Goal: Task Accomplishment & Management: Complete application form

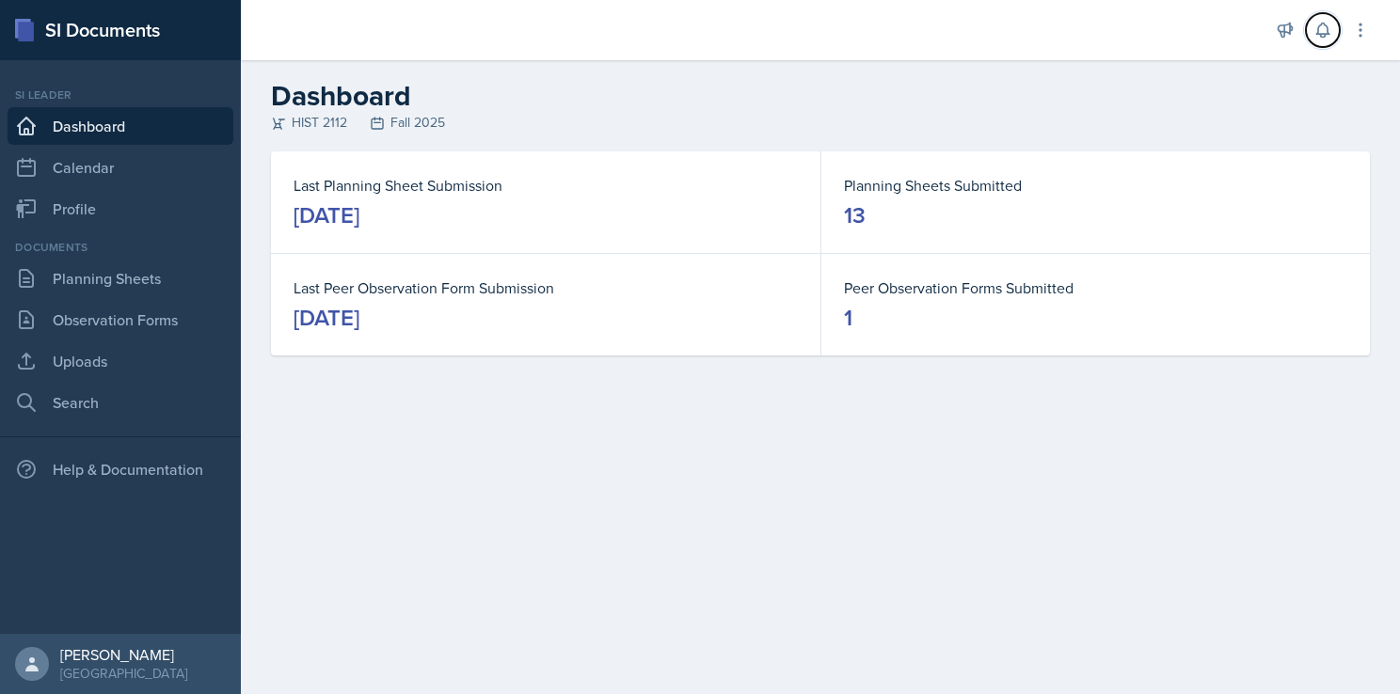
click at [1317, 37] on icon at bounding box center [1322, 30] width 19 height 19
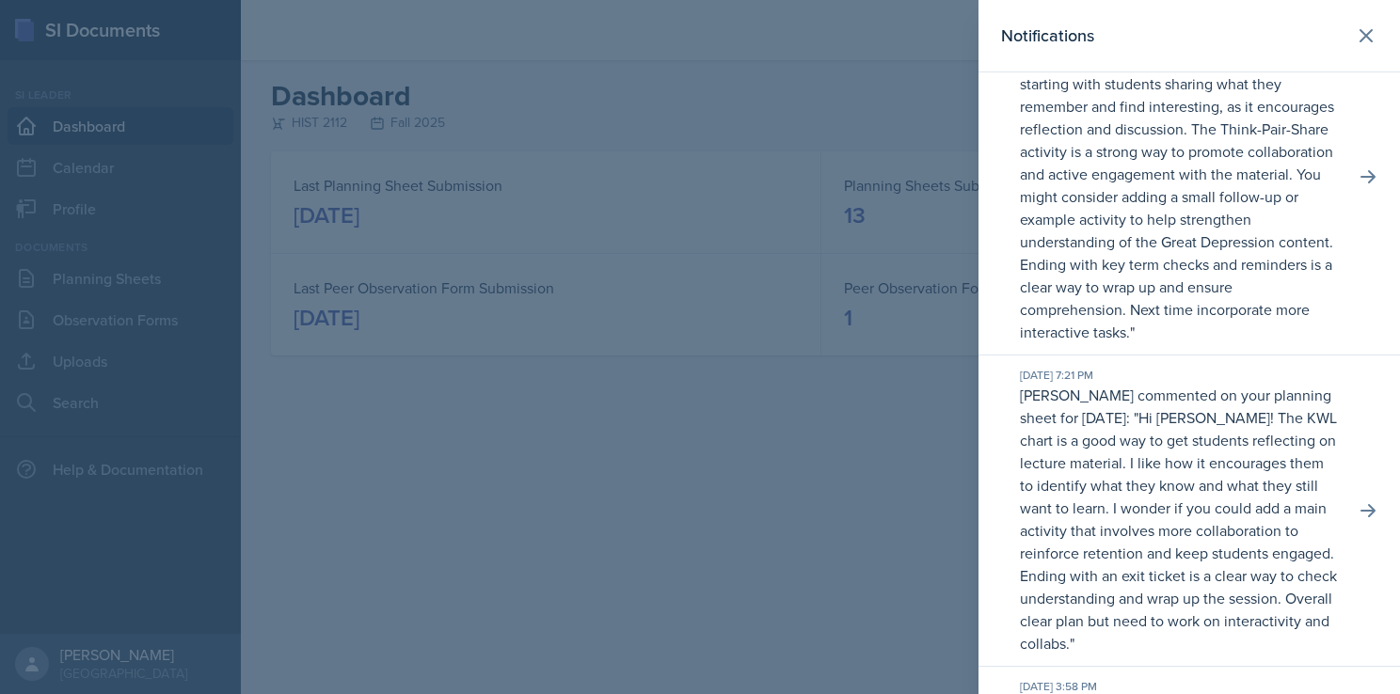
scroll to position [94, 0]
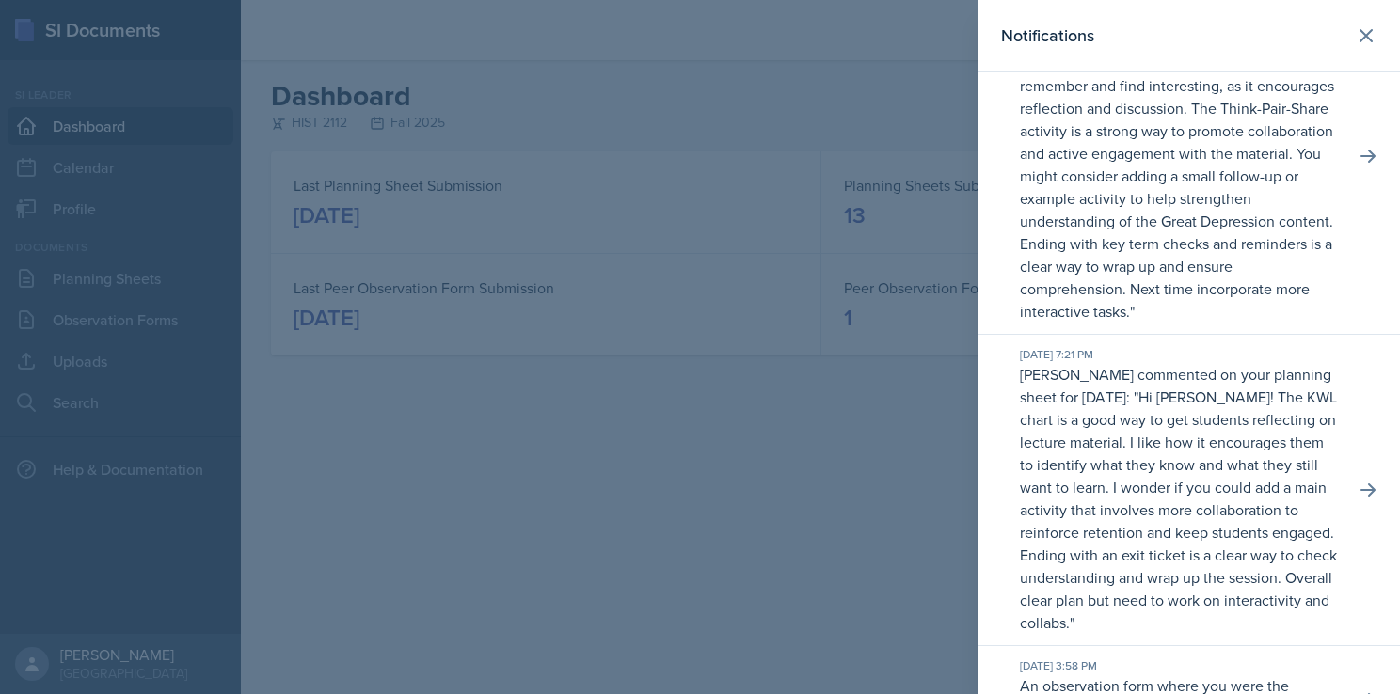
click at [749, 471] on div at bounding box center [700, 347] width 1400 height 694
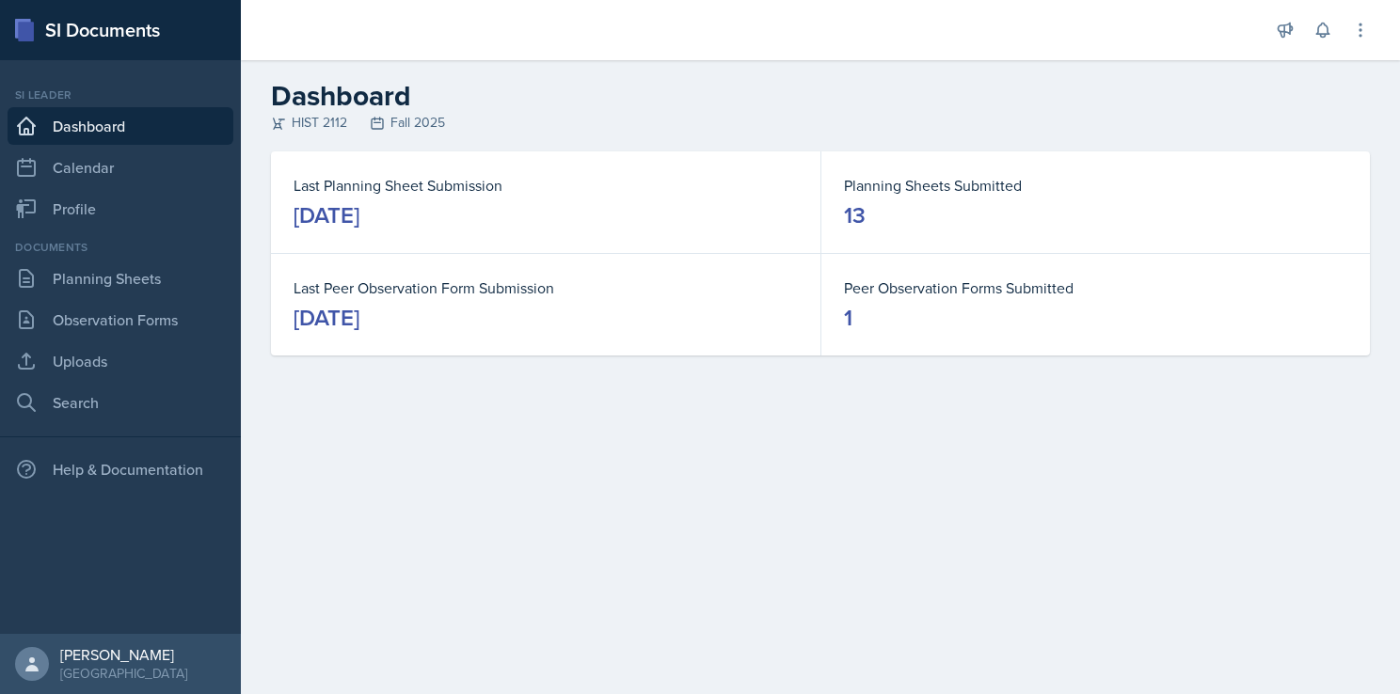
drag, startPoint x: 489, startPoint y: 477, endPoint x: 443, endPoint y: 466, distance: 47.5
click at [489, 477] on main "Dashboard HIST 2112 Fall 2025 Last Planning Sheet Submission [DATE] Planning Sh…" at bounding box center [820, 377] width 1159 height 634
click at [105, 271] on link "Planning Sheets" at bounding box center [121, 279] width 226 height 38
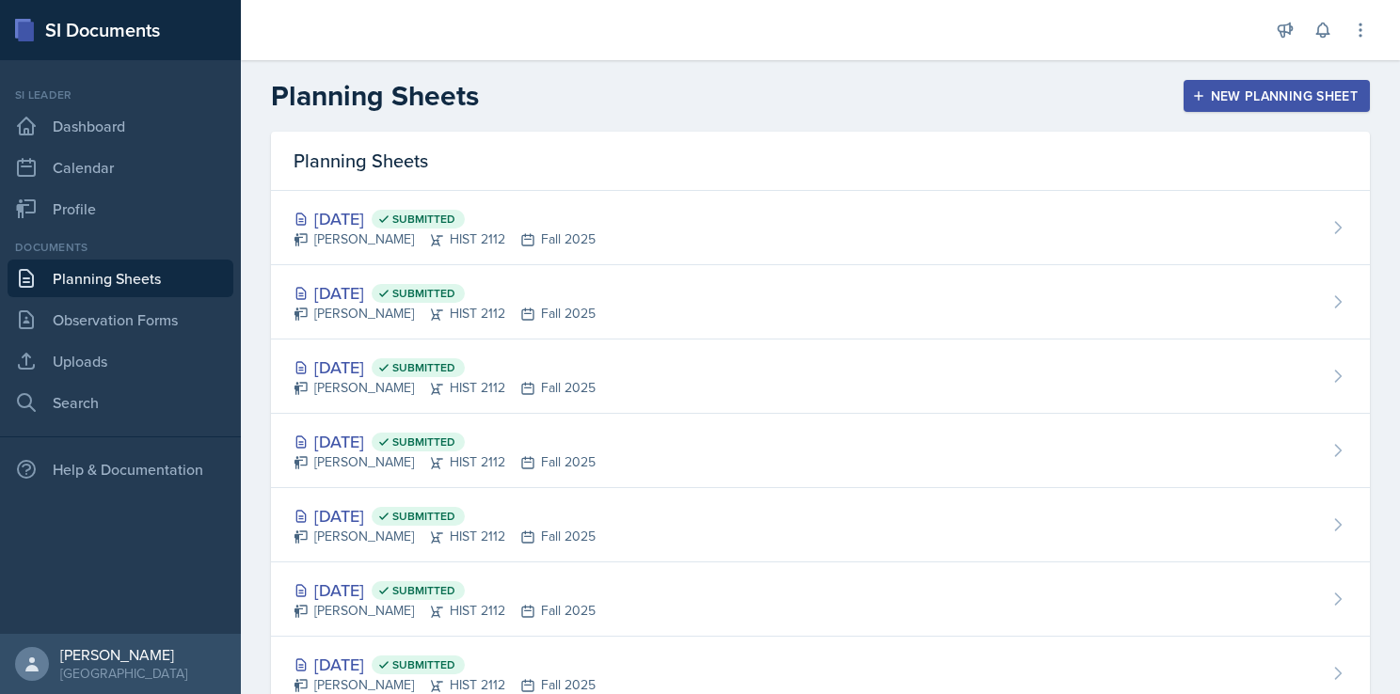
click at [1232, 101] on div "New Planning Sheet" at bounding box center [1277, 95] width 162 height 15
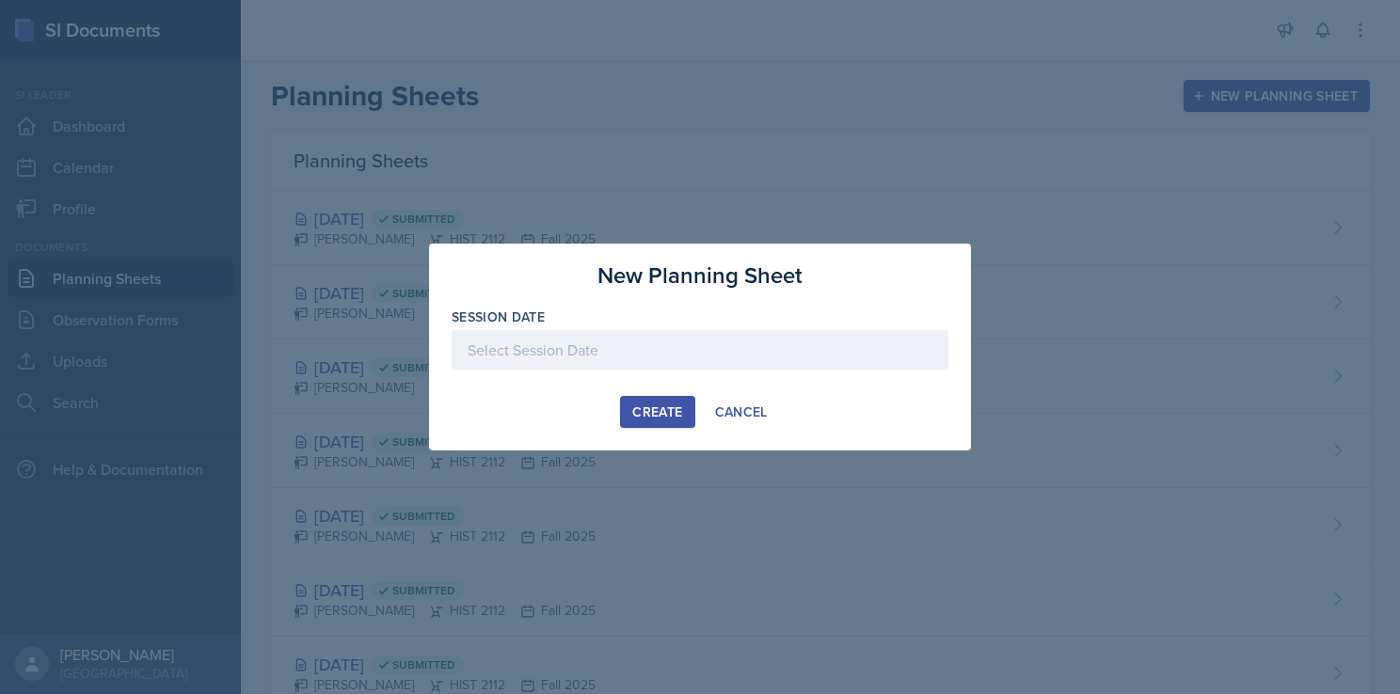
click at [593, 345] on div at bounding box center [700, 350] width 497 height 40
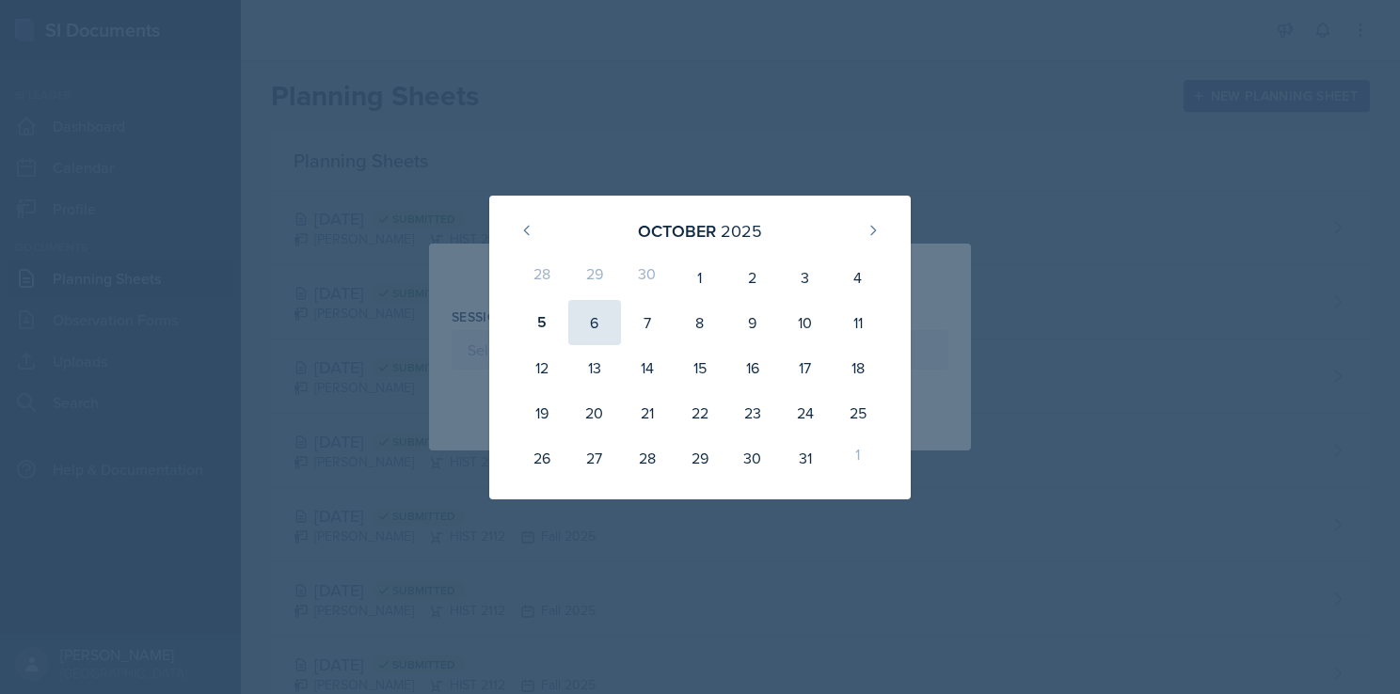
click at [591, 325] on div "6" at bounding box center [594, 322] width 53 height 45
type input "[DATE]"
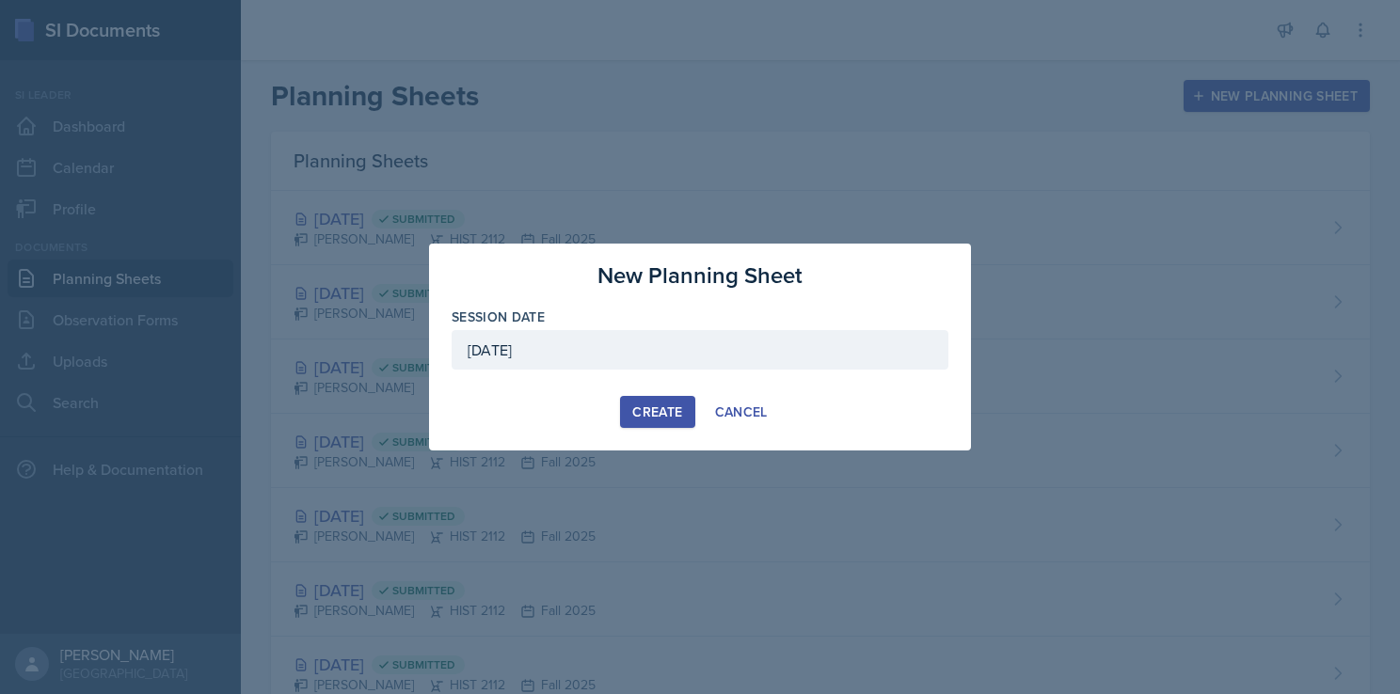
click at [645, 413] on div "Create" at bounding box center [657, 411] width 50 height 15
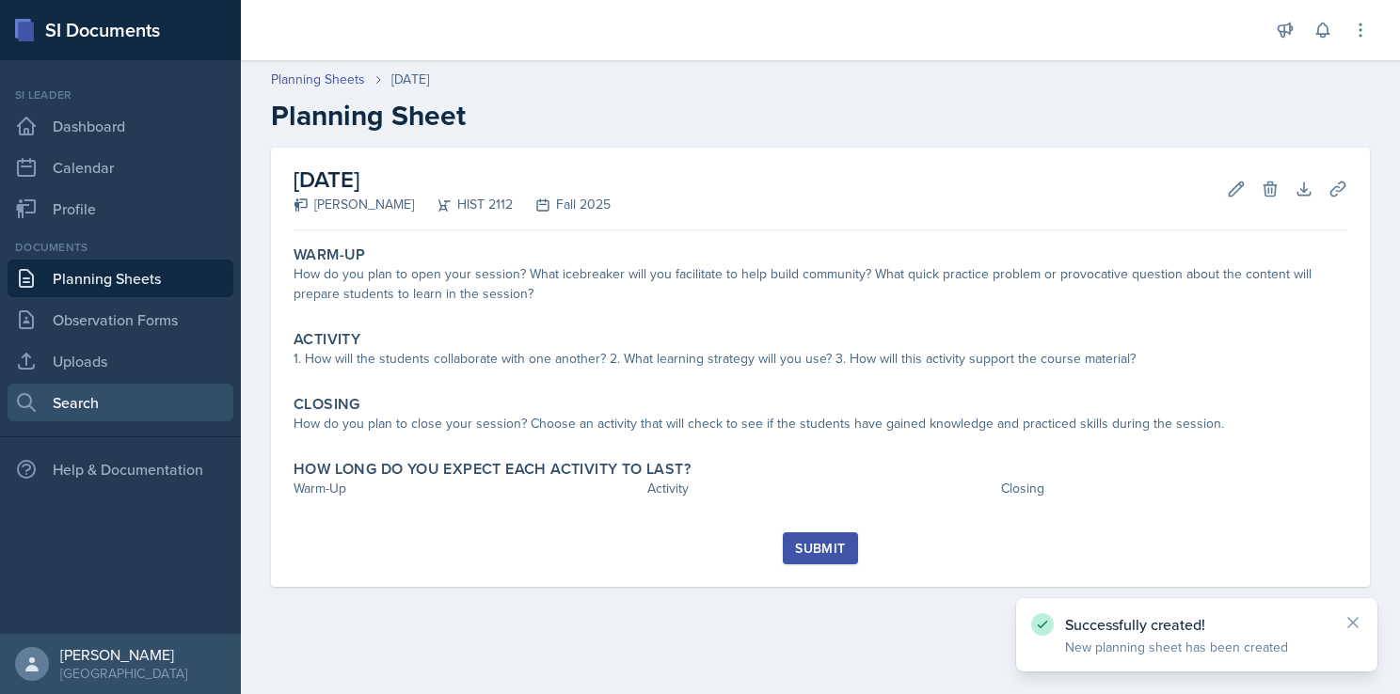
click at [101, 408] on link "Search" at bounding box center [121, 403] width 226 height 38
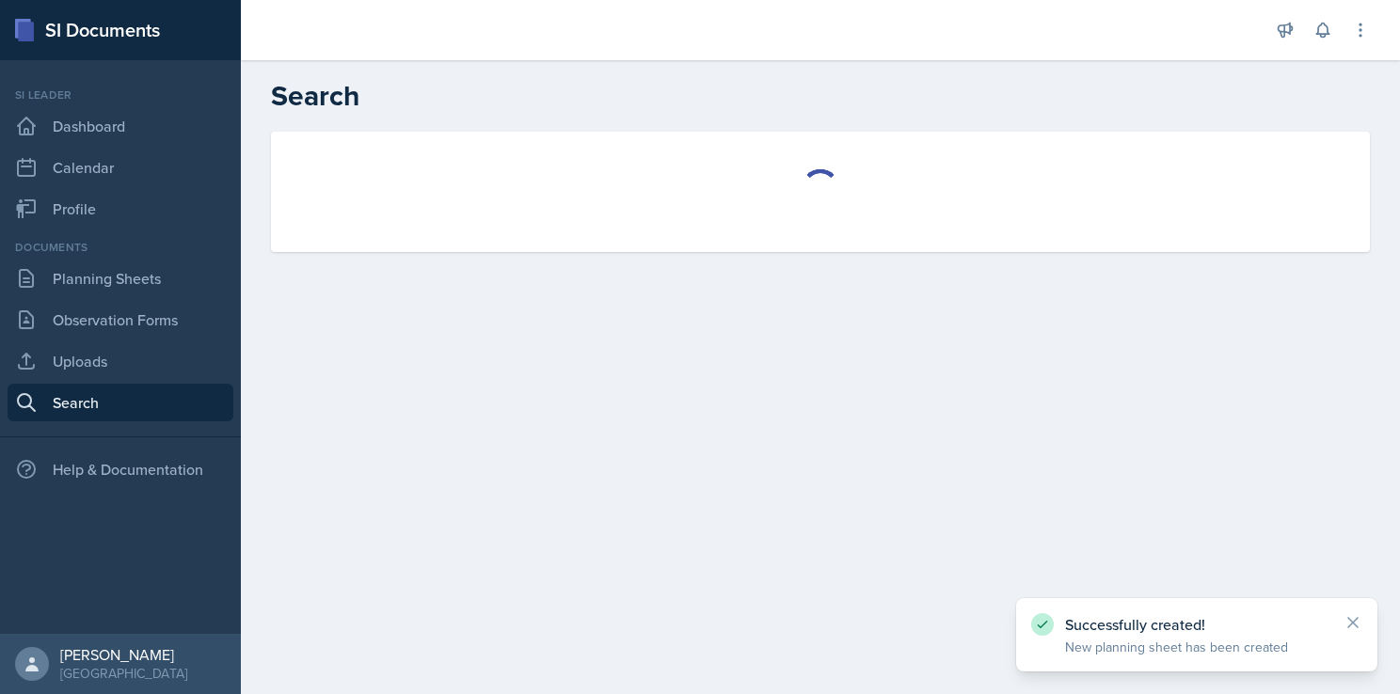
select select "all"
select select "1"
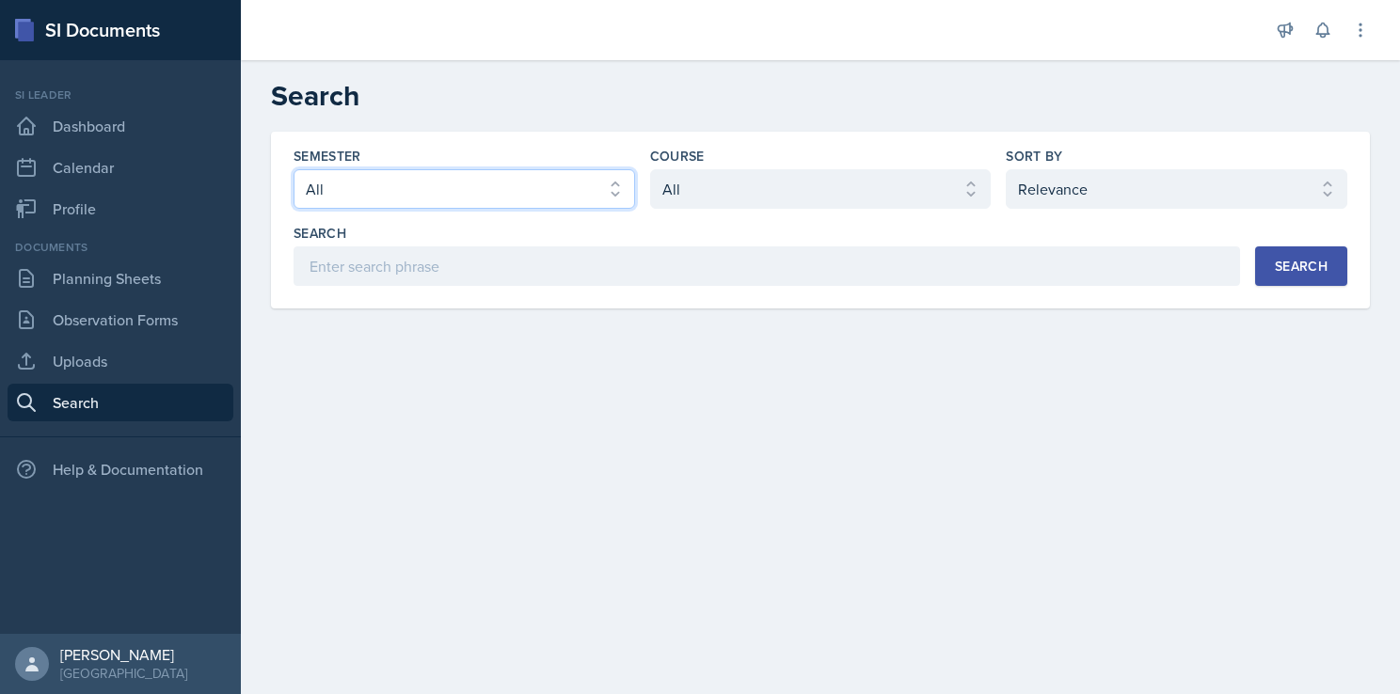
click at [564, 192] on select "Select semester All Fall 2025 Summer 2025 Spring 2025 Fall 2024 Summer 2024 Spr…" at bounding box center [463, 189] width 341 height 40
select select "2bed604d-1099-4043-b1bc-2365e8740244"
click at [293, 169] on select "Select semester All Fall 2025 Summer 2025 Spring 2025 Fall 2024 Summer 2024 Spr…" at bounding box center [463, 189] width 341 height 40
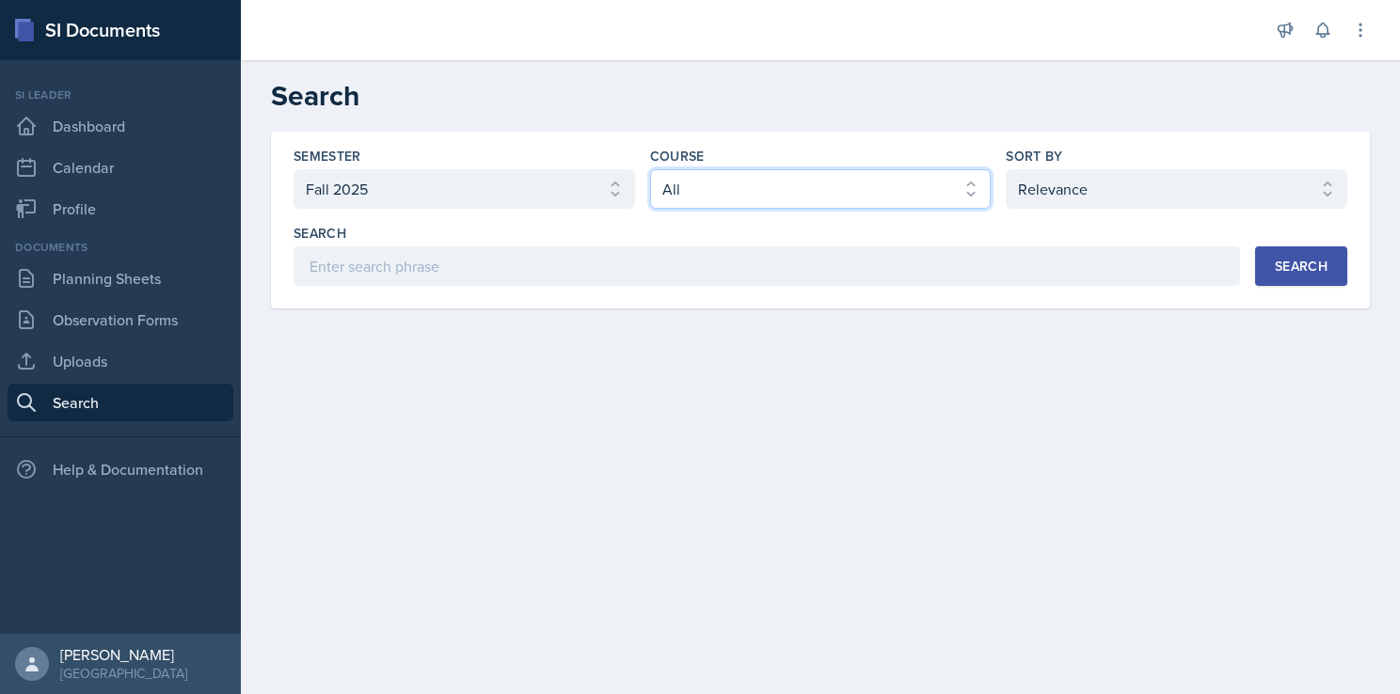
click at [923, 190] on select "Select course All ACCT 2101 ACCT 2102 ACCT 4050 ANTH 1102 ANTH 3301 ARCH 1000 A…" at bounding box center [820, 189] width 341 height 40
select select "e03f2d5a-f3a5-4e0e-9167-550ff5b2876a"
click at [650, 169] on select "Select course All ACCT 2101 ACCT 2102 ACCT 4050 ANTH 1102 ANTH 3301 ARCH 1000 A…" at bounding box center [820, 189] width 341 height 40
click at [1313, 264] on div "Search" at bounding box center [1301, 266] width 53 height 15
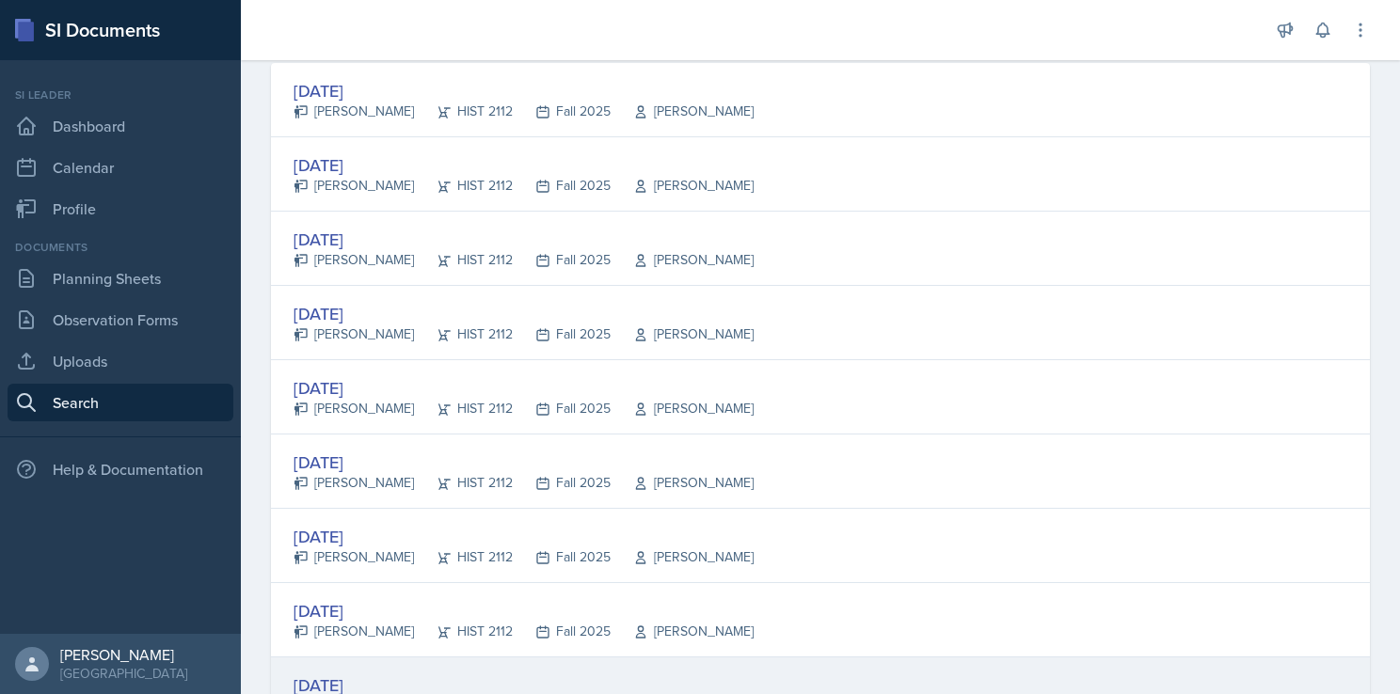
scroll to position [282, 0]
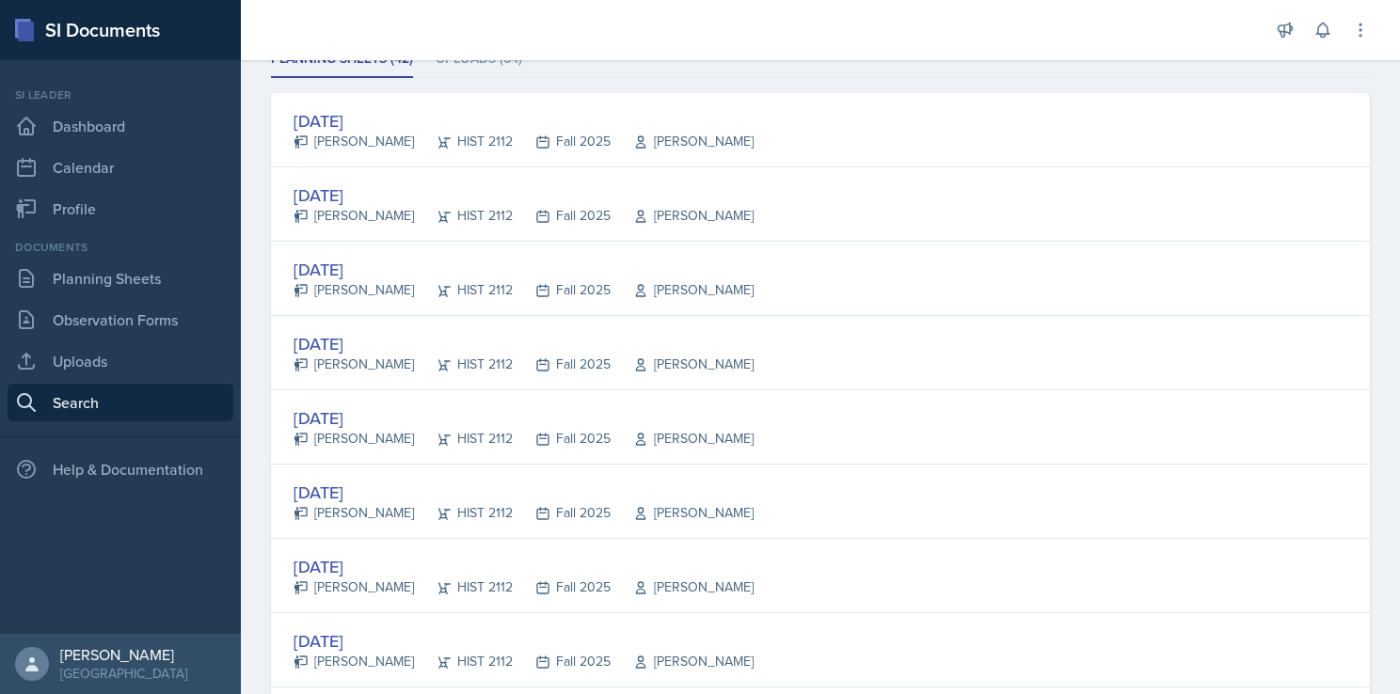
click at [240, 361] on nav "Si leader Dashboard Calendar Profile Documents Planning Sheets Observation Form…" at bounding box center [120, 347] width 241 height 574
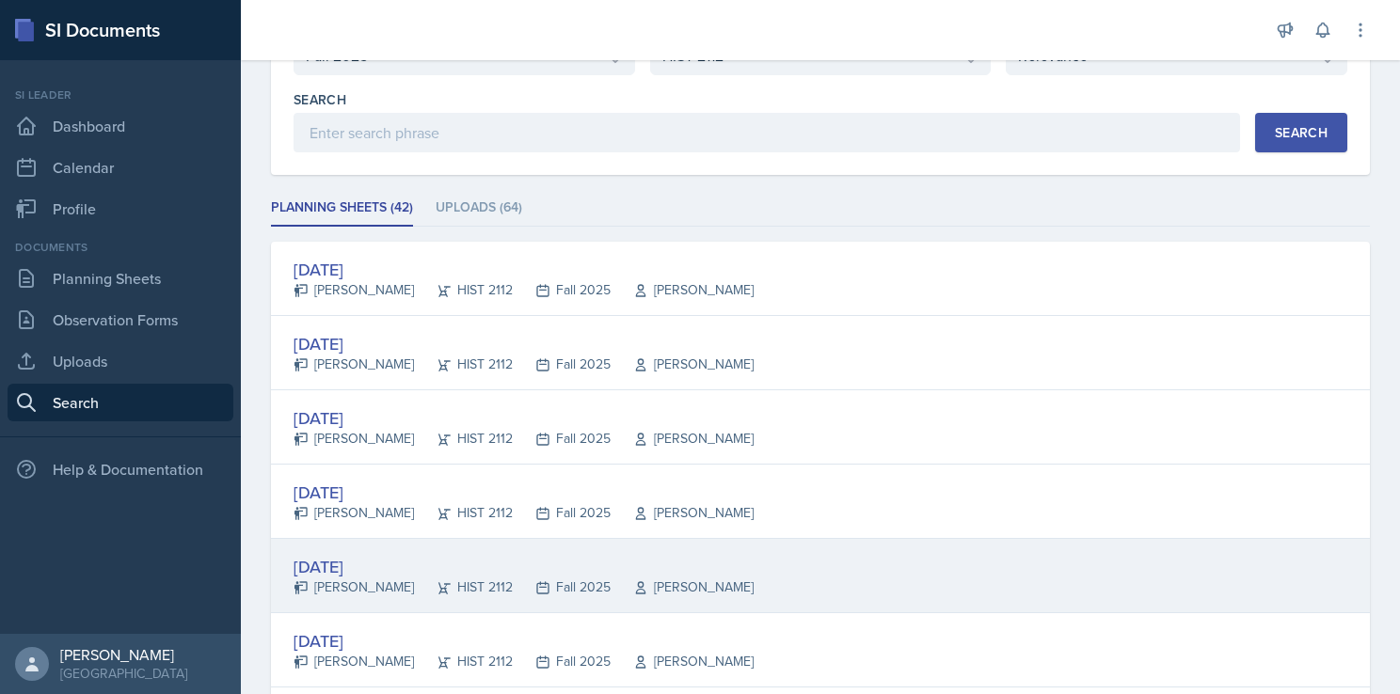
scroll to position [88, 0]
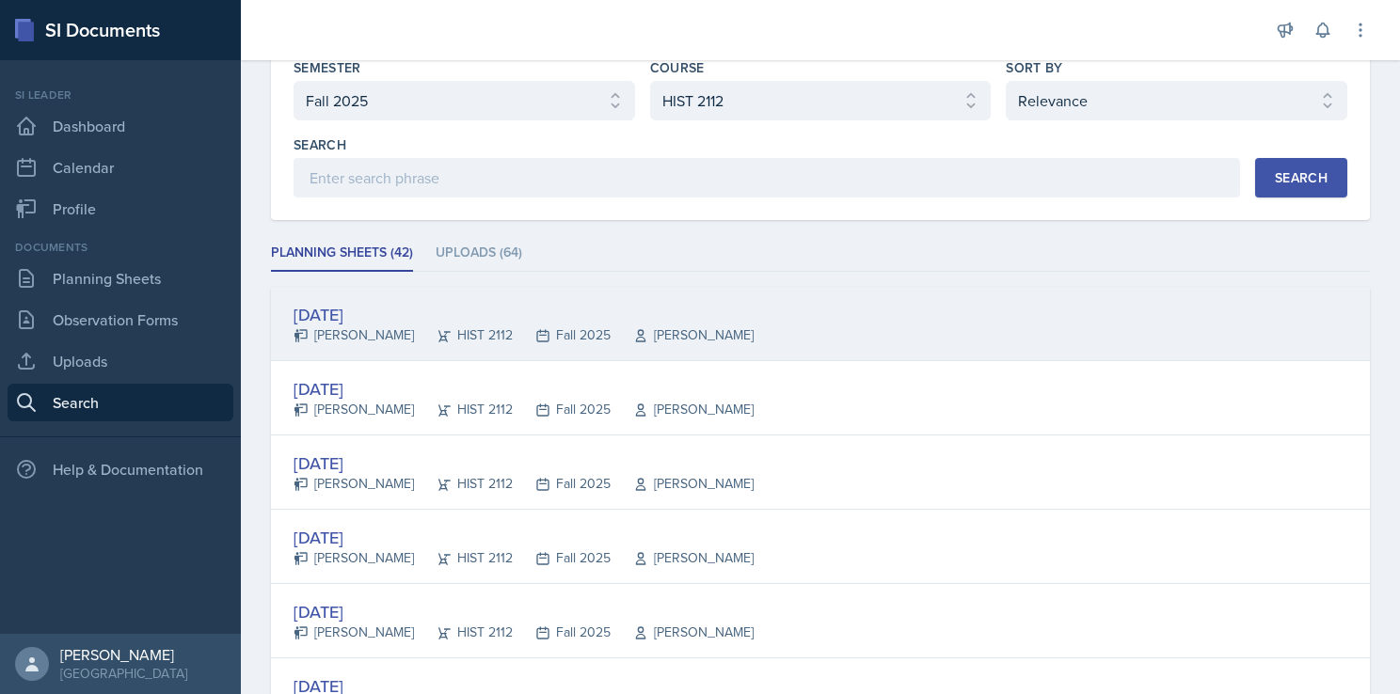
click at [534, 302] on div "[DATE]" at bounding box center [523, 314] width 460 height 25
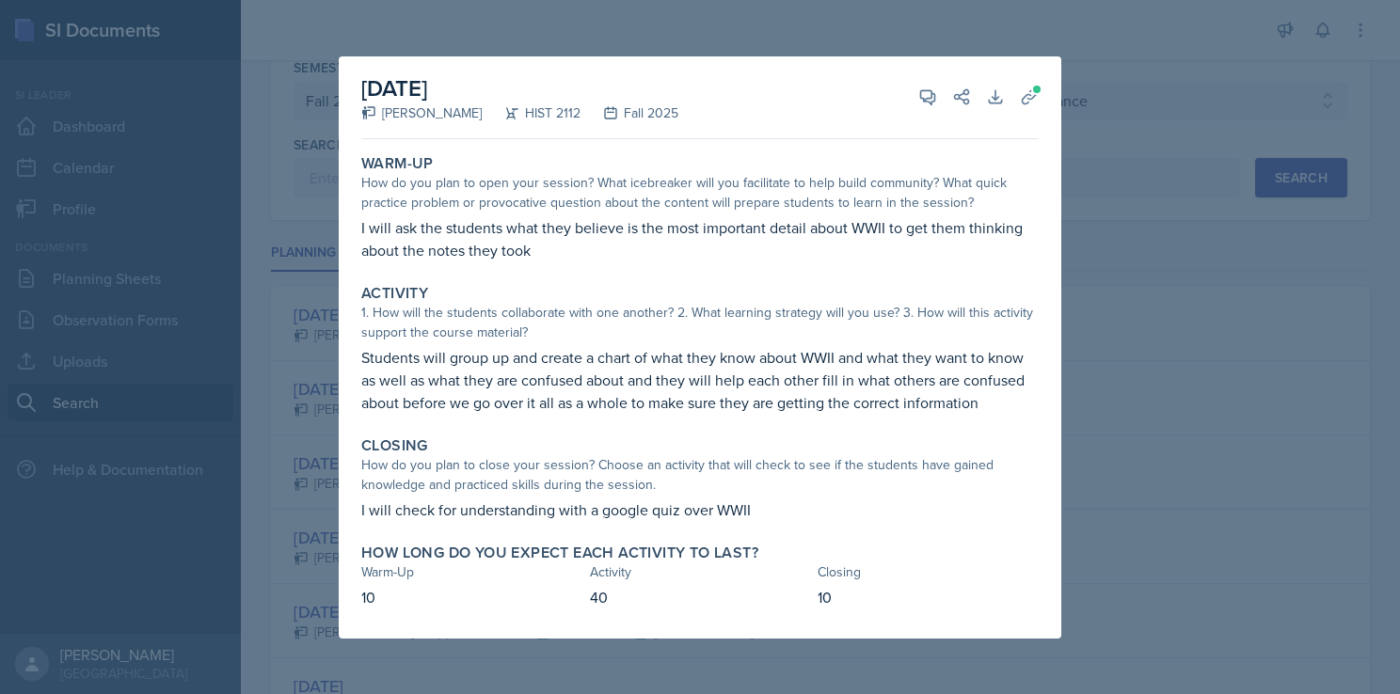
click at [1095, 300] on div at bounding box center [700, 347] width 1400 height 694
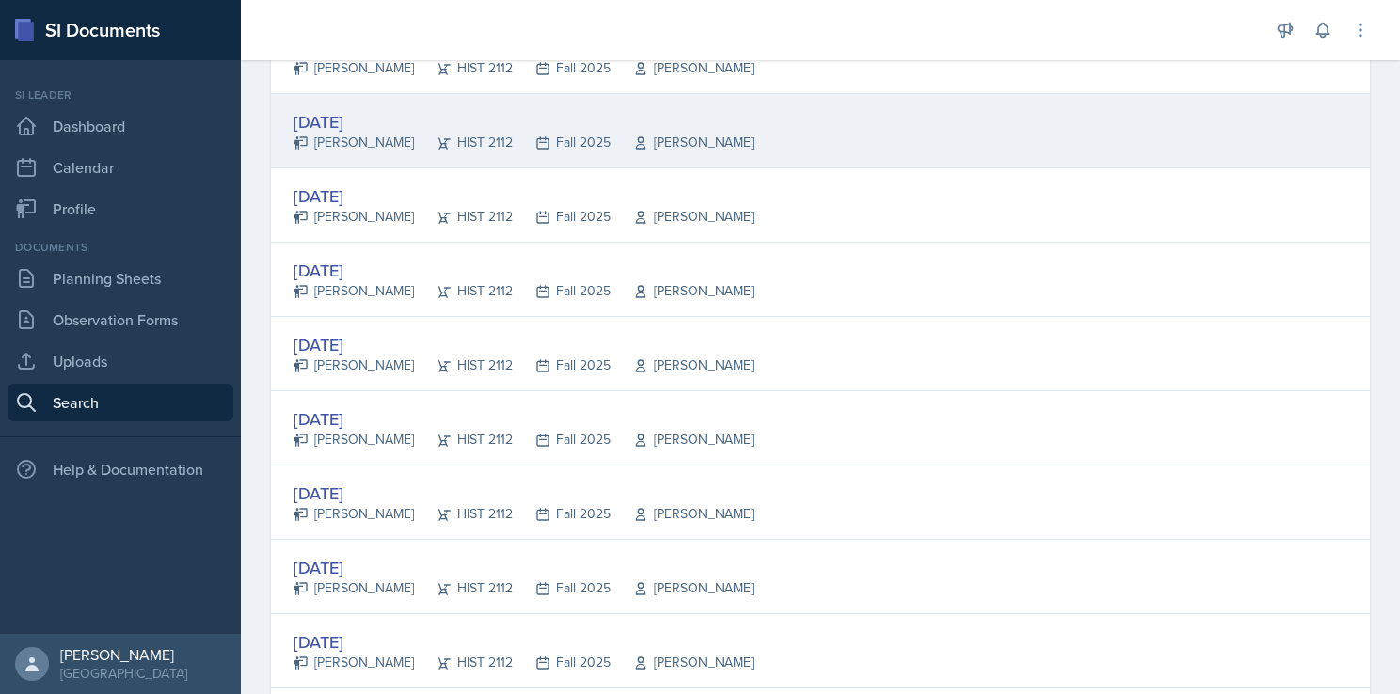
scroll to position [747, 0]
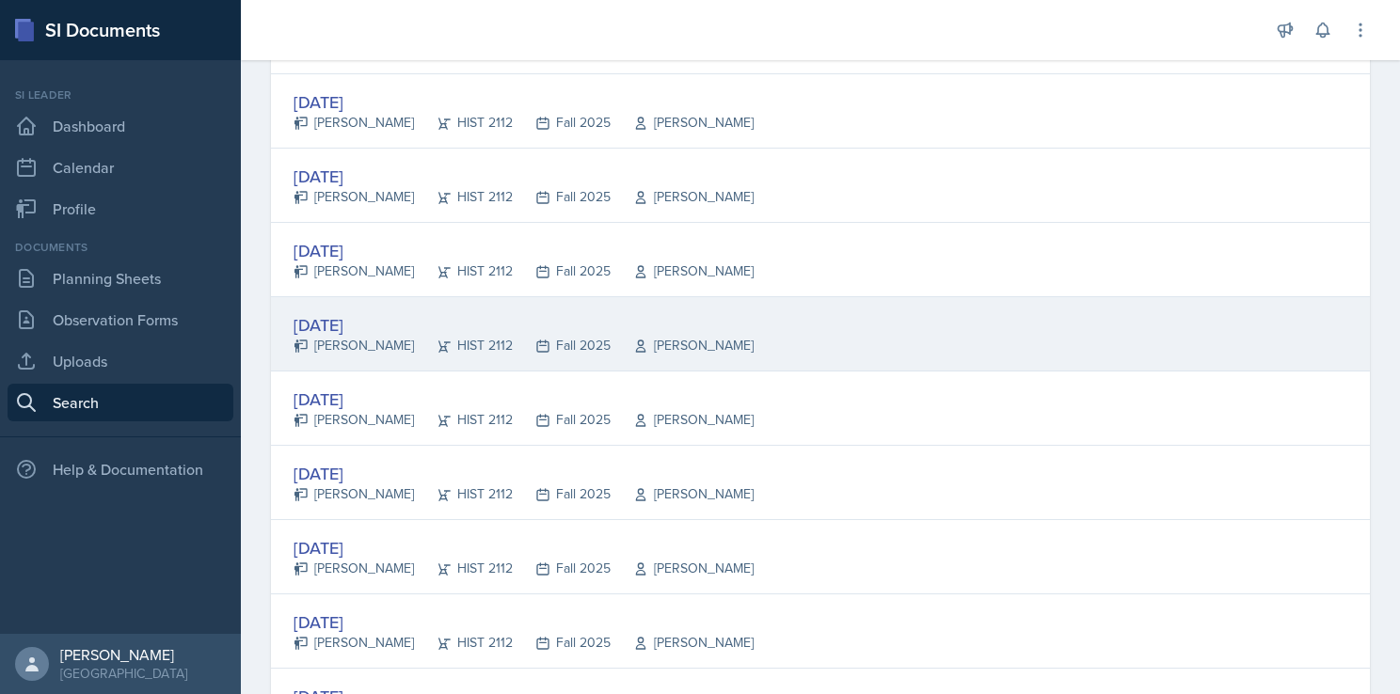
click at [550, 321] on div "[DATE]" at bounding box center [523, 324] width 460 height 25
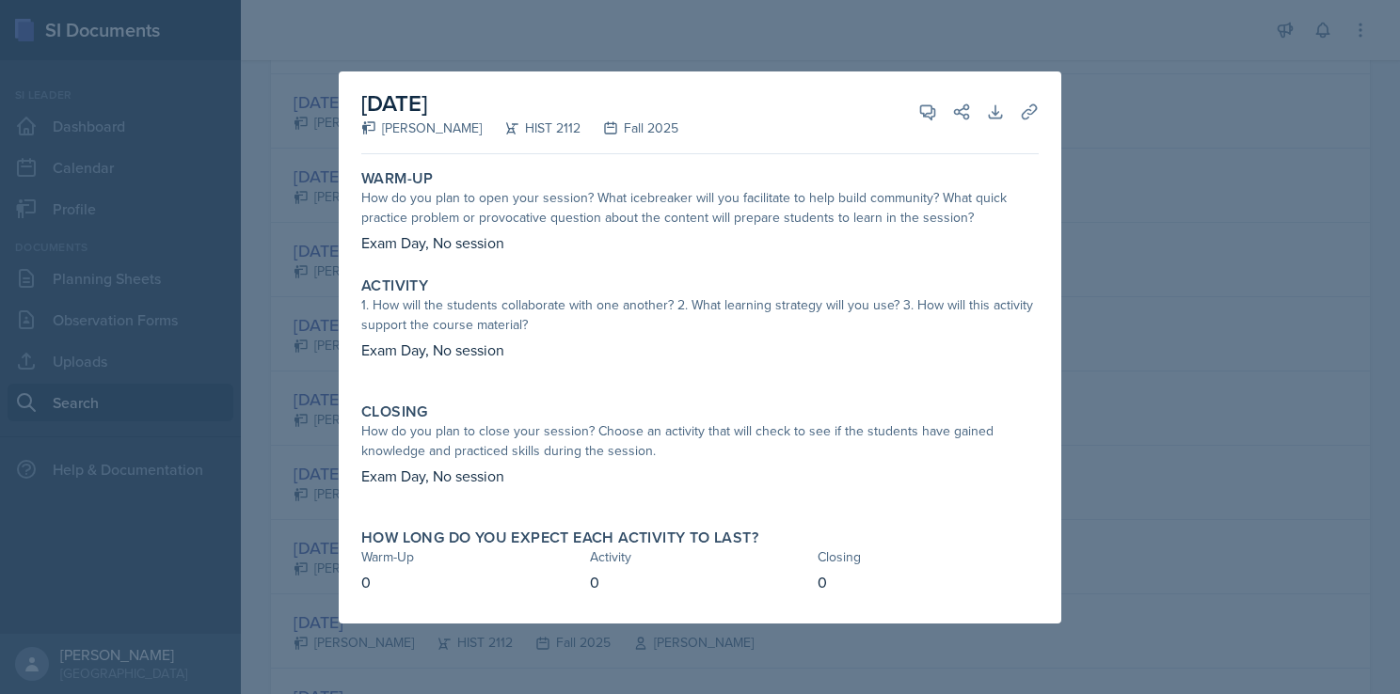
click at [1178, 399] on div at bounding box center [700, 347] width 1400 height 694
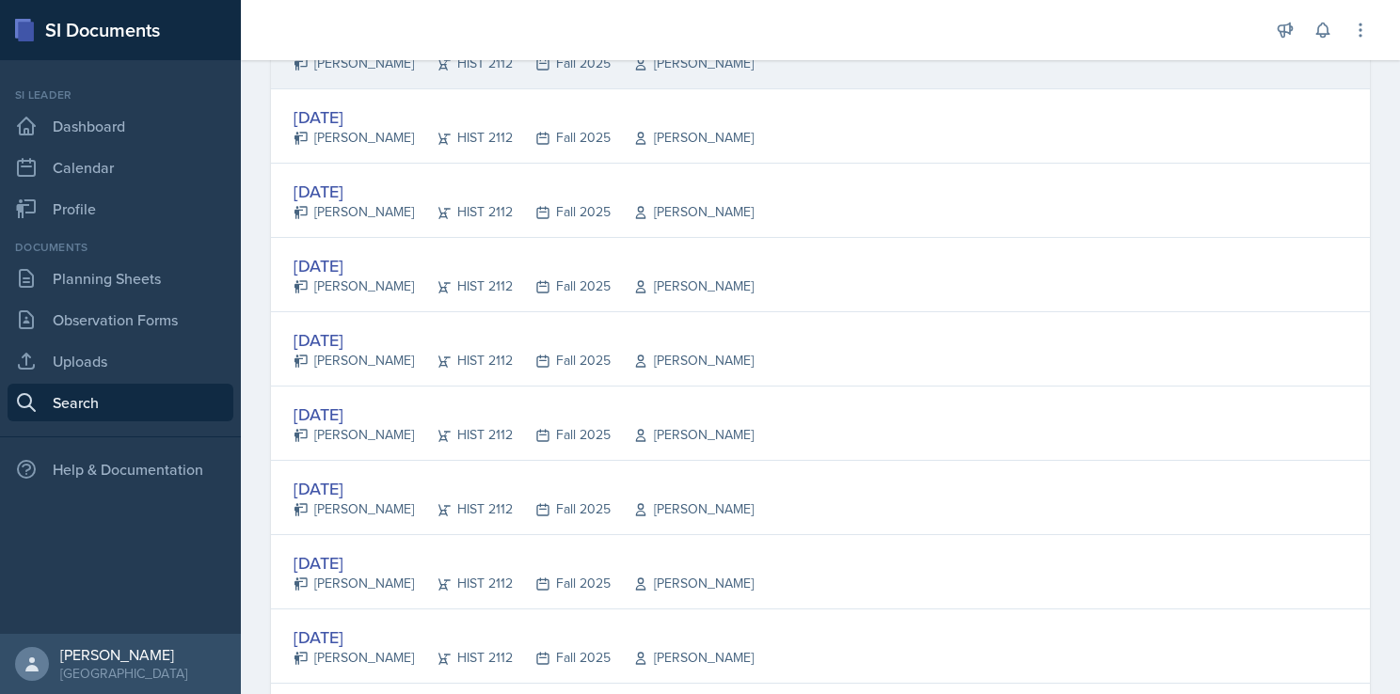
scroll to position [1123, 0]
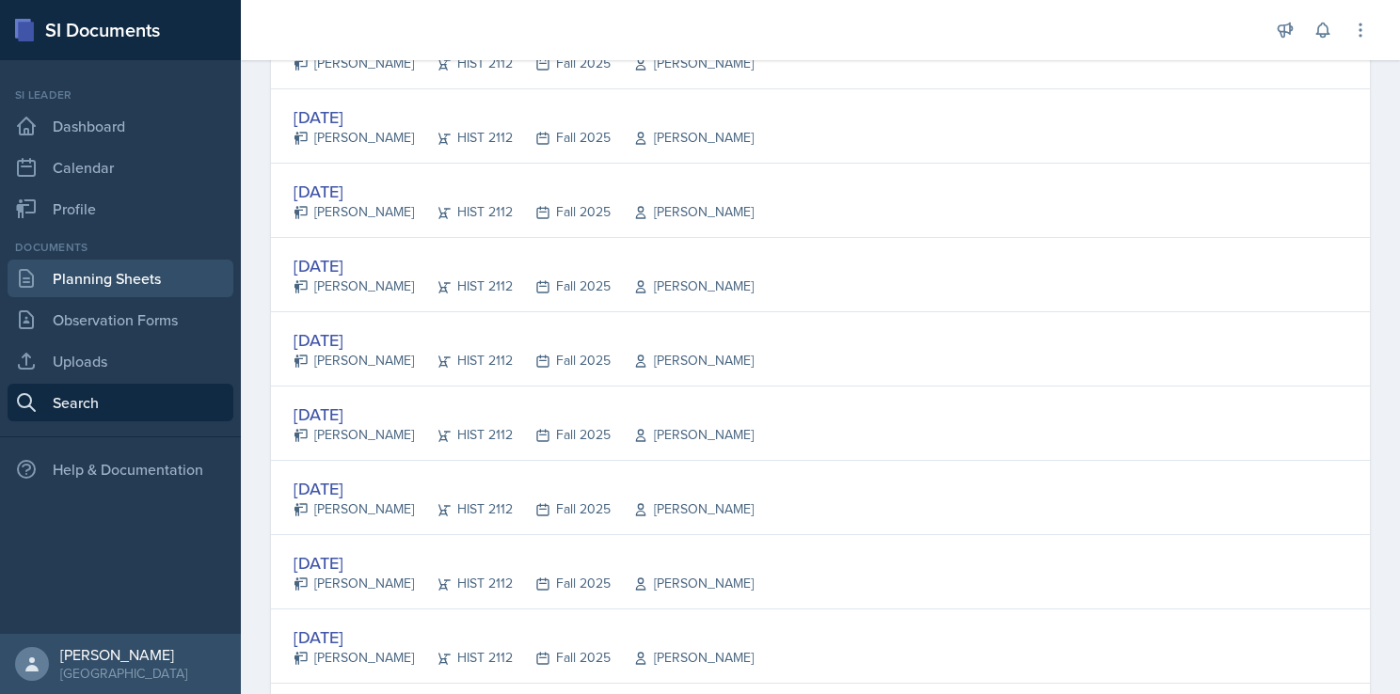
click at [96, 275] on link "Planning Sheets" at bounding box center [121, 279] width 226 height 38
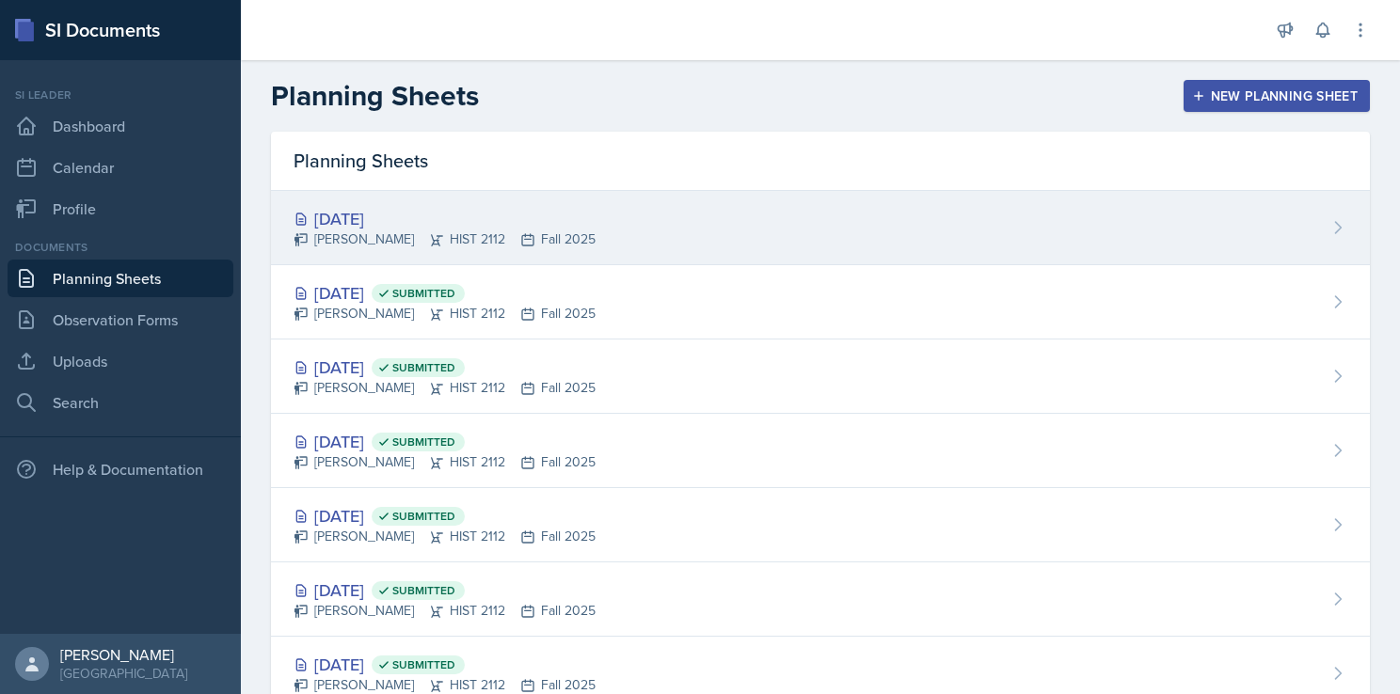
click at [467, 223] on div "[DATE]" at bounding box center [444, 218] width 302 height 25
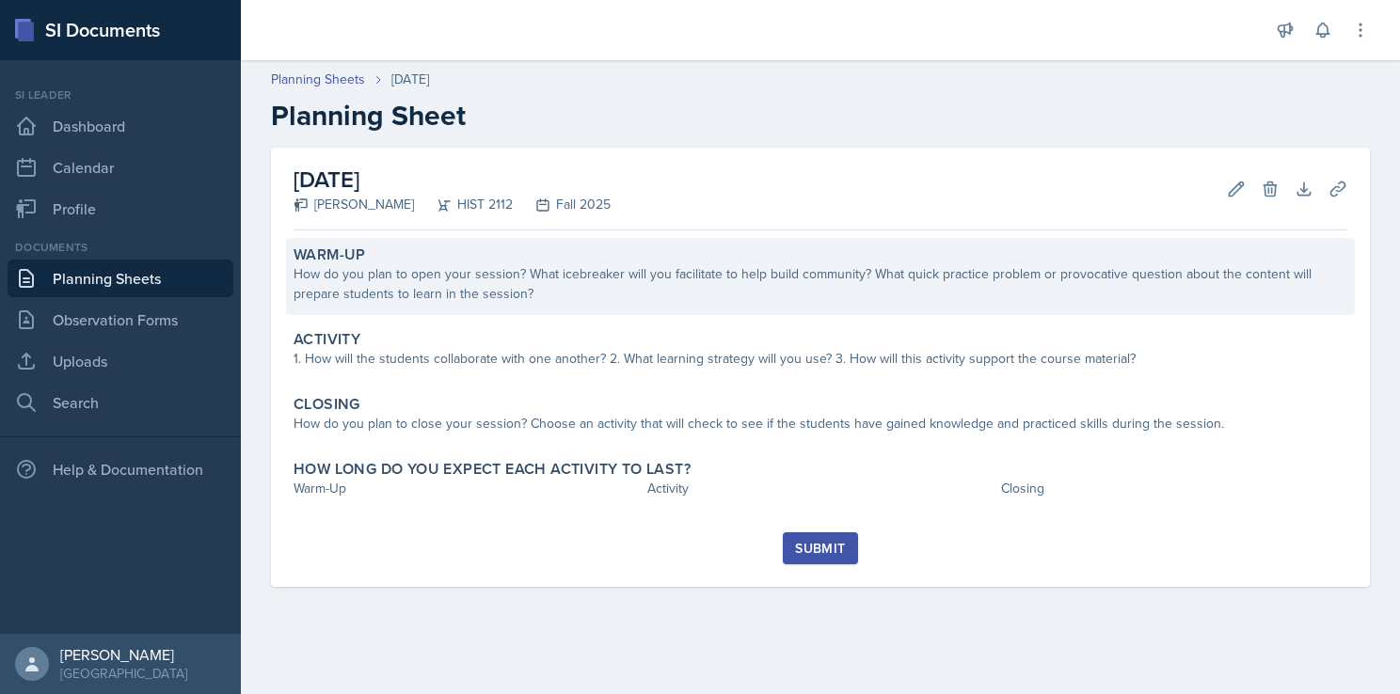
click at [500, 292] on div "How do you plan to open your session? What icebreaker will you facilitate to he…" at bounding box center [820, 284] width 1054 height 40
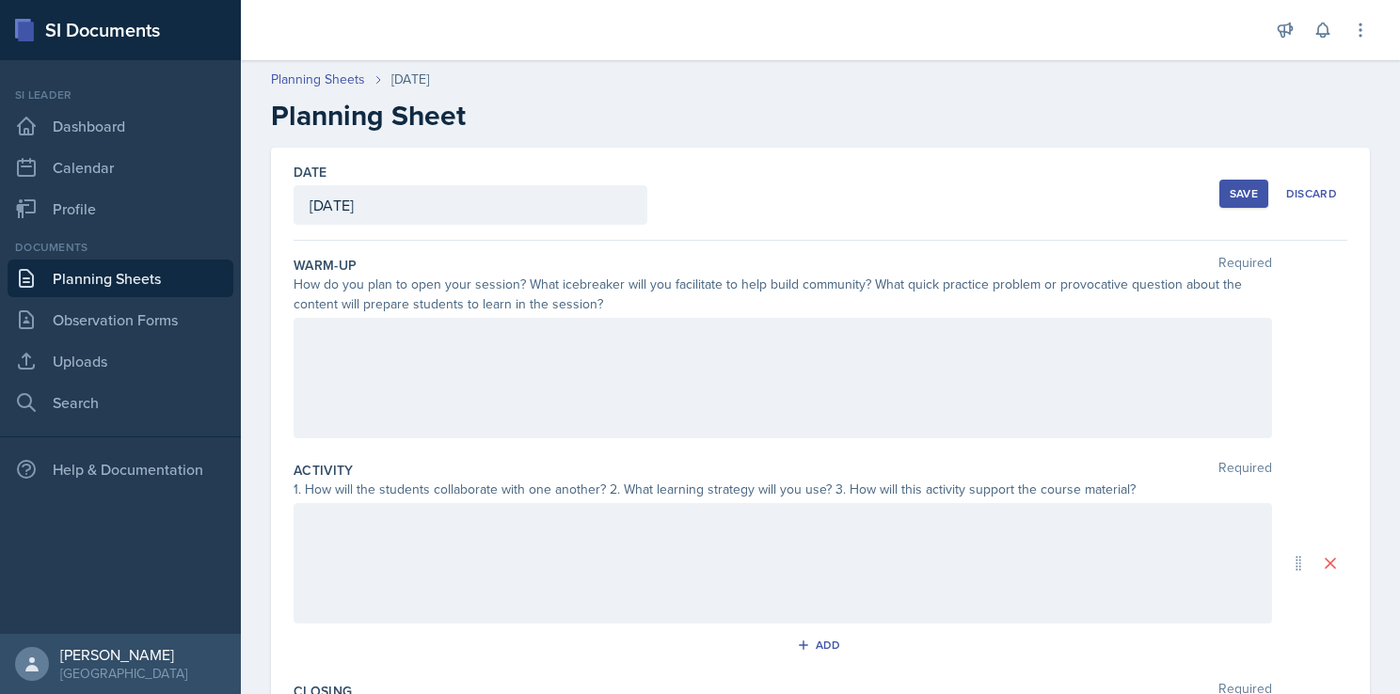
click at [452, 357] on div at bounding box center [782, 378] width 978 height 120
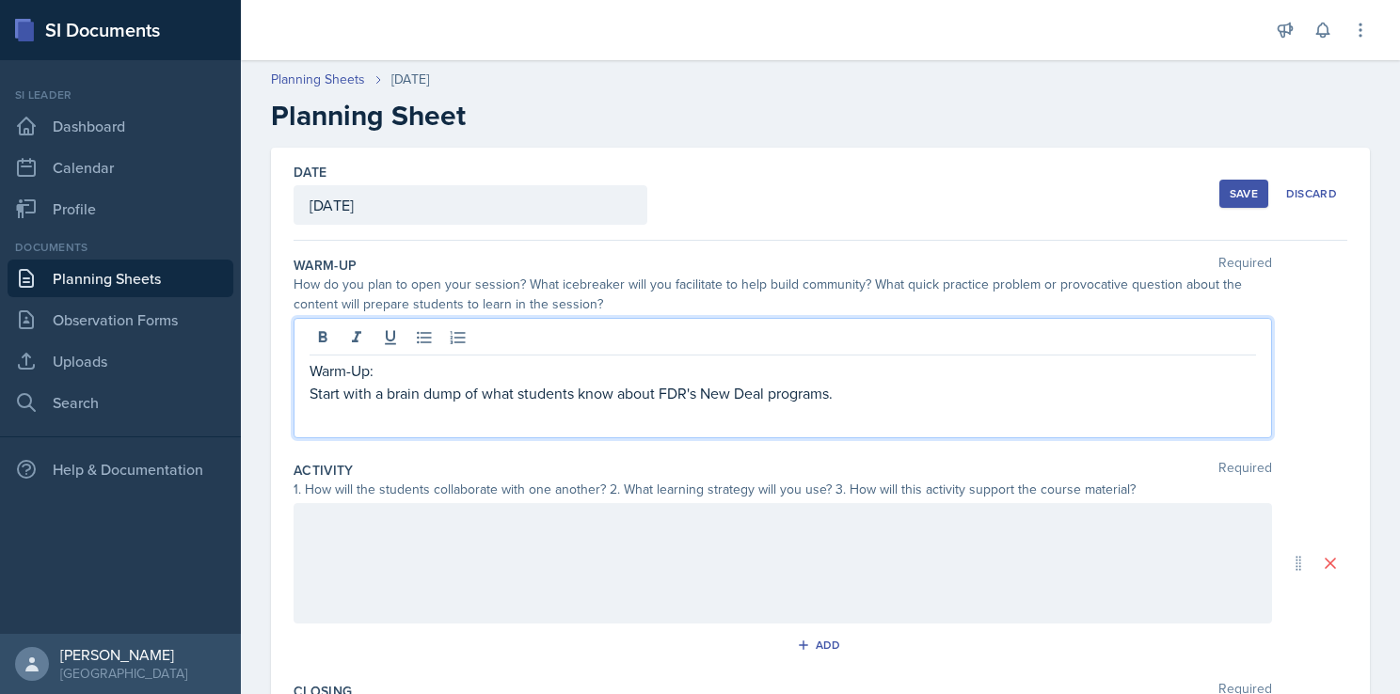
click at [878, 386] on p "Start with a brain dump of what students know about FDR's New Deal programs." at bounding box center [782, 393] width 946 height 23
click at [428, 415] on p "Start with a brain dump of what students know about FDR's New Deal programs. As…" at bounding box center [782, 404] width 946 height 45
click at [977, 390] on p "Start with a brain dump of what students know about FDR's New Deal programs. As…" at bounding box center [782, 404] width 946 height 45
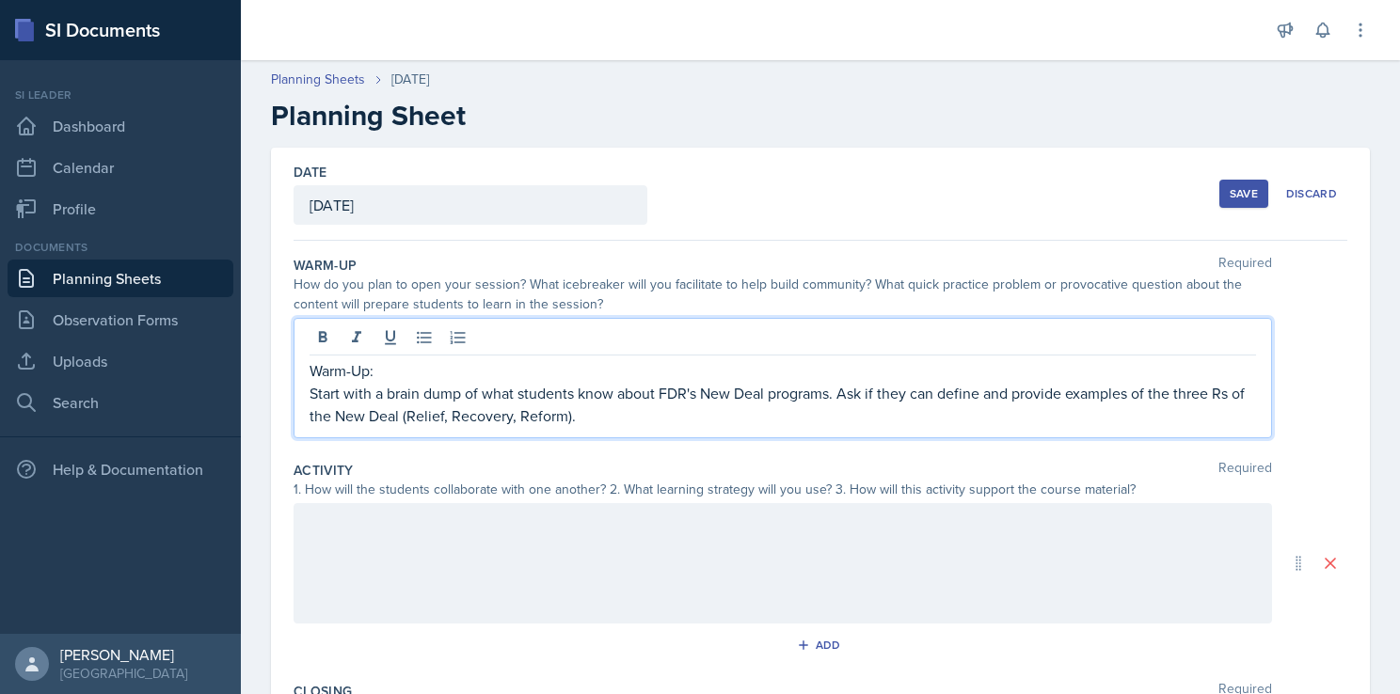
click at [572, 566] on div at bounding box center [782, 563] width 978 height 120
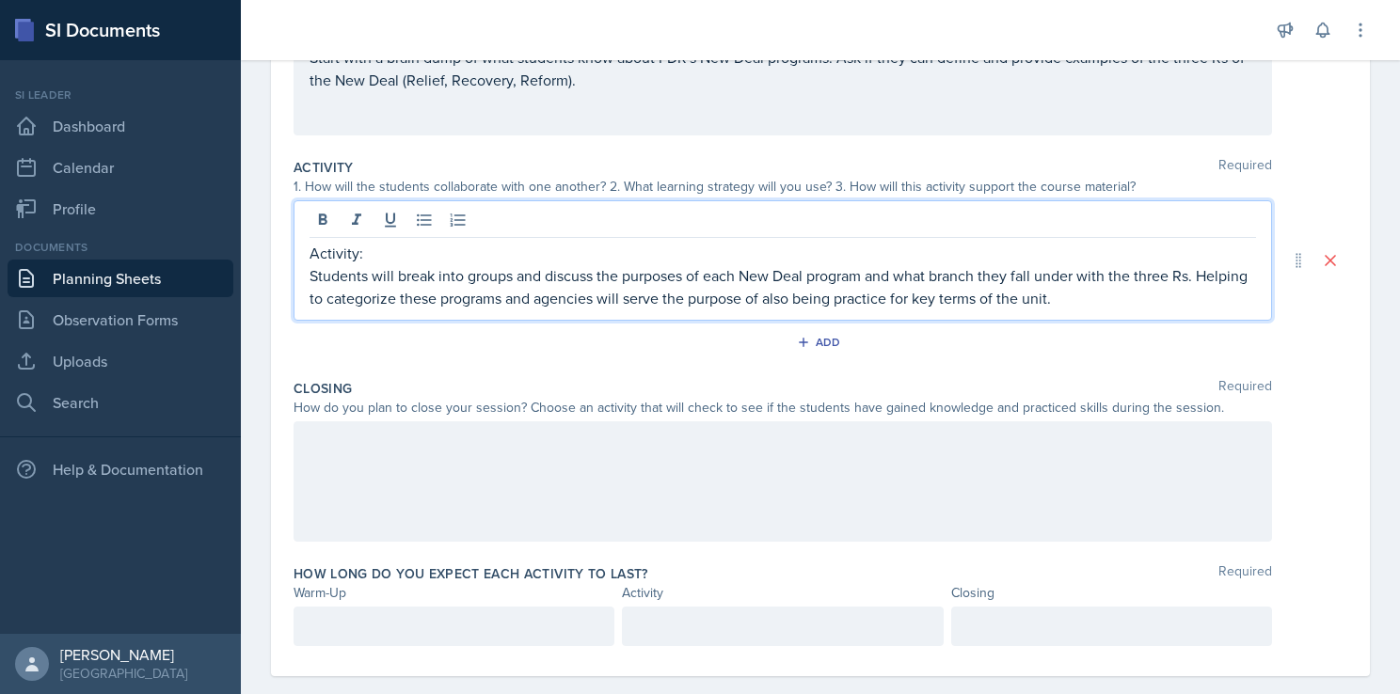
scroll to position [328, 0]
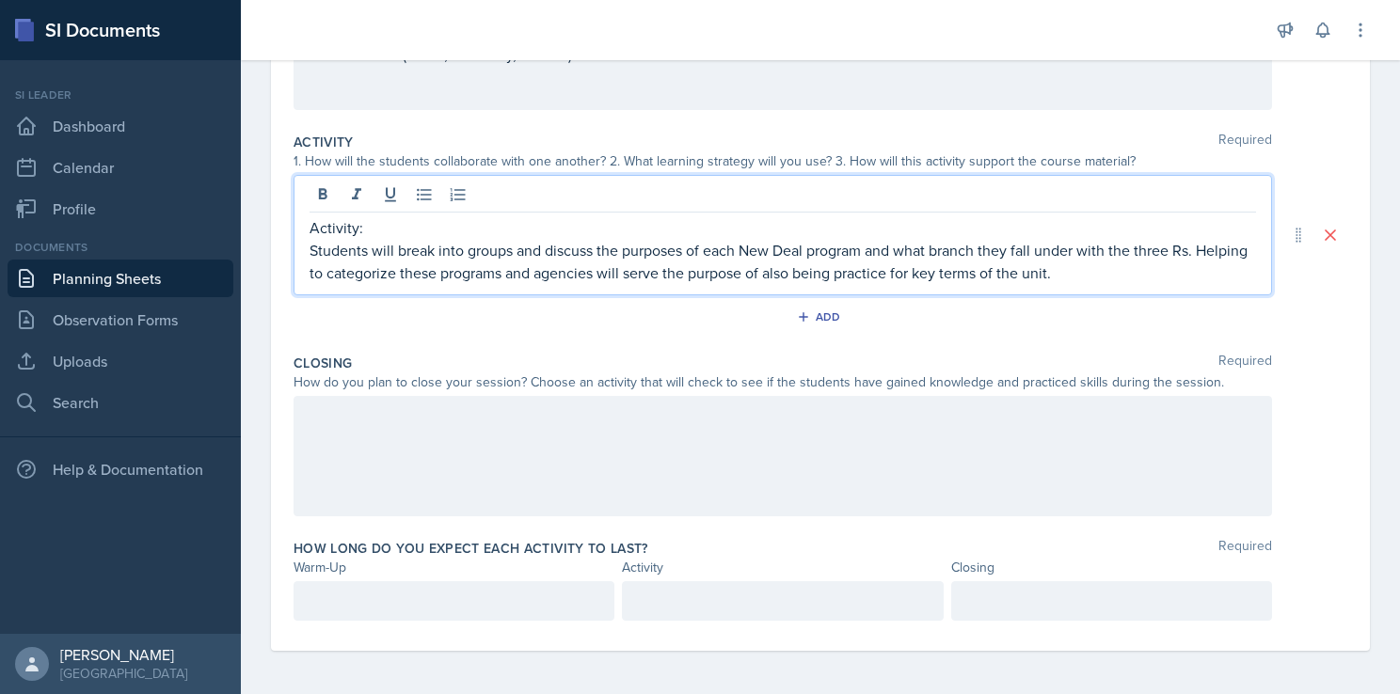
click at [498, 438] on div at bounding box center [782, 456] width 978 height 120
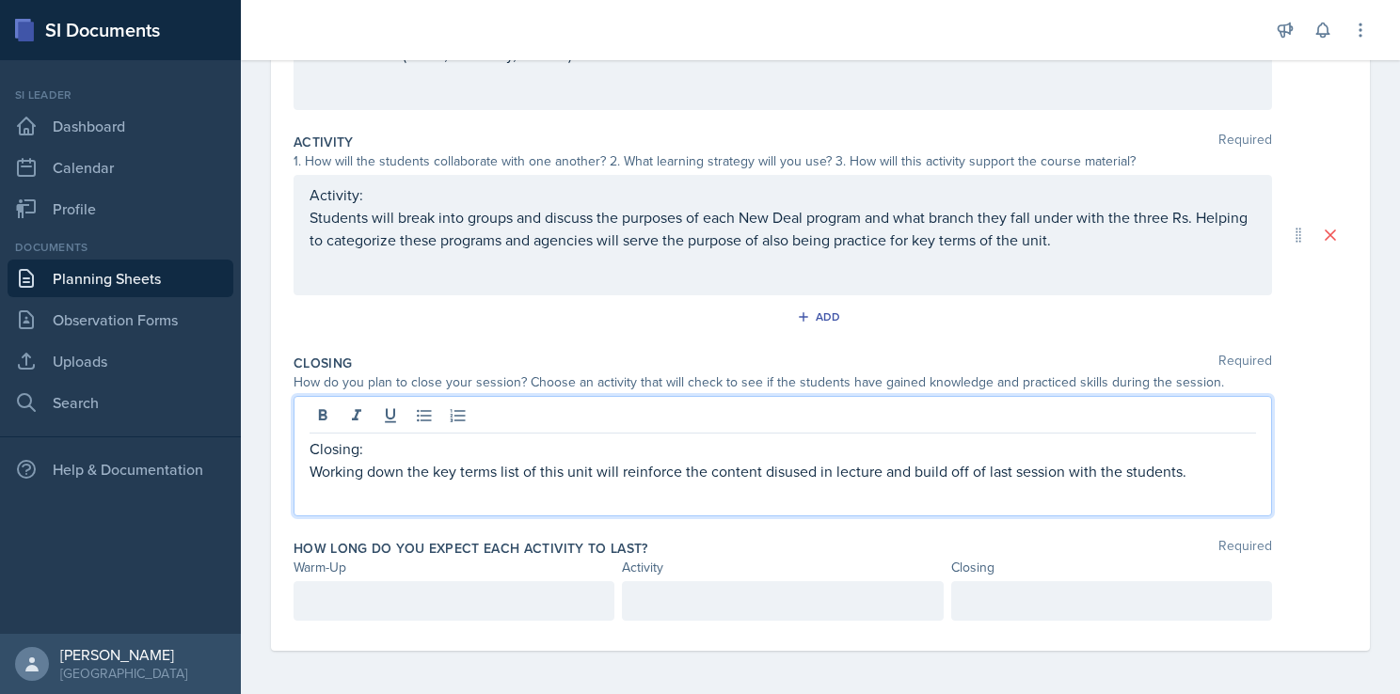
click at [783, 474] on p "Working down the key terms list of this unit will reinforce the content disused…" at bounding box center [782, 471] width 946 height 23
click at [801, 471] on p "Working down the key terms list of this unit will reinforce the content discuse…" at bounding box center [782, 471] width 946 height 23
click at [1204, 473] on p "Working down the key terms list of this unit will reinforce the content discuss…" at bounding box center [782, 471] width 946 height 23
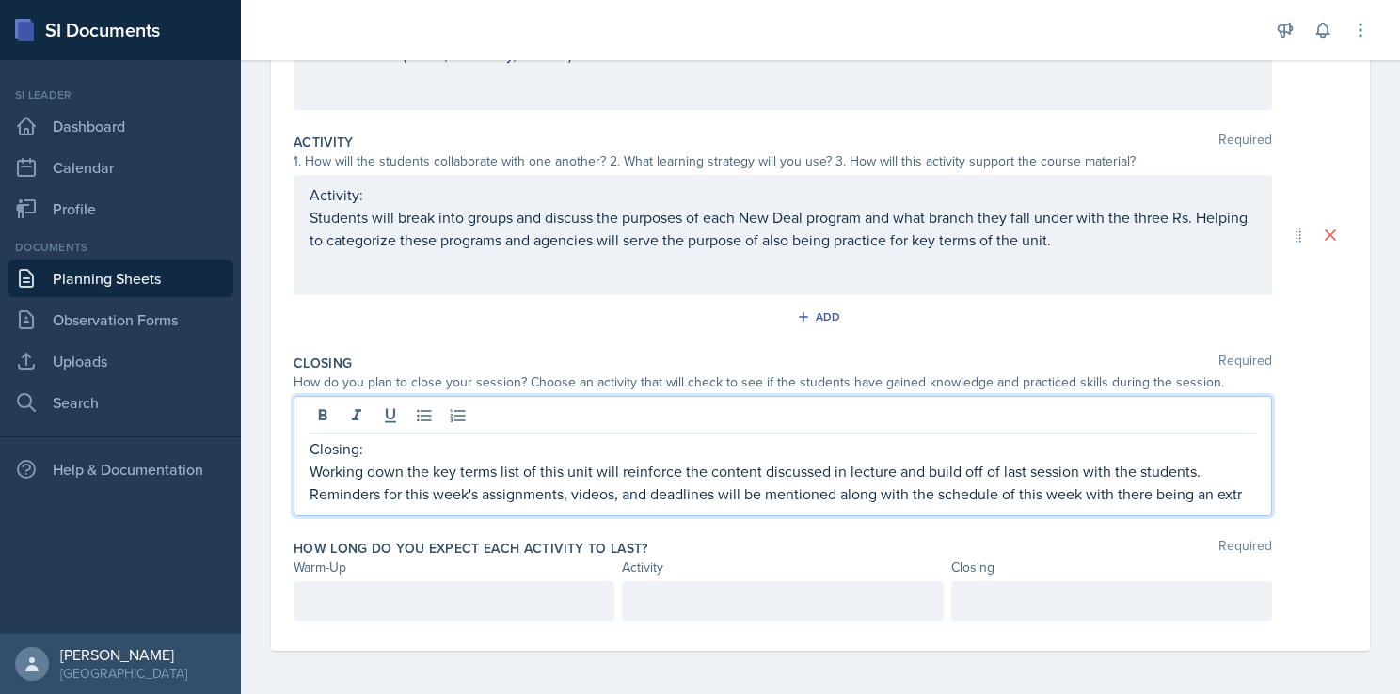
scroll to position [347, 0]
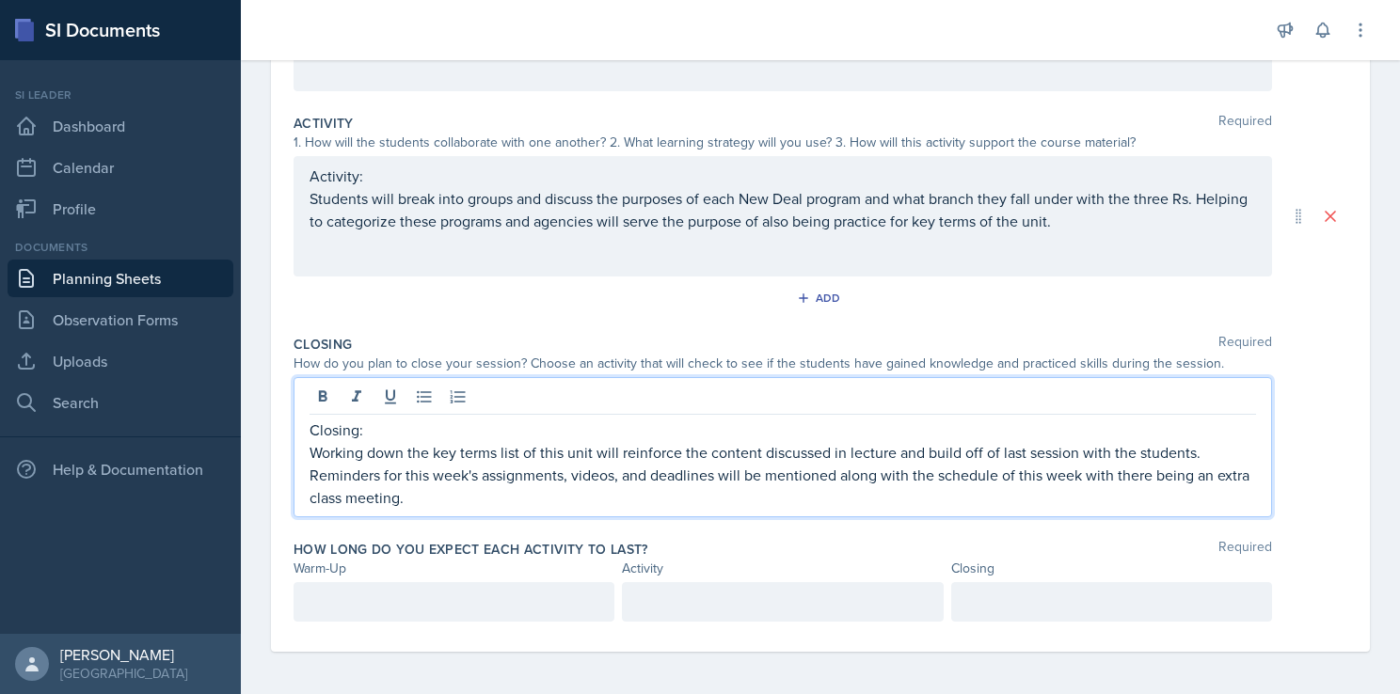
click at [740, 534] on div "How long do you expect each activity to last? Required Warm-Up Activity Closing" at bounding box center [820, 584] width 1054 height 104
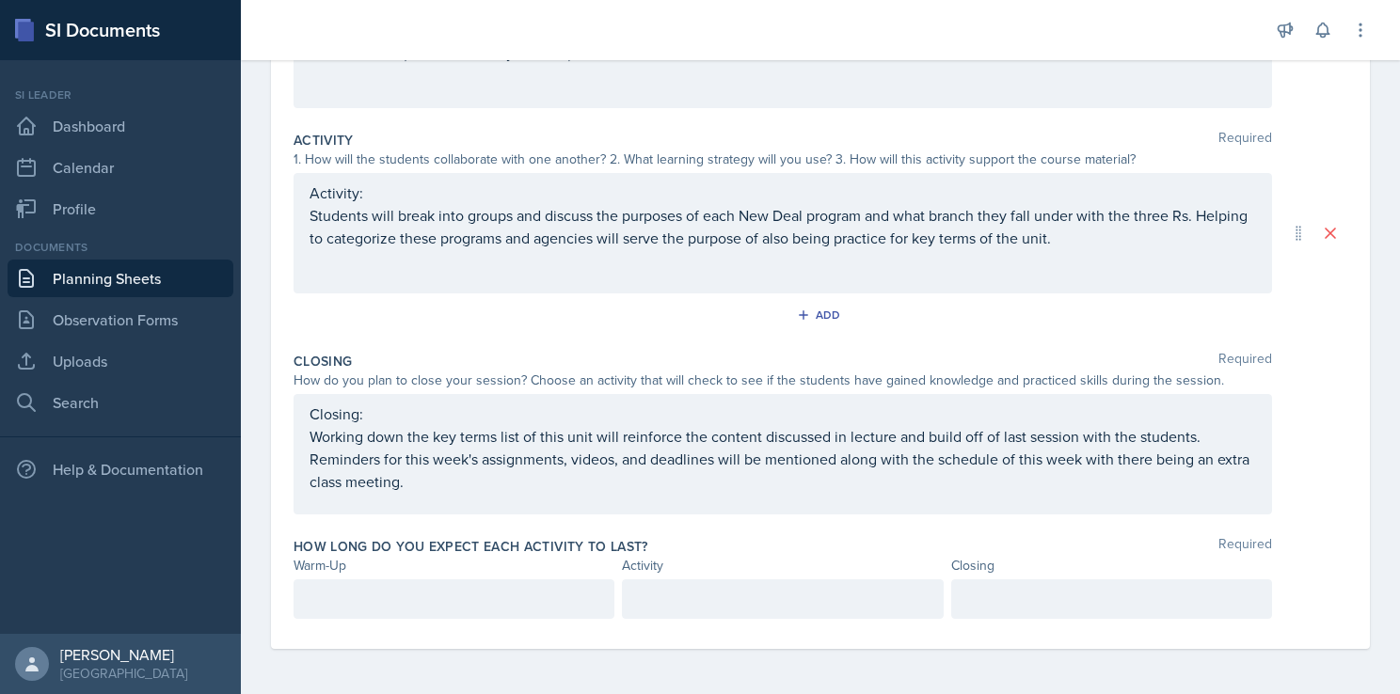
scroll to position [328, 0]
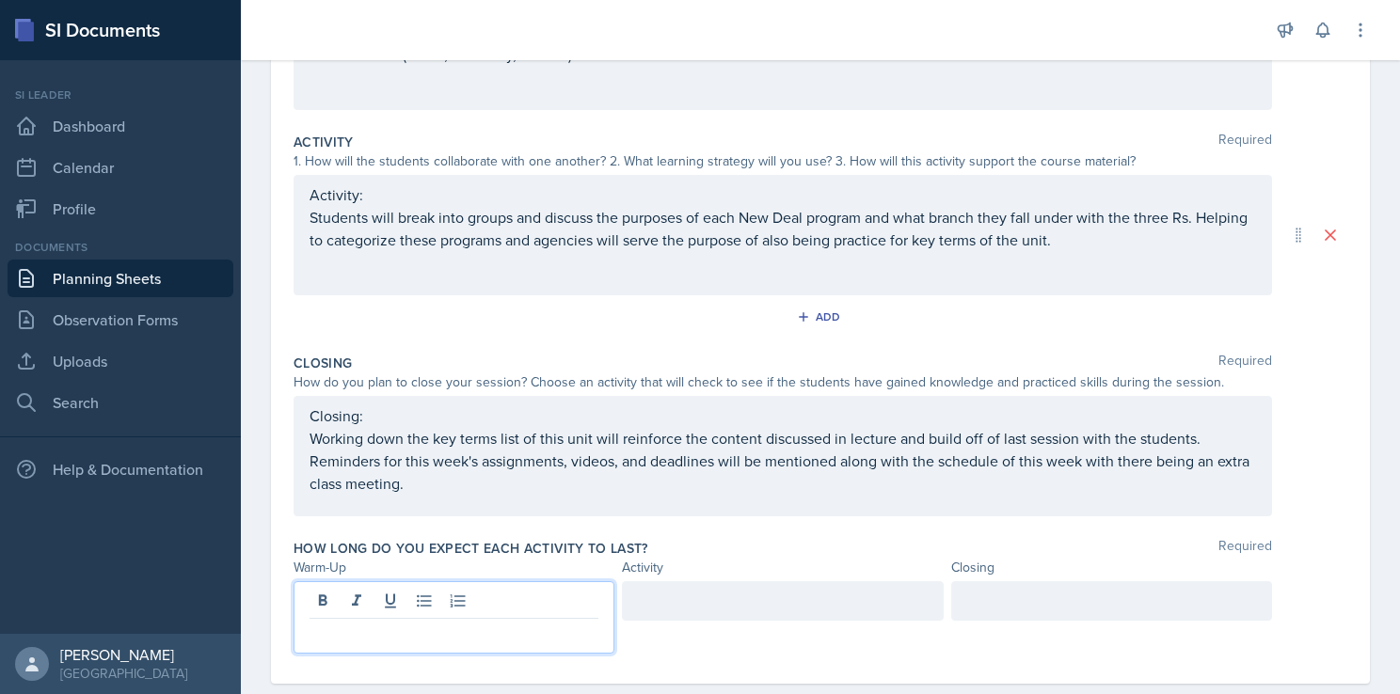
click at [447, 623] on p at bounding box center [453, 634] width 289 height 23
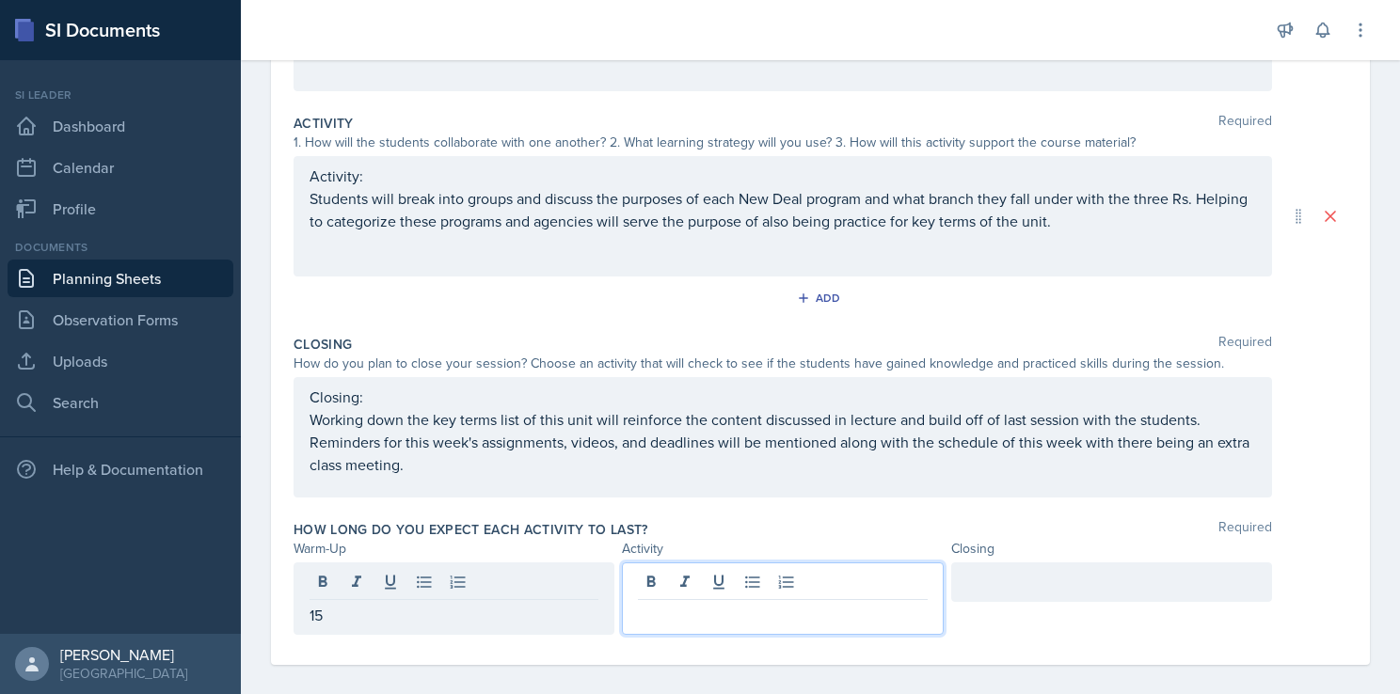
click at [734, 585] on div at bounding box center [782, 599] width 321 height 72
click at [1005, 588] on div at bounding box center [1111, 583] width 321 height 40
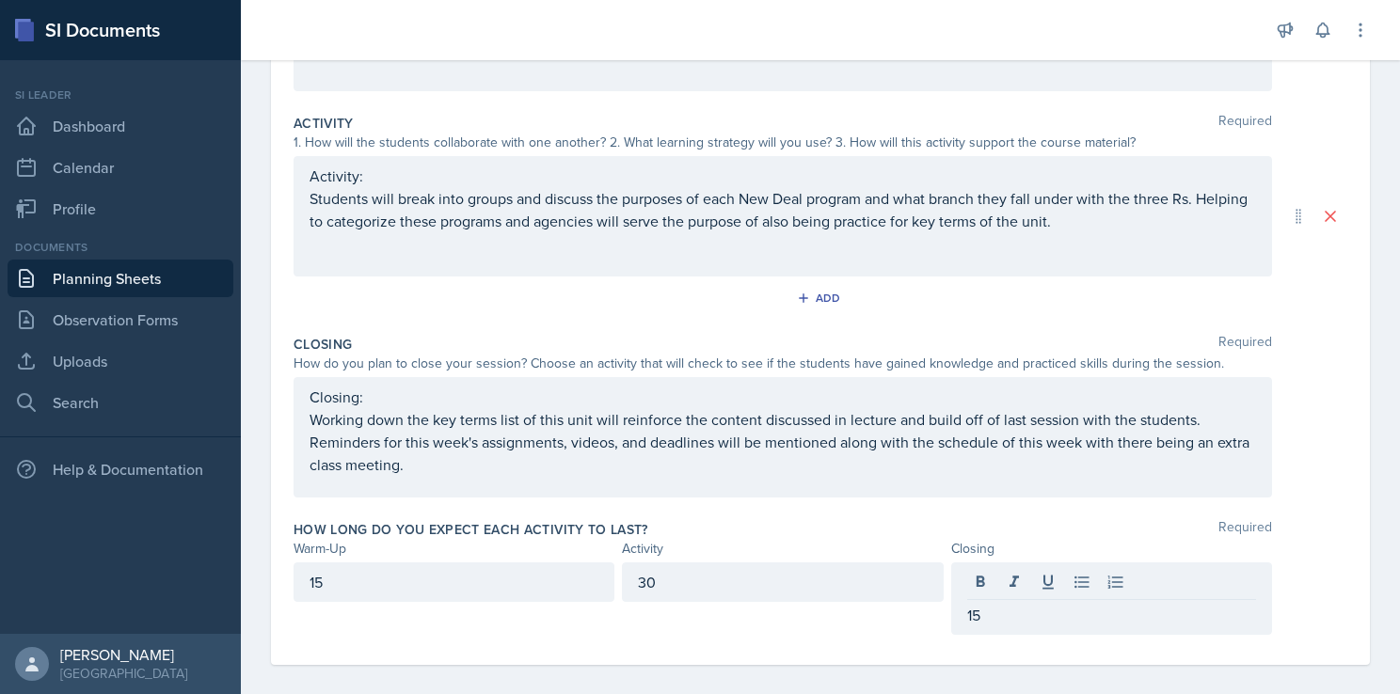
click at [767, 506] on div "Closing Required How do you plan to close your session? Choose an activity that…" at bounding box center [820, 419] width 1054 height 185
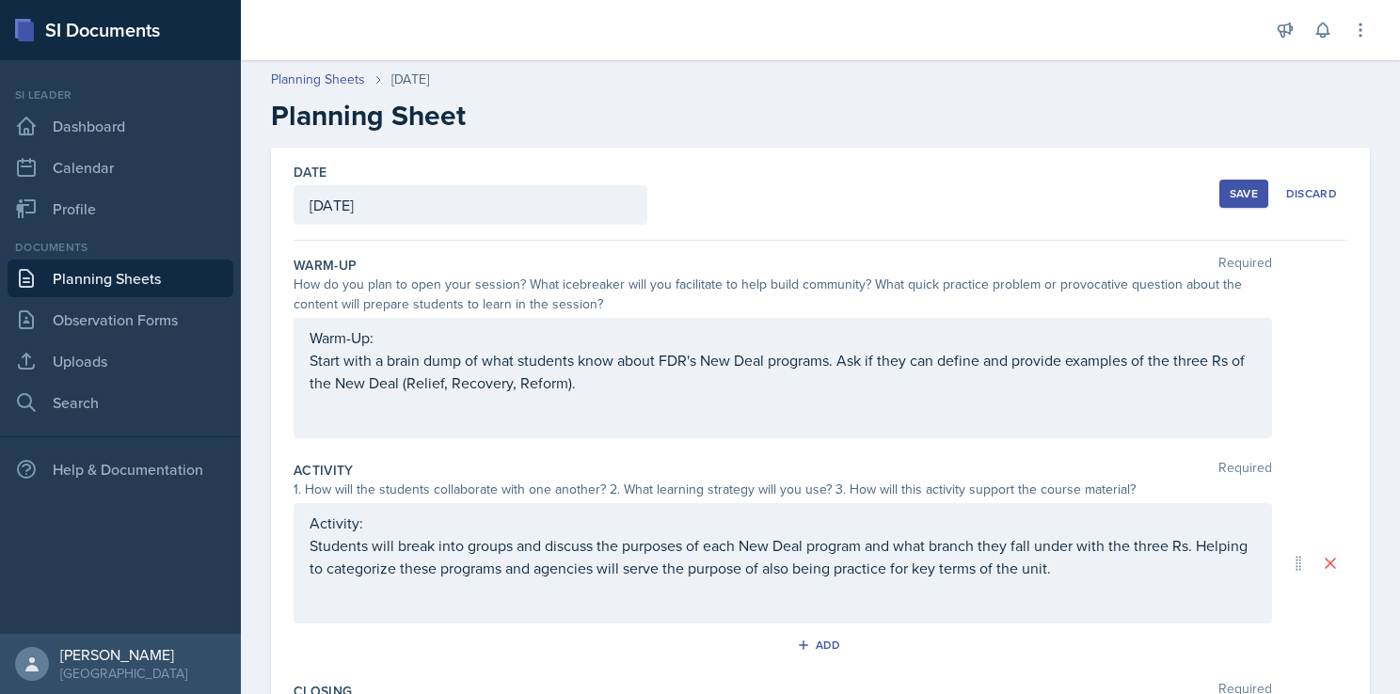
scroll to position [0, 0]
click at [1237, 192] on div "Save" at bounding box center [1243, 193] width 28 height 15
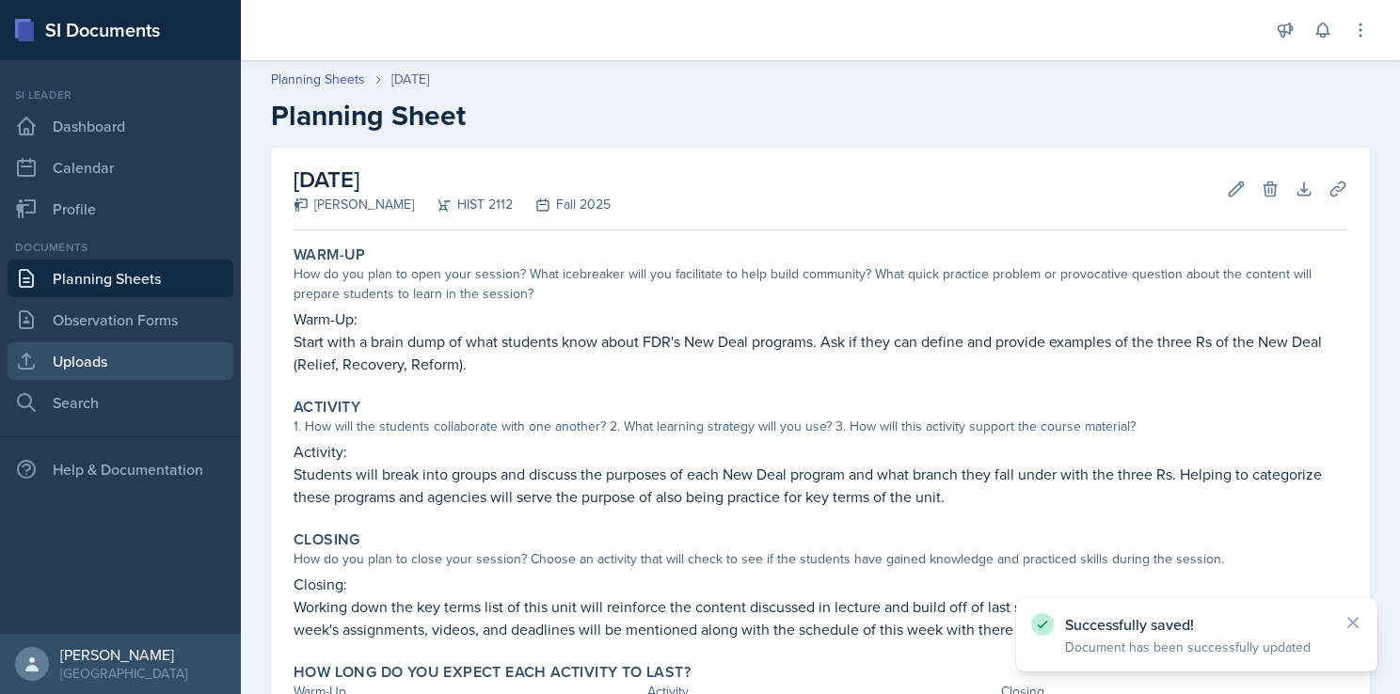
click at [122, 358] on link "Uploads" at bounding box center [121, 361] width 226 height 38
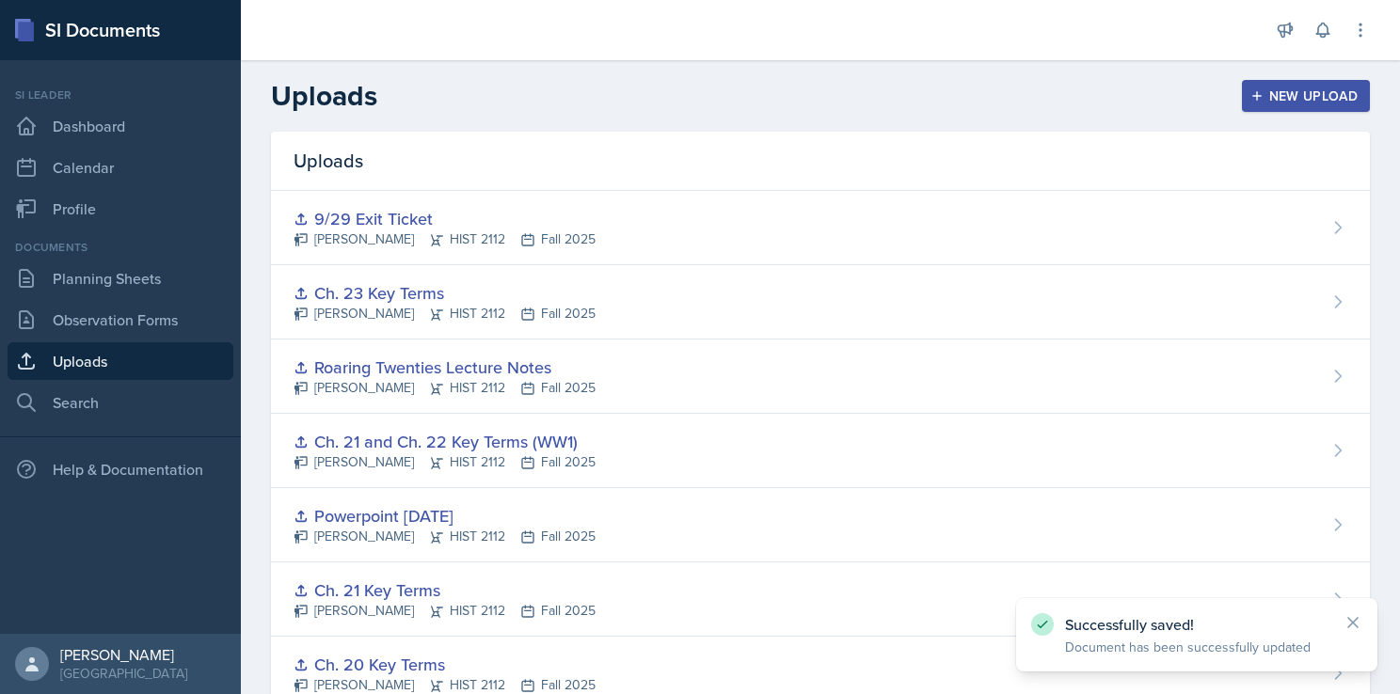
click at [1264, 102] on div "New Upload" at bounding box center [1306, 95] width 104 height 15
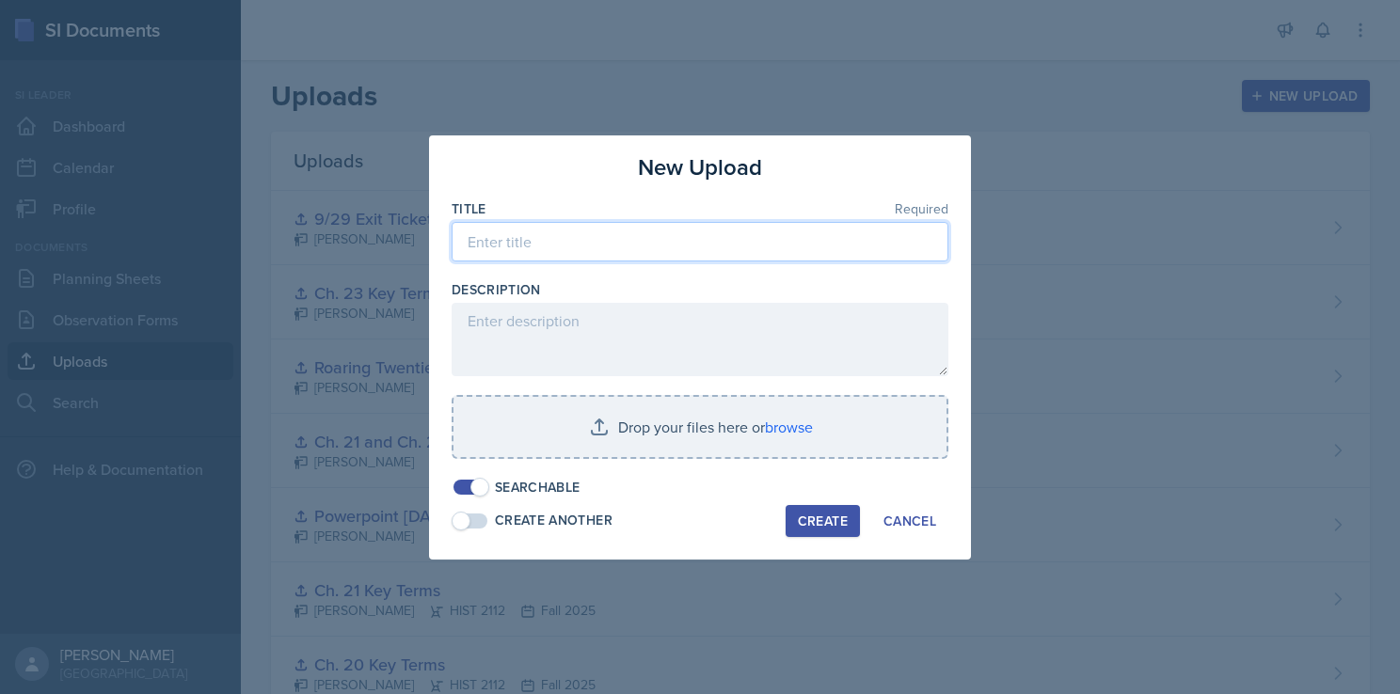
click at [633, 248] on input at bounding box center [700, 242] width 497 height 40
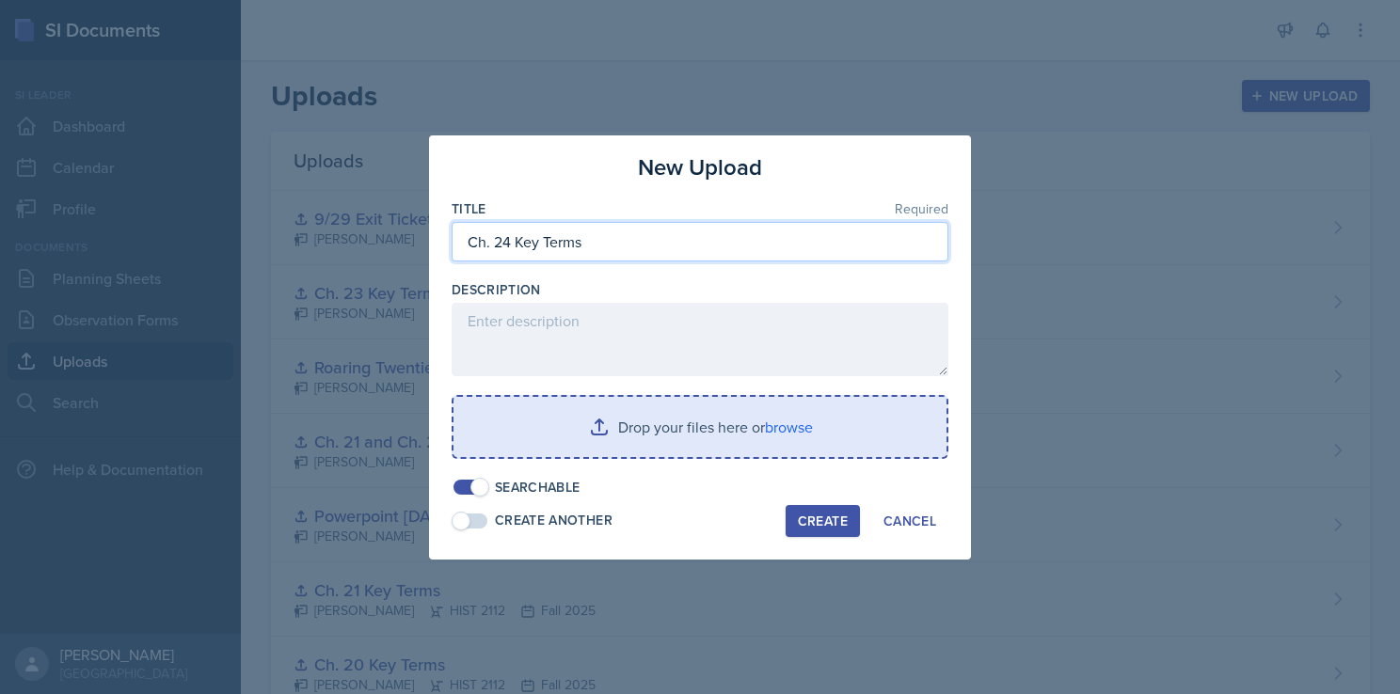
type input "Ch. 24 Key Terms"
click at [696, 428] on input "file" at bounding box center [699, 427] width 493 height 60
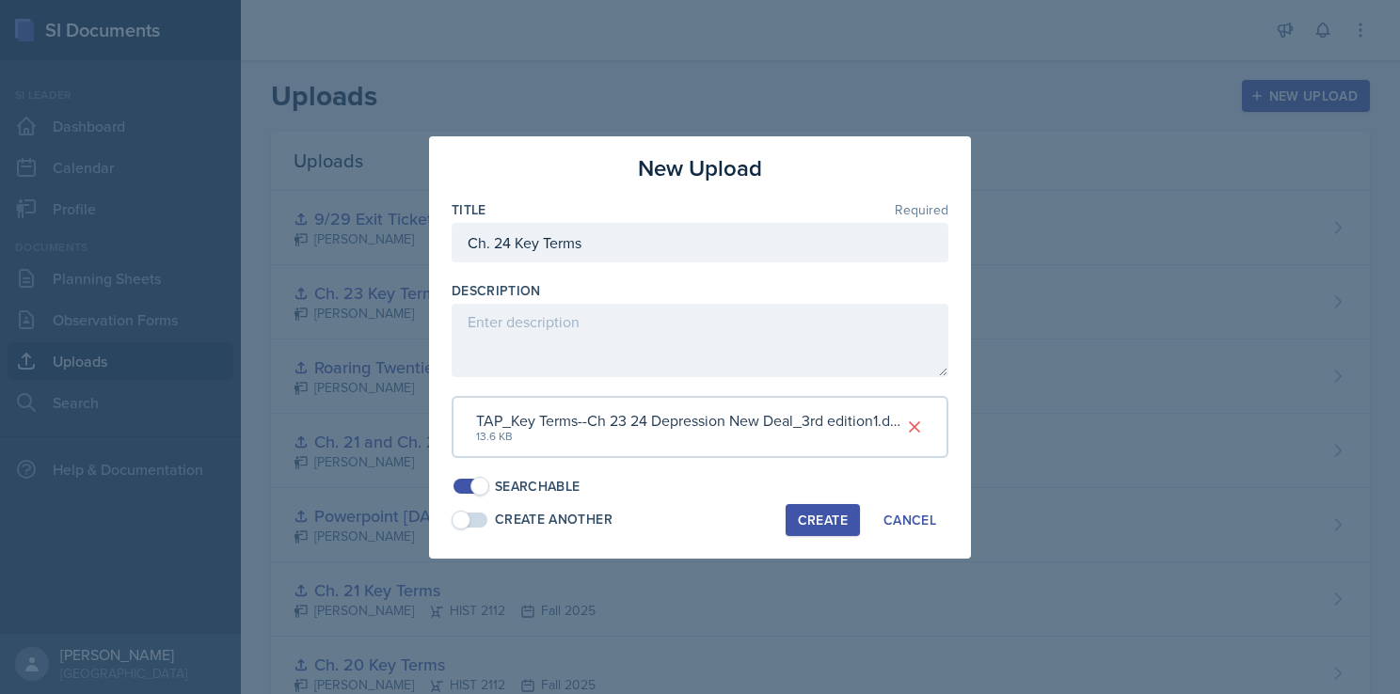
click at [811, 513] on div "Create" at bounding box center [823, 520] width 50 height 15
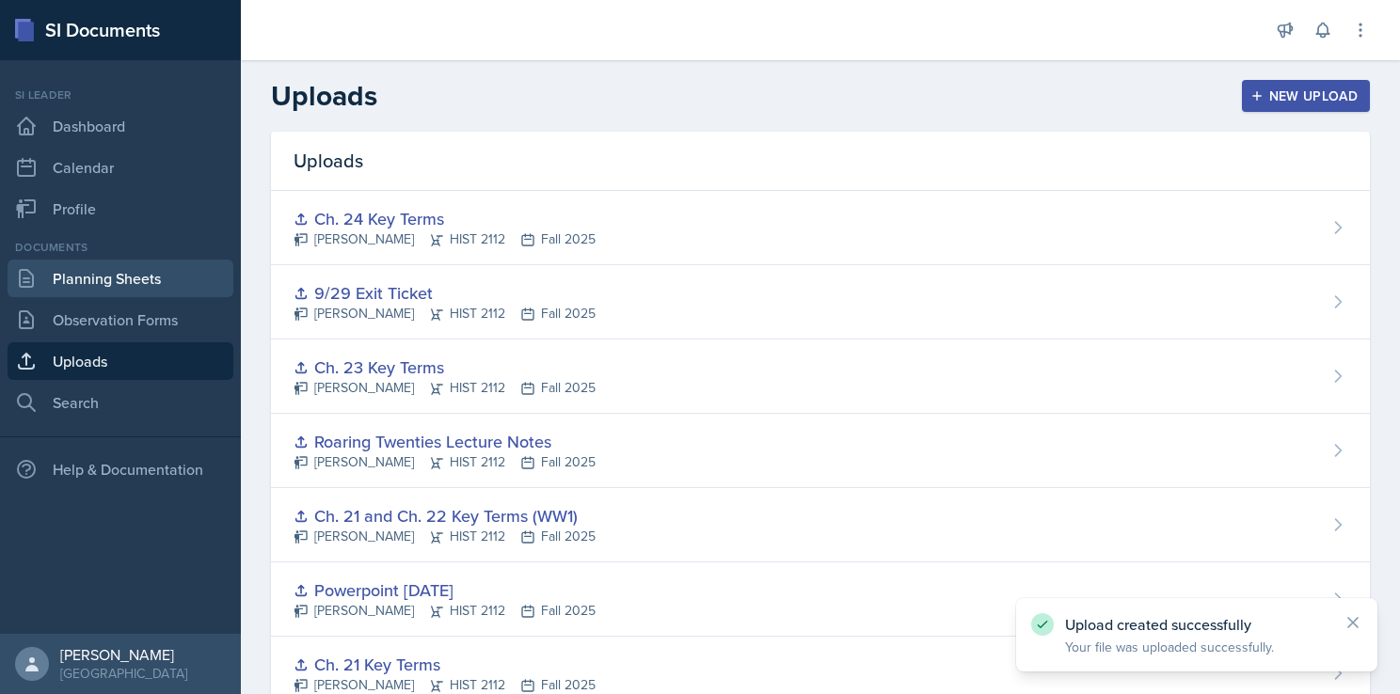
click at [98, 271] on link "Planning Sheets" at bounding box center [121, 279] width 226 height 38
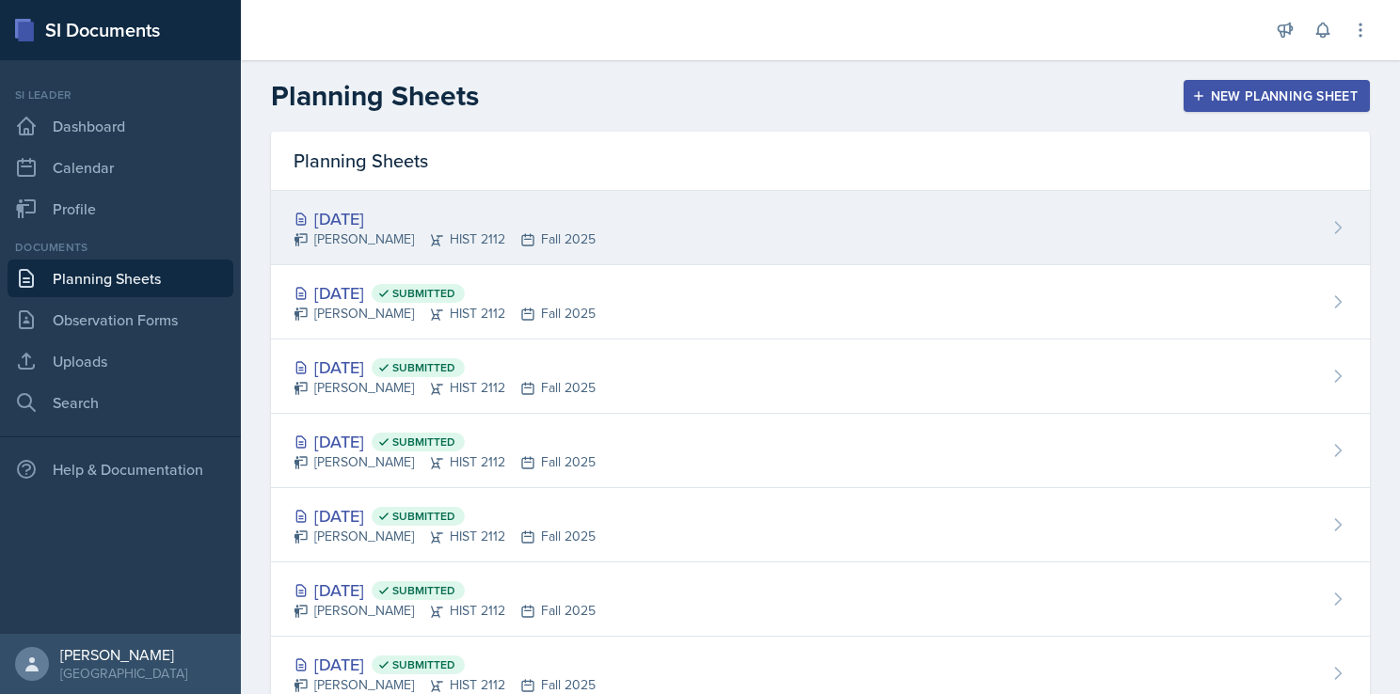
click at [669, 225] on div "[DATE] [PERSON_NAME] HIST 2112 Fall 2025" at bounding box center [820, 228] width 1099 height 74
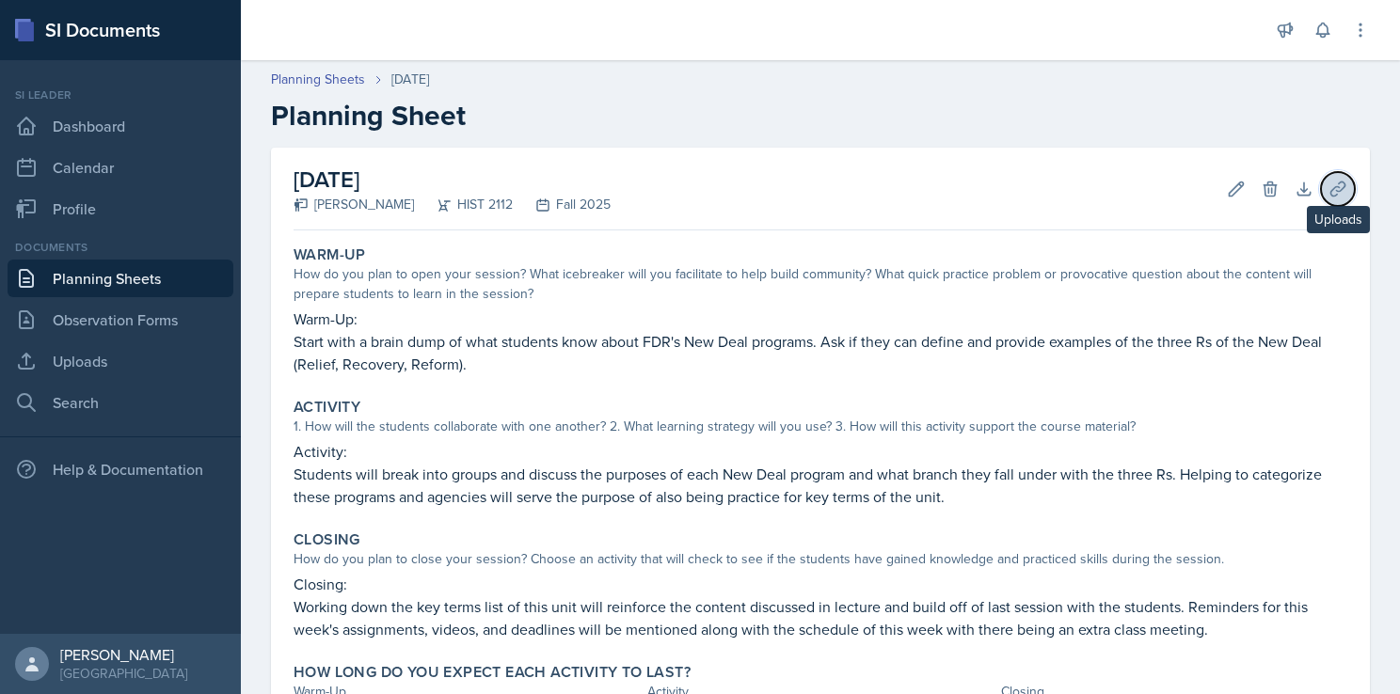
click at [1332, 198] on button "Uploads" at bounding box center [1338, 189] width 34 height 34
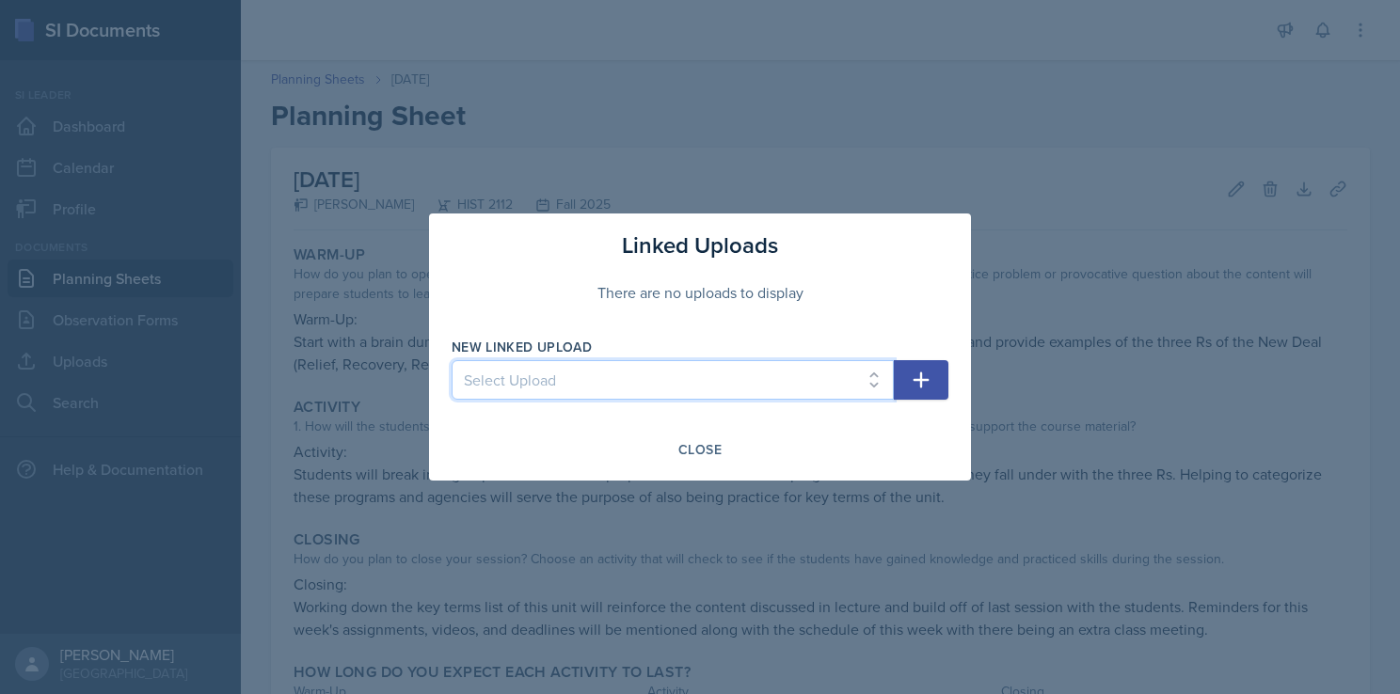
click at [739, 373] on select "Select Upload Taboo rules Introduction PowerPoint Introduction PowerPoint Intro…" at bounding box center [673, 380] width 442 height 40
select select "846167cc-bef8-4cae-b9fb-113bd0e28258"
click at [452, 360] on select "Select Upload Taboo rules Introduction PowerPoint Introduction PowerPoint Intro…" at bounding box center [673, 380] width 442 height 40
click at [926, 376] on icon "button" at bounding box center [921, 380] width 23 height 23
select select
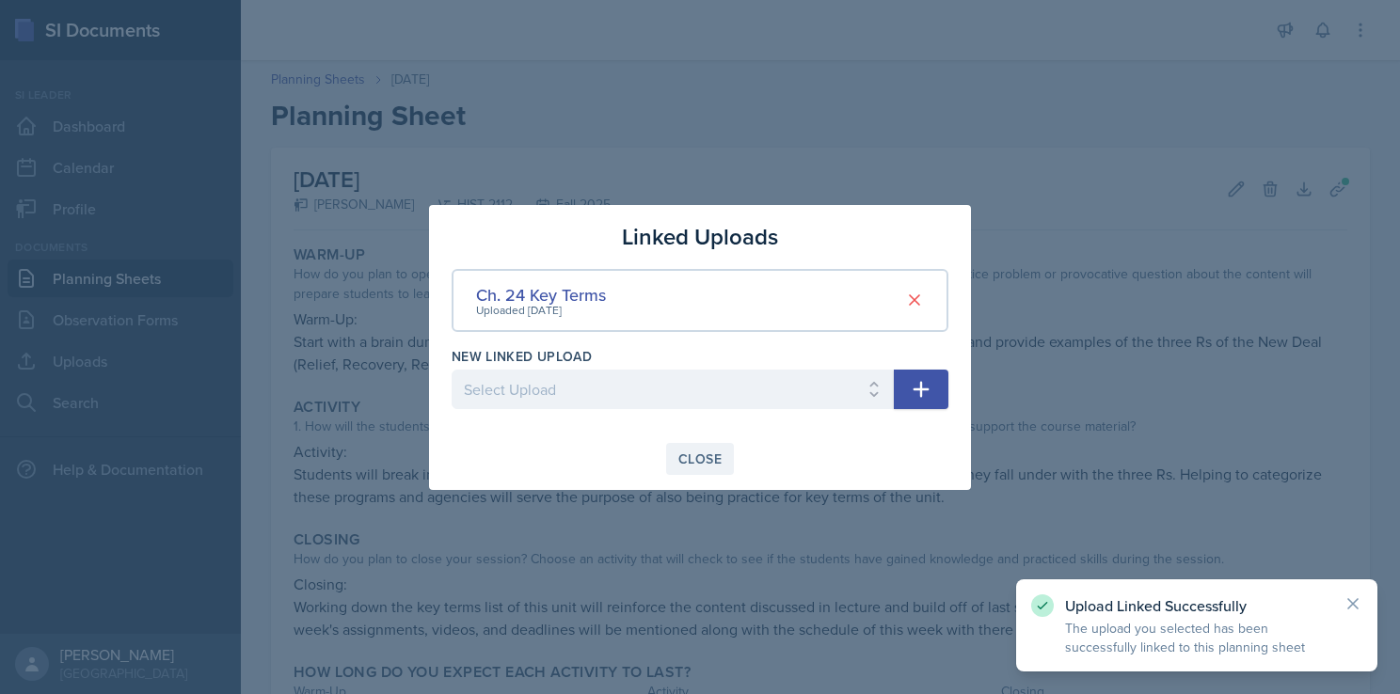
click at [699, 453] on div "Close" at bounding box center [699, 459] width 43 height 15
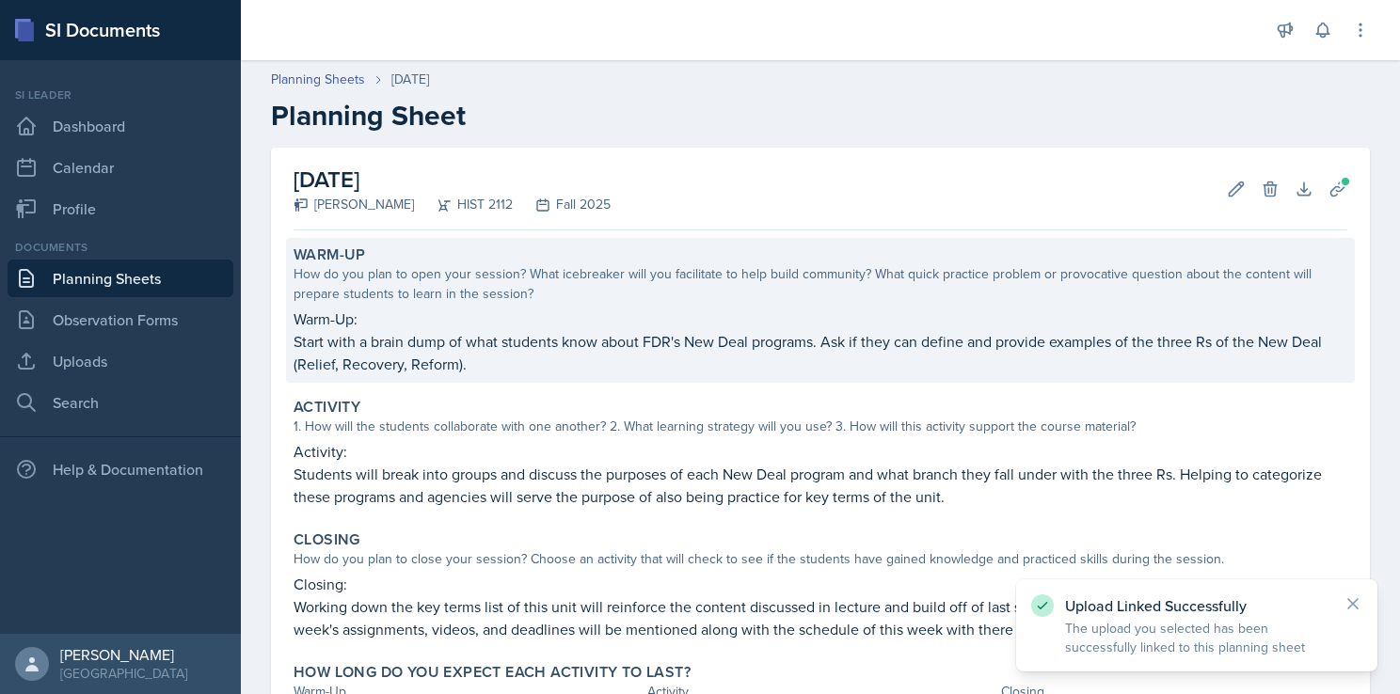
scroll to position [162, 0]
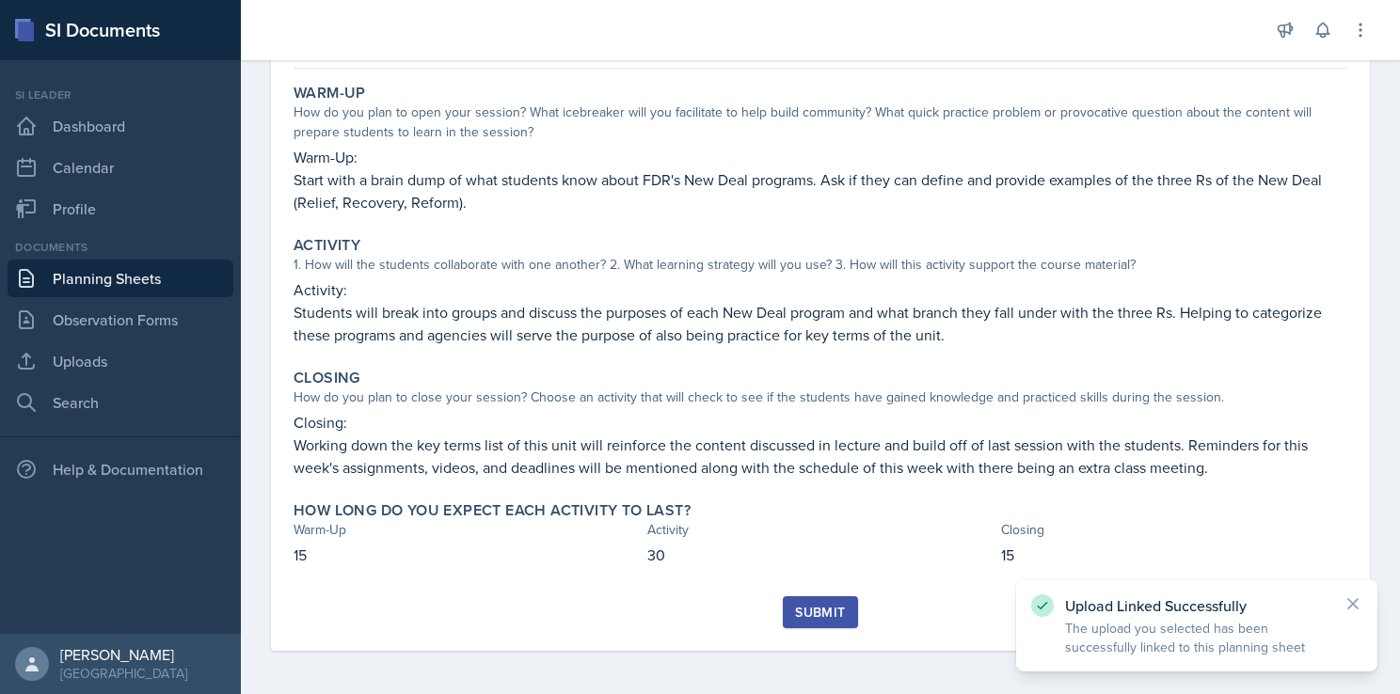
click at [806, 605] on div "Submit" at bounding box center [820, 612] width 50 height 15
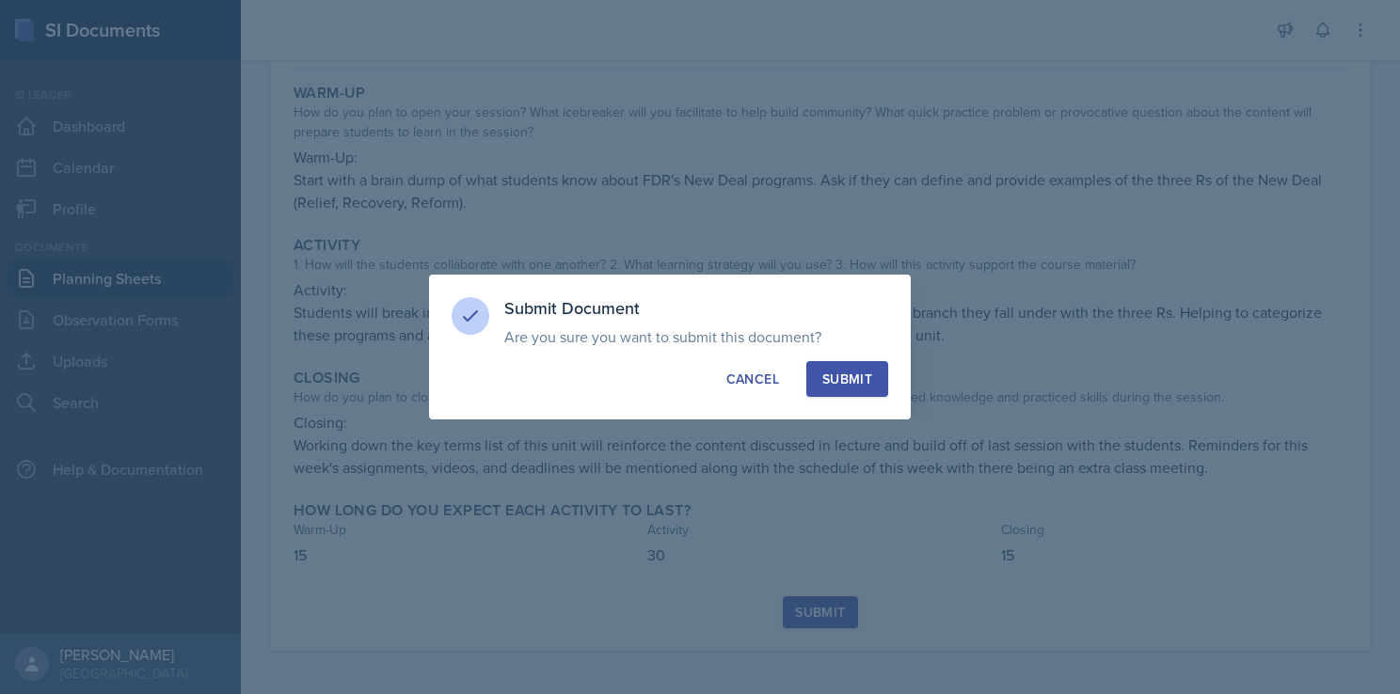
click at [842, 376] on div "Submit" at bounding box center [847, 379] width 50 height 19
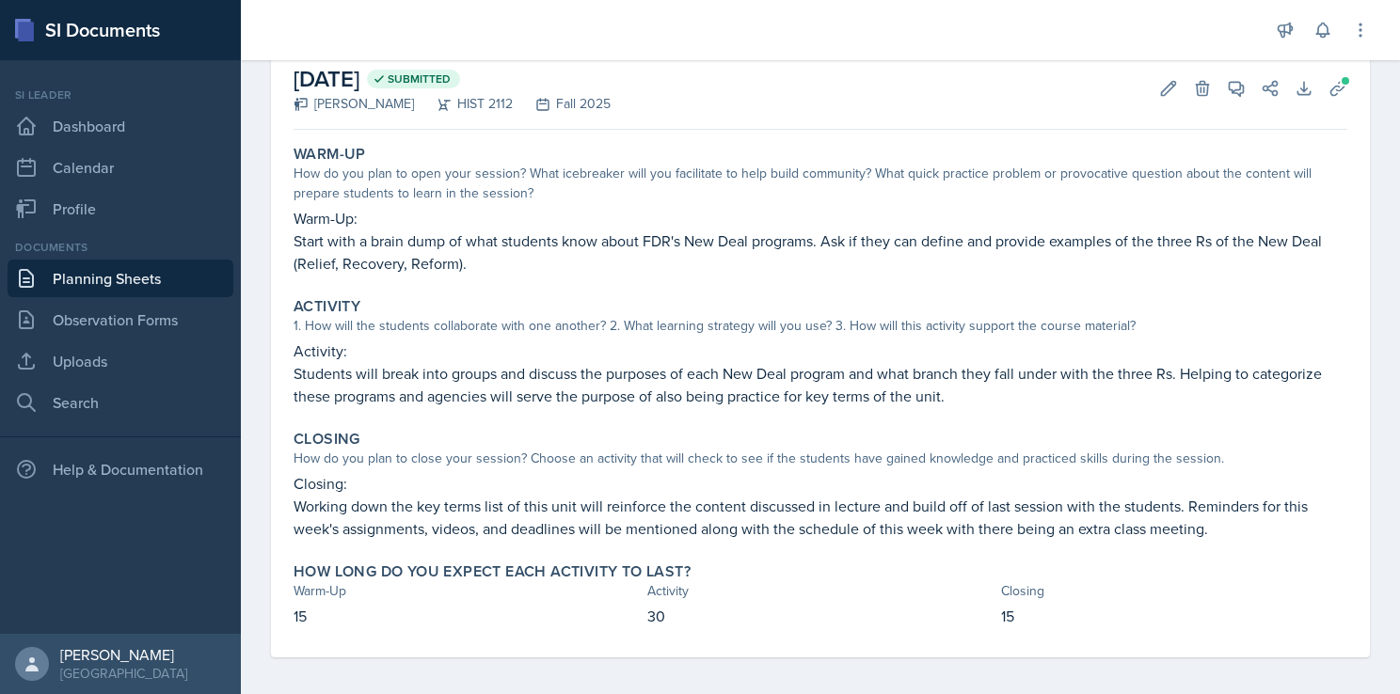
scroll to position [108, 0]
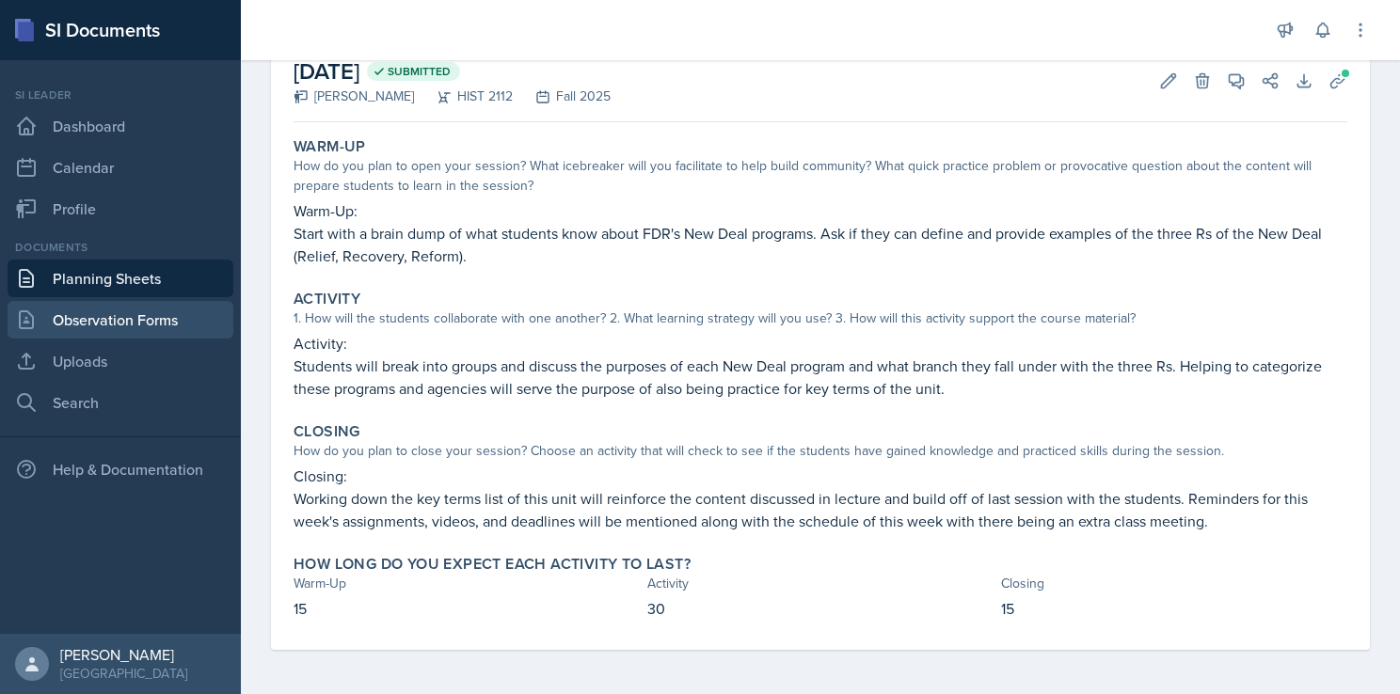
click at [134, 329] on link "Observation Forms" at bounding box center [121, 320] width 226 height 38
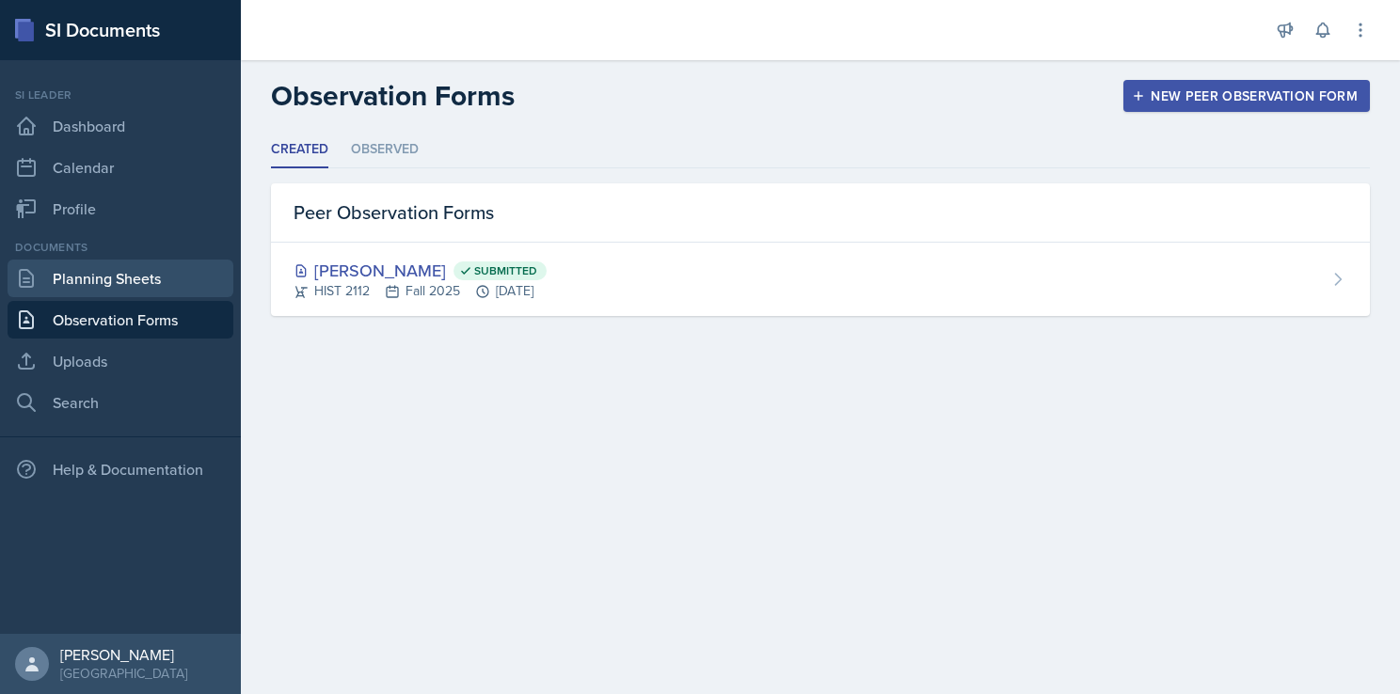
click at [134, 285] on link "Planning Sheets" at bounding box center [121, 279] width 226 height 38
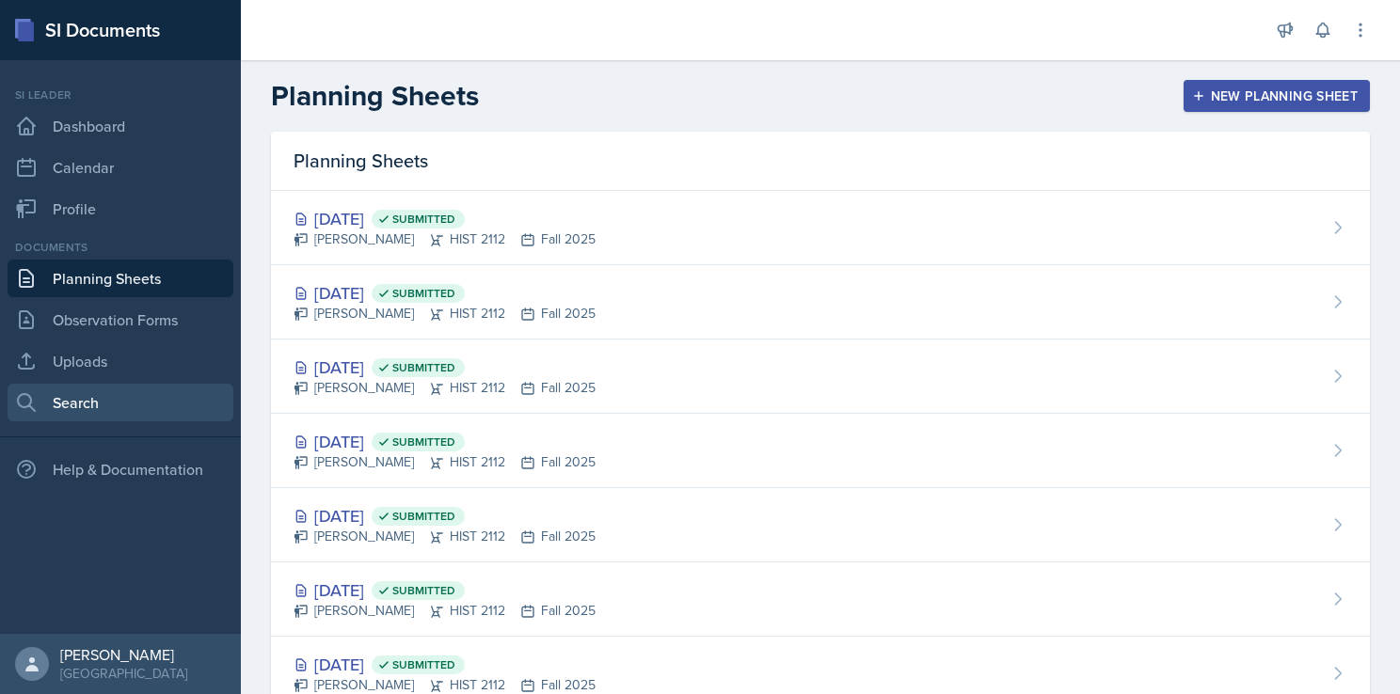
click at [118, 395] on link "Search" at bounding box center [121, 403] width 226 height 38
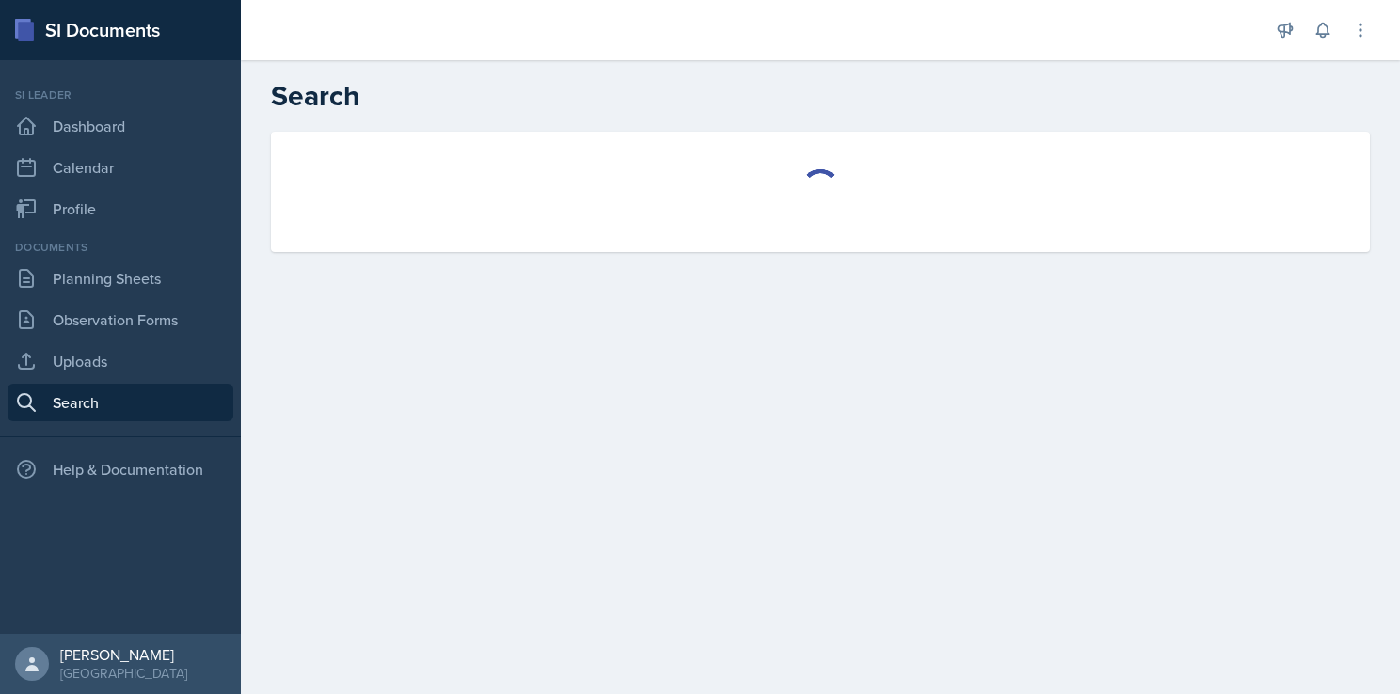
select select "all"
select select "1"
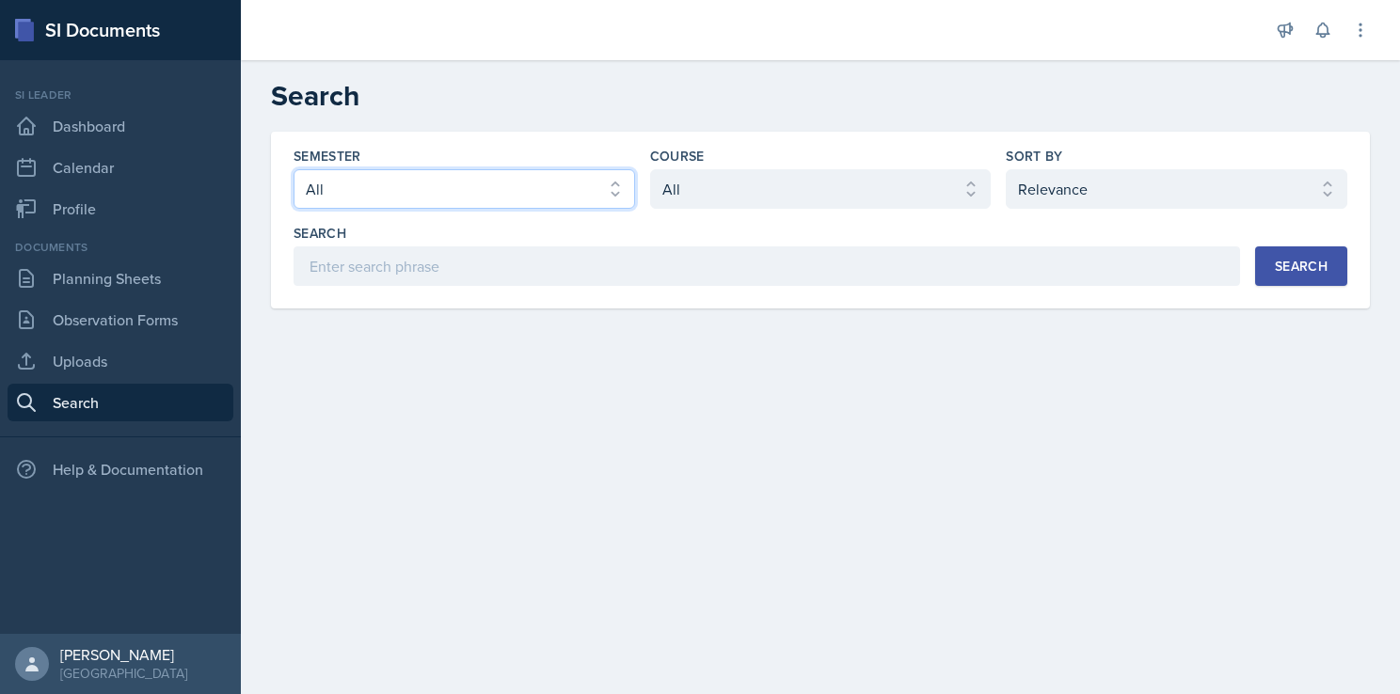
click at [548, 187] on select "Select semester All Fall 2025 Summer 2025 Spring 2025 Fall 2024 Summer 2024 Spr…" at bounding box center [463, 189] width 341 height 40
select select "2bed604d-1099-4043-b1bc-2365e8740244"
click at [293, 169] on select "Select semester All Fall 2025 Summer 2025 Spring 2025 Fall 2024 Summer 2024 Spr…" at bounding box center [463, 189] width 341 height 40
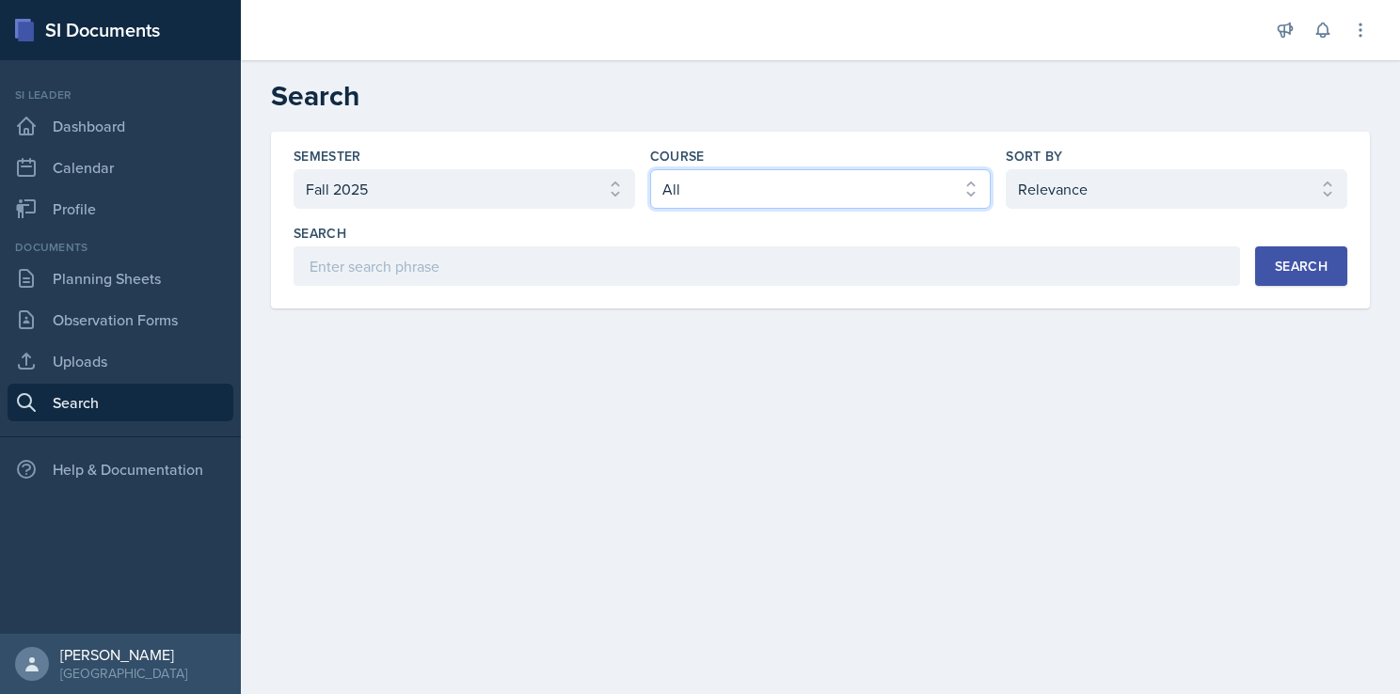
click at [823, 197] on select "Select course All ACCT 2101 ACCT 2102 ACCT 4050 ANTH 1102 ANTH 3301 ARCH 1000 A…" at bounding box center [820, 189] width 341 height 40
select select "e03f2d5a-f3a5-4e0e-9167-550ff5b2876a"
click at [650, 169] on select "Select course All ACCT 2101 ACCT 2102 ACCT 4050 ANTH 1102 ANTH 3301 ARCH 1000 A…" at bounding box center [820, 189] width 341 height 40
click at [1318, 261] on div "Search" at bounding box center [1301, 266] width 53 height 15
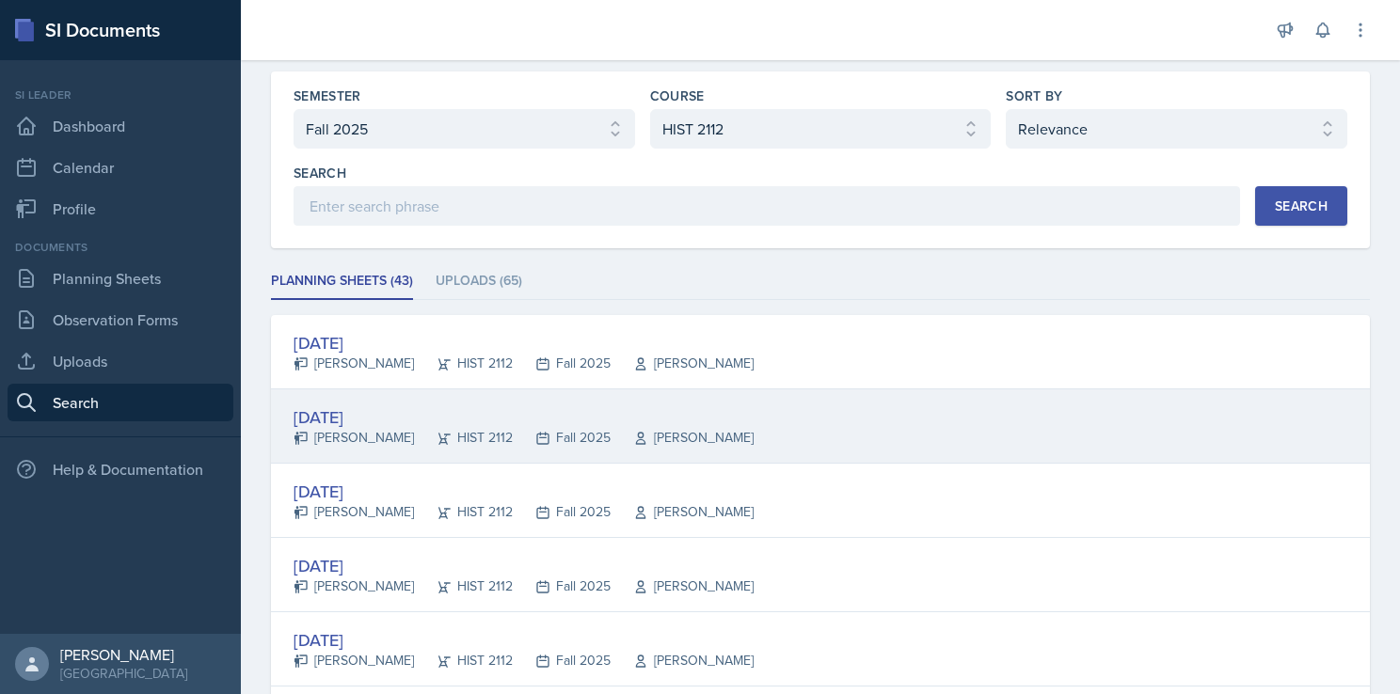
scroll to position [94, 0]
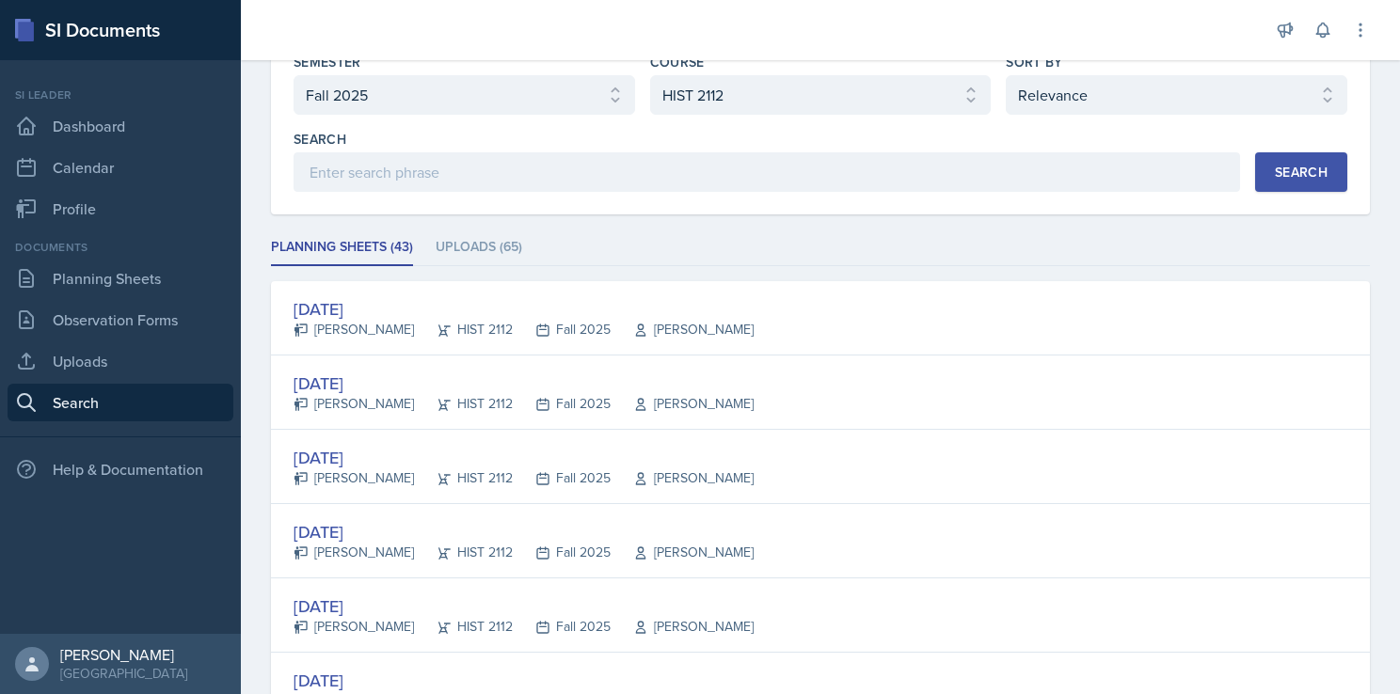
click at [977, 231] on ul "Planning Sheets (43) Uploads (65)" at bounding box center [820, 248] width 1099 height 37
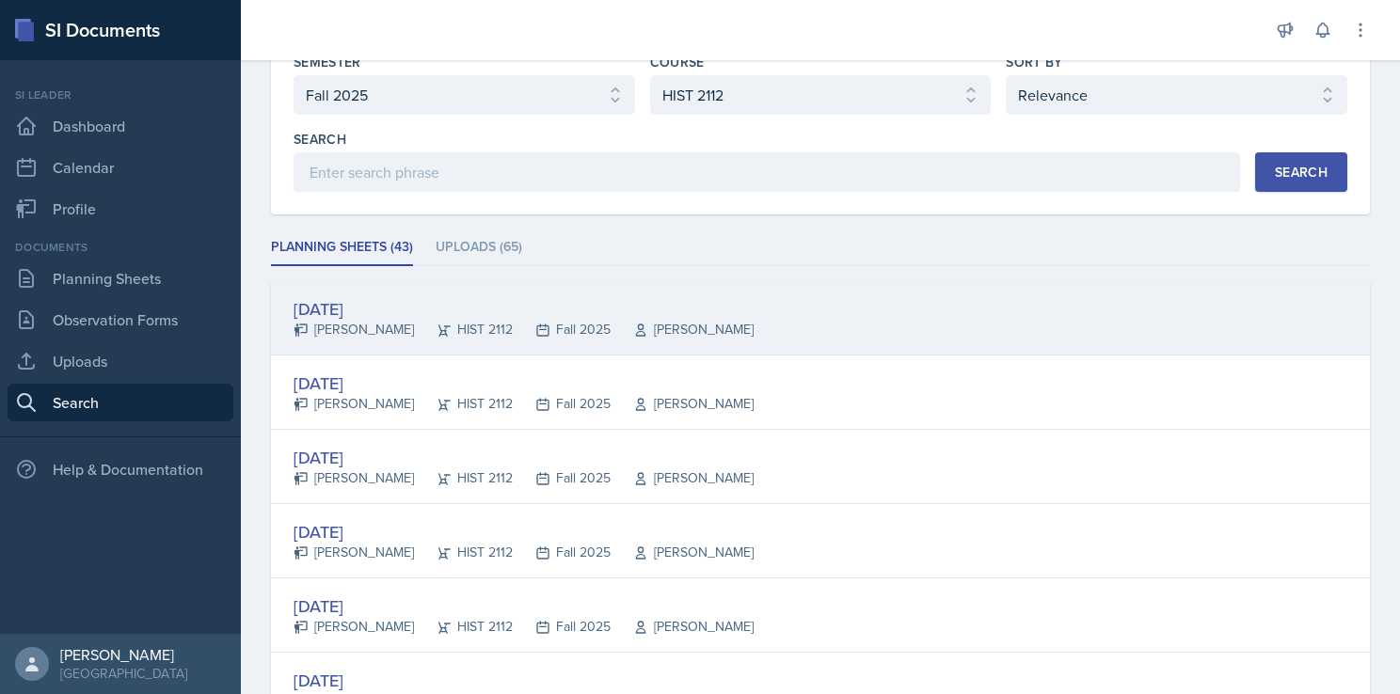
click at [784, 314] on div "[DATE] [PERSON_NAME] HIST 2112 Fall 2025 [PERSON_NAME]" at bounding box center [820, 318] width 1099 height 74
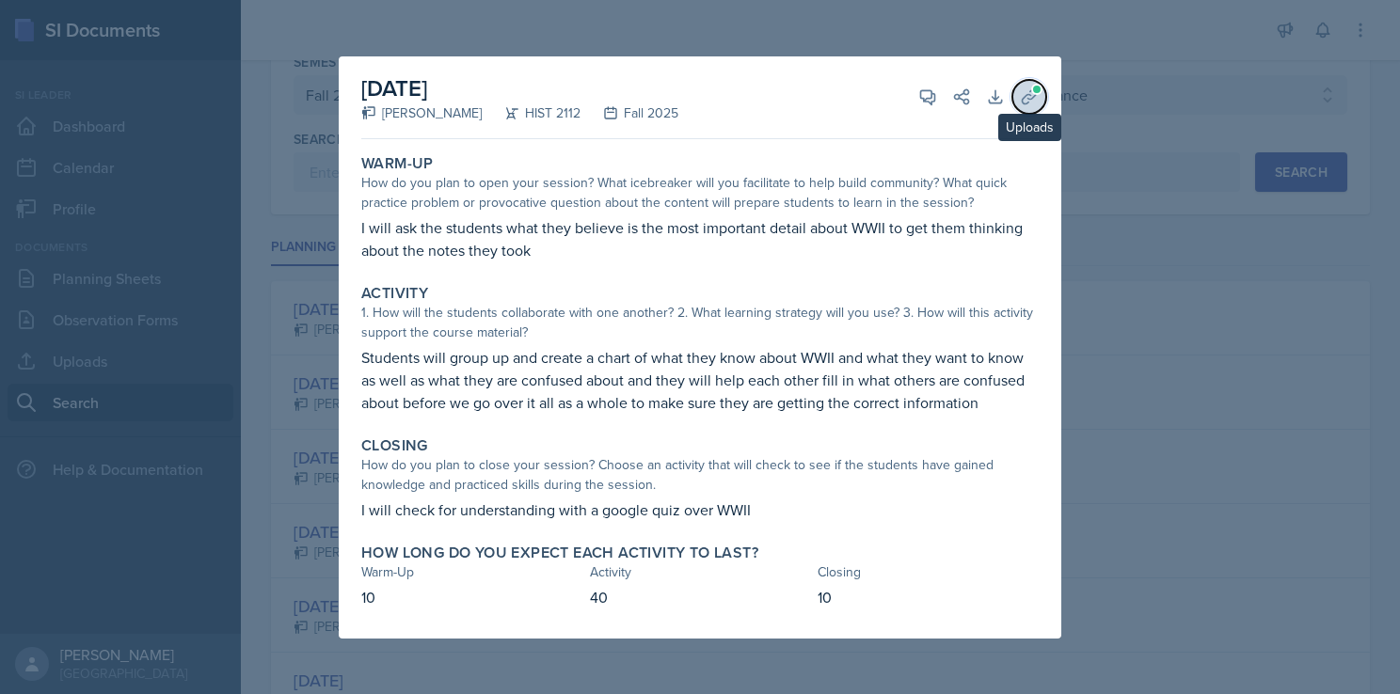
click at [1034, 92] on span at bounding box center [1036, 89] width 11 height 11
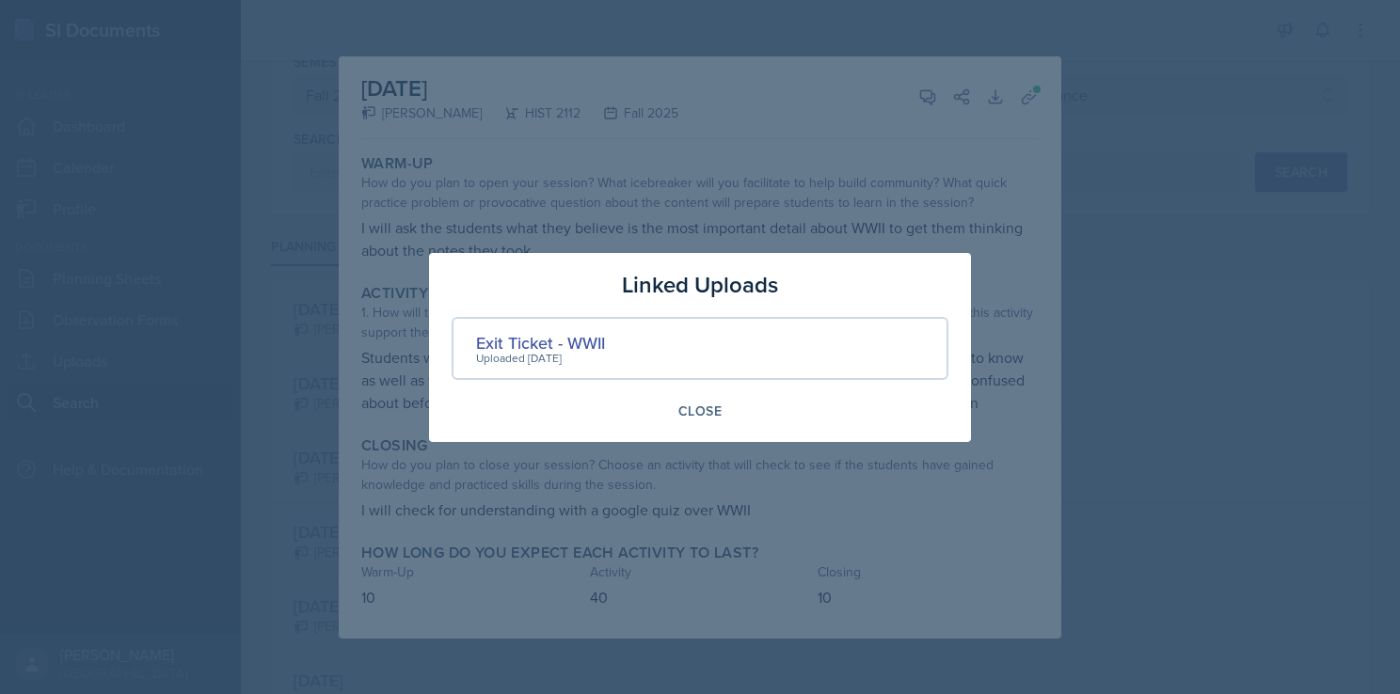
click at [809, 218] on div at bounding box center [700, 347] width 1400 height 694
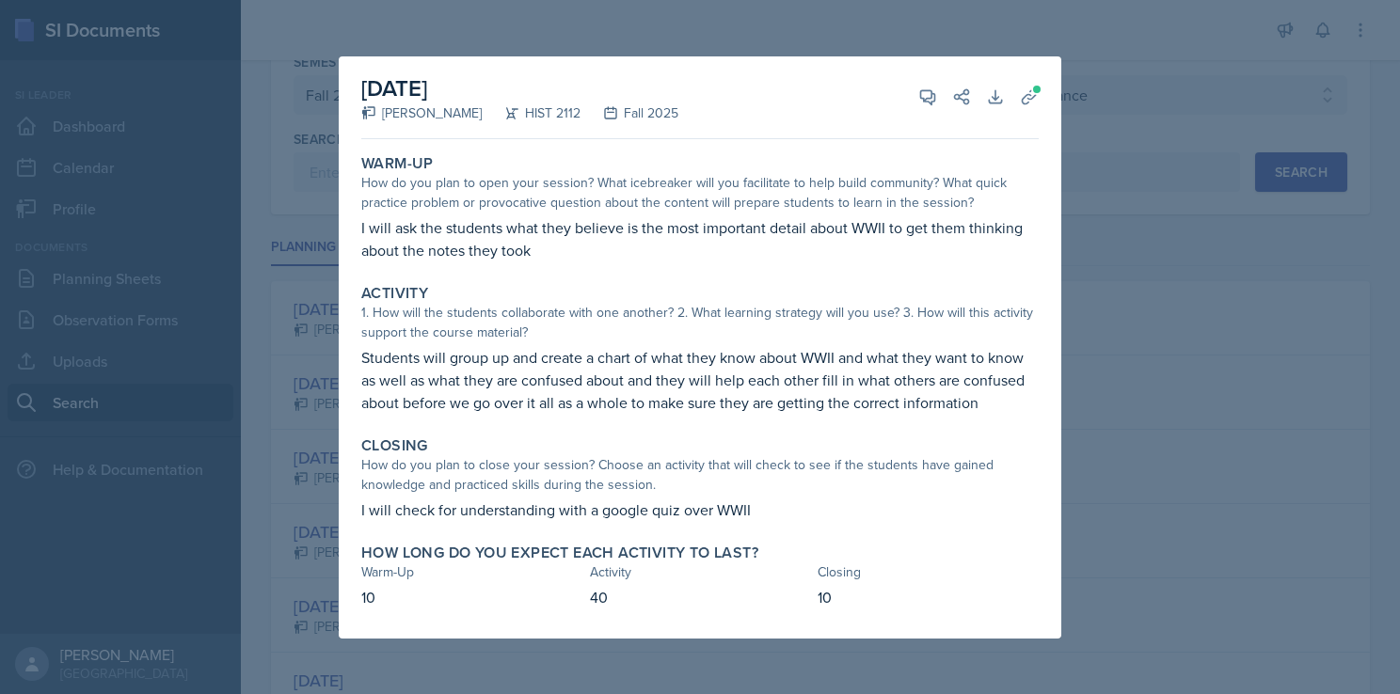
click at [1203, 357] on div at bounding box center [700, 347] width 1400 height 694
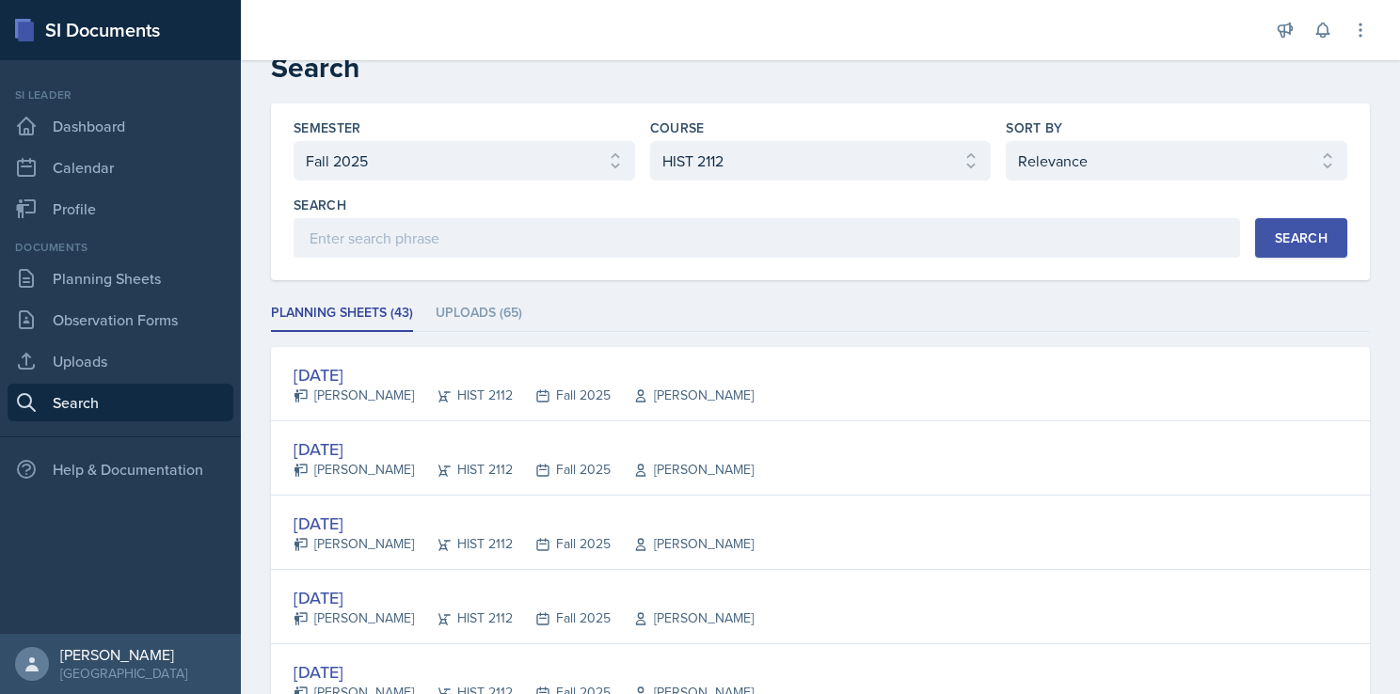
scroll to position [0, 0]
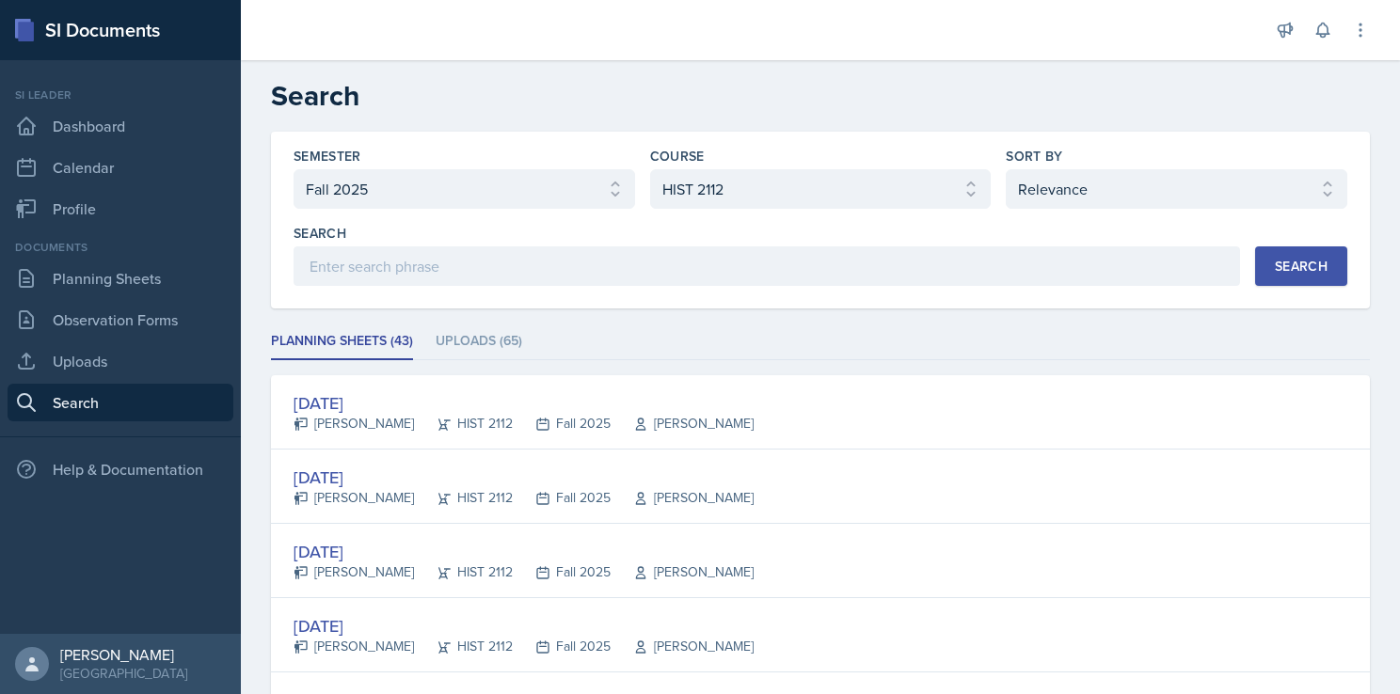
click at [814, 341] on ul "Planning Sheets (43) Uploads (65)" at bounding box center [820, 342] width 1099 height 37
click at [83, 278] on link "Planning Sheets" at bounding box center [121, 279] width 226 height 38
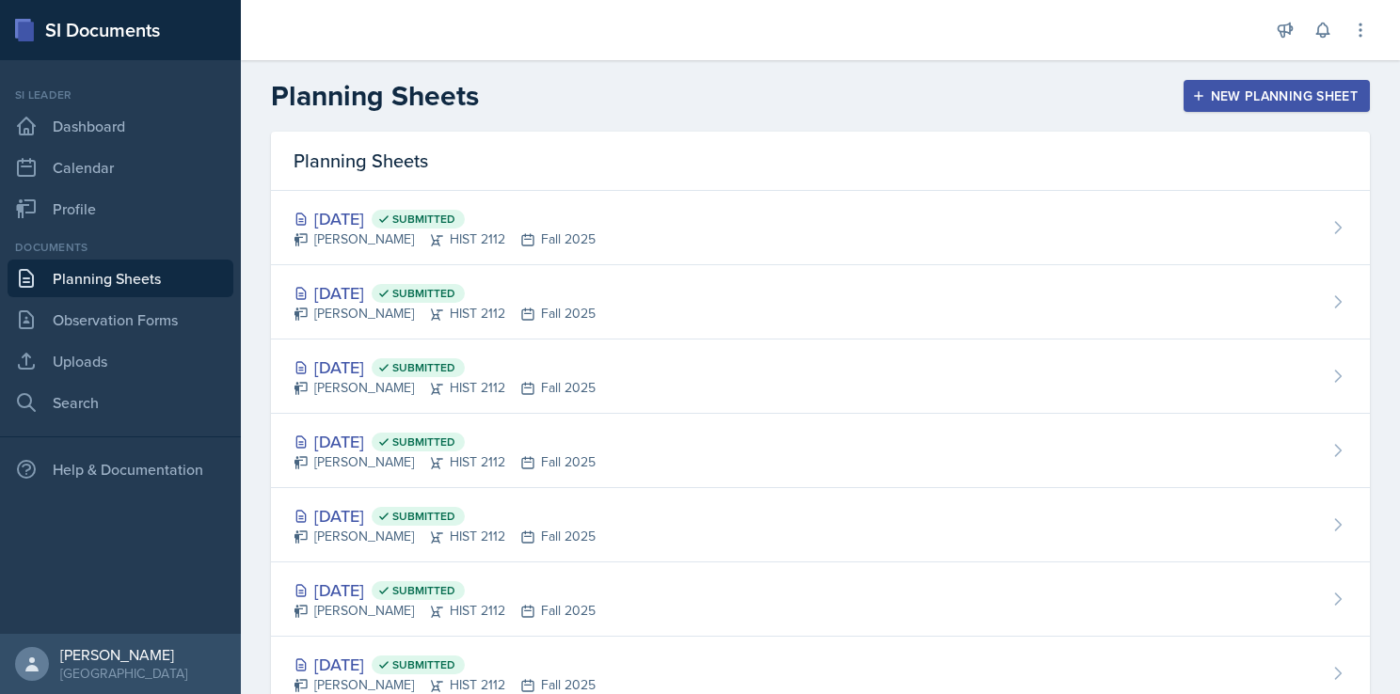
click at [1225, 99] on div "New Planning Sheet" at bounding box center [1277, 95] width 162 height 15
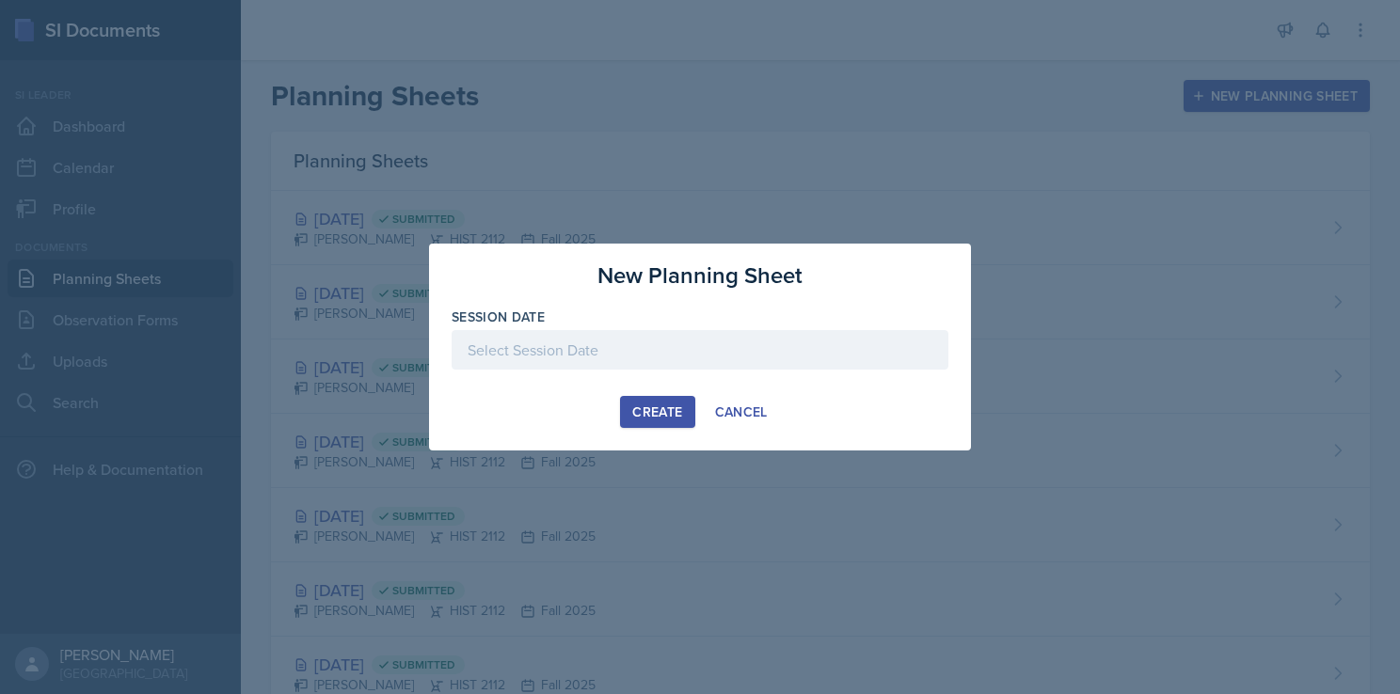
click at [557, 354] on div at bounding box center [700, 350] width 497 height 40
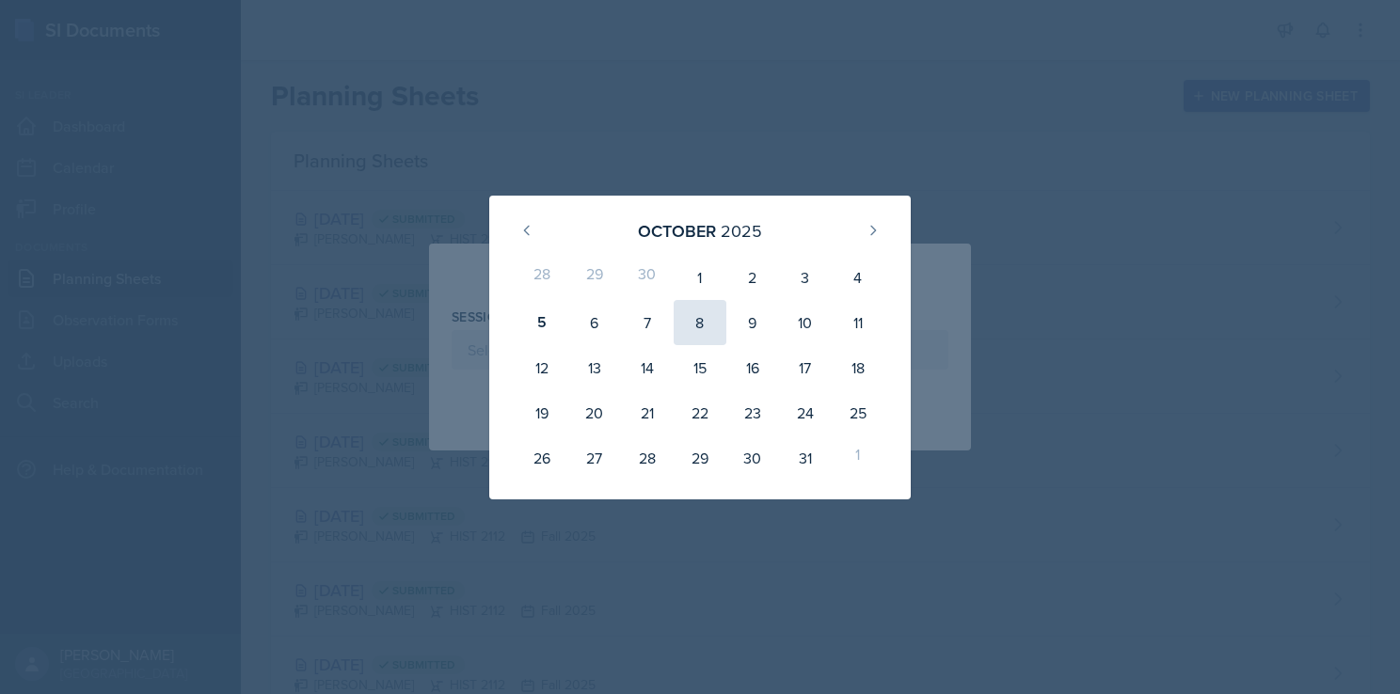
click at [698, 321] on div "8" at bounding box center [700, 322] width 53 height 45
type input "[DATE]"
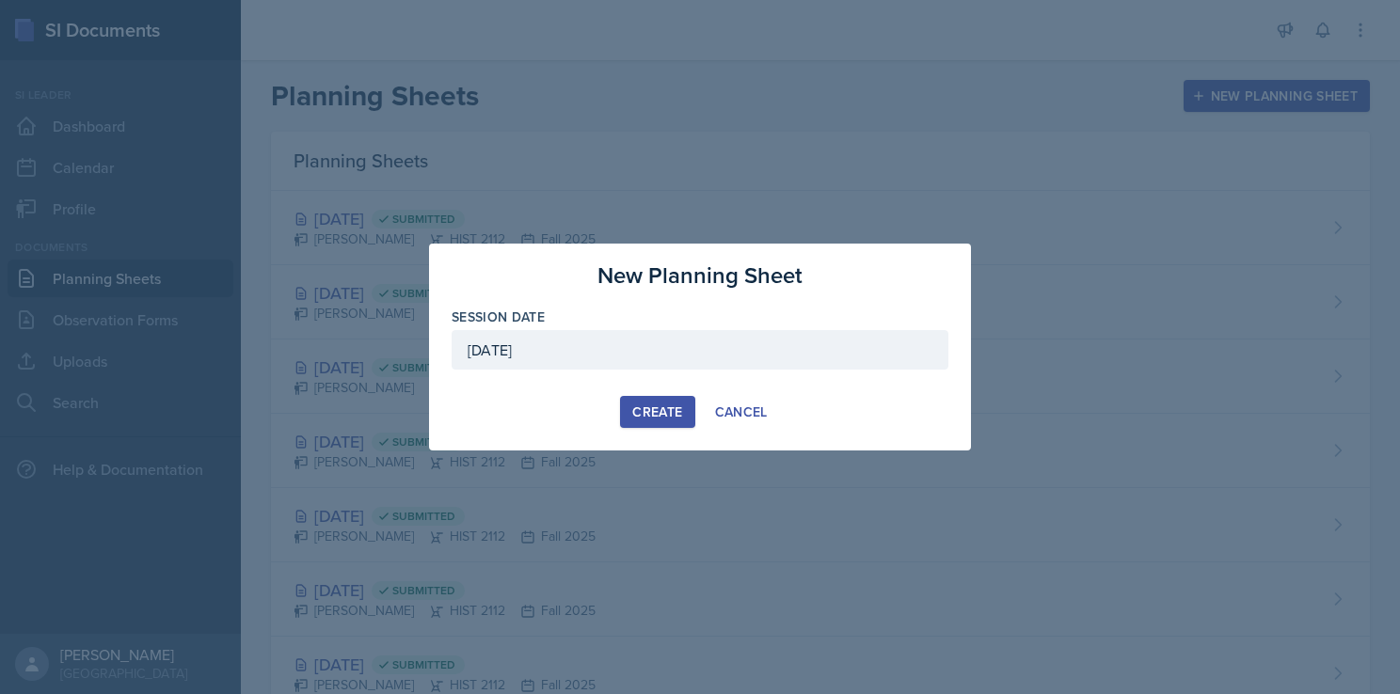
click at [665, 415] on div "Create" at bounding box center [657, 411] width 50 height 15
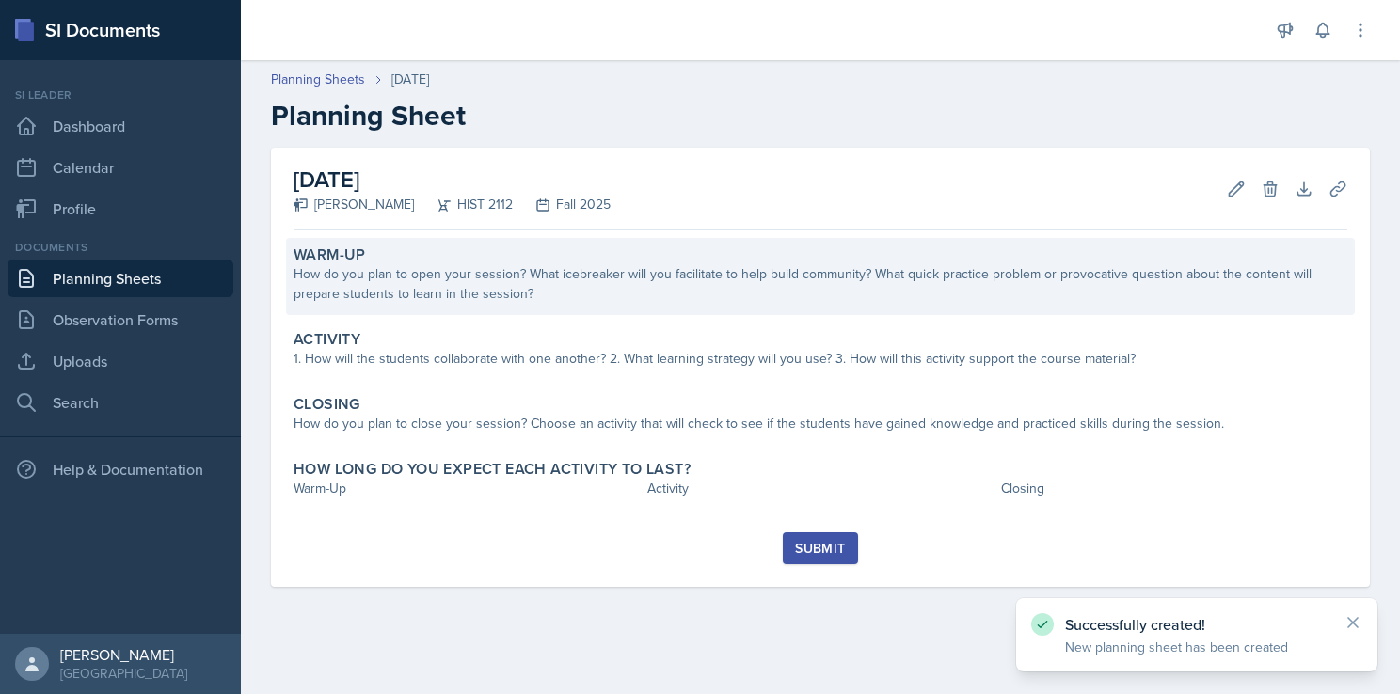
click at [550, 284] on div "How do you plan to open your session? What icebreaker will you facilitate to he…" at bounding box center [820, 284] width 1054 height 40
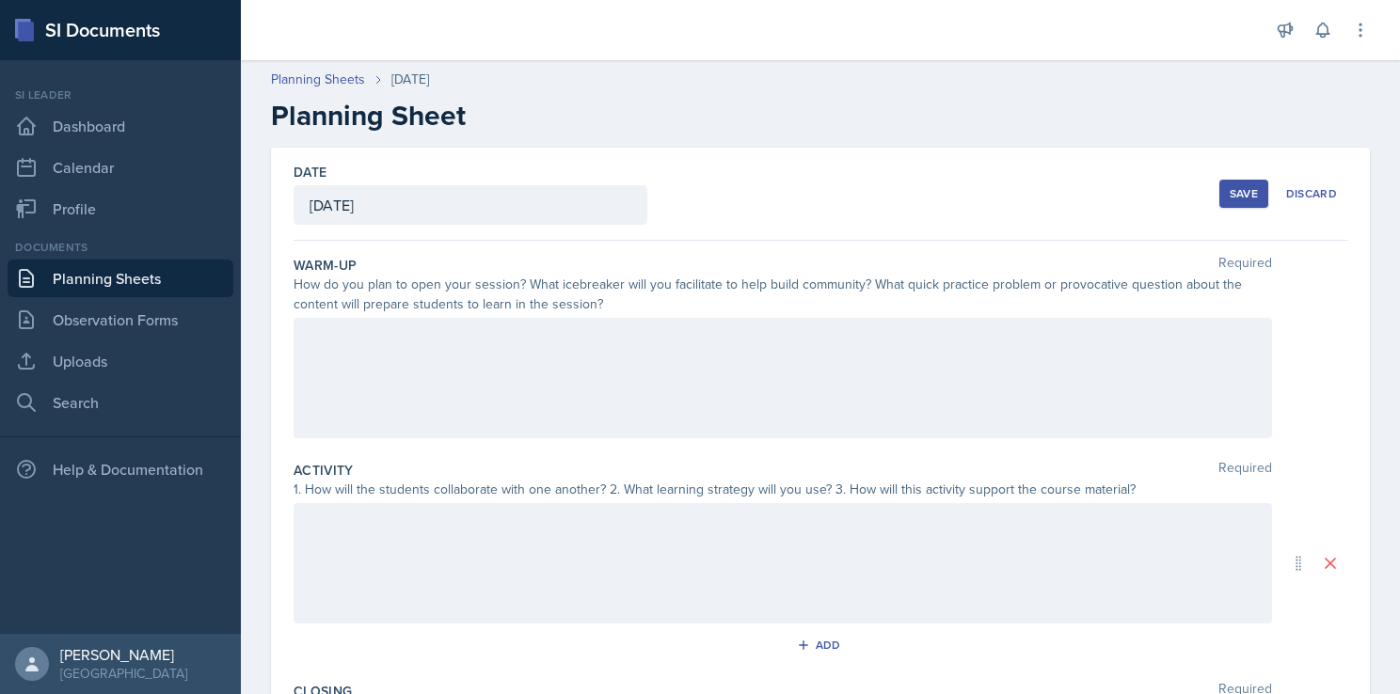
click at [554, 367] on div at bounding box center [782, 378] width 978 height 120
click at [342, 393] on p at bounding box center [782, 393] width 946 height 23
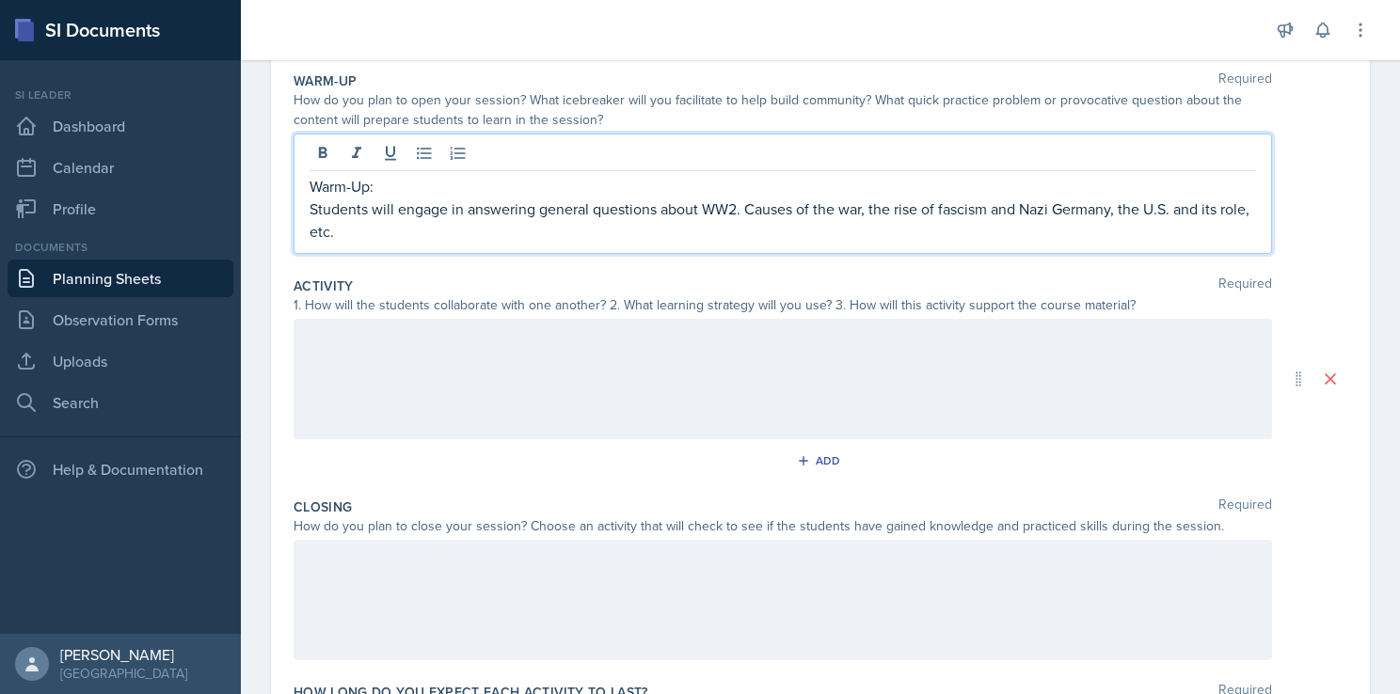
scroll to position [188, 0]
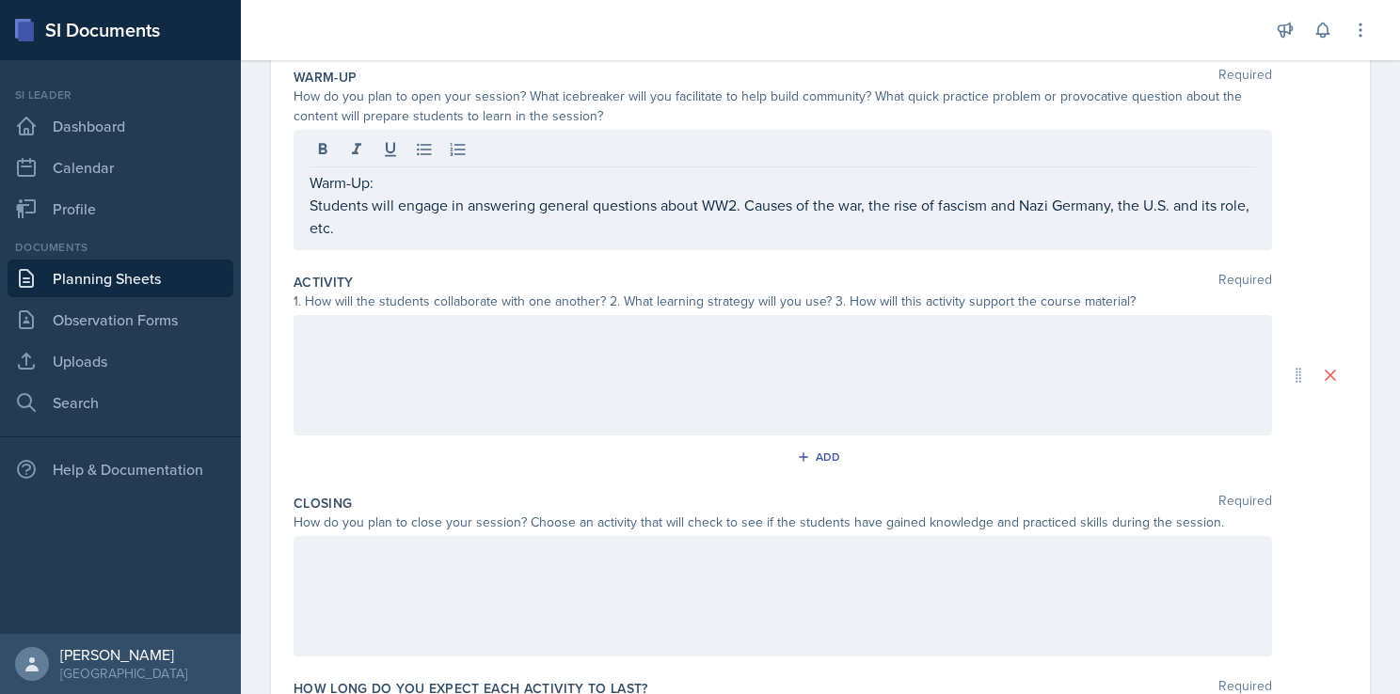
click at [531, 355] on div at bounding box center [782, 375] width 978 height 120
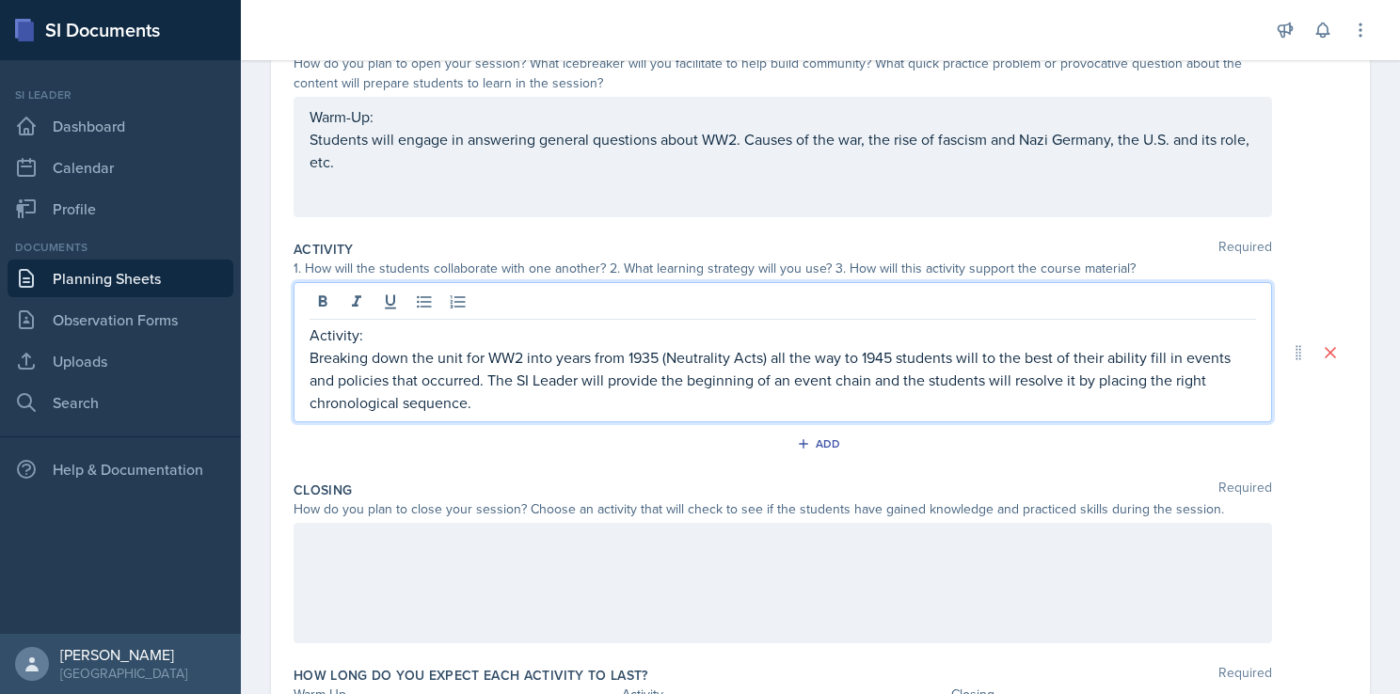
click at [831, 387] on p "Breaking down the unit for WW2 into years from 1935 (Neutrality Acts) all the w…" at bounding box center [782, 380] width 946 height 68
click at [459, 594] on div at bounding box center [782, 583] width 978 height 120
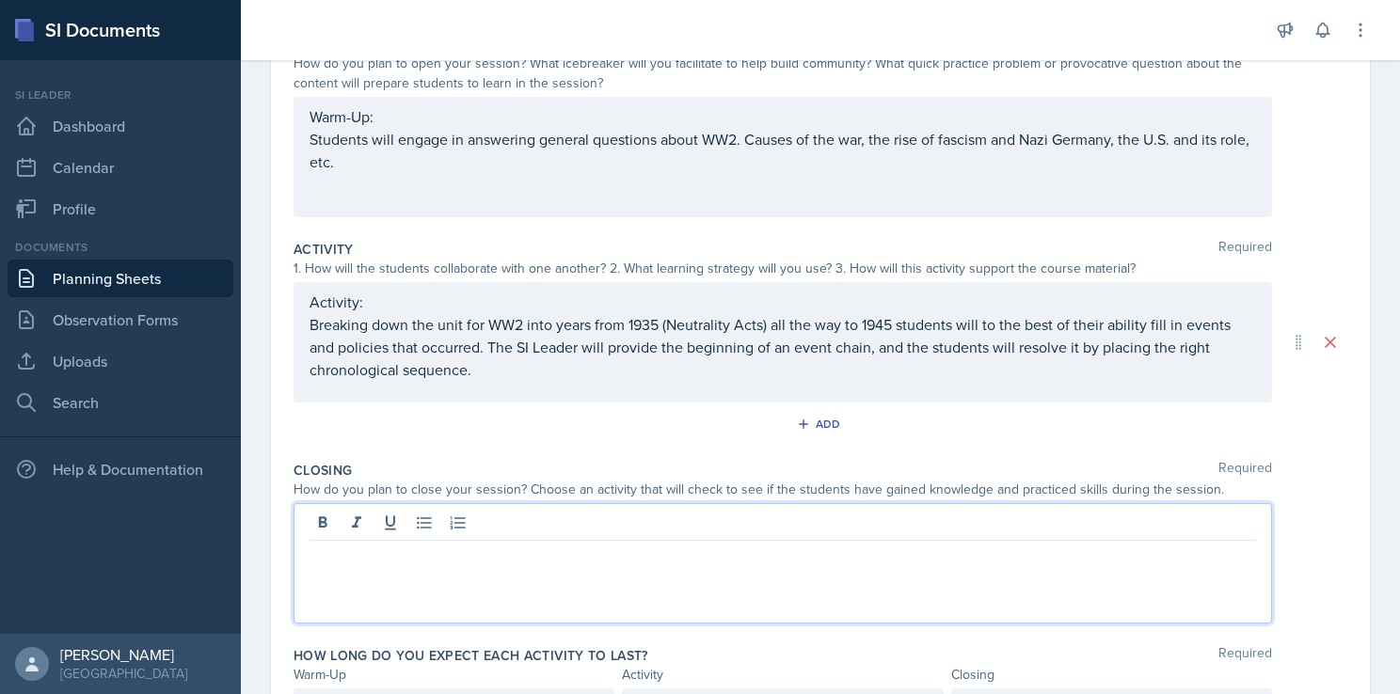
scroll to position [254, 0]
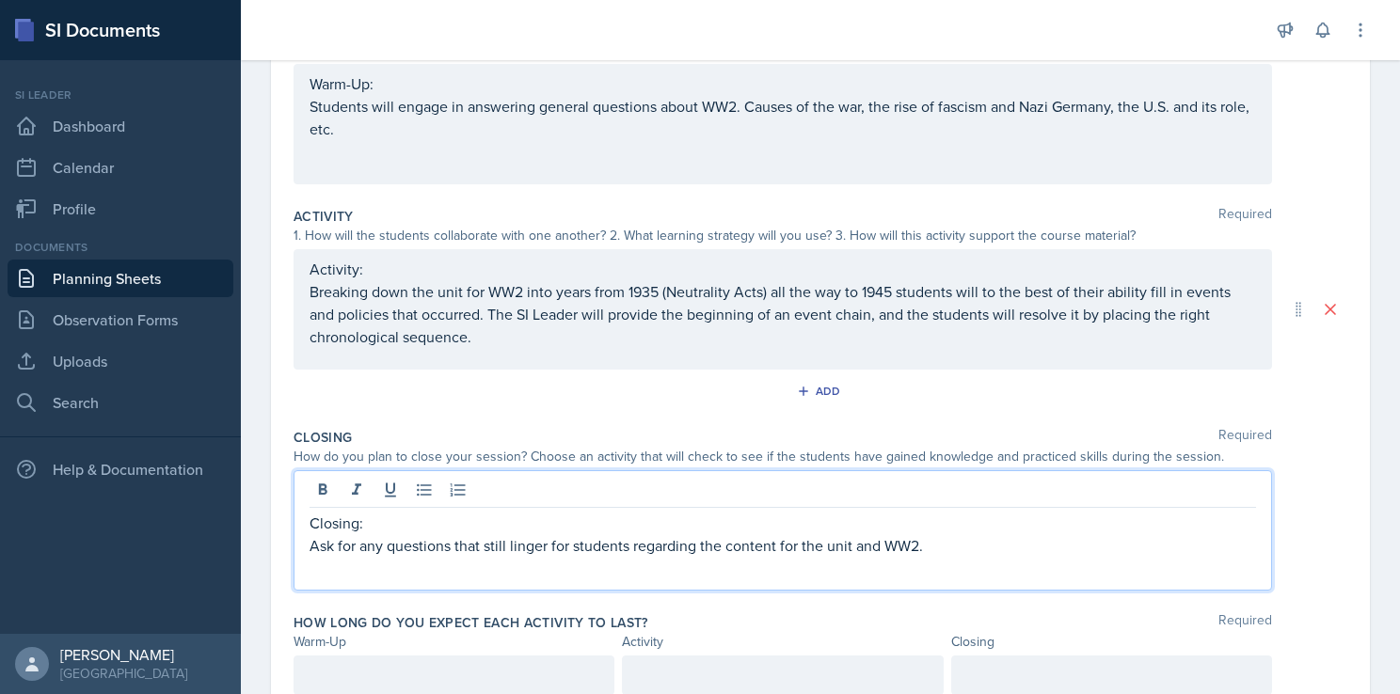
click at [948, 550] on p "Ask for any questions that still linger for students regarding the content for …" at bounding box center [782, 545] width 946 height 23
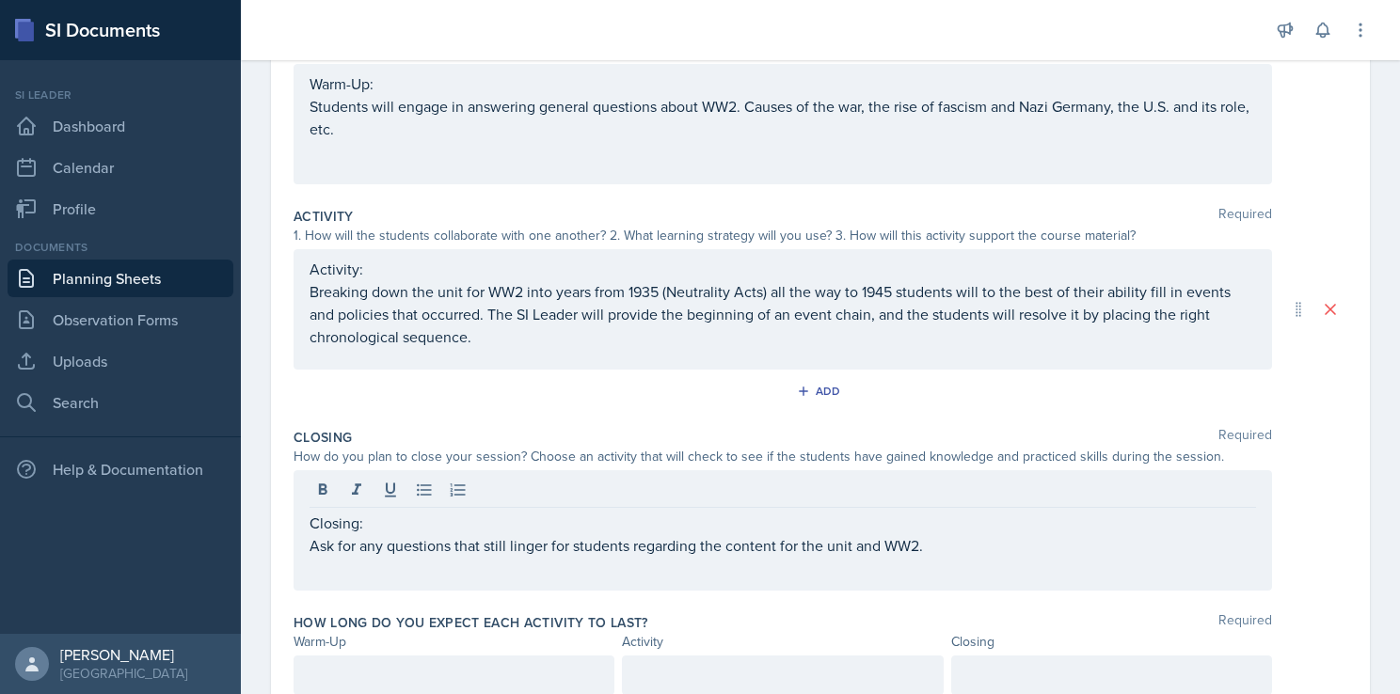
click at [967, 544] on p "Ask for any questions that still linger for students regarding the content for …" at bounding box center [782, 545] width 946 height 23
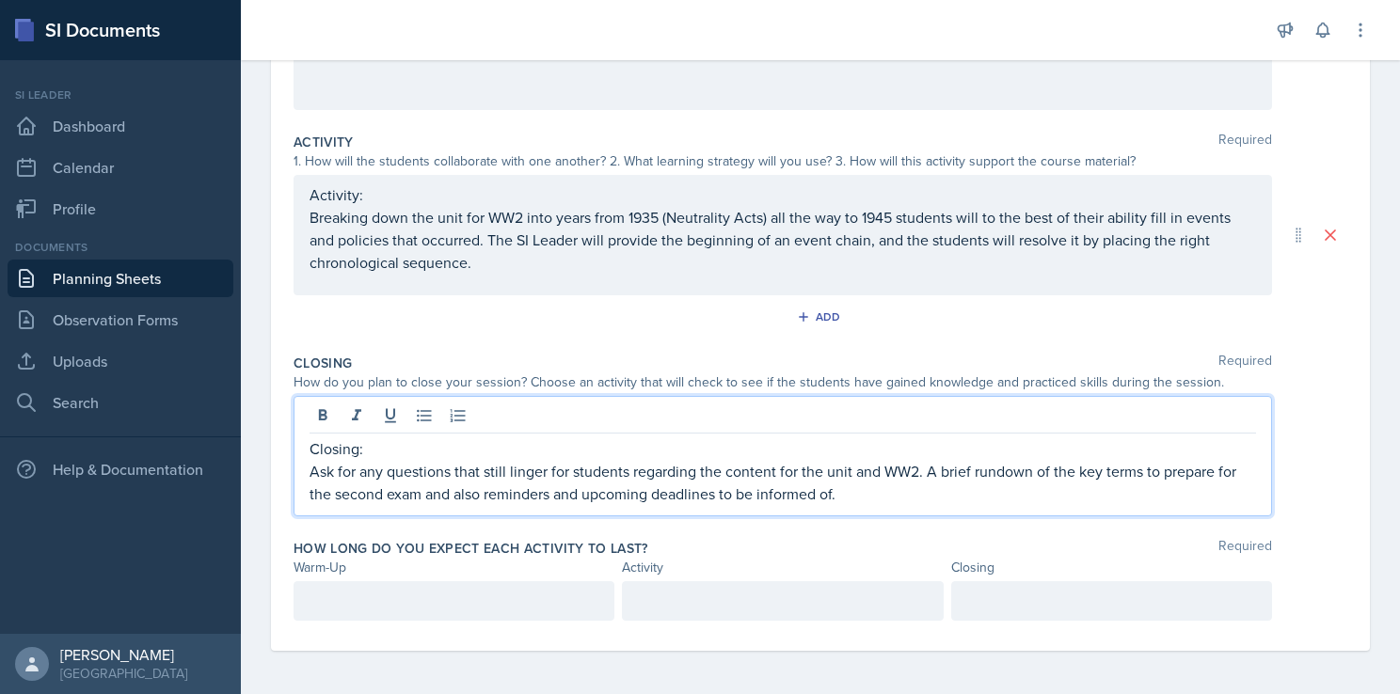
click at [422, 600] on p at bounding box center [453, 601] width 289 height 23
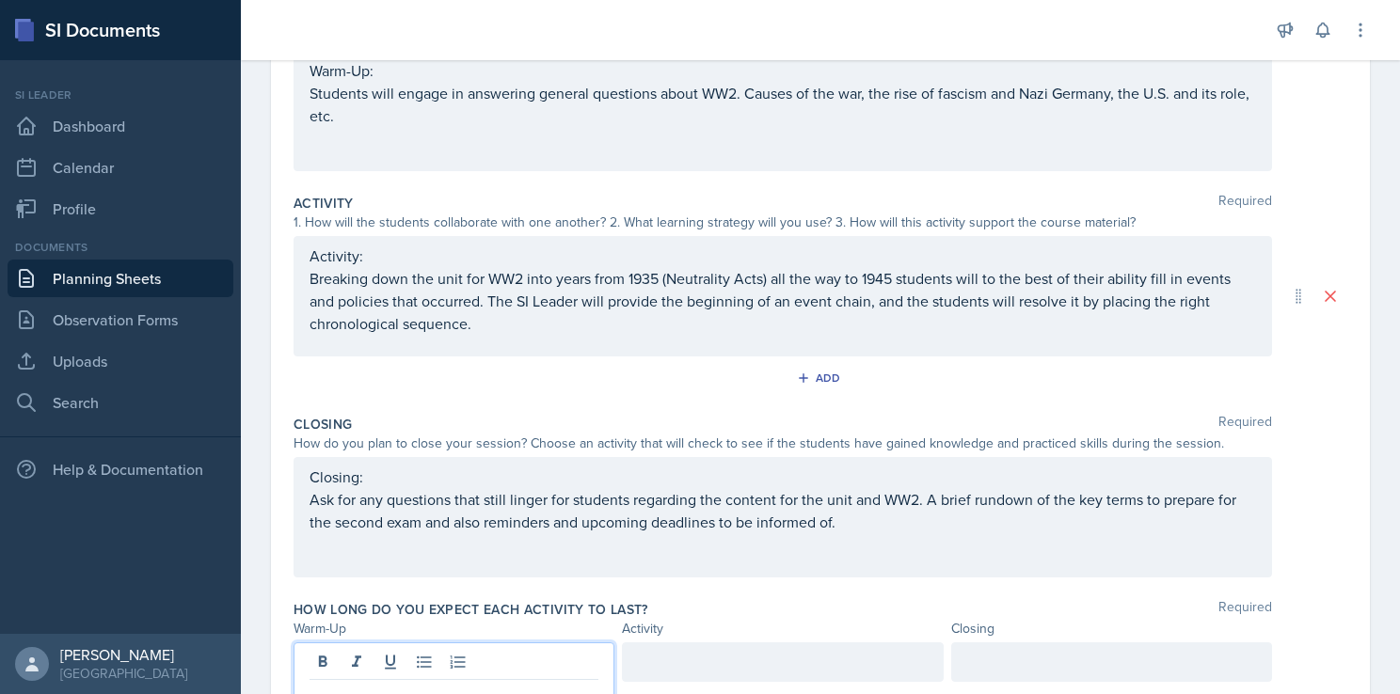
scroll to position [361, 0]
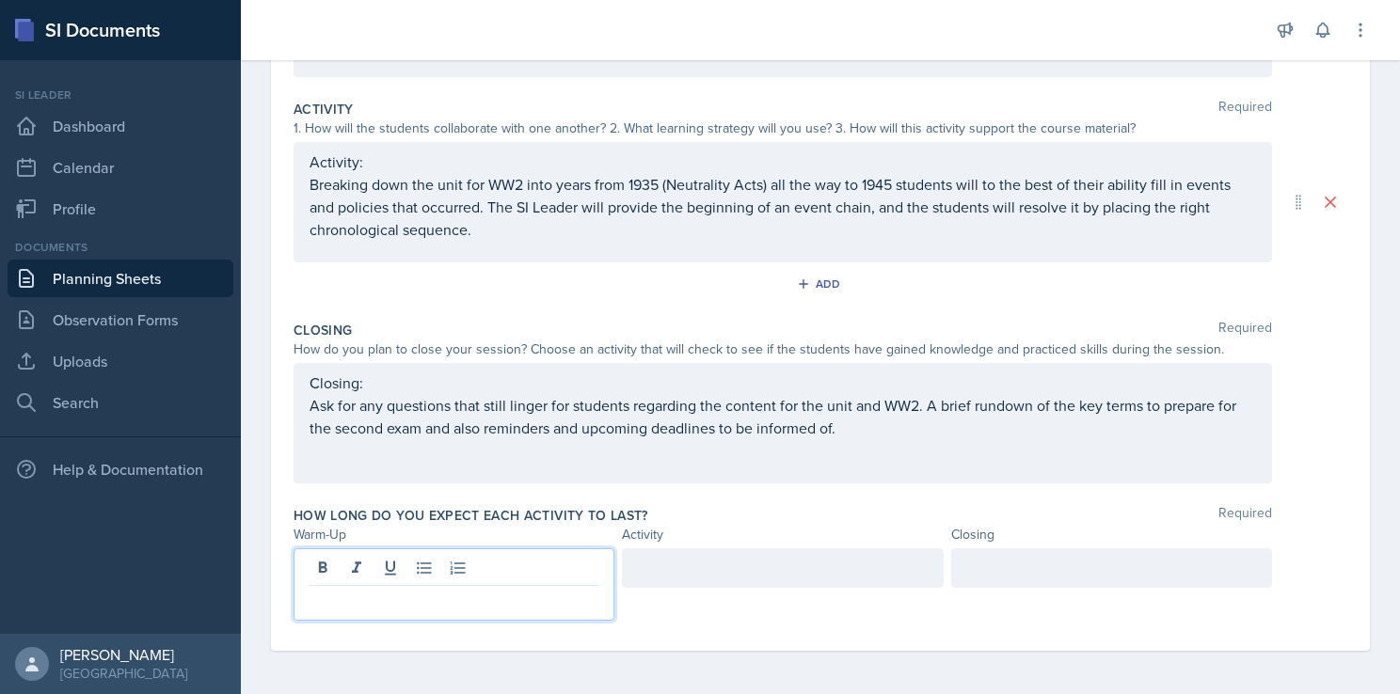
click at [1022, 563] on div at bounding box center [1111, 568] width 321 height 40
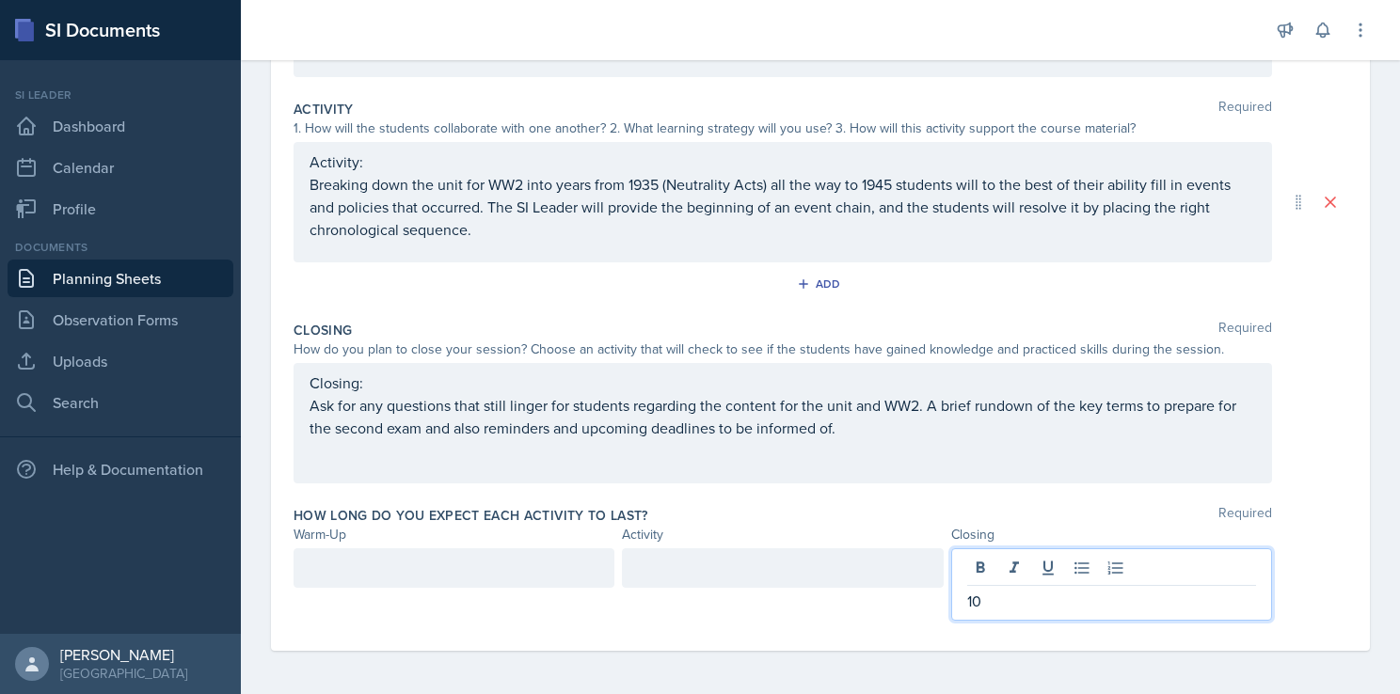
click at [432, 557] on div at bounding box center [453, 568] width 321 height 40
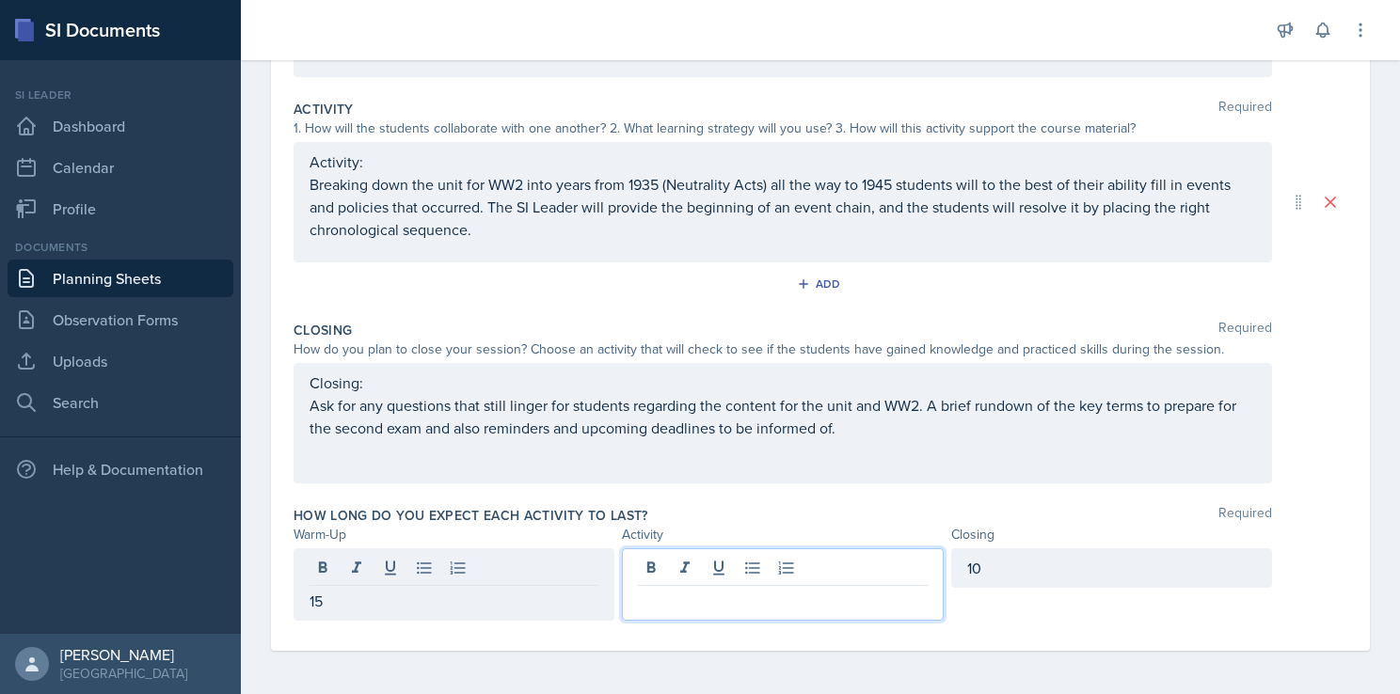
click at [646, 567] on div at bounding box center [782, 584] width 321 height 72
click at [736, 499] on div "How long do you expect each activity to last? Required Warm-Up Activity Closing…" at bounding box center [820, 567] width 1054 height 137
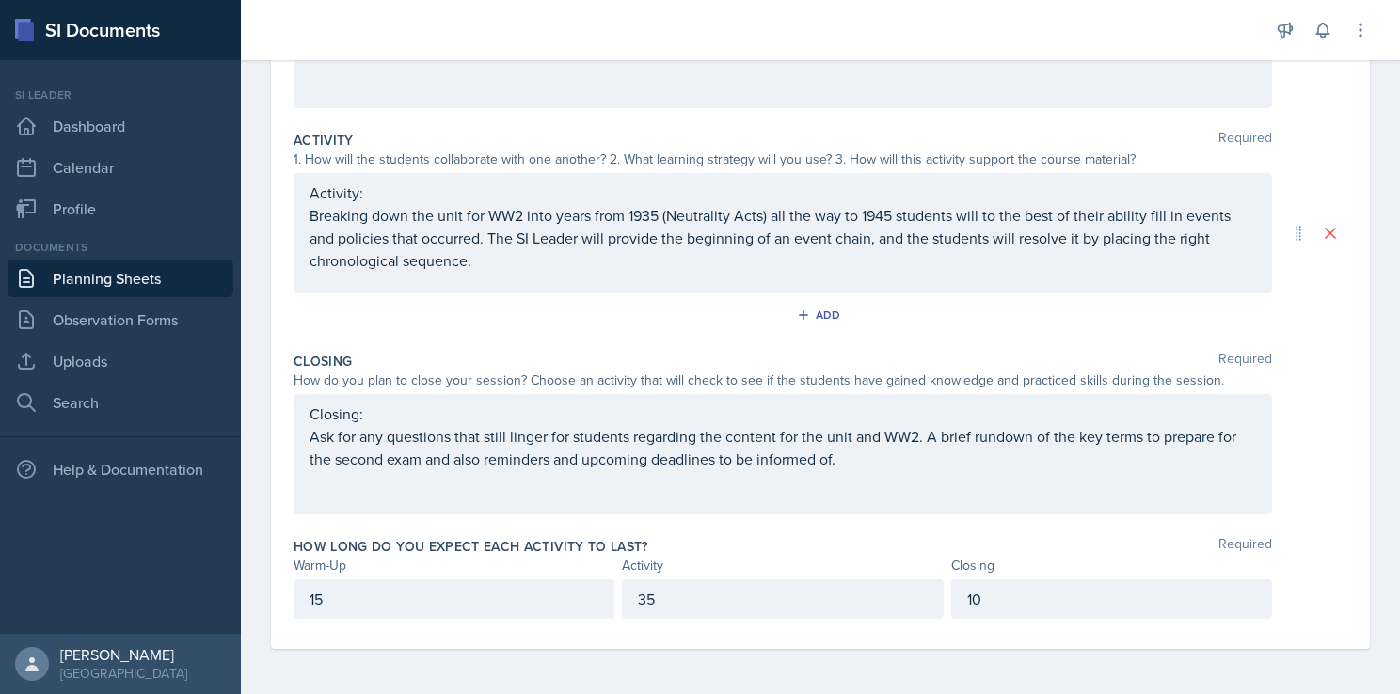
scroll to position [328, 0]
click at [1303, 495] on div "Closing: Ask for any questions that still linger for students regarding the con…" at bounding box center [820, 456] width 1054 height 120
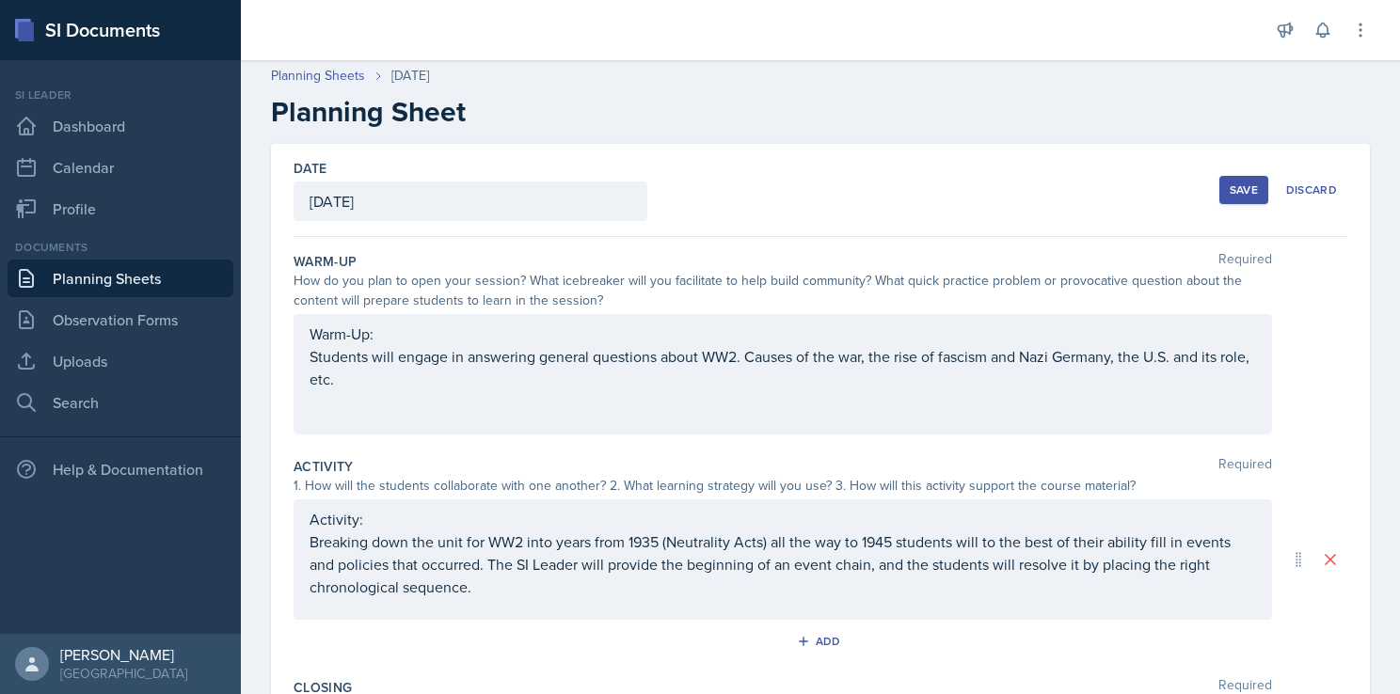
scroll to position [0, 0]
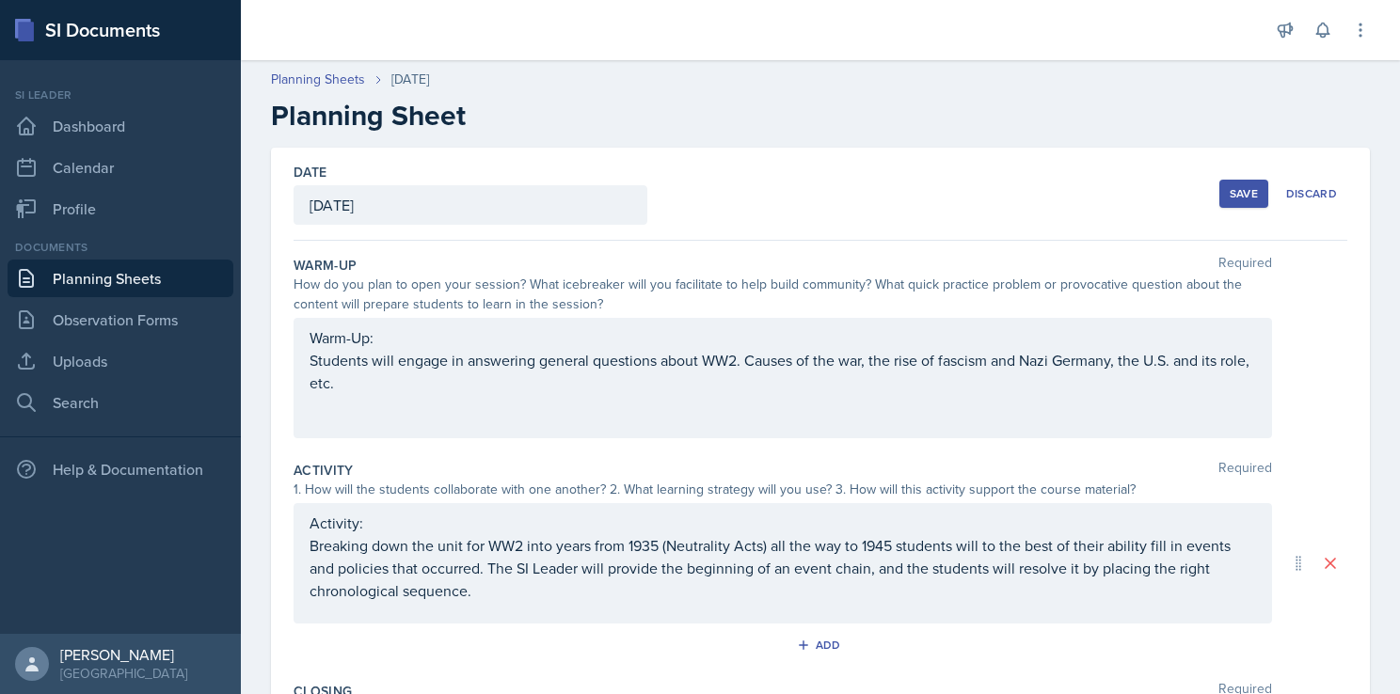
click at [1229, 198] on div "Save" at bounding box center [1243, 193] width 28 height 15
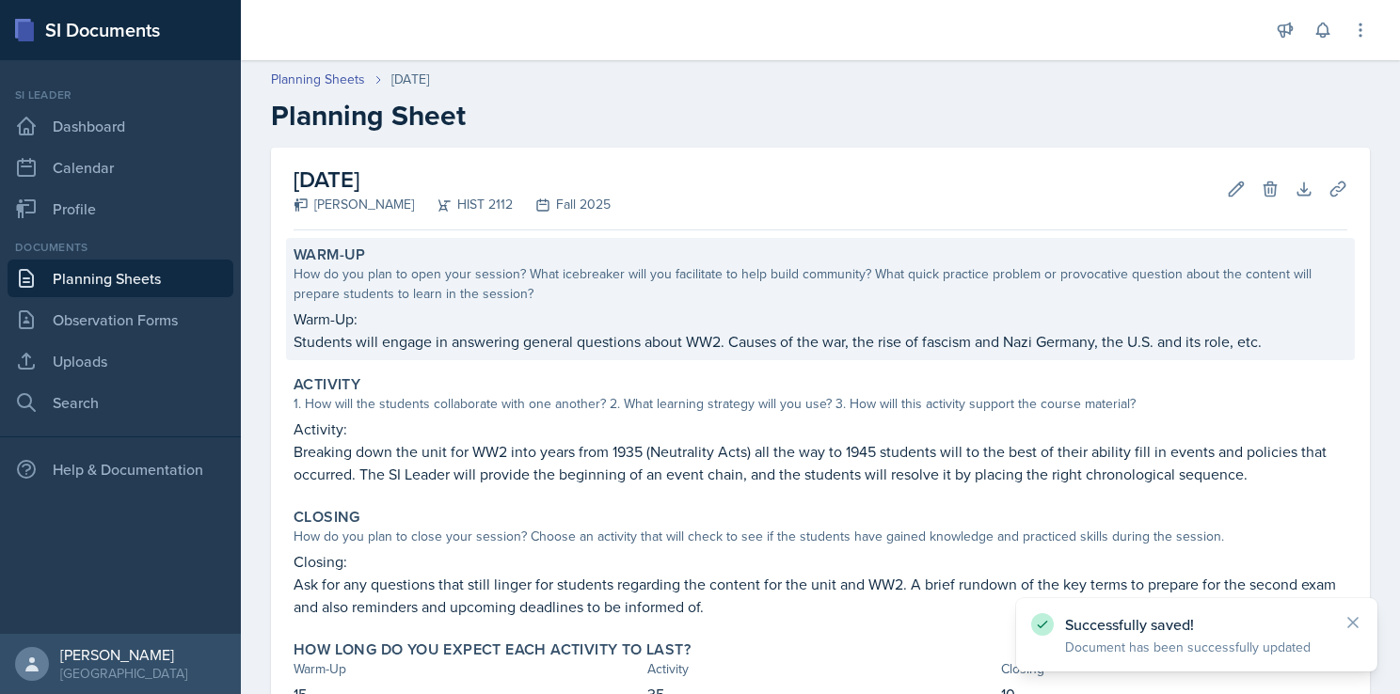
scroll to position [139, 0]
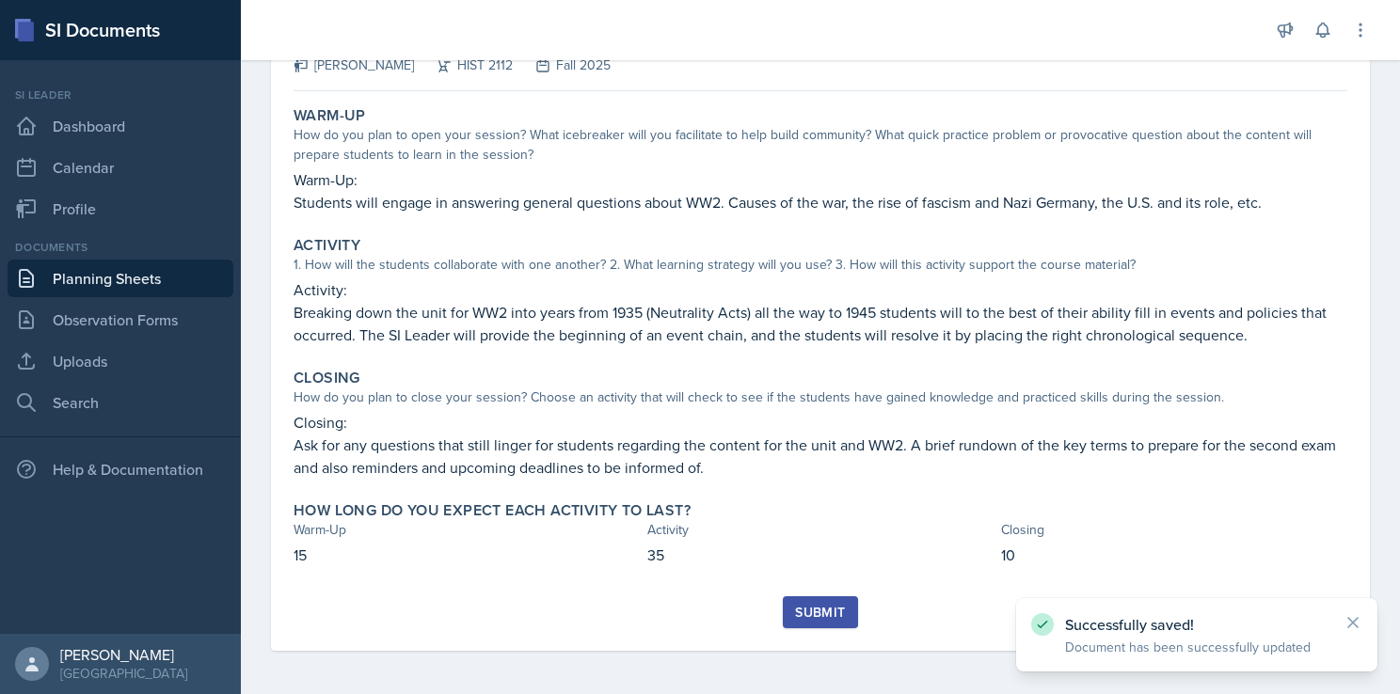
click at [159, 284] on link "Planning Sheets" at bounding box center [121, 279] width 226 height 38
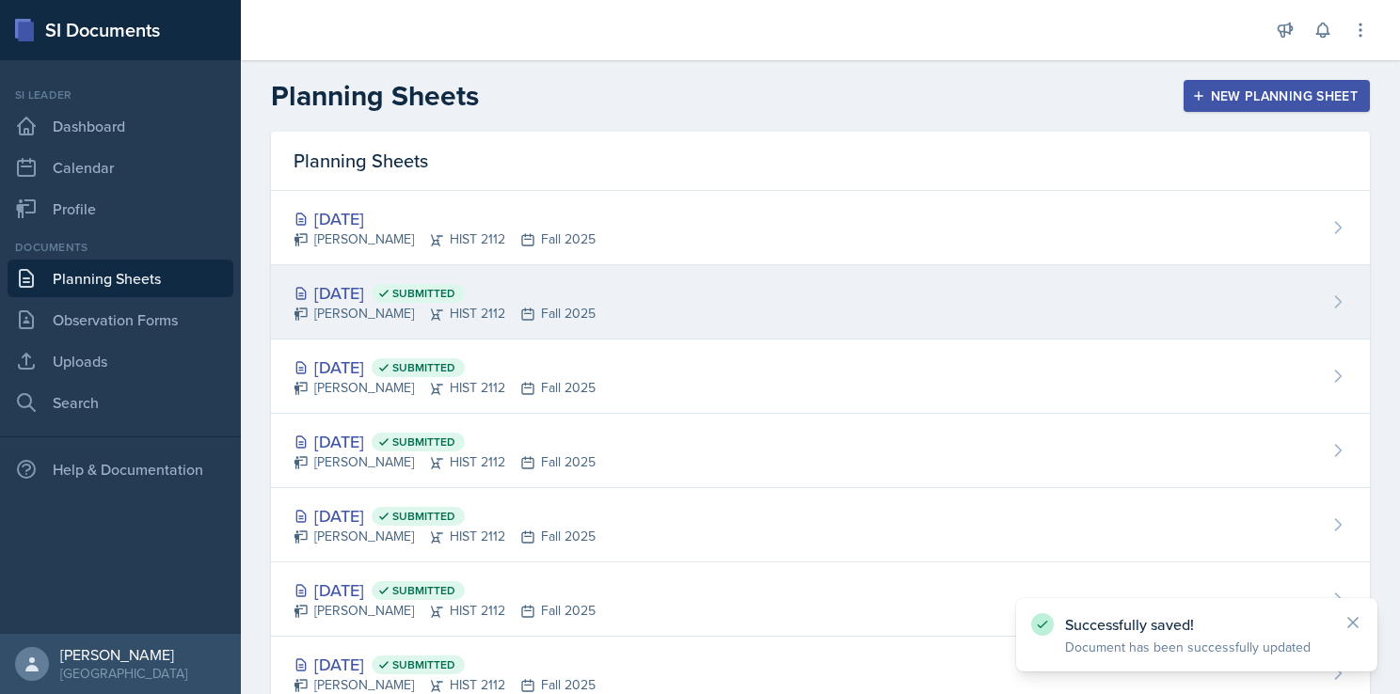
click at [548, 300] on div "[DATE] Submitted" at bounding box center [444, 292] width 302 height 25
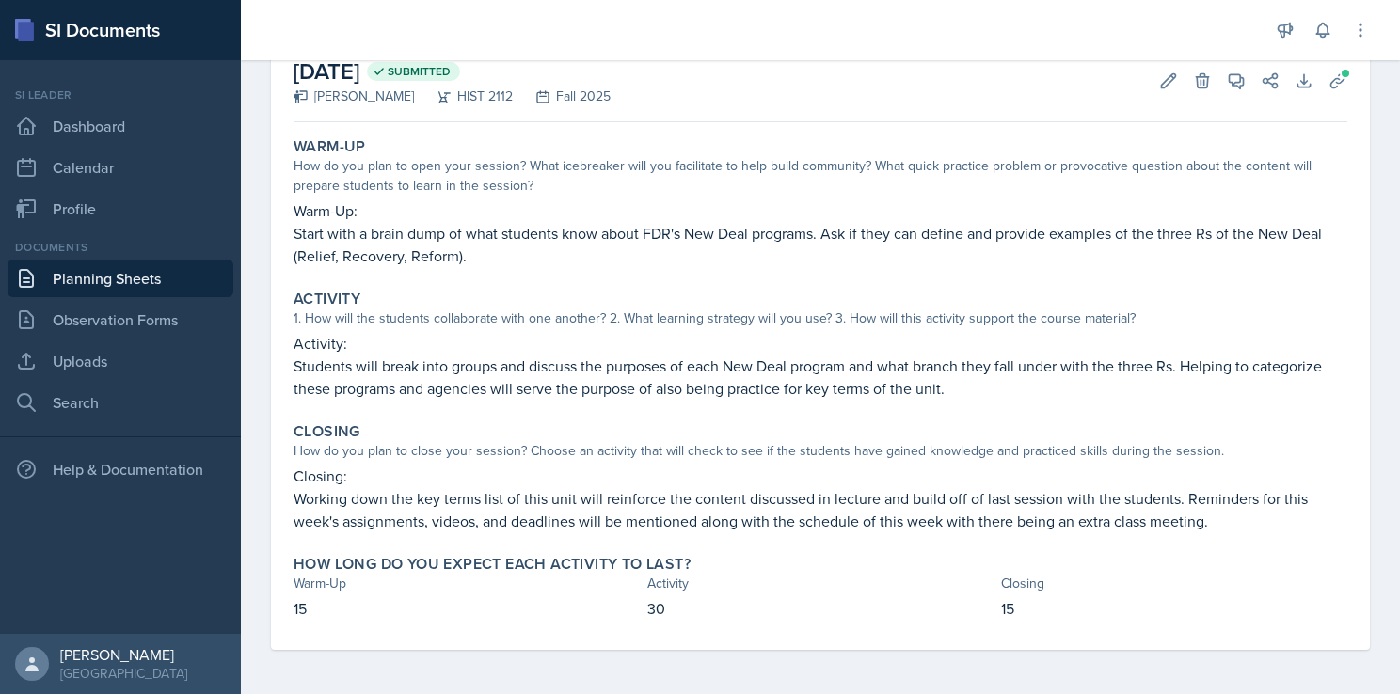
scroll to position [14, 0]
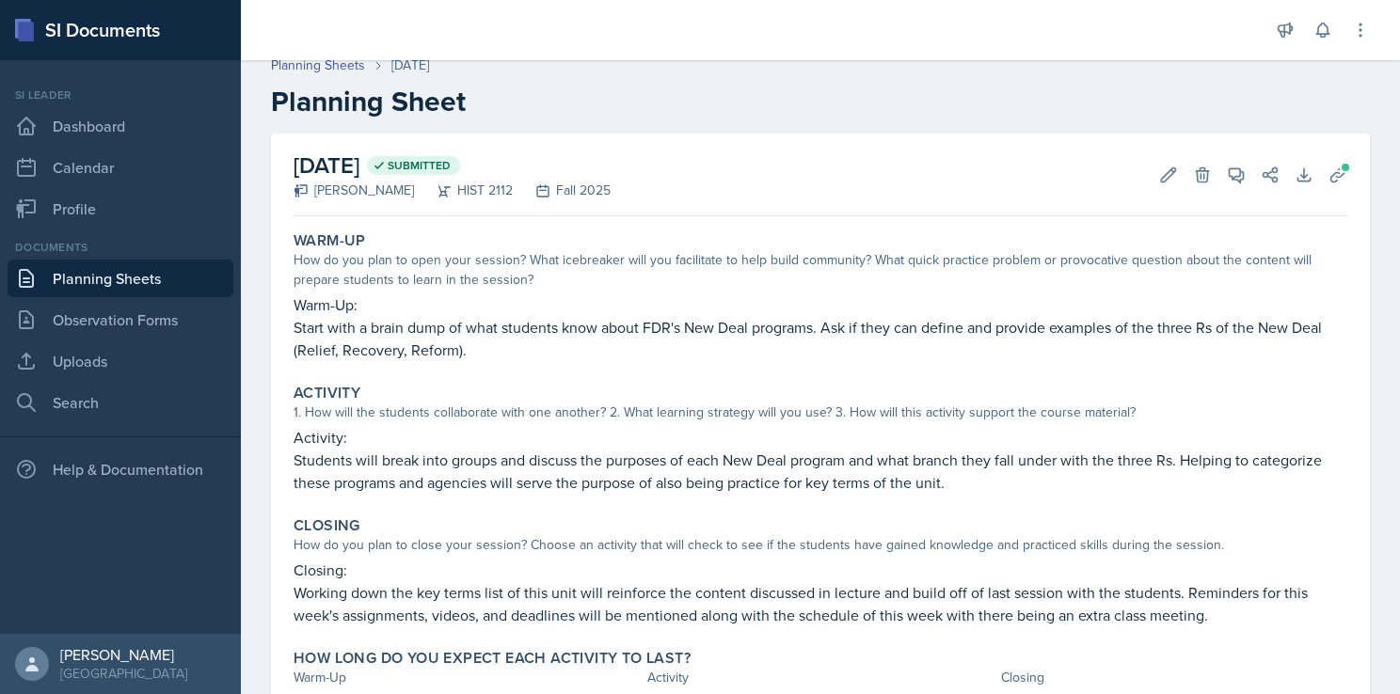
click at [128, 274] on link "Planning Sheets" at bounding box center [121, 279] width 226 height 38
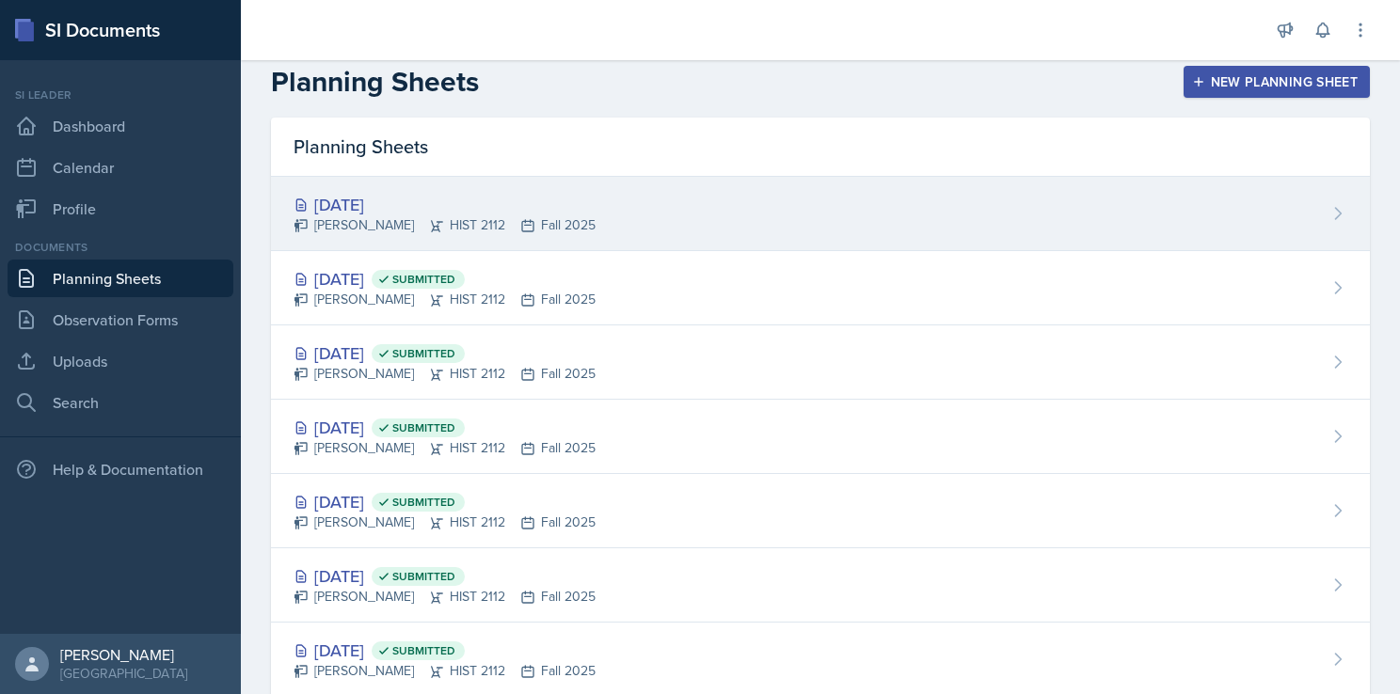
click at [485, 219] on div "[PERSON_NAME] HIST 2112 Fall 2025" at bounding box center [444, 225] width 302 height 20
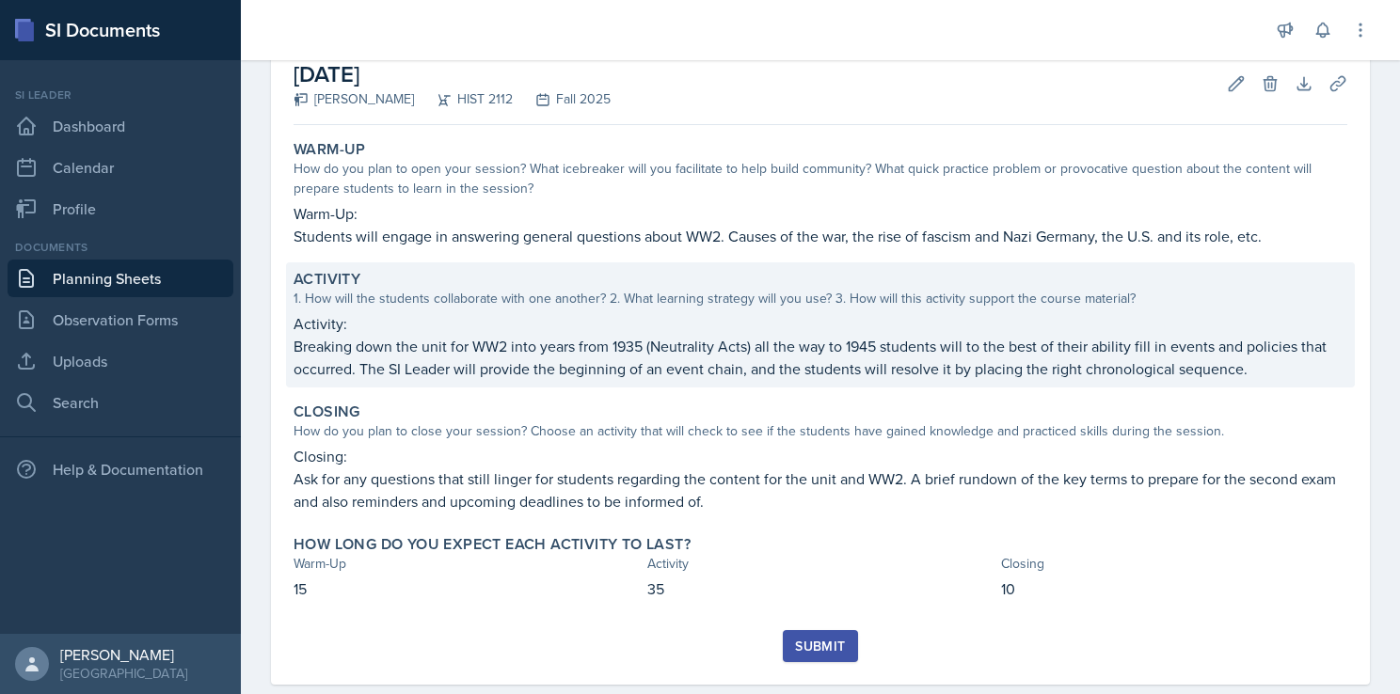
scroll to position [45, 0]
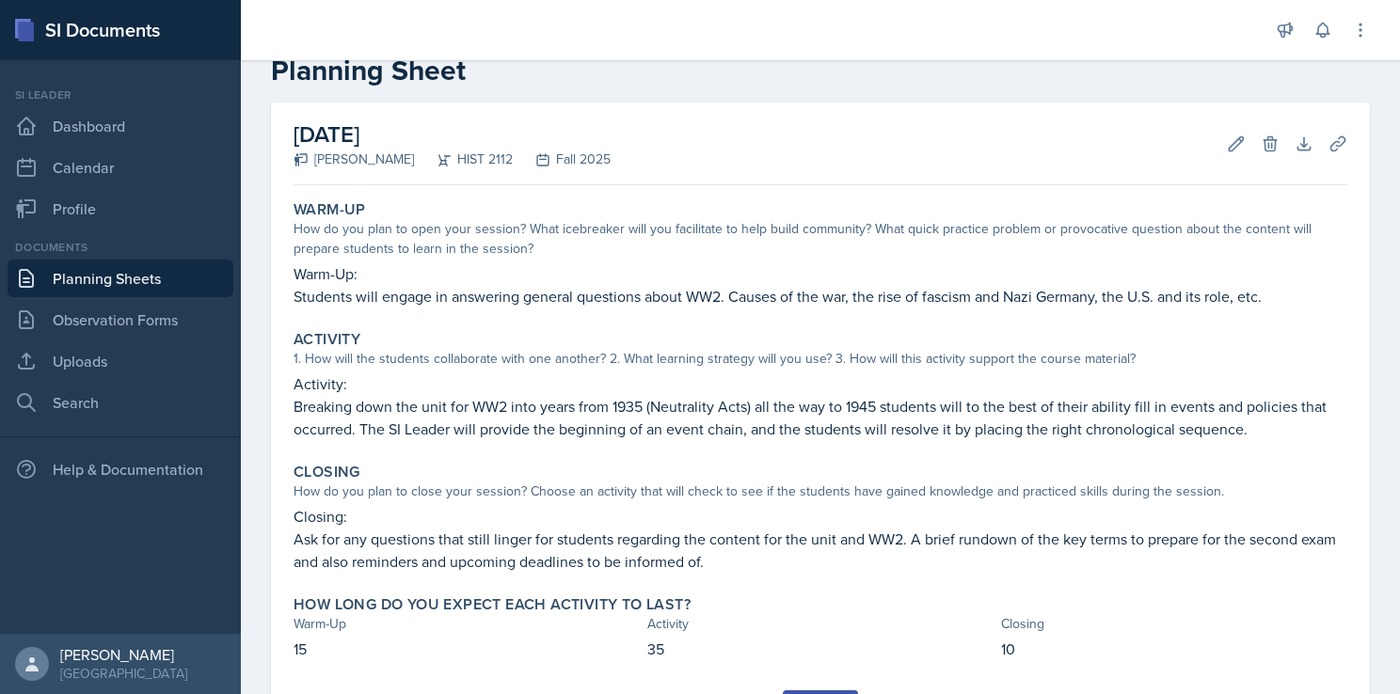
click at [185, 287] on link "Planning Sheets" at bounding box center [121, 279] width 226 height 38
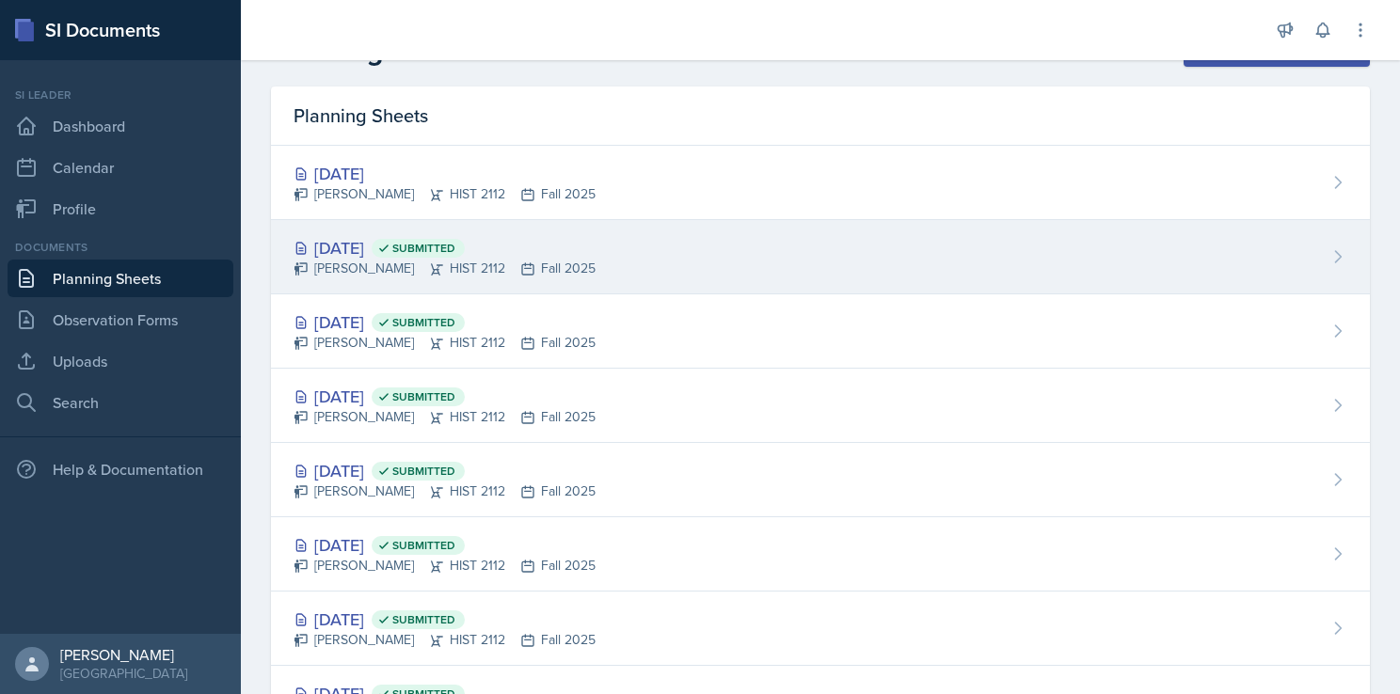
click at [406, 252] on div "[DATE] Submitted" at bounding box center [444, 247] width 302 height 25
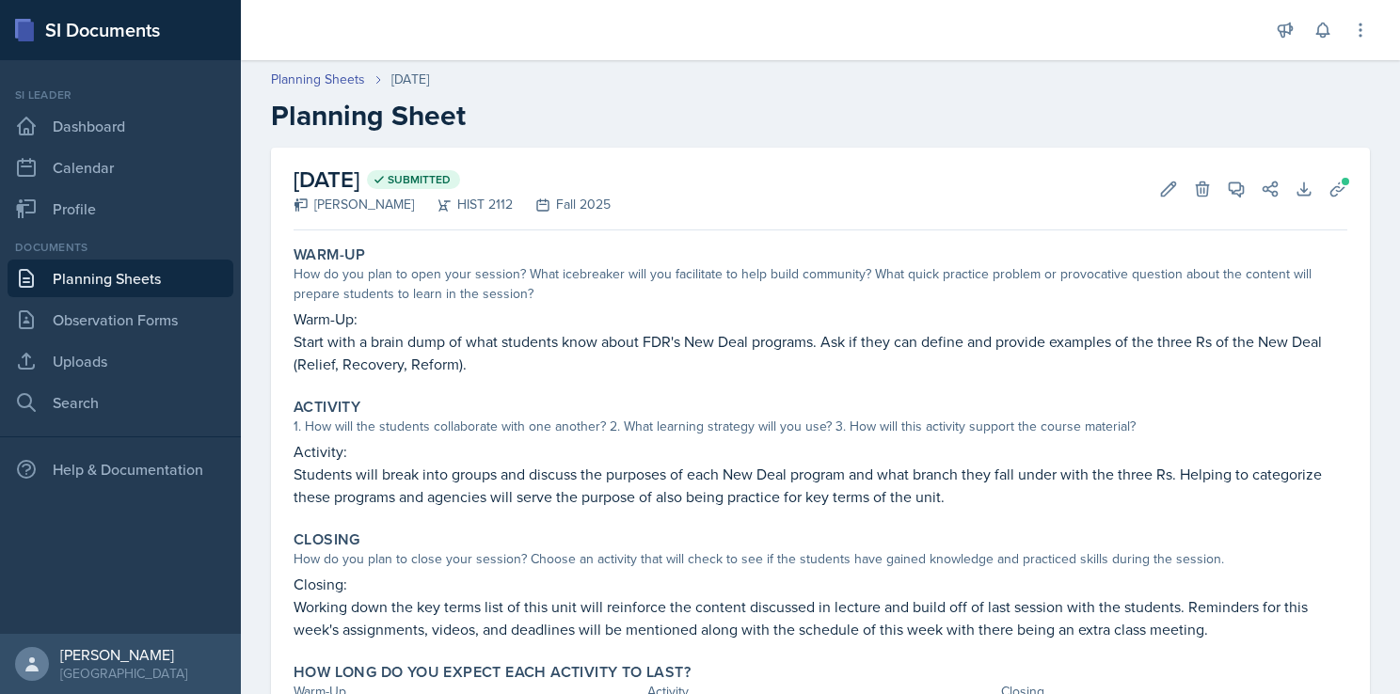
click at [180, 276] on link "Planning Sheets" at bounding box center [121, 279] width 226 height 38
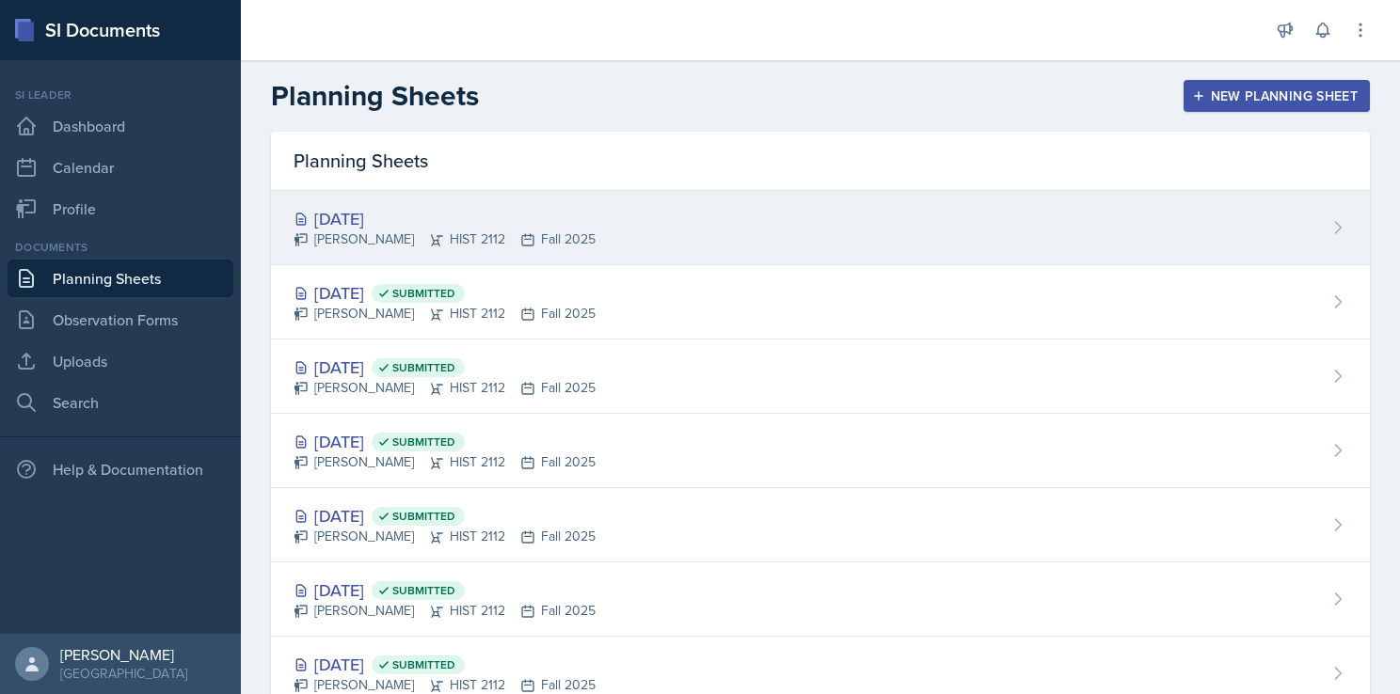
click at [474, 230] on div "[PERSON_NAME] HIST 2112 Fall 2025" at bounding box center [444, 240] width 302 height 20
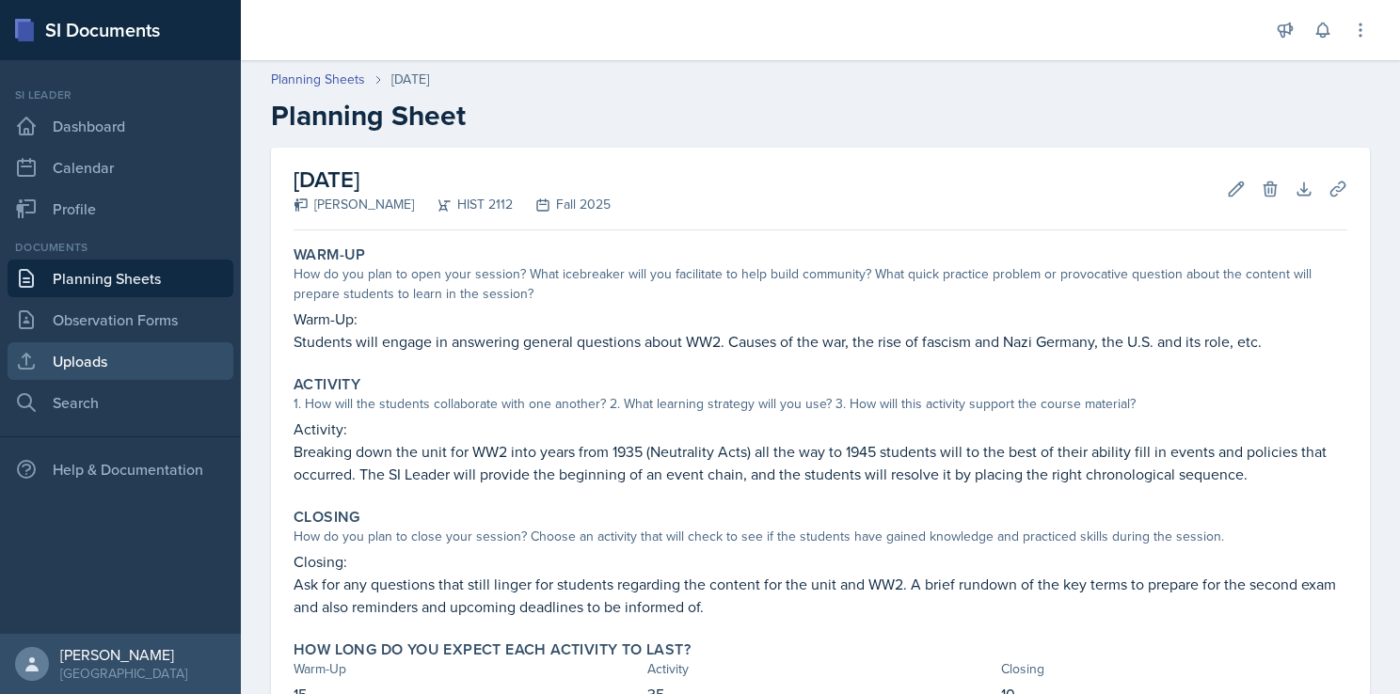
click at [140, 351] on link "Uploads" at bounding box center [121, 361] width 226 height 38
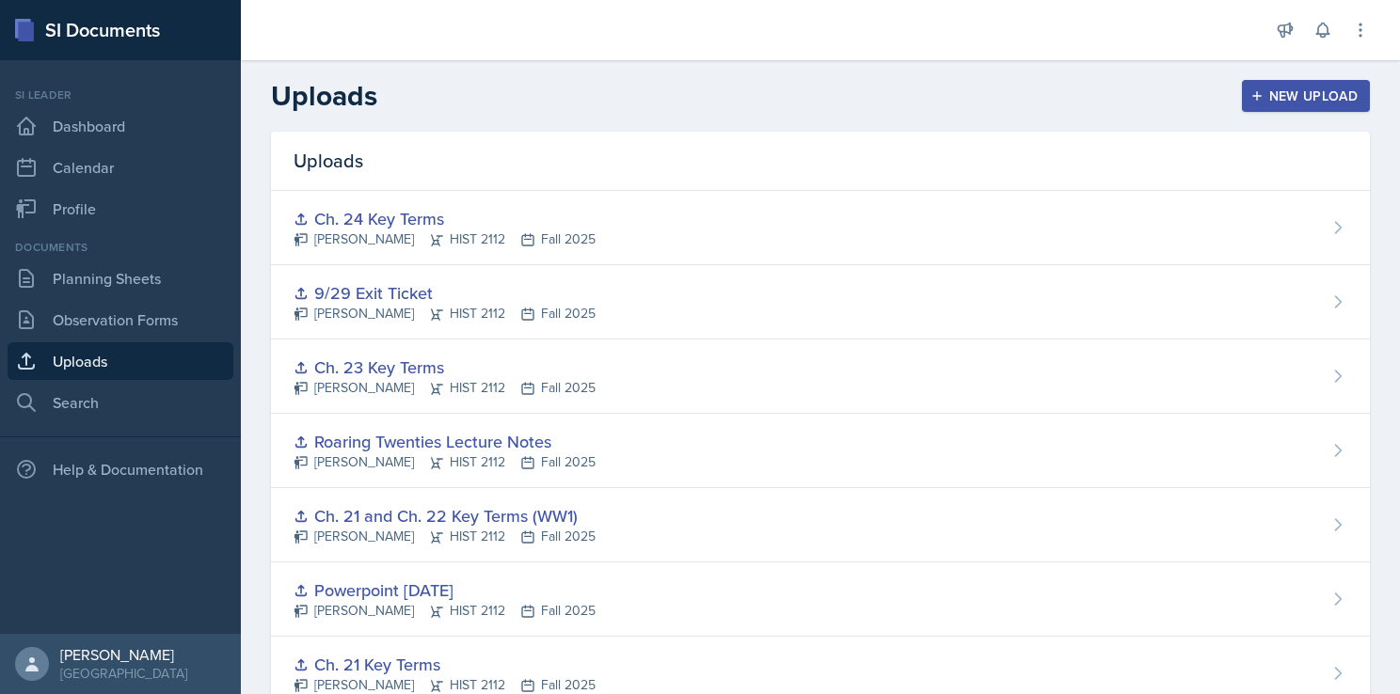
click at [1263, 103] on div "New Upload" at bounding box center [1306, 95] width 104 height 15
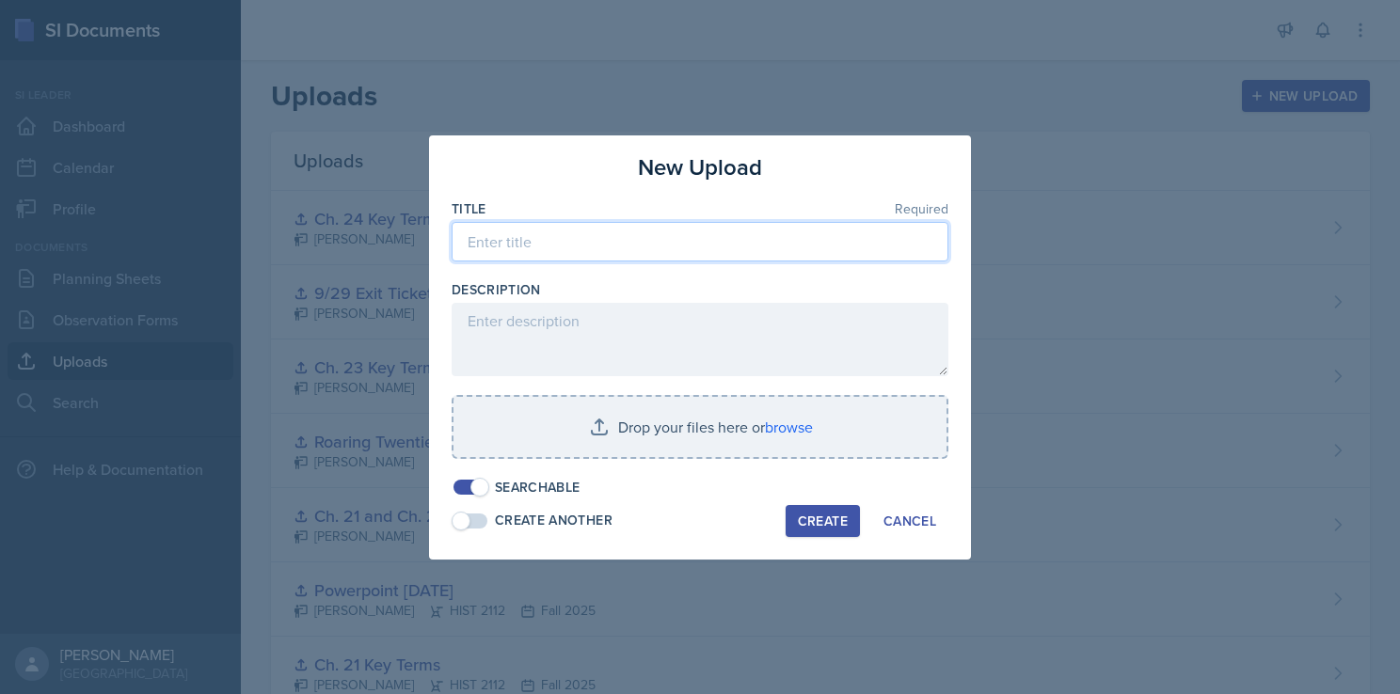
click at [675, 241] on input at bounding box center [700, 242] width 497 height 40
click at [676, 241] on input "C" at bounding box center [700, 242] width 497 height 40
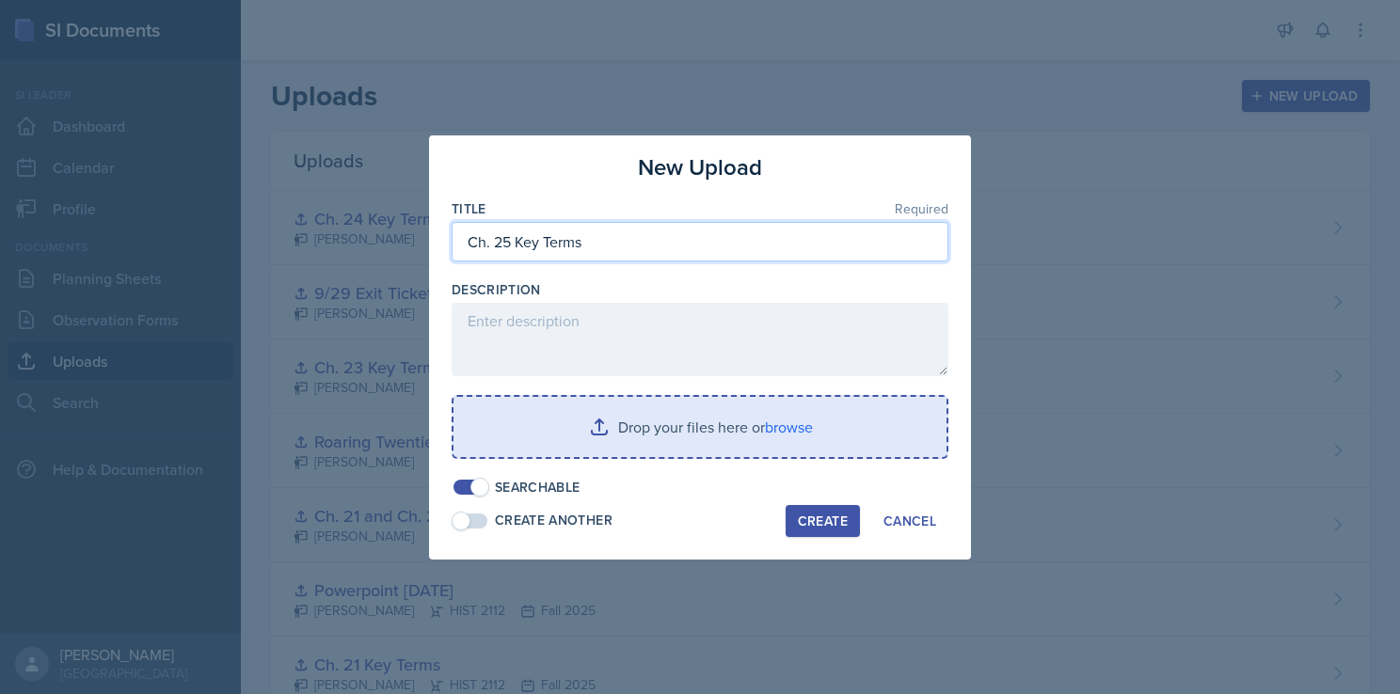
type input "Ch. 25 Key Terms"
click at [760, 408] on input "file" at bounding box center [699, 427] width 493 height 60
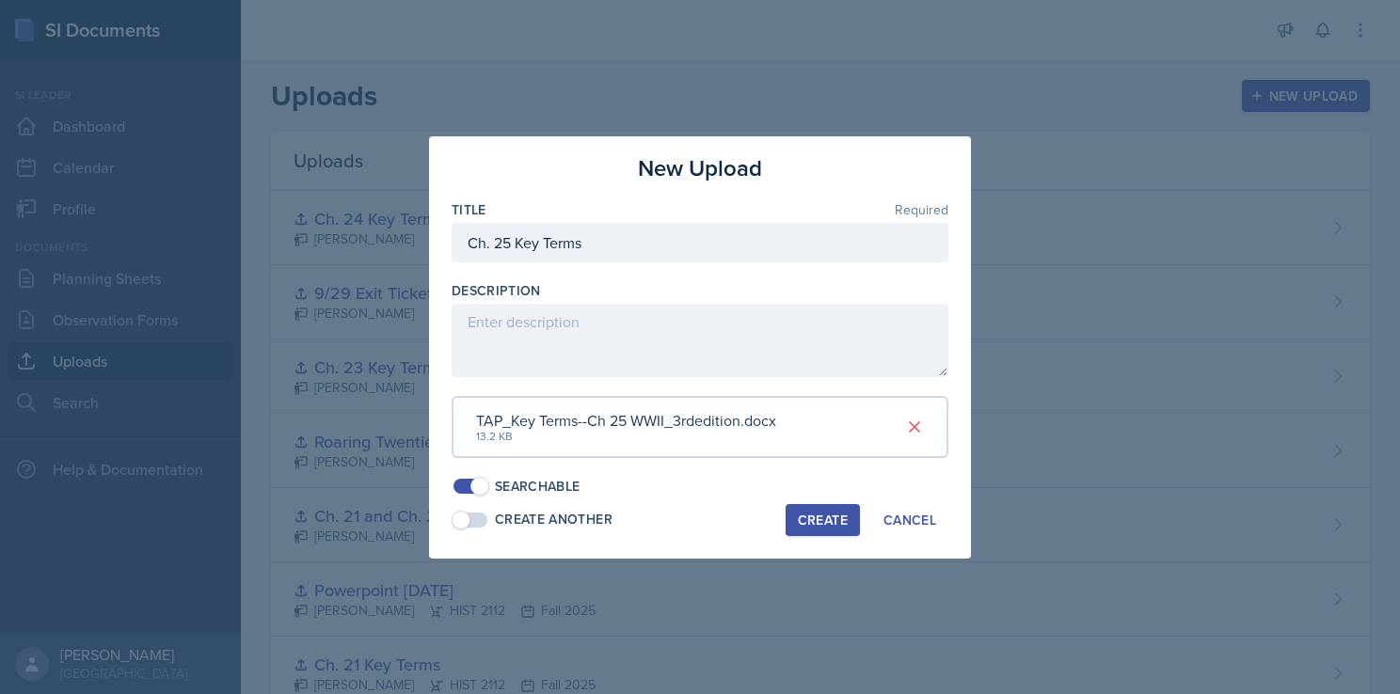
click at [819, 520] on div "Create" at bounding box center [823, 520] width 50 height 15
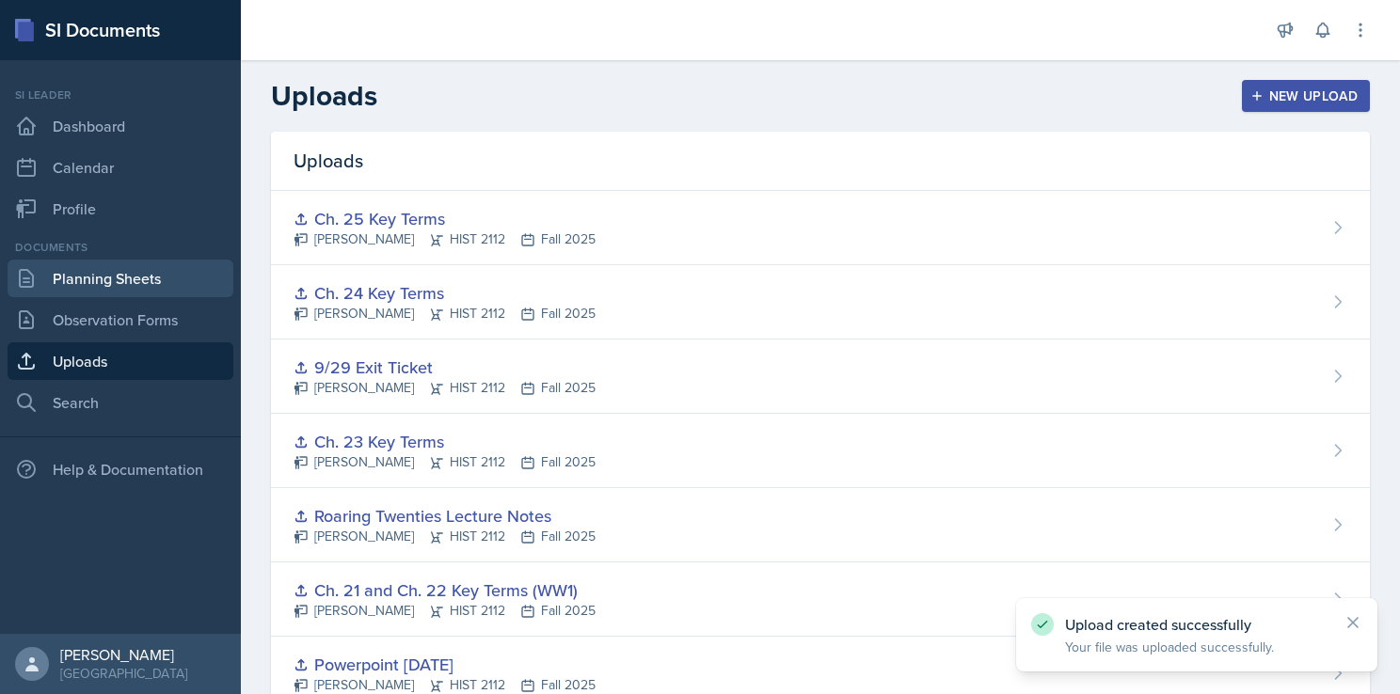
click at [122, 274] on link "Planning Sheets" at bounding box center [121, 279] width 226 height 38
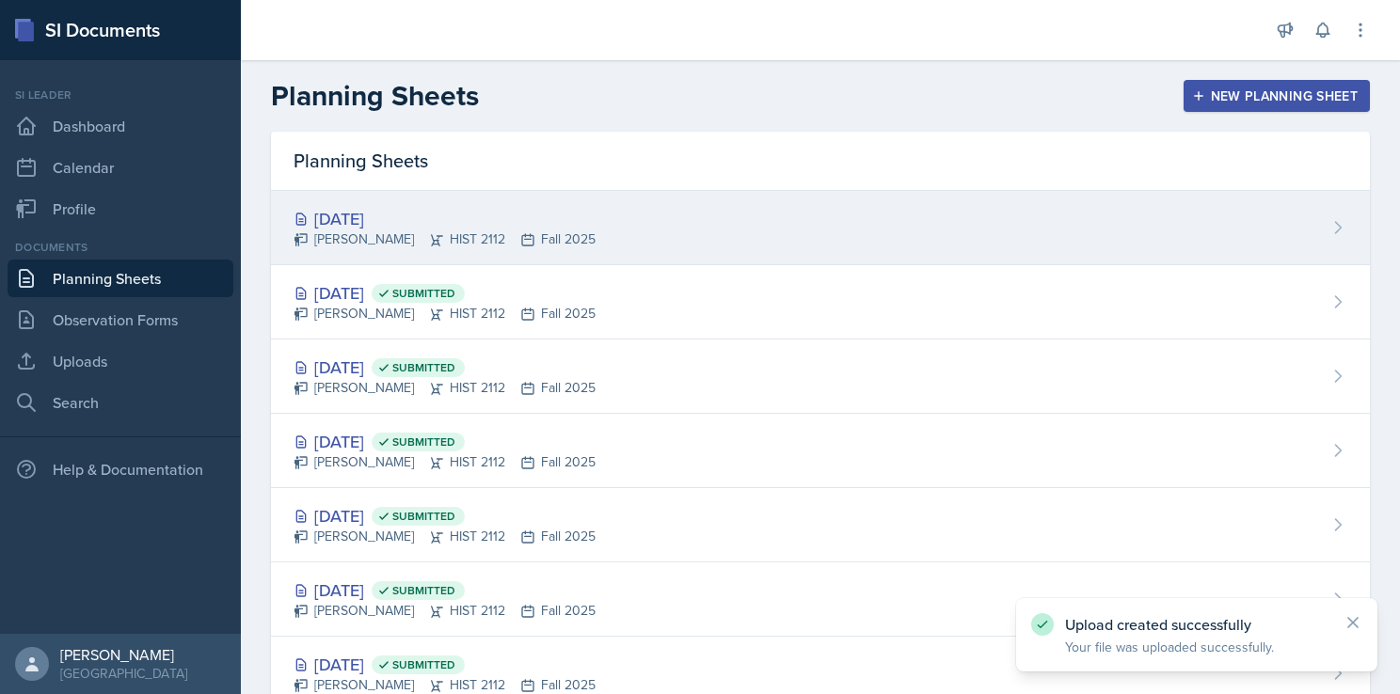
click at [507, 223] on div "[DATE]" at bounding box center [444, 218] width 302 height 25
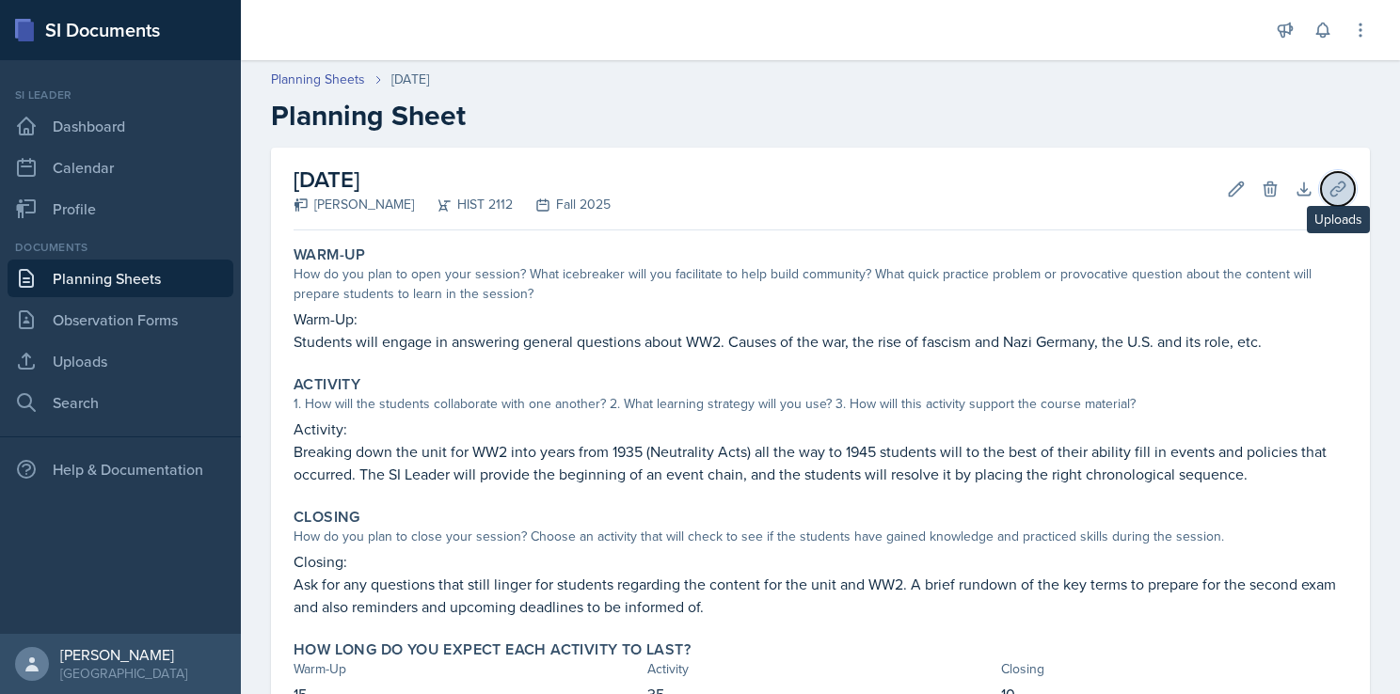
click at [1328, 197] on icon at bounding box center [1337, 189] width 19 height 19
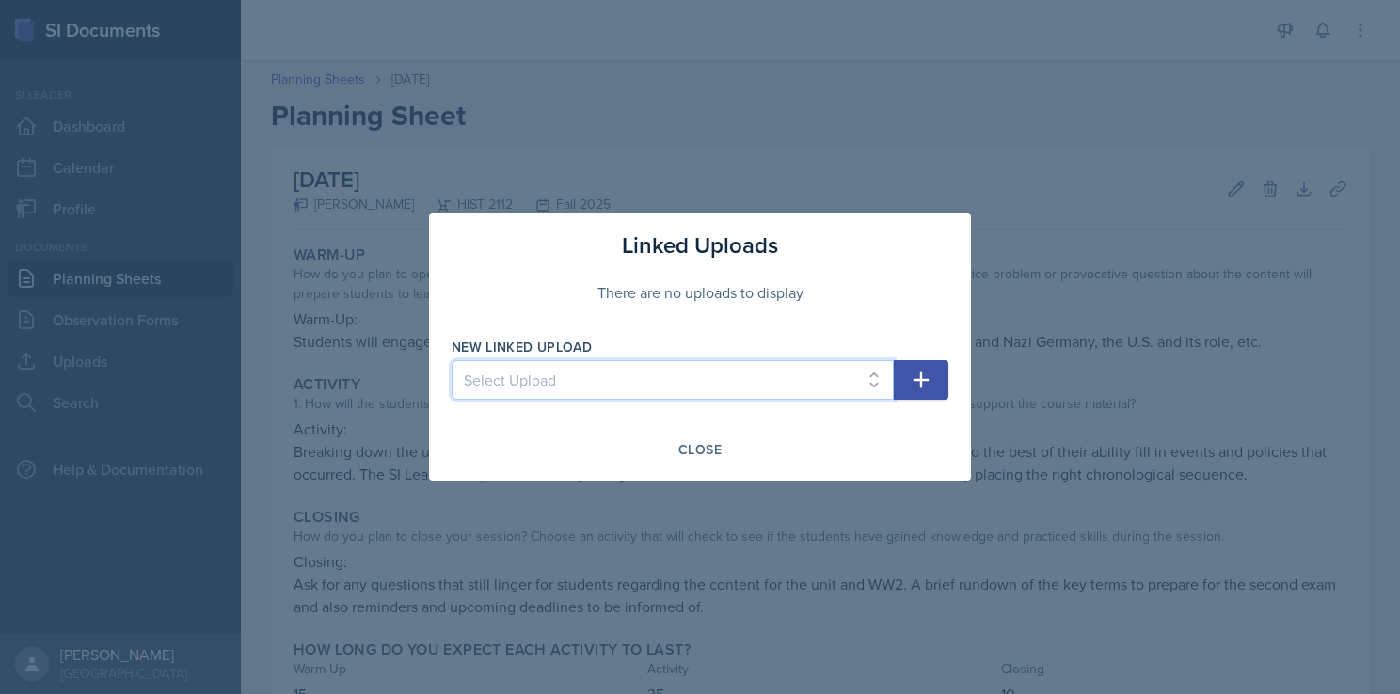
click at [761, 388] on select "Select Upload Taboo rules Introduction PowerPoint Introduction PowerPoint Intro…" at bounding box center [673, 380] width 442 height 40
select select "f36cede6-88f7-4b00-98f6-474ef384146f"
click at [452, 360] on select "Select Upload Taboo rules Introduction PowerPoint Introduction PowerPoint Intro…" at bounding box center [673, 380] width 442 height 40
click at [923, 377] on icon "button" at bounding box center [921, 380] width 23 height 23
select select
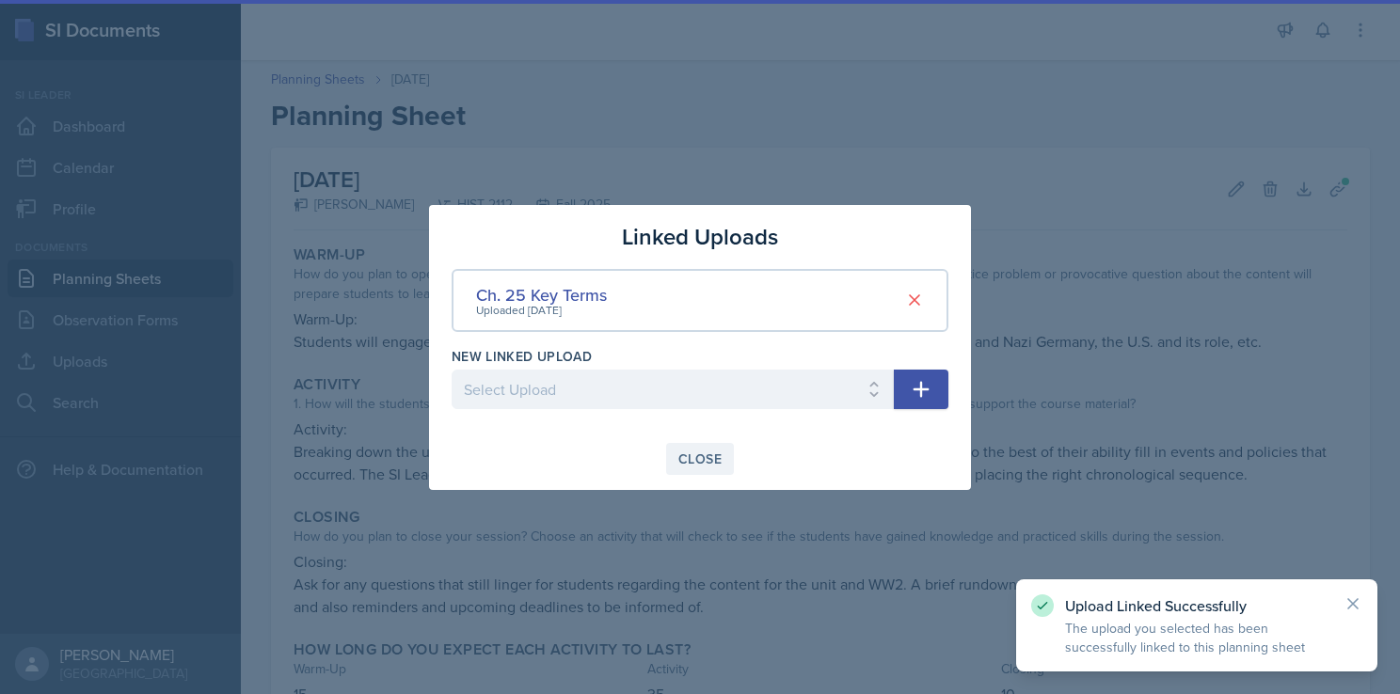
click at [693, 463] on div "Close" at bounding box center [699, 459] width 43 height 15
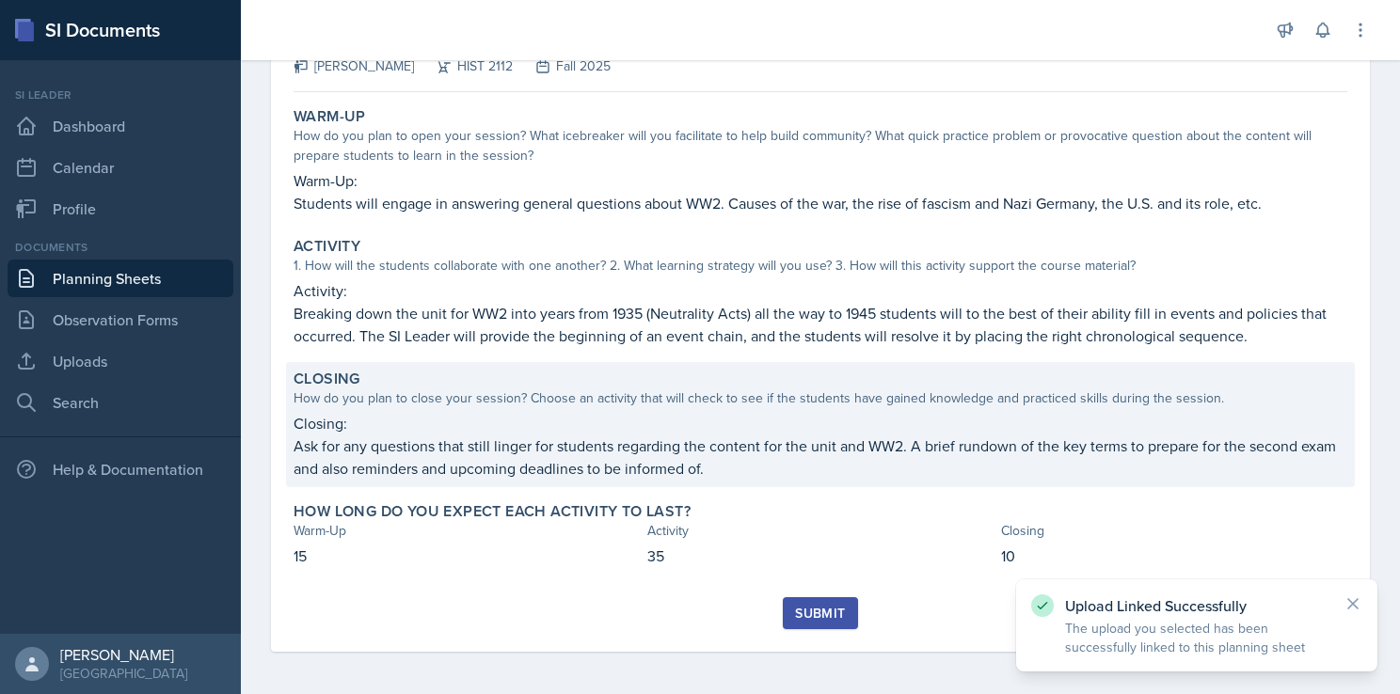
scroll to position [139, 0]
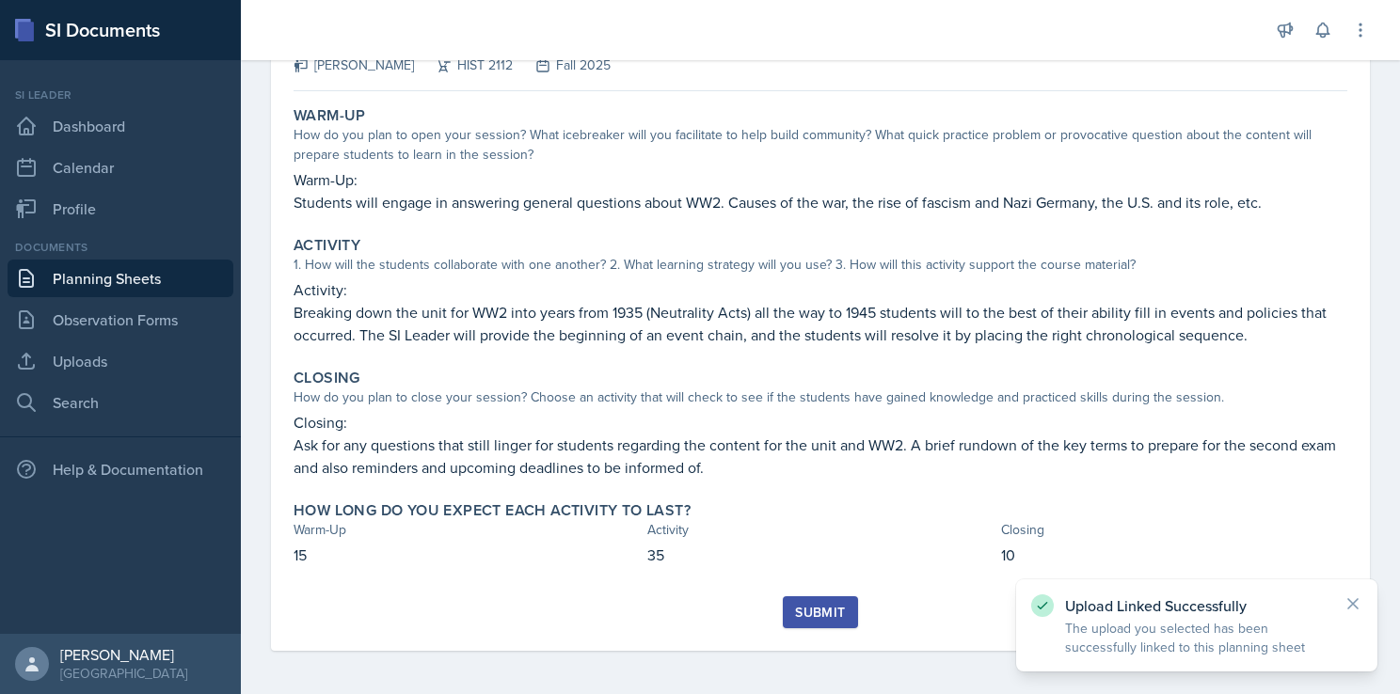
click at [809, 605] on div "Submit" at bounding box center [820, 612] width 50 height 15
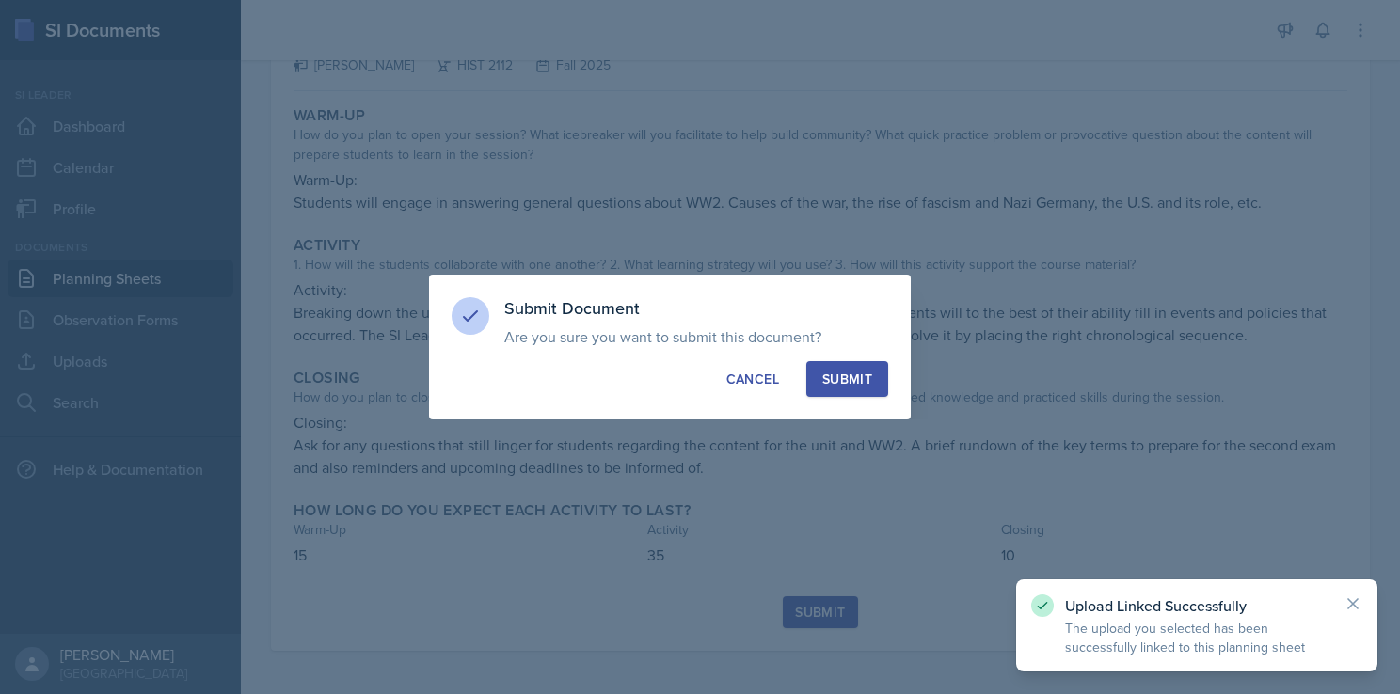
click at [835, 378] on div "Submit" at bounding box center [847, 379] width 50 height 19
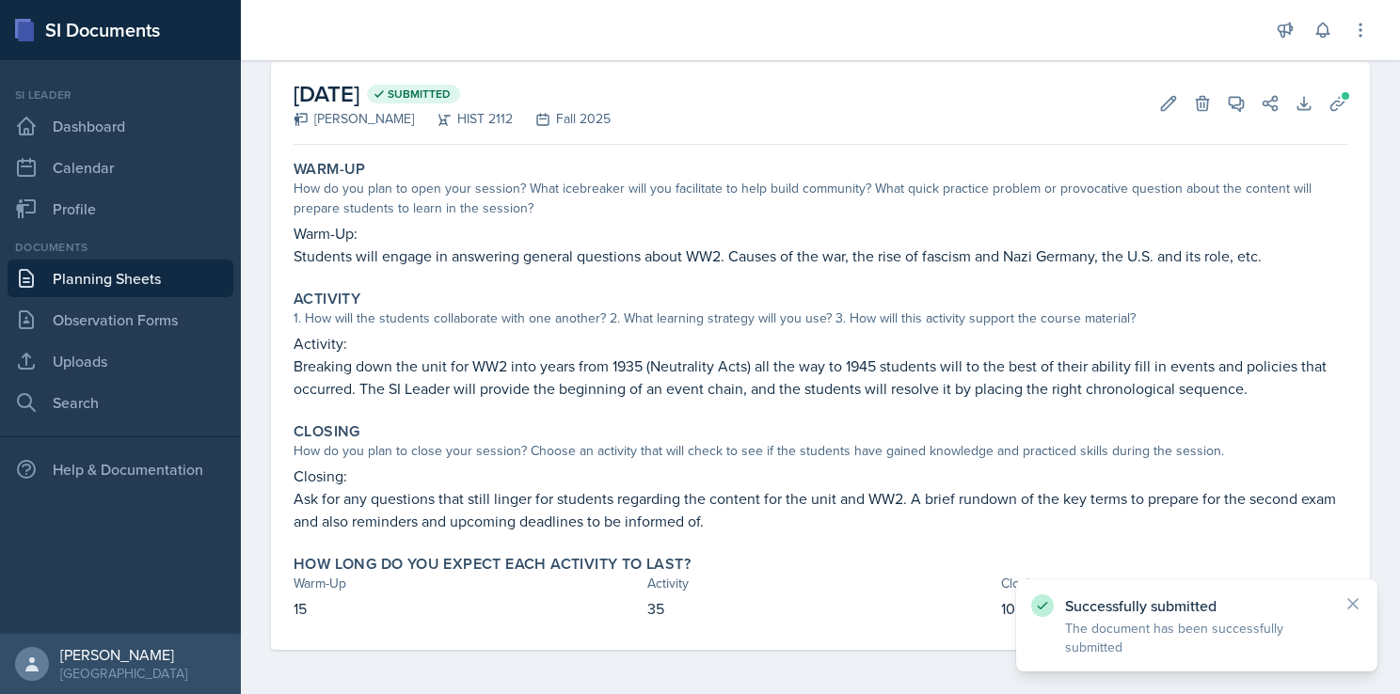
scroll to position [0, 0]
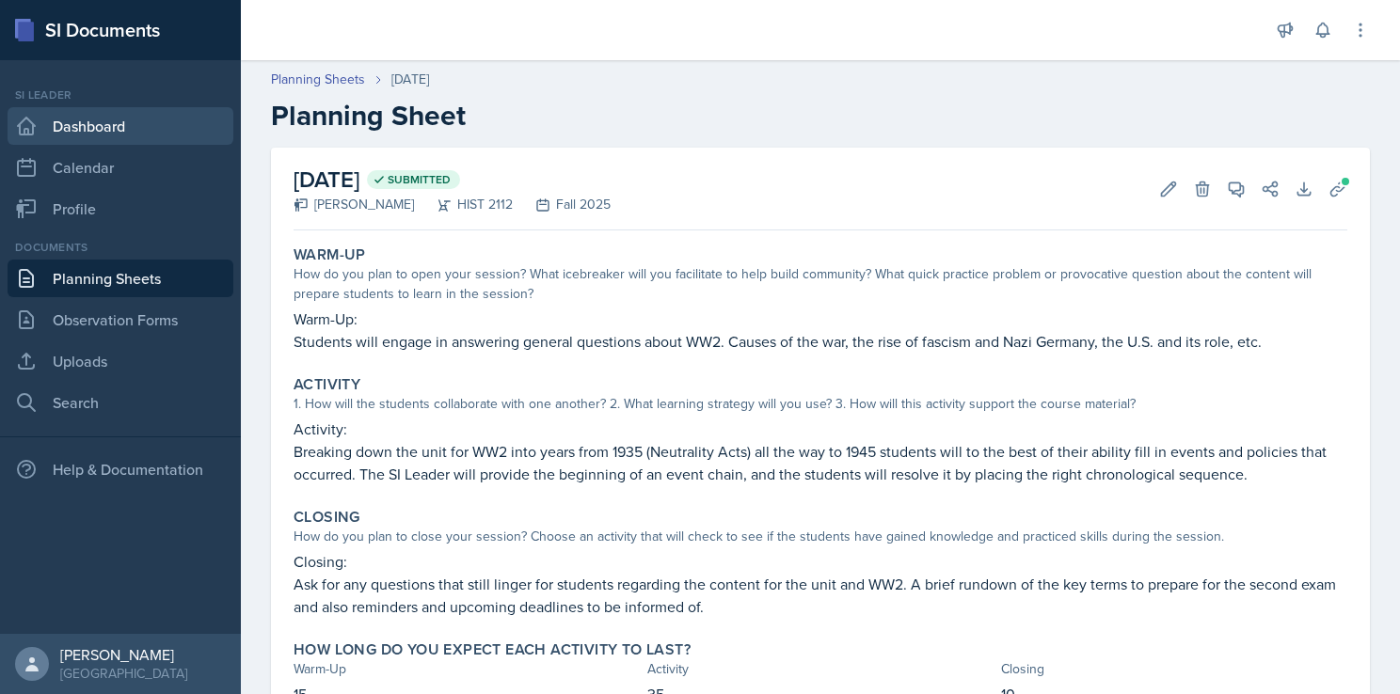
click at [124, 123] on link "Dashboard" at bounding box center [121, 126] width 226 height 38
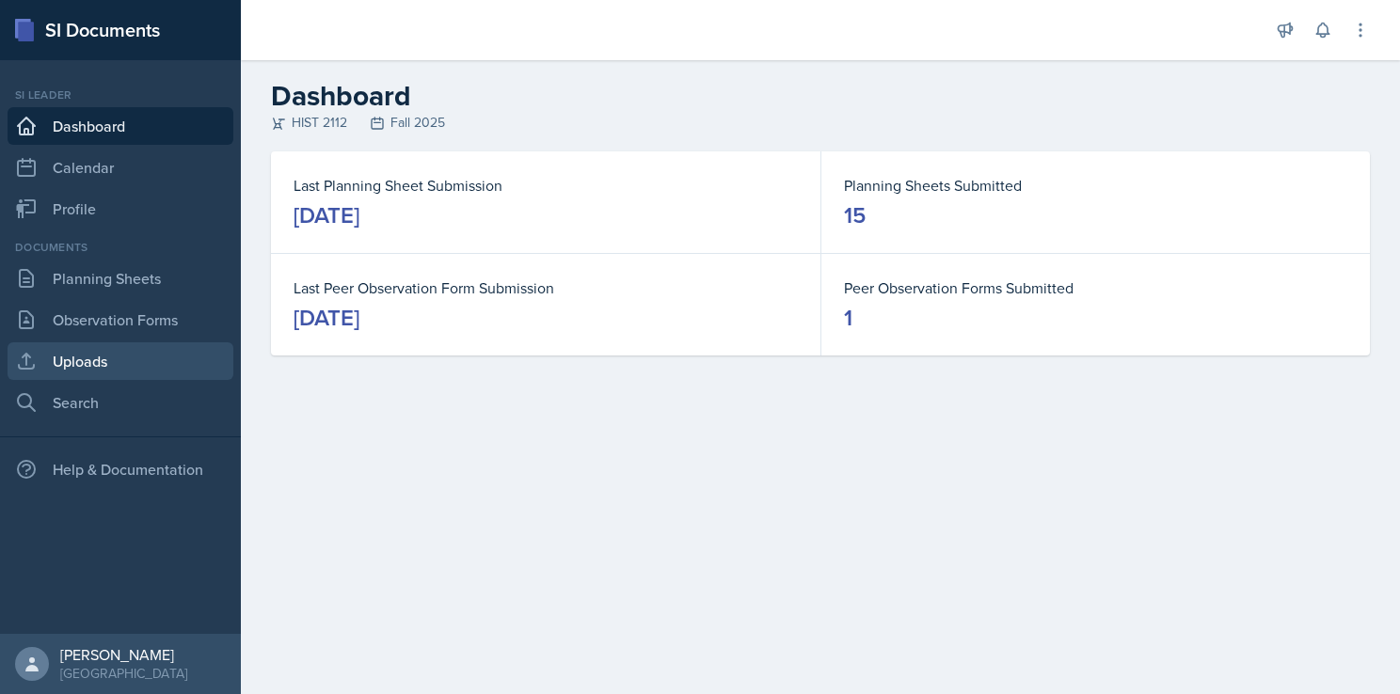
click at [184, 356] on link "Uploads" at bounding box center [121, 361] width 226 height 38
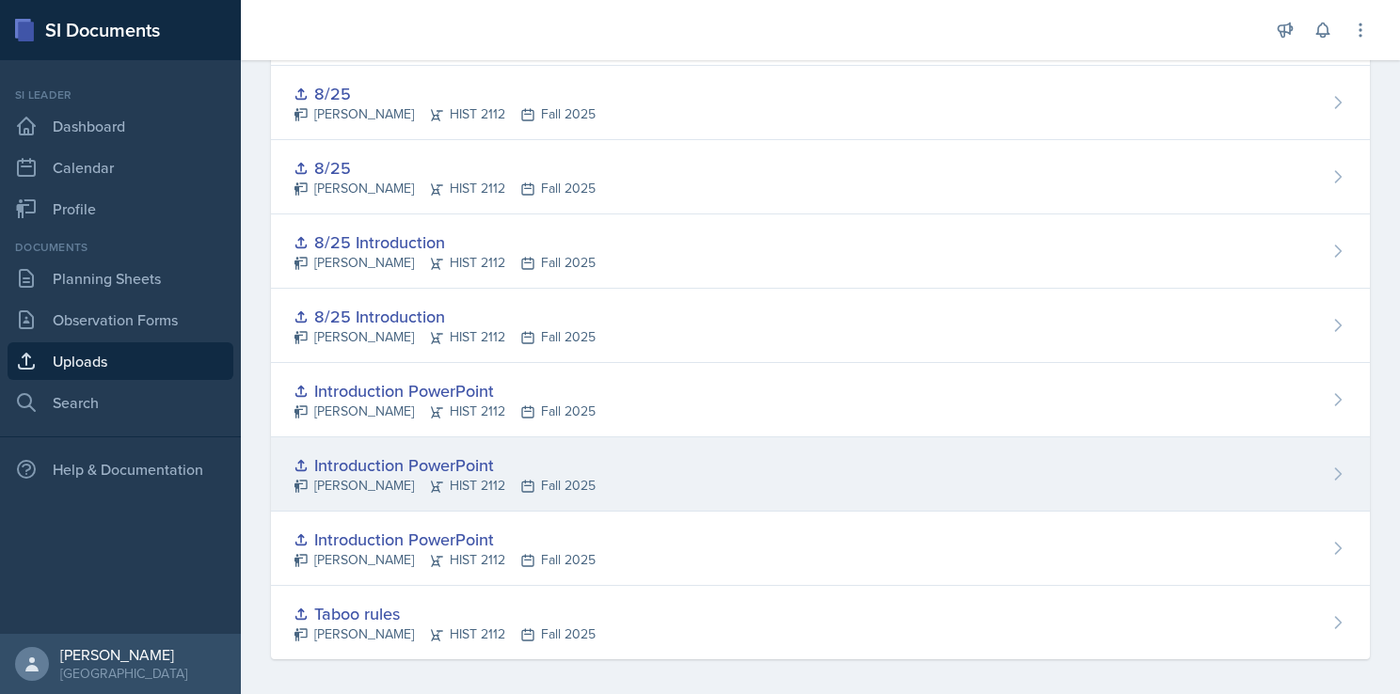
scroll to position [2876, 0]
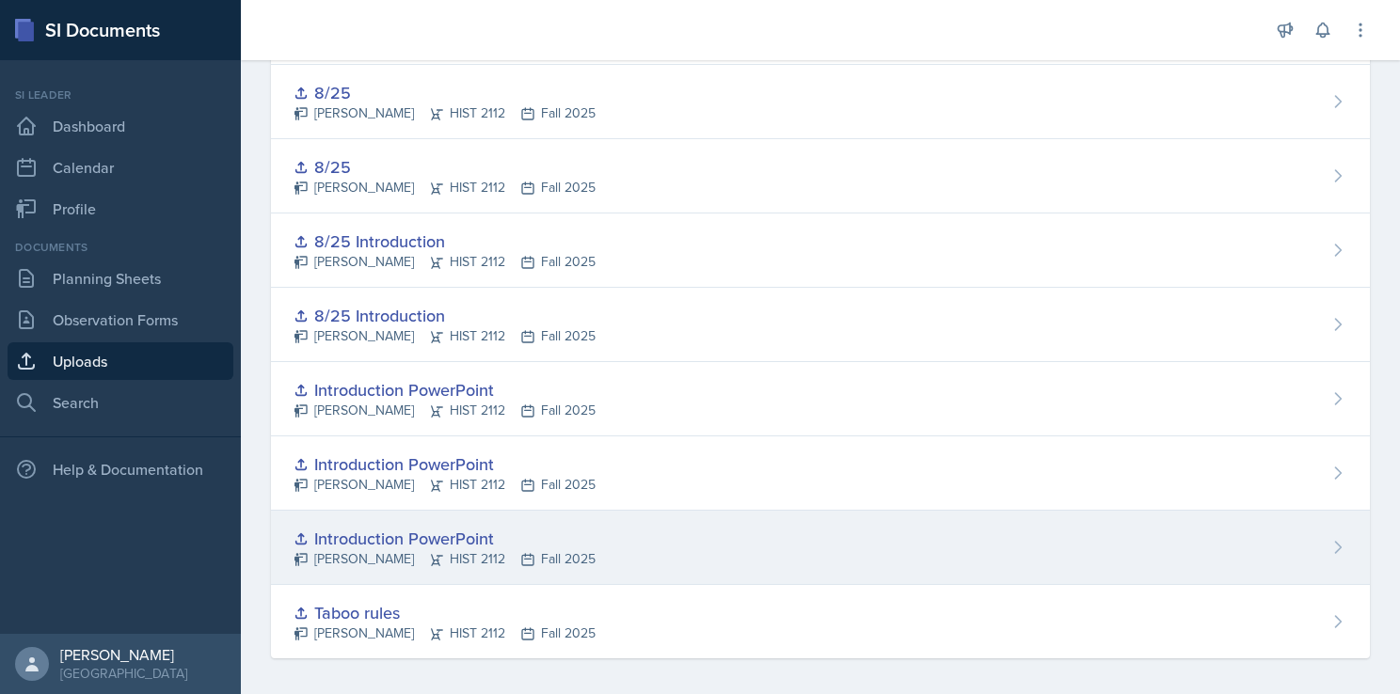
click at [1270, 514] on div "Introduction PowerPoint [PERSON_NAME] HIST 2112 Fall 2025" at bounding box center [820, 548] width 1099 height 74
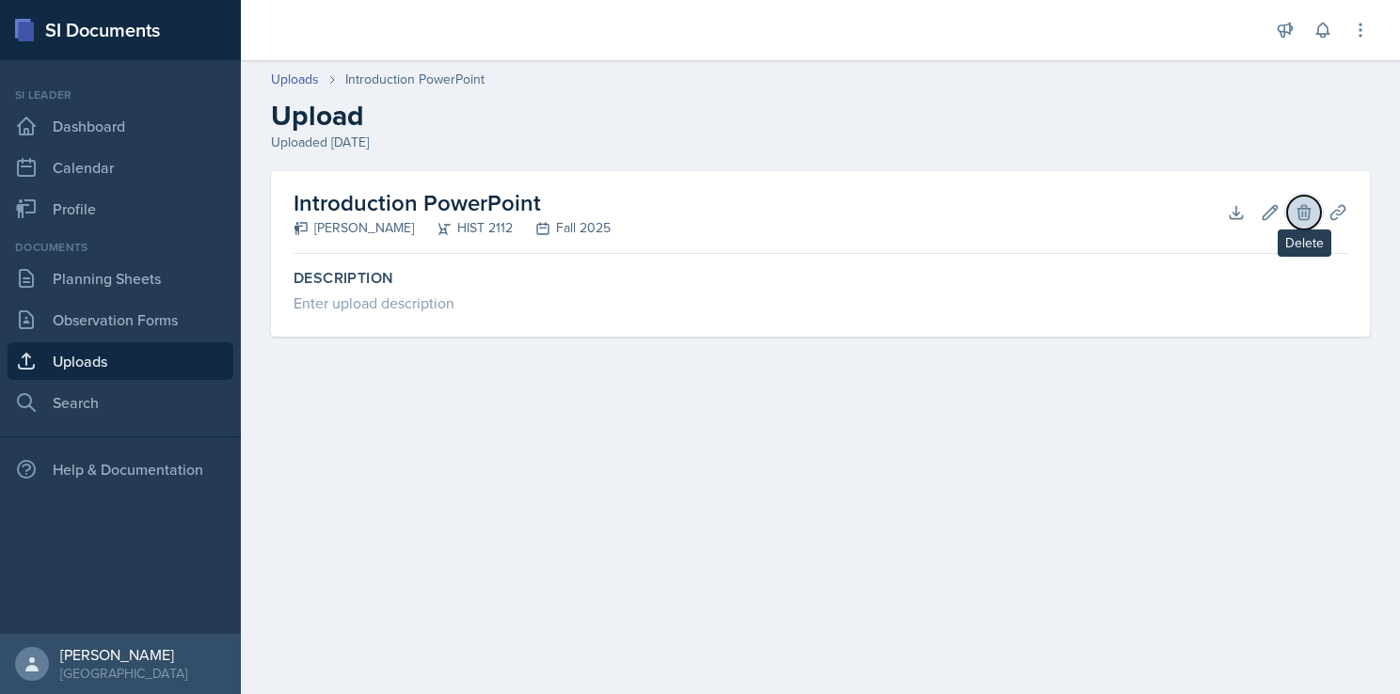
click at [1309, 209] on icon at bounding box center [1303, 212] width 12 height 14
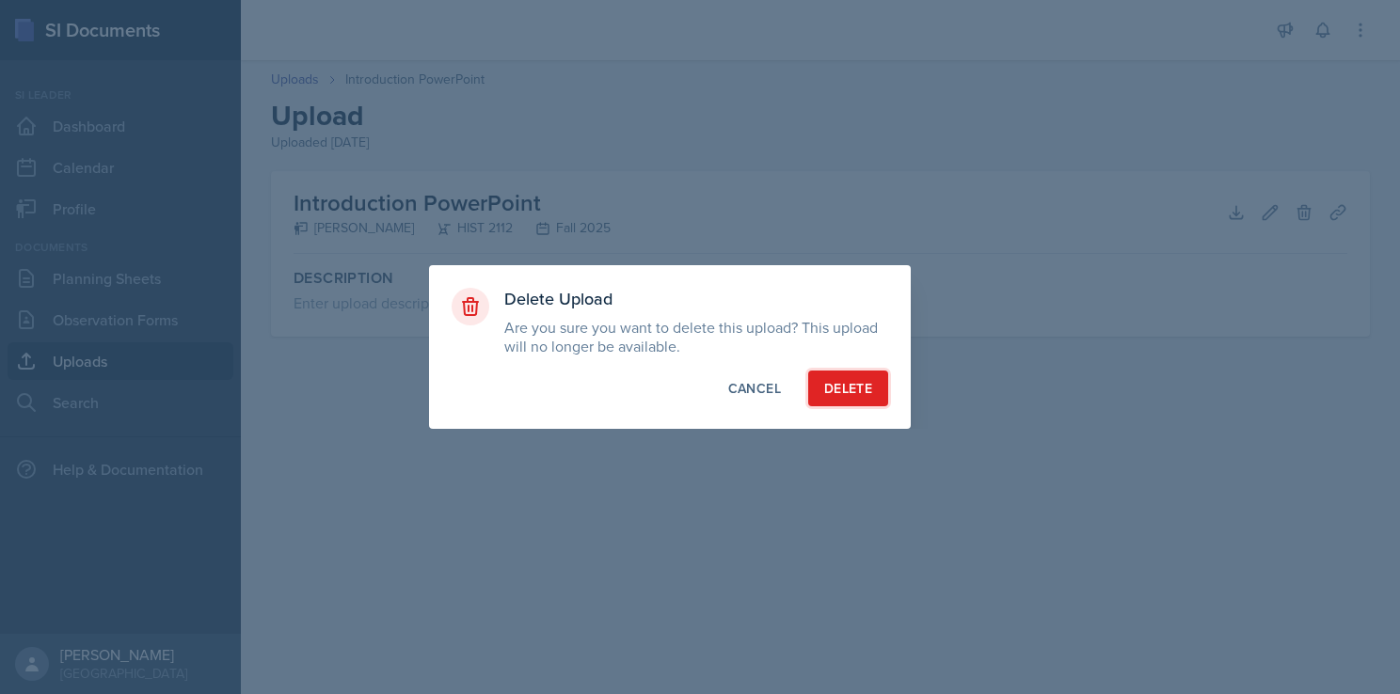
click at [857, 391] on div "Delete" at bounding box center [848, 388] width 48 height 19
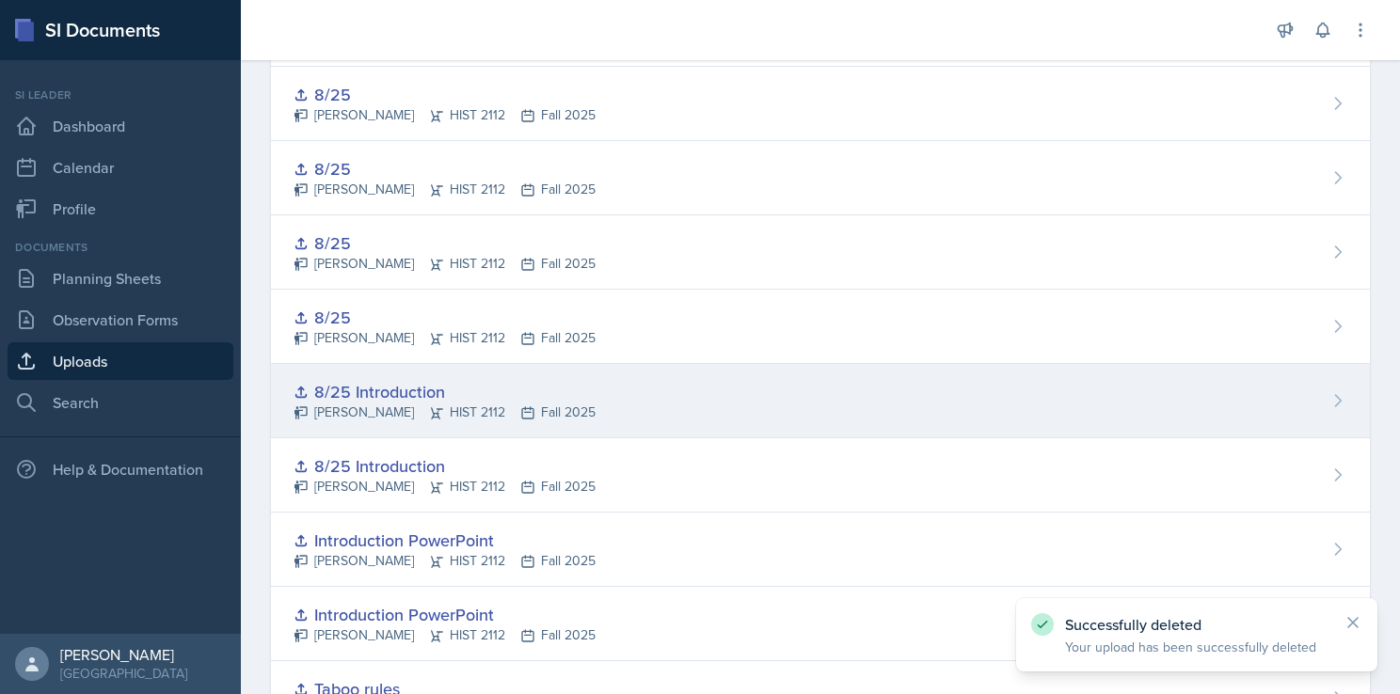
scroll to position [2802, 0]
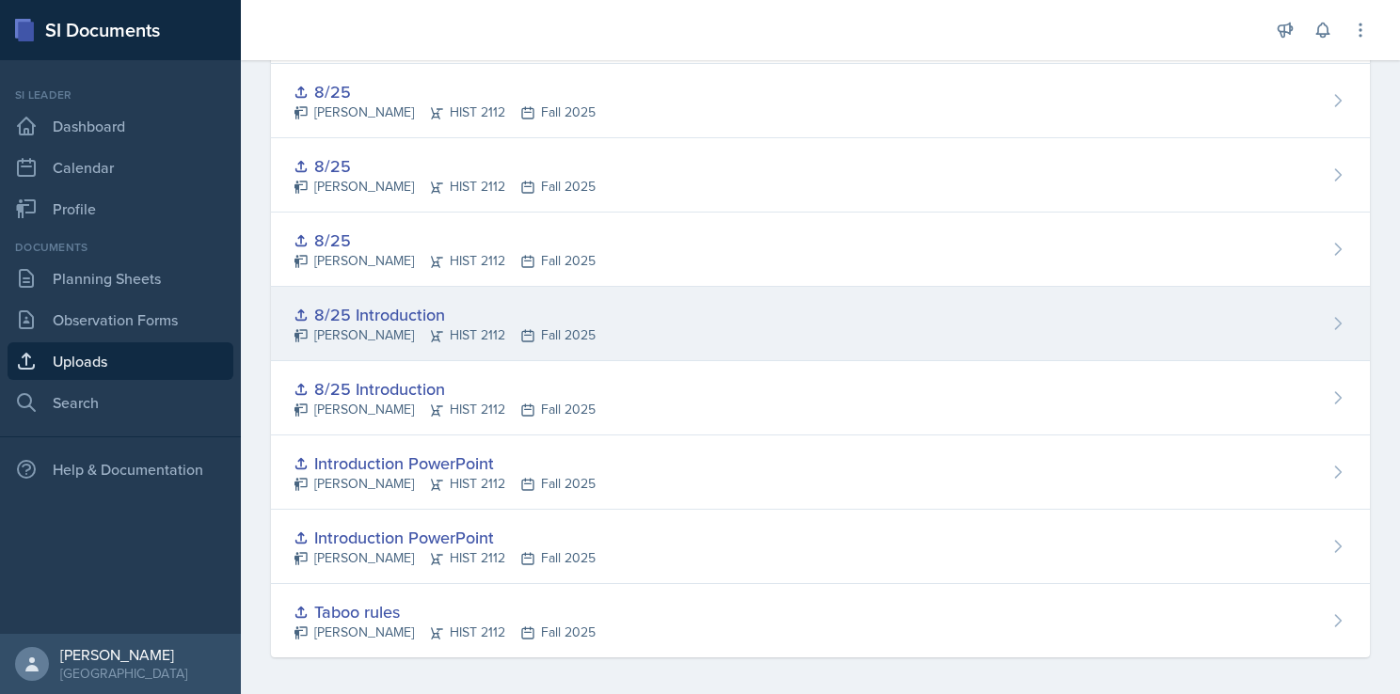
click at [911, 328] on div "8/25 Introduction [PERSON_NAME] HIST 2112 Fall 2025" at bounding box center [820, 324] width 1099 height 74
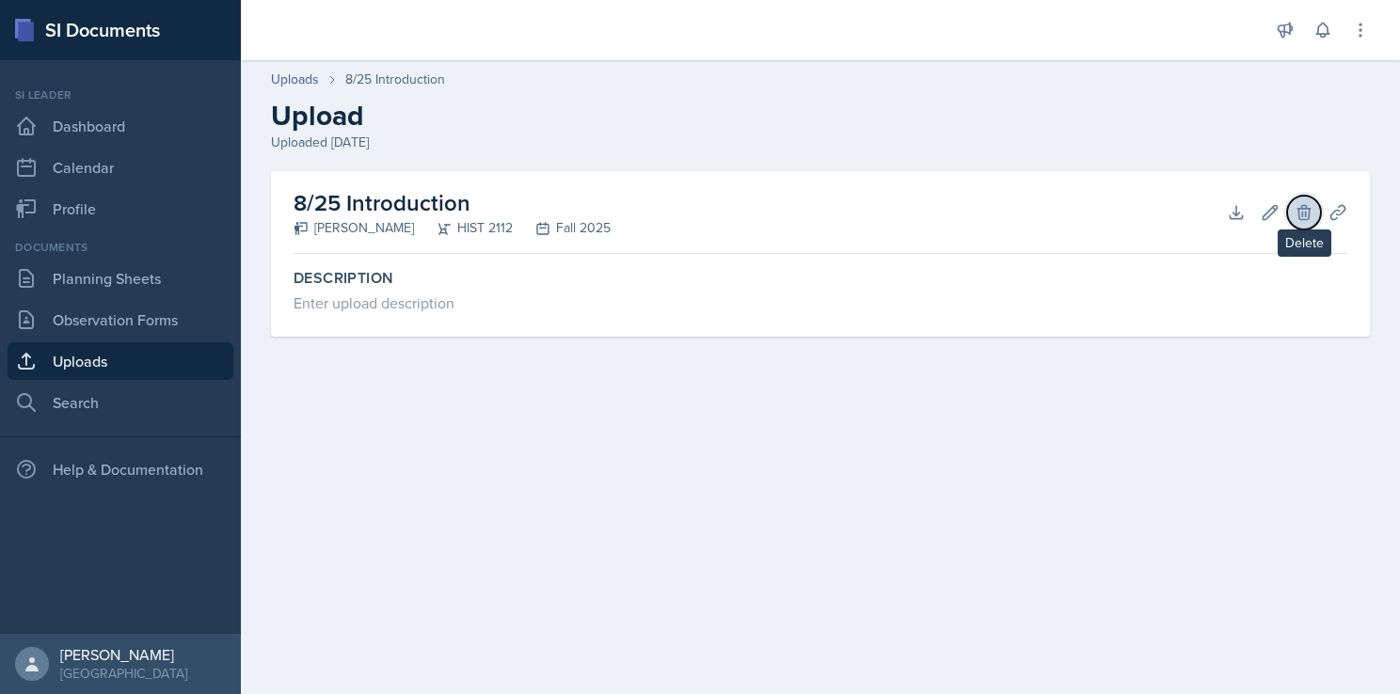
click at [1300, 203] on icon at bounding box center [1303, 212] width 19 height 19
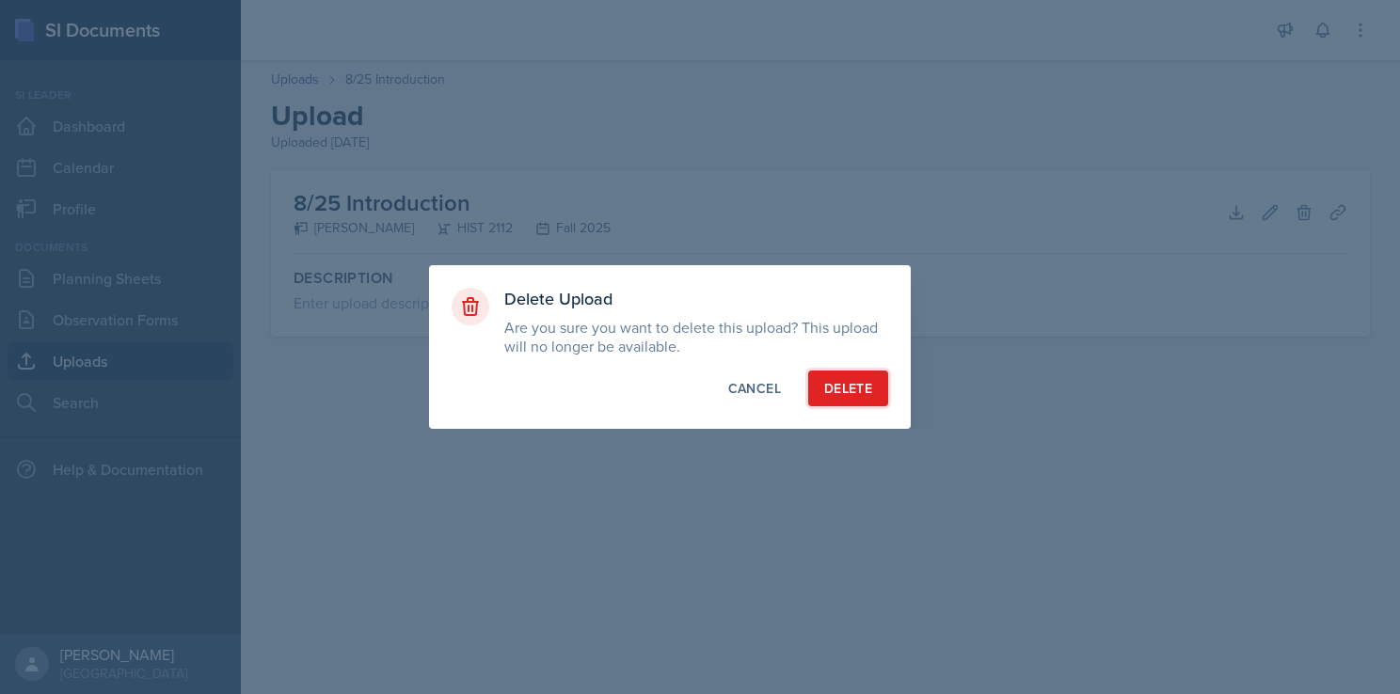
click at [870, 388] on div "Delete" at bounding box center [848, 388] width 48 height 19
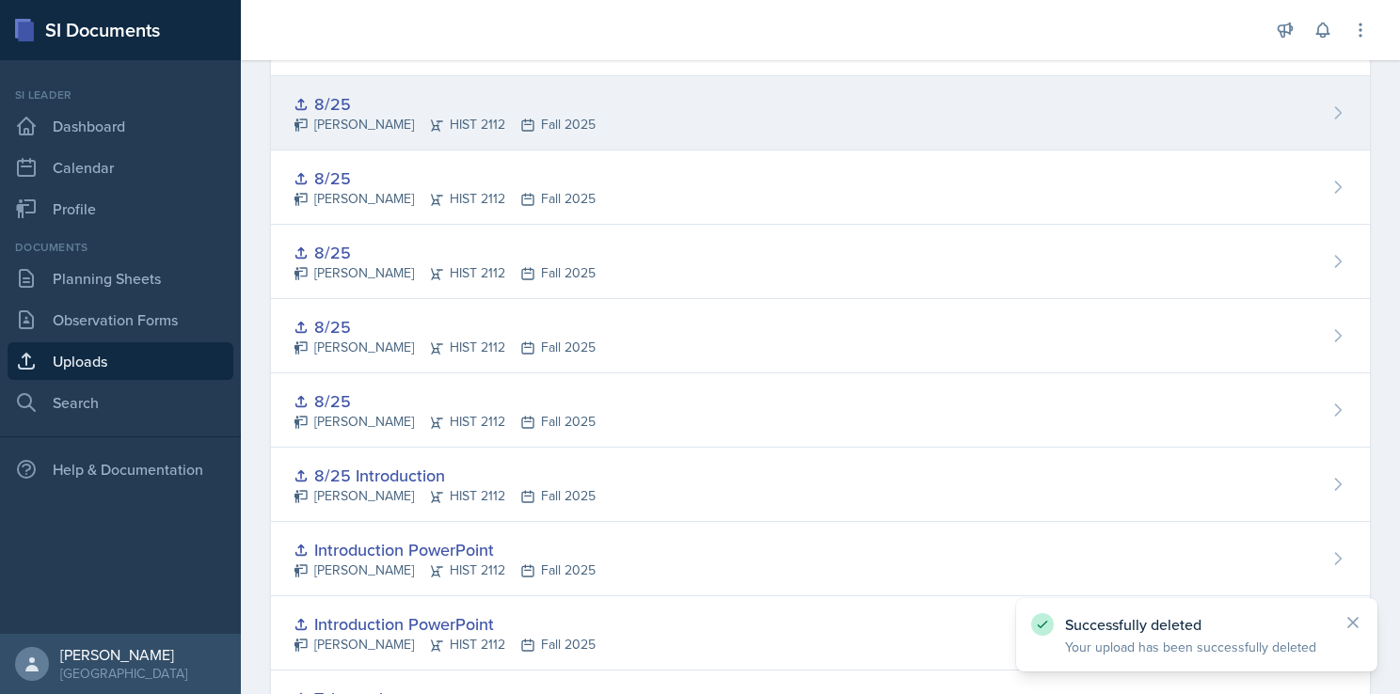
scroll to position [2728, 0]
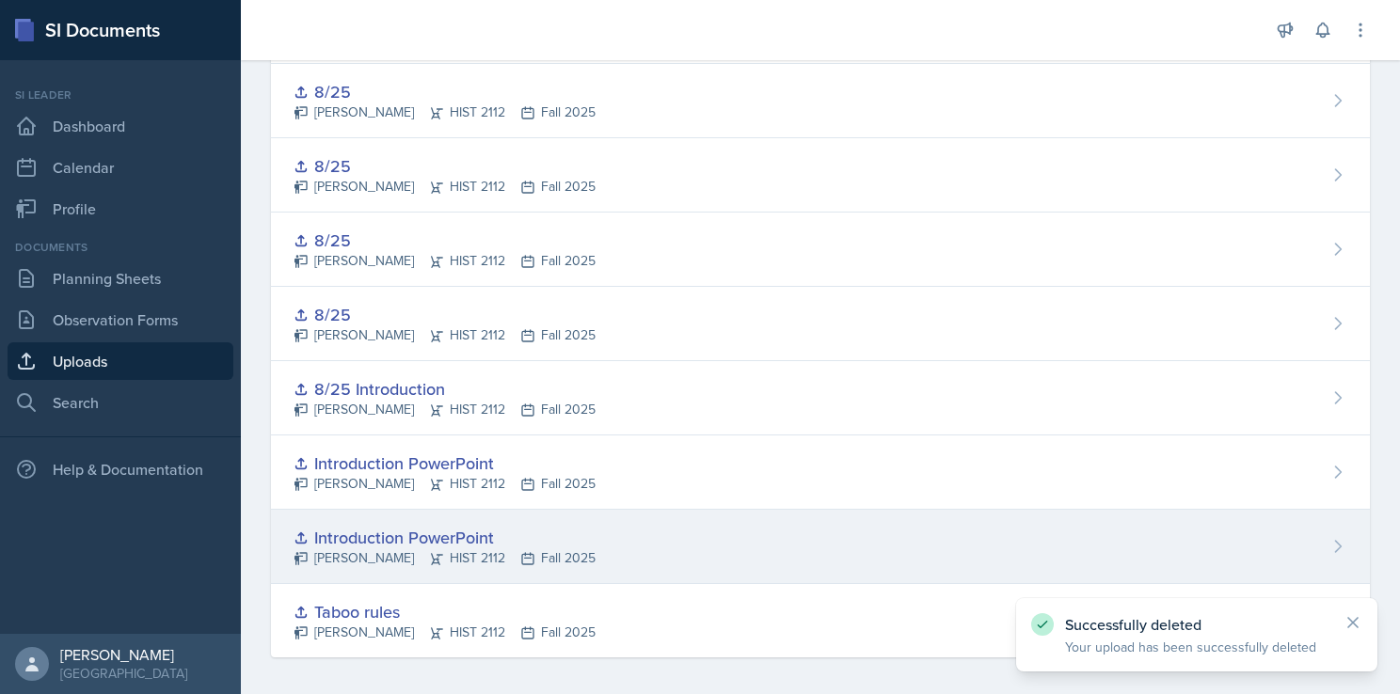
click at [812, 537] on div "Introduction PowerPoint [PERSON_NAME] HIST 2112 Fall 2025" at bounding box center [820, 547] width 1099 height 74
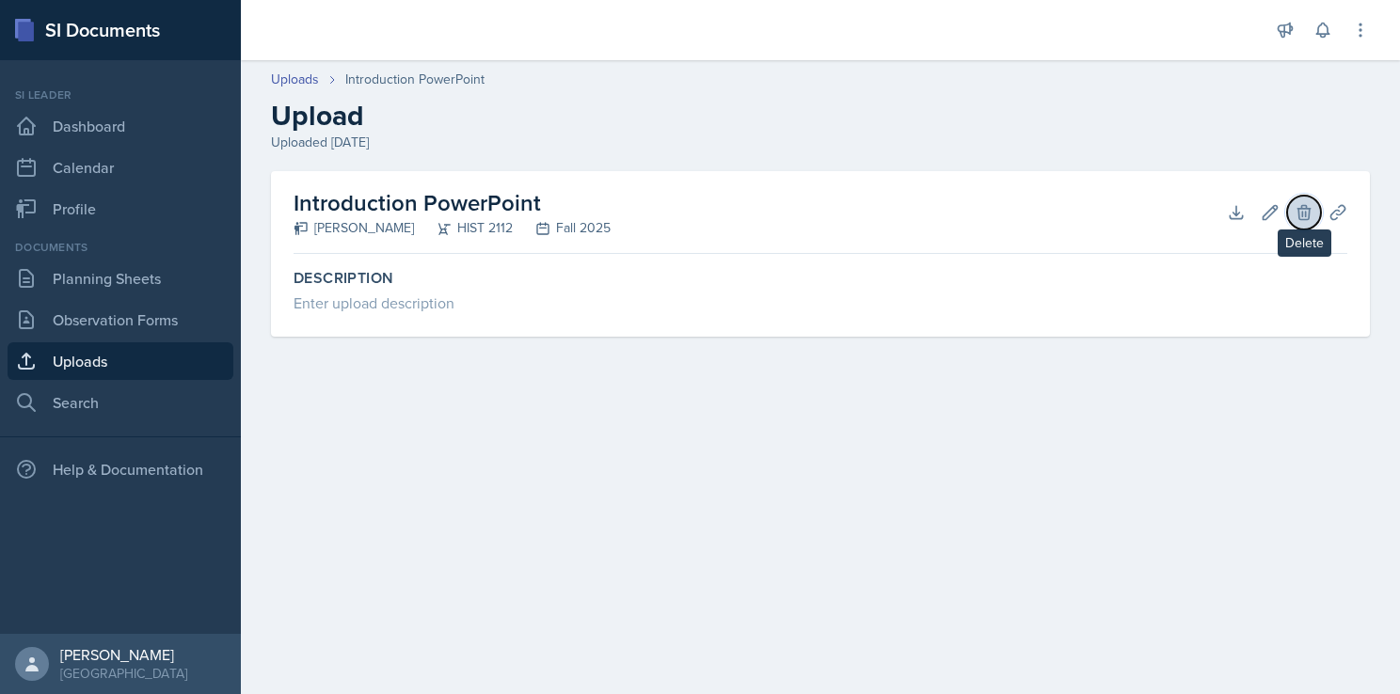
click at [1312, 205] on icon at bounding box center [1303, 212] width 19 height 19
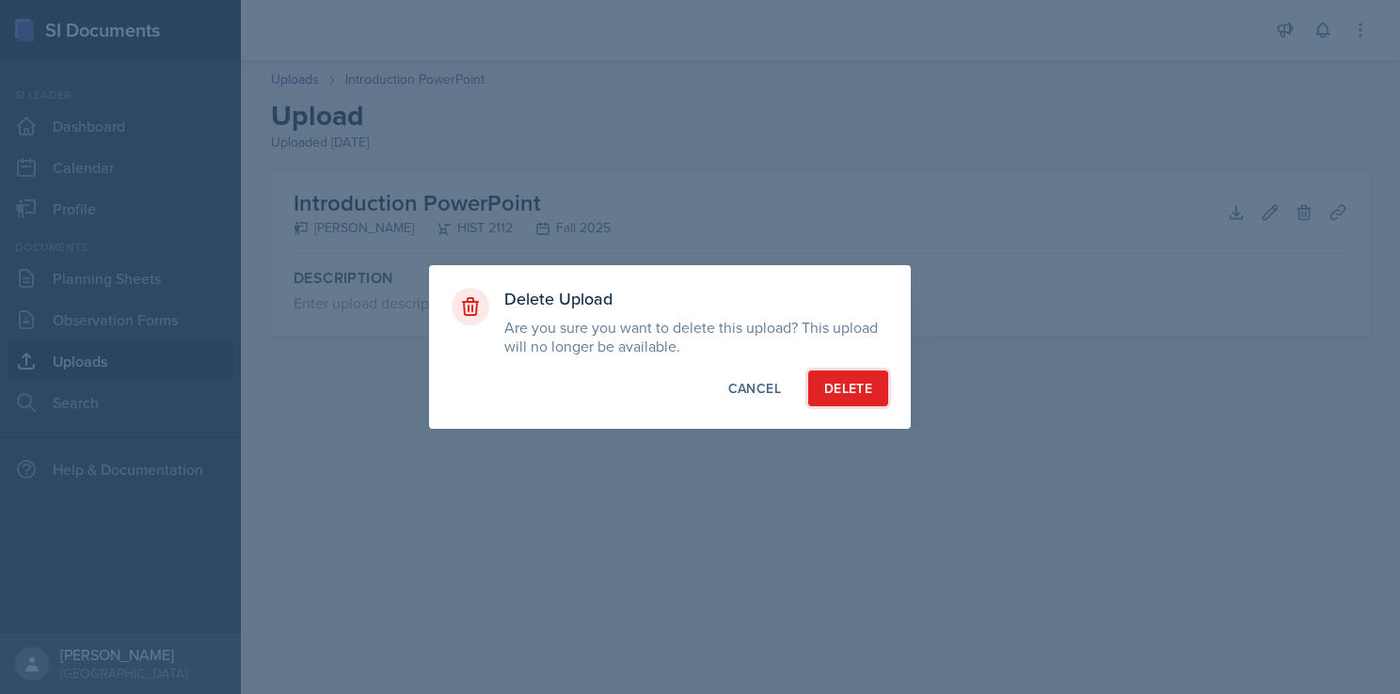
click at [849, 388] on div "Delete" at bounding box center [848, 388] width 48 height 19
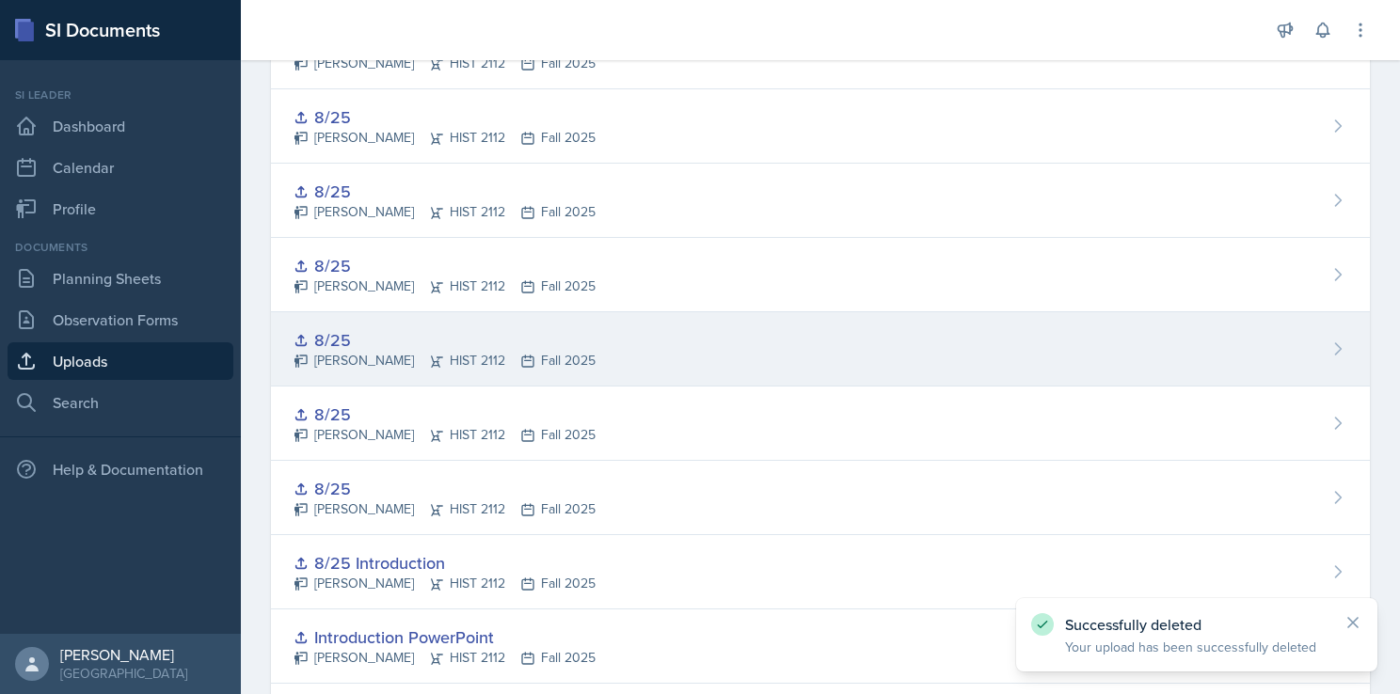
scroll to position [2654, 0]
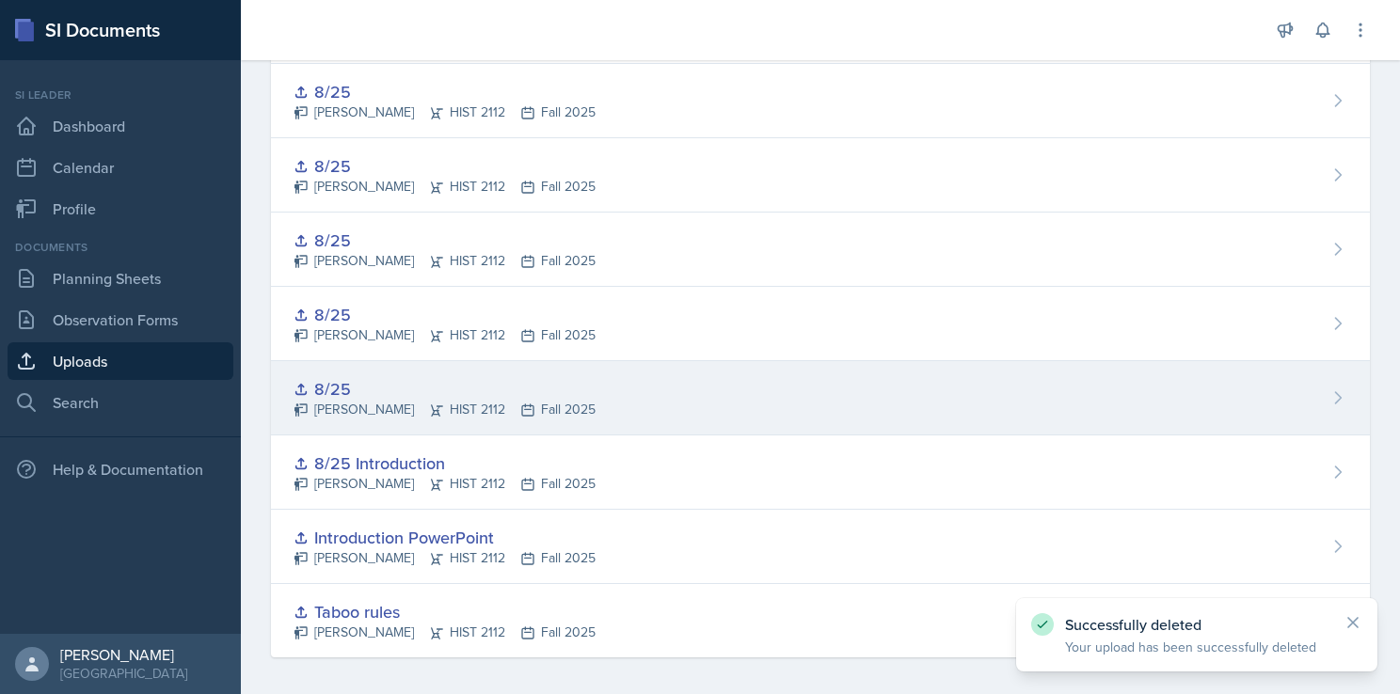
click at [670, 388] on div "8/25 [PERSON_NAME] HIST 2112 Fall 2025" at bounding box center [820, 398] width 1099 height 74
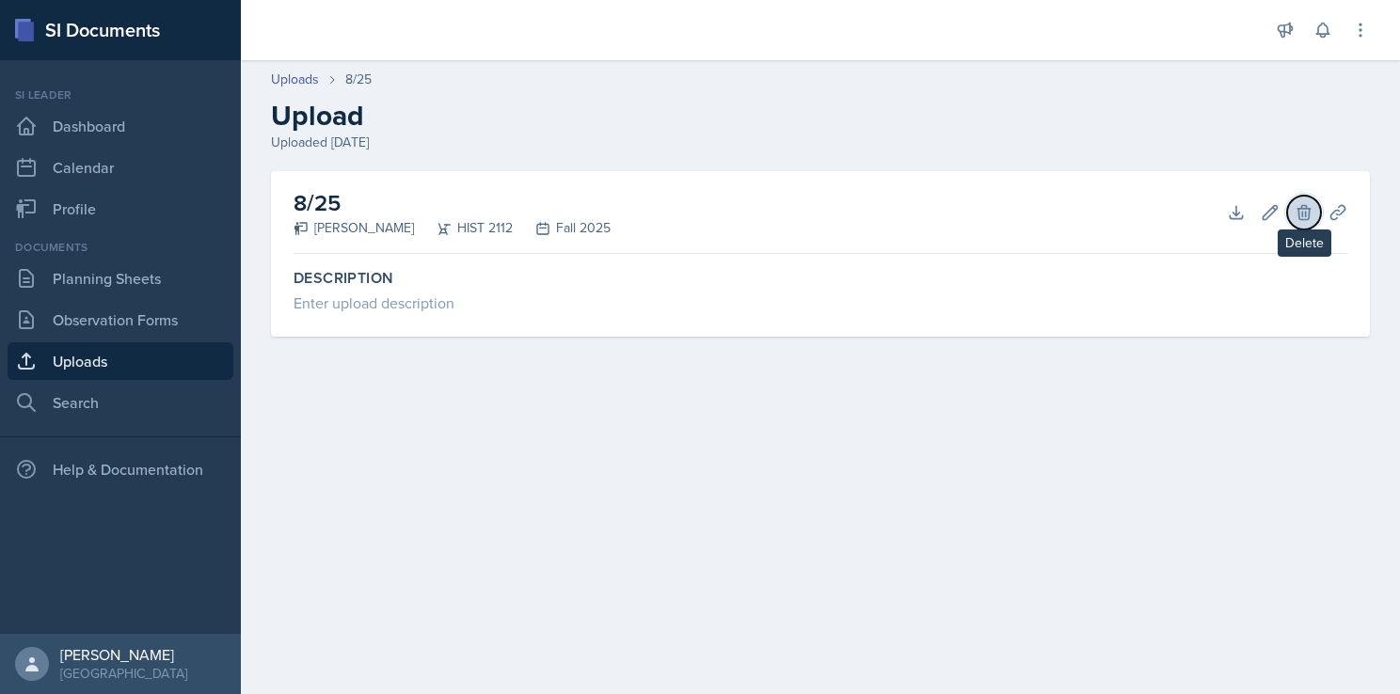
click at [1302, 210] on icon at bounding box center [1303, 212] width 19 height 19
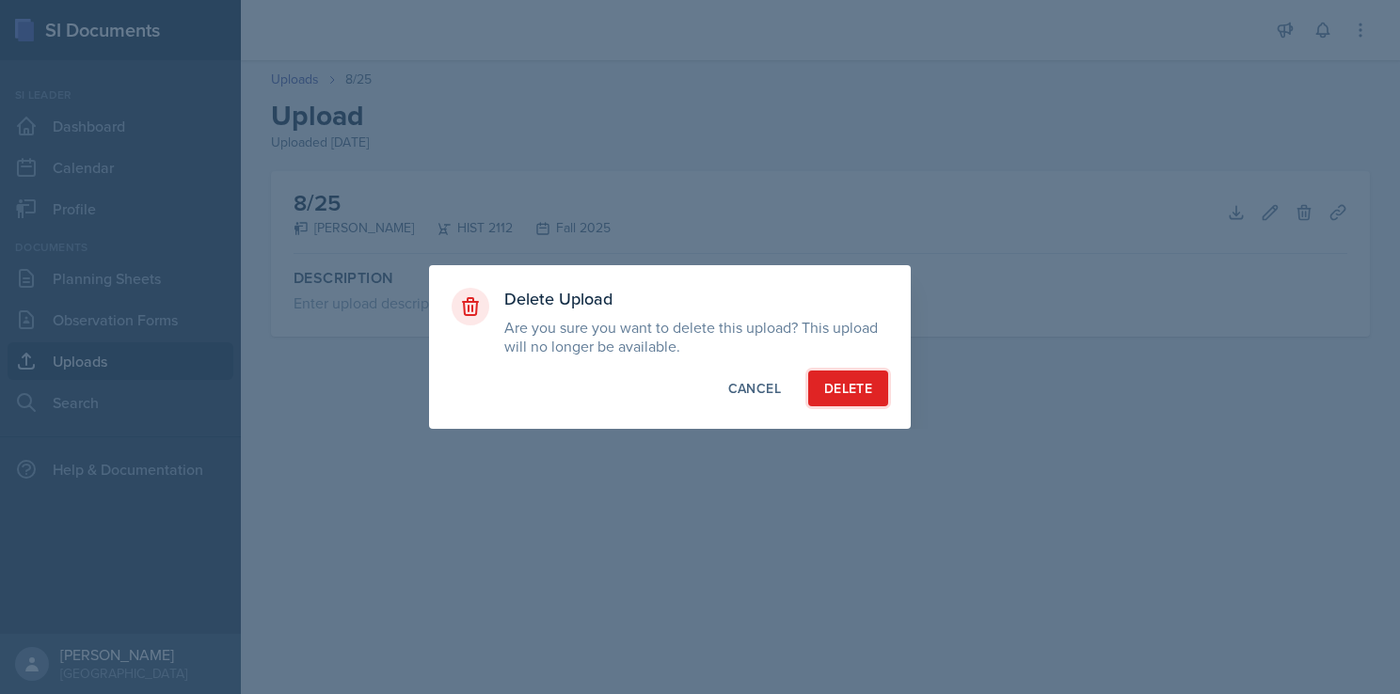
click at [858, 380] on div "Delete" at bounding box center [848, 388] width 48 height 19
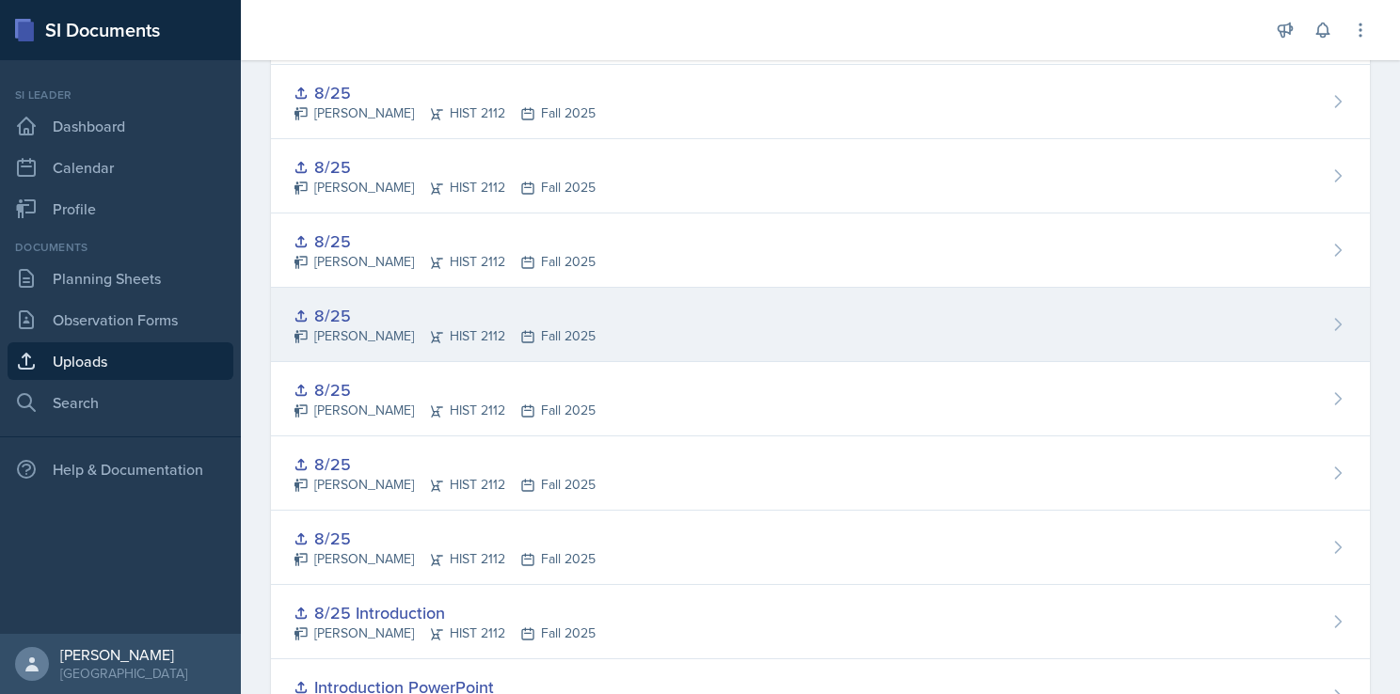
scroll to position [2579, 0]
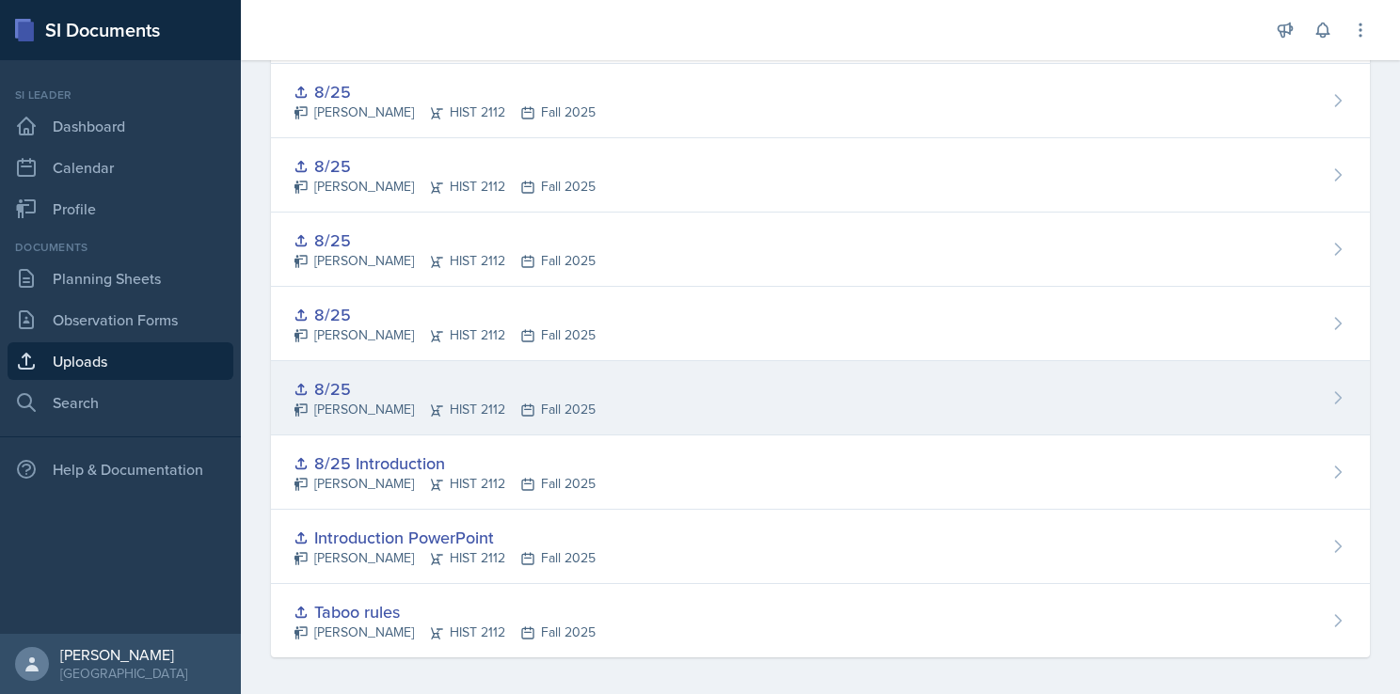
drag, startPoint x: 887, startPoint y: 367, endPoint x: 834, endPoint y: 390, distance: 57.7
click at [834, 390] on div "8/25 [PERSON_NAME] HIST 2112 Fall 2025" at bounding box center [820, 398] width 1099 height 74
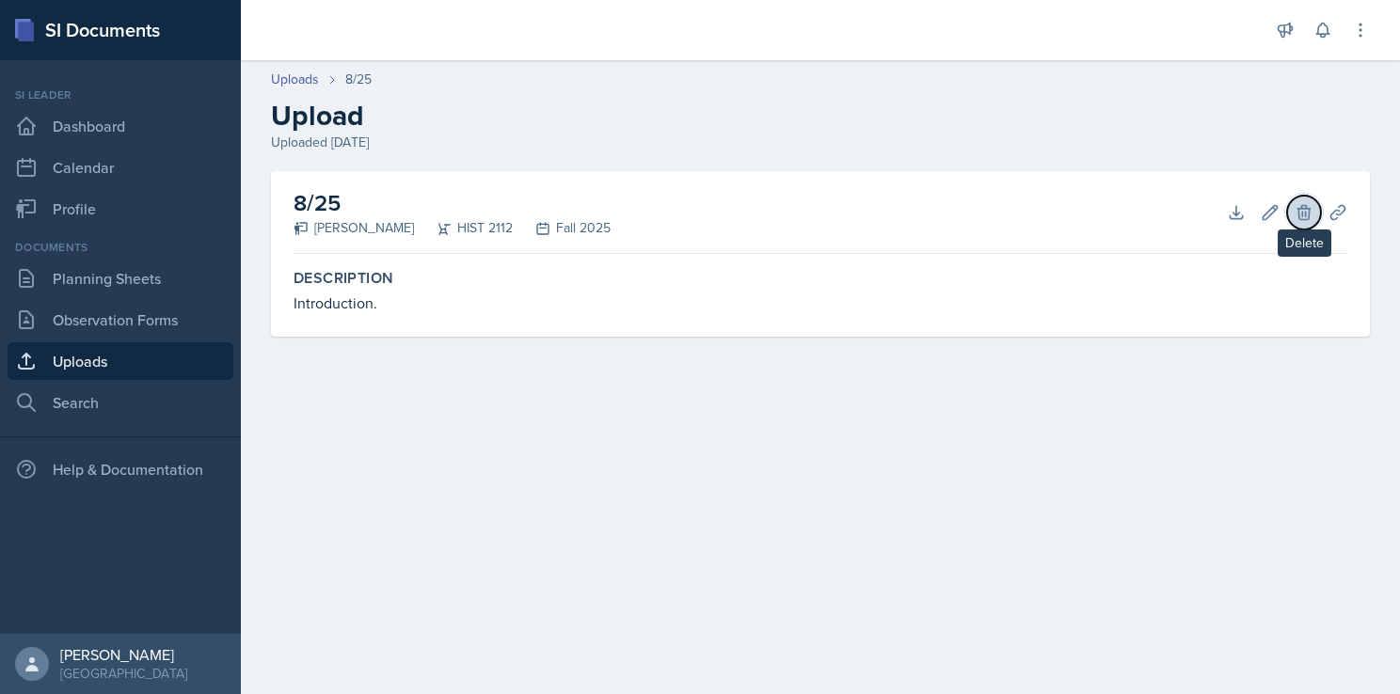
click at [1299, 212] on icon at bounding box center [1303, 212] width 19 height 19
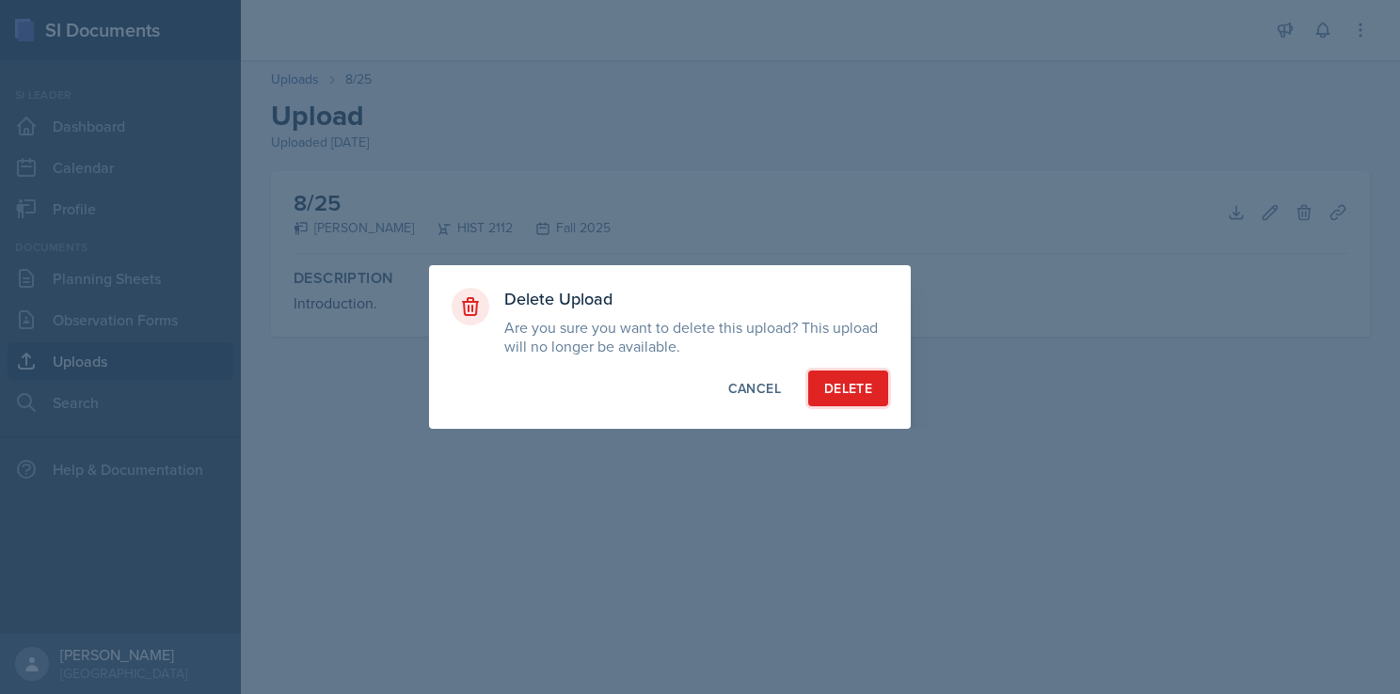
click at [854, 386] on div "Delete" at bounding box center [848, 388] width 48 height 19
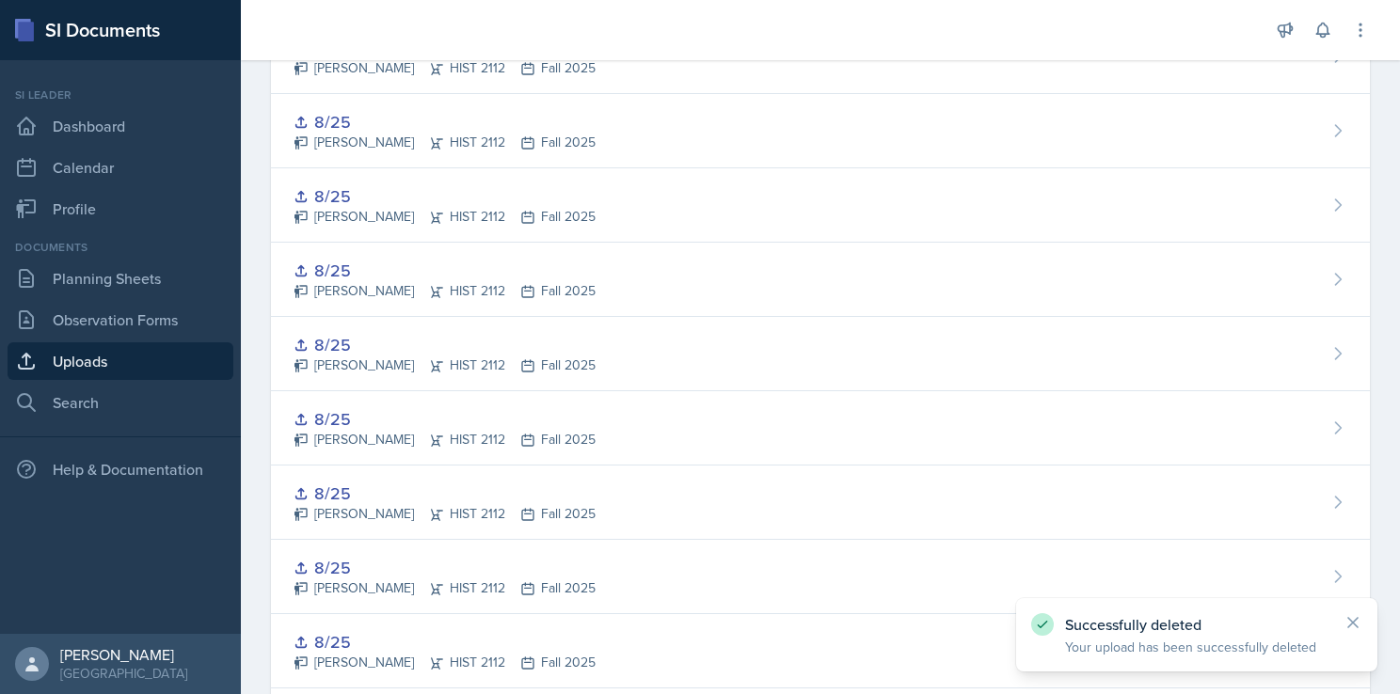
scroll to position [1881, 0]
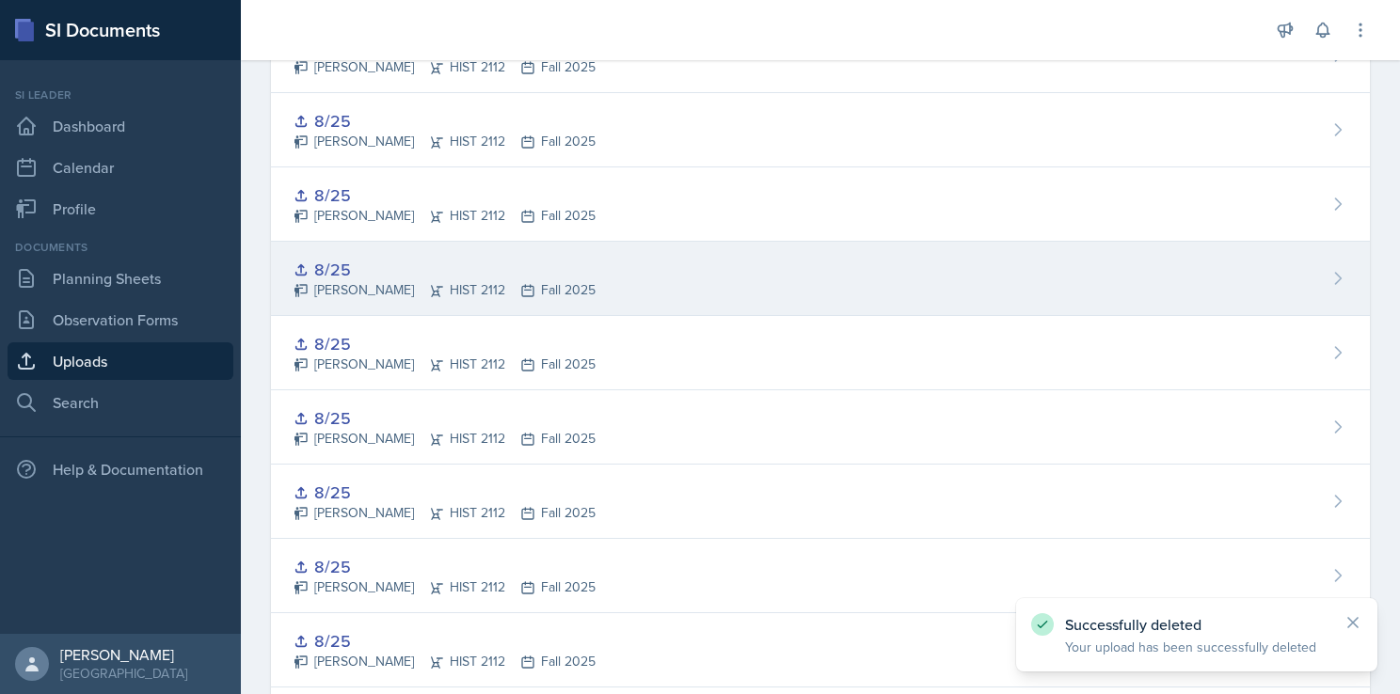
click at [747, 273] on div "8/25 [PERSON_NAME] HIST 2112 Fall 2025" at bounding box center [820, 279] width 1099 height 74
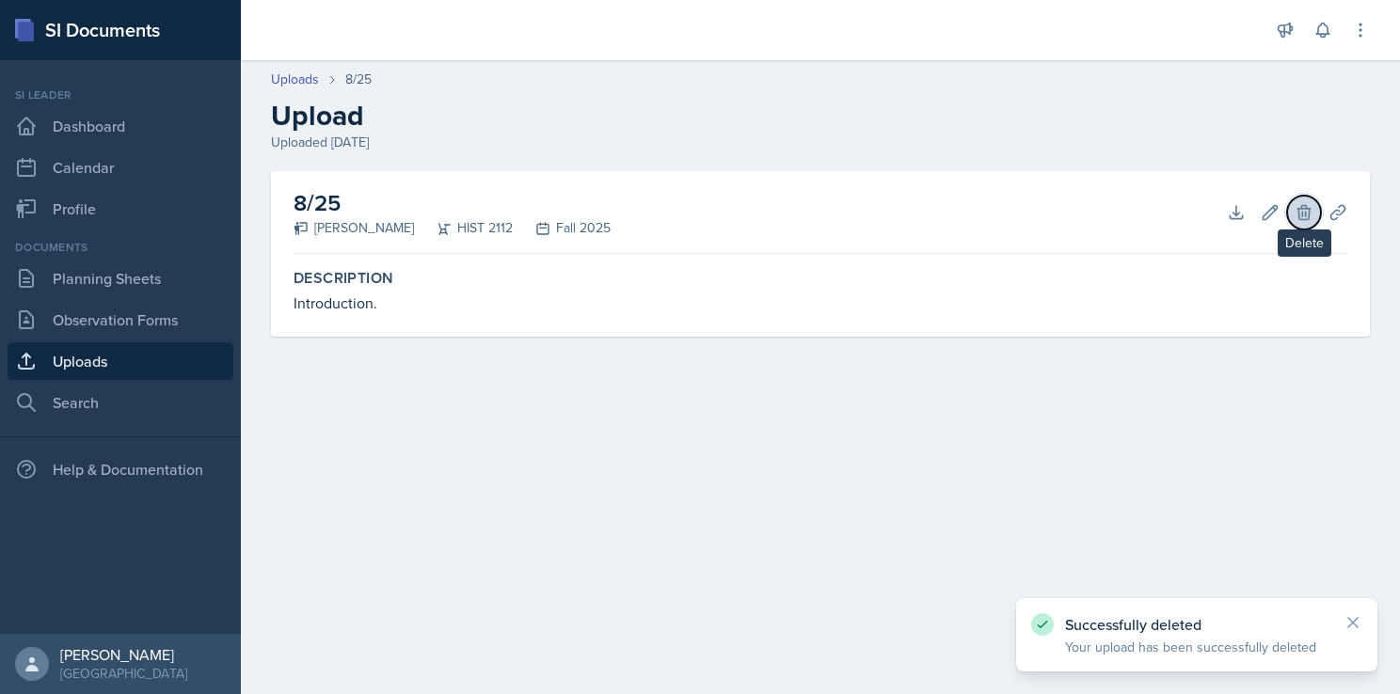
click at [1302, 212] on icon at bounding box center [1303, 212] width 12 height 14
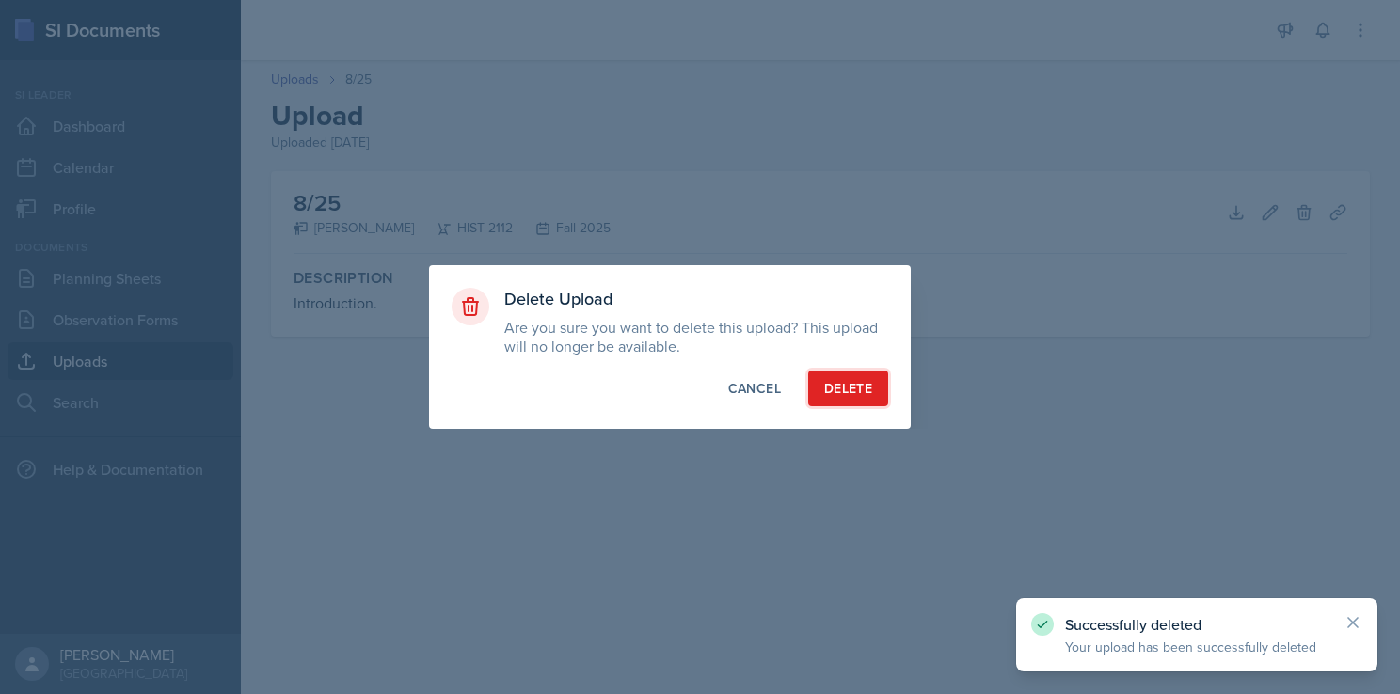
click at [843, 384] on div "Delete" at bounding box center [848, 388] width 48 height 19
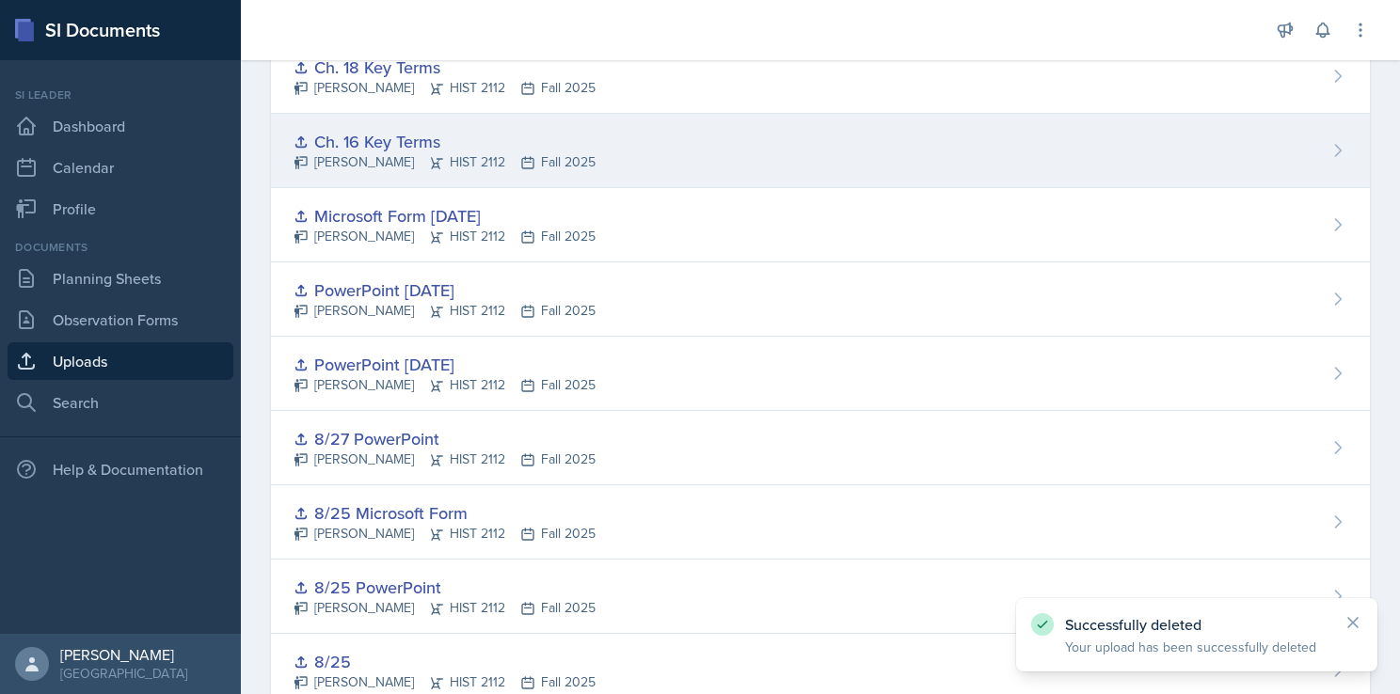
scroll to position [1129, 0]
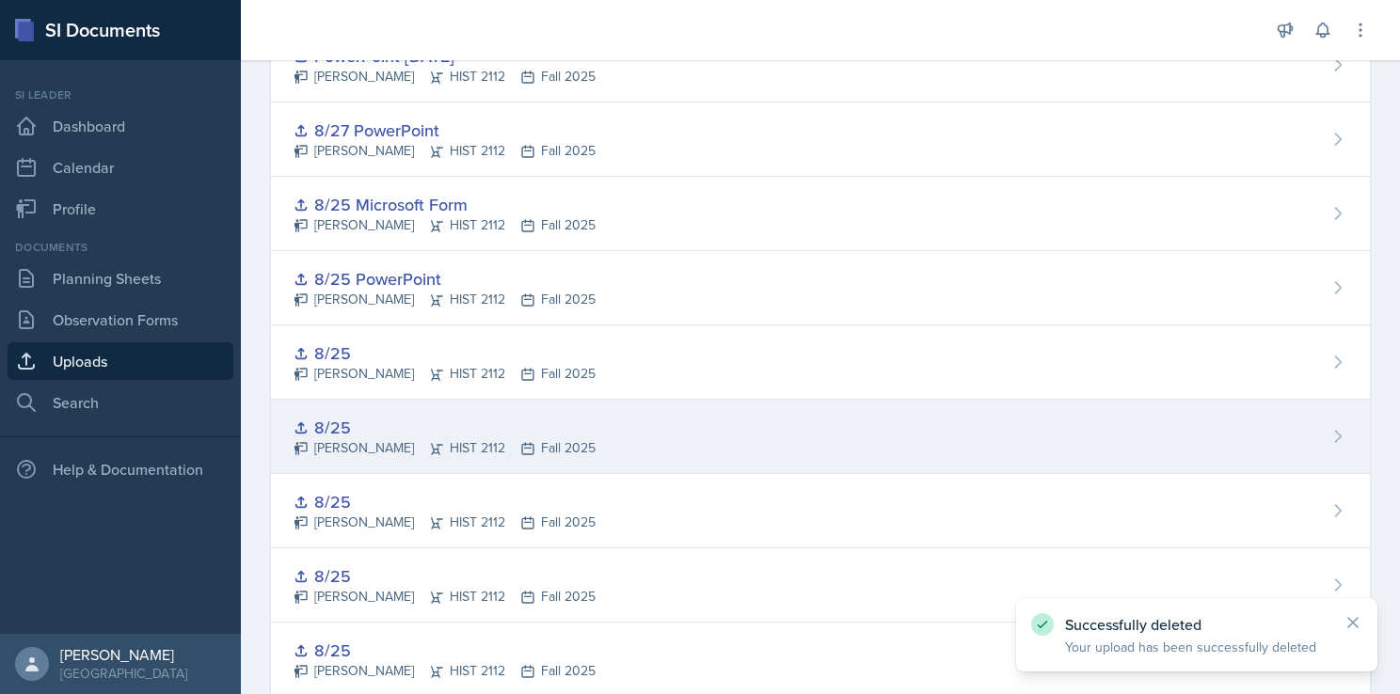
click at [764, 465] on div "8/25 [PERSON_NAME] HIST 2112 Fall 2025" at bounding box center [820, 437] width 1099 height 74
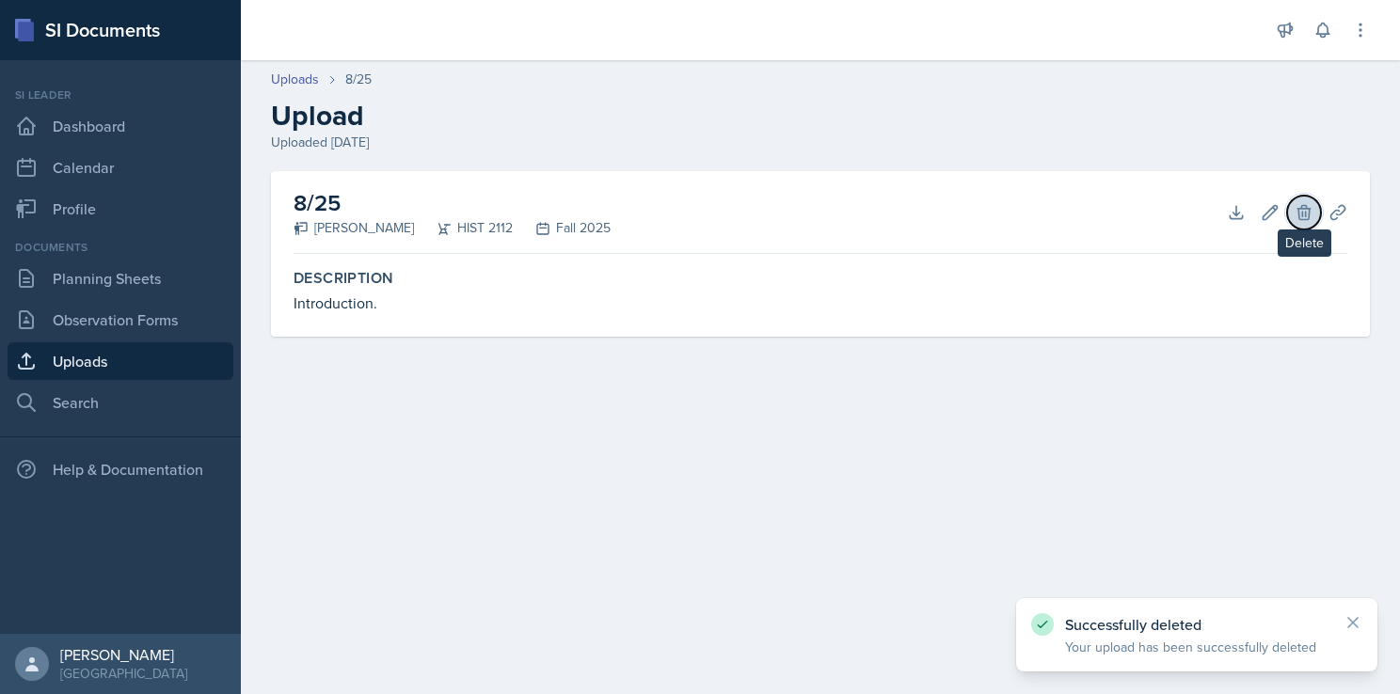
click at [1315, 206] on button "Delete" at bounding box center [1304, 213] width 34 height 34
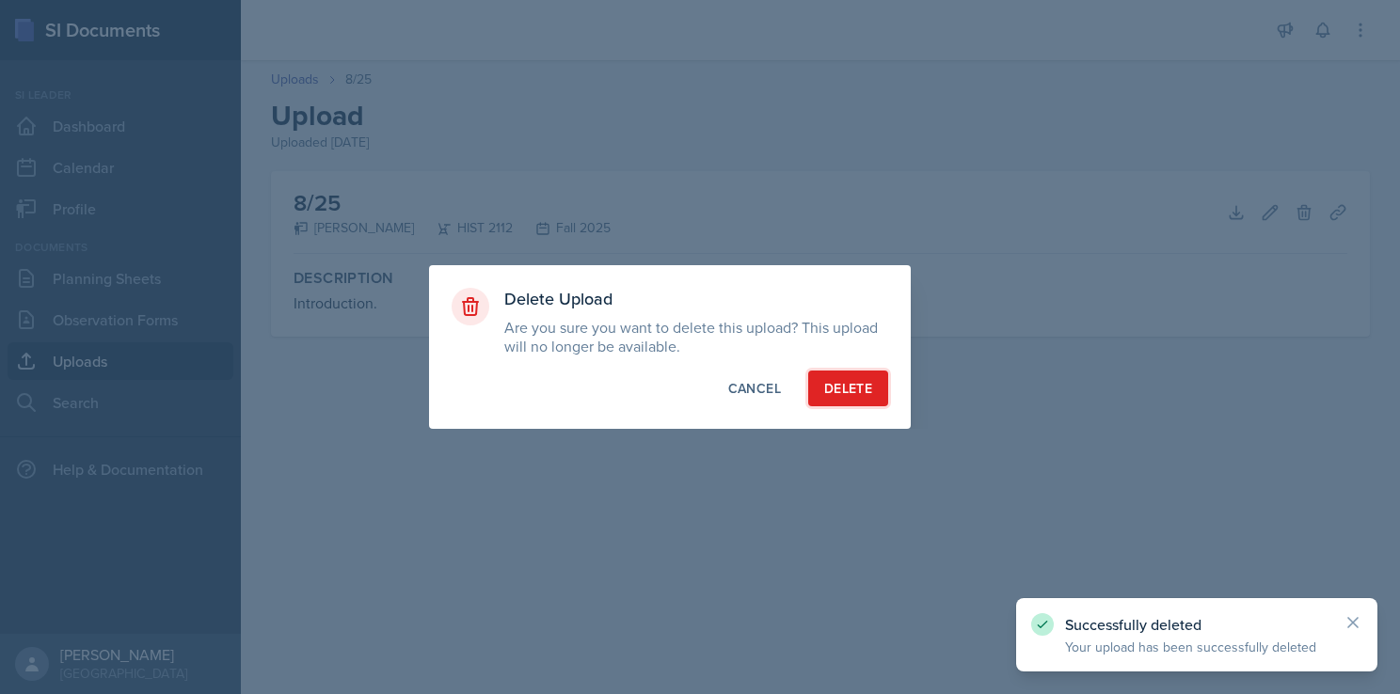
click at [871, 382] on div "Delete" at bounding box center [848, 388] width 48 height 19
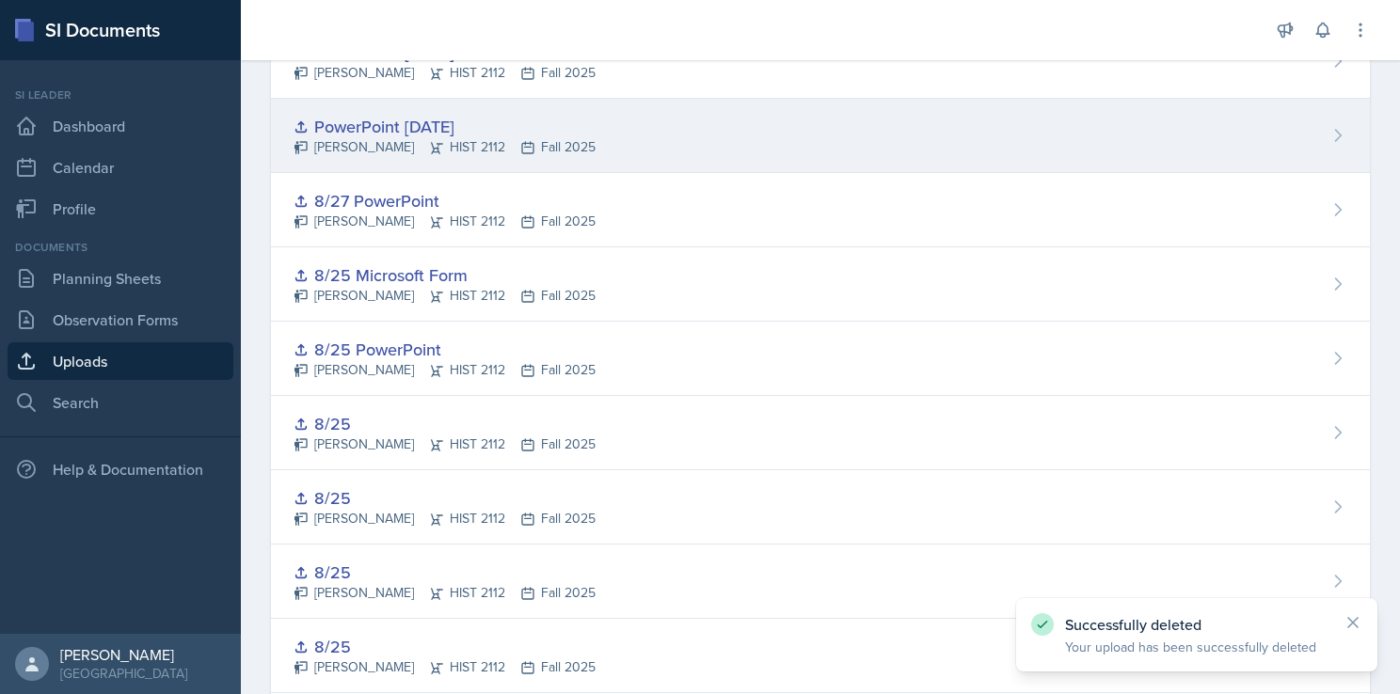
scroll to position [1129, 0]
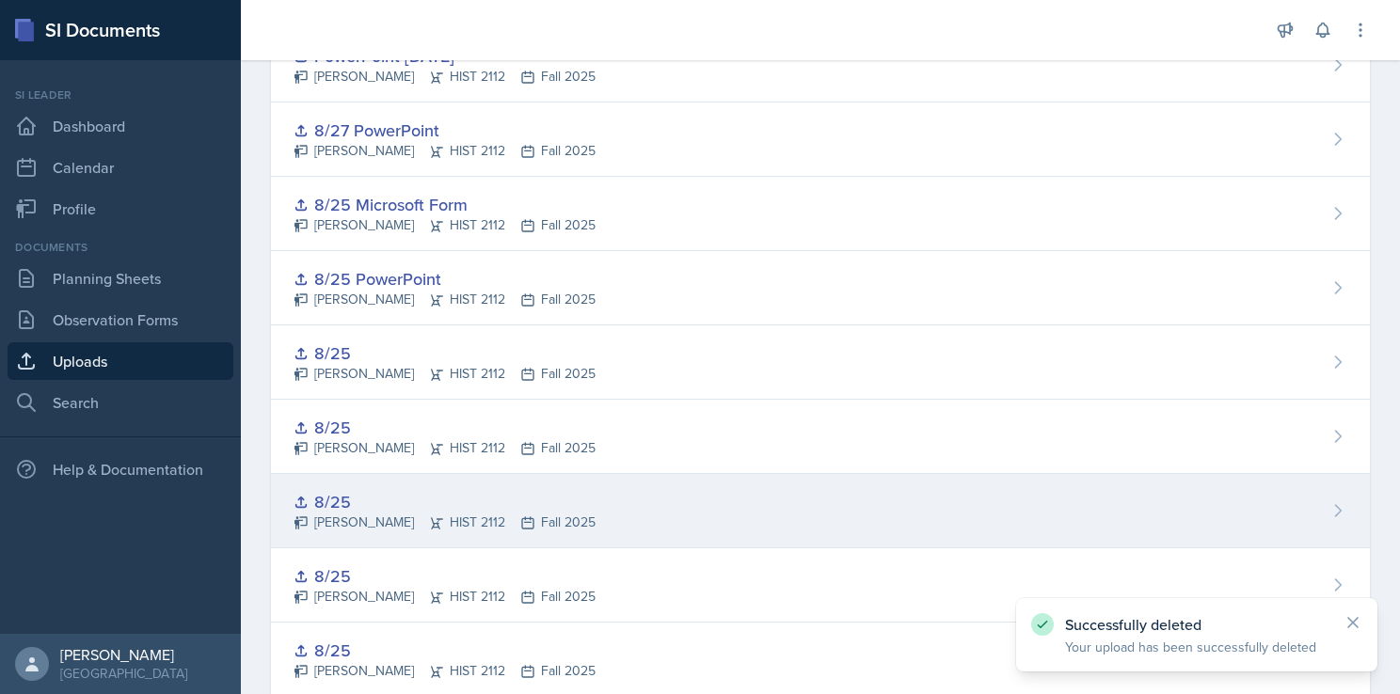
click at [852, 482] on div "8/25 [PERSON_NAME] HIST 2112 Fall 2025" at bounding box center [820, 511] width 1099 height 74
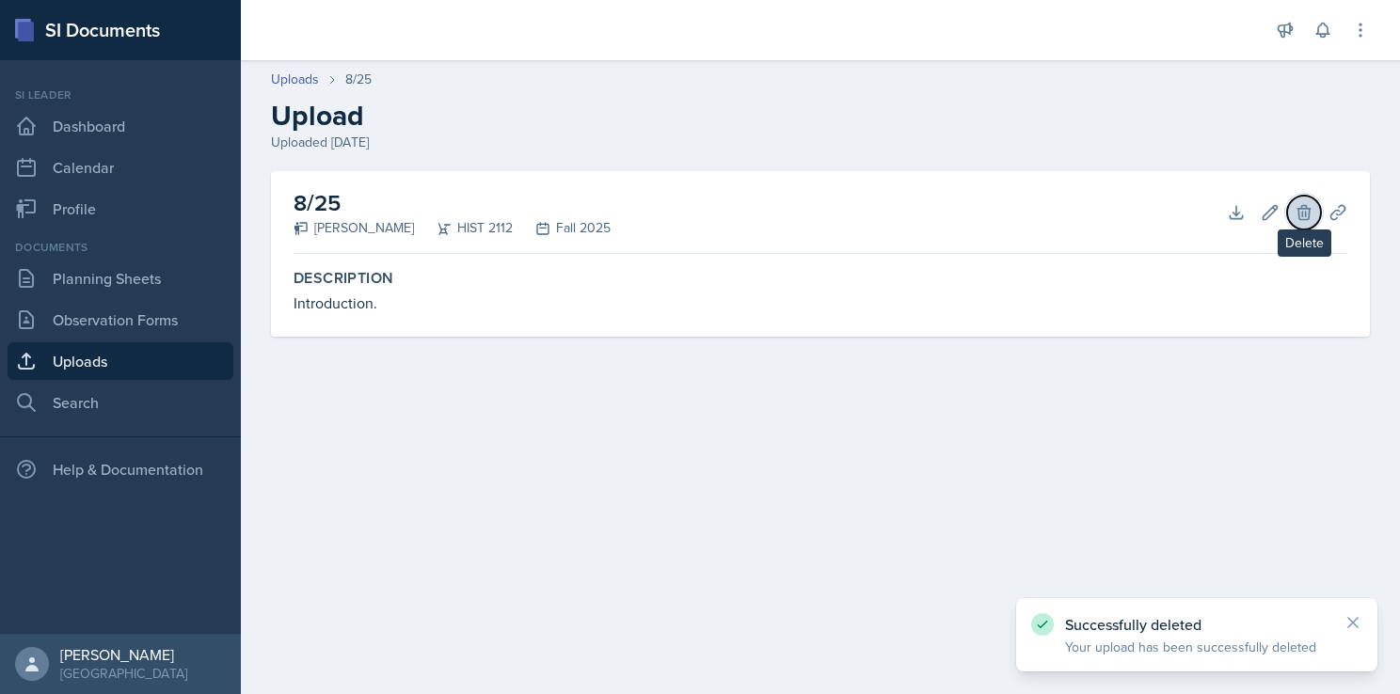
click at [1307, 216] on icon at bounding box center [1303, 212] width 12 height 14
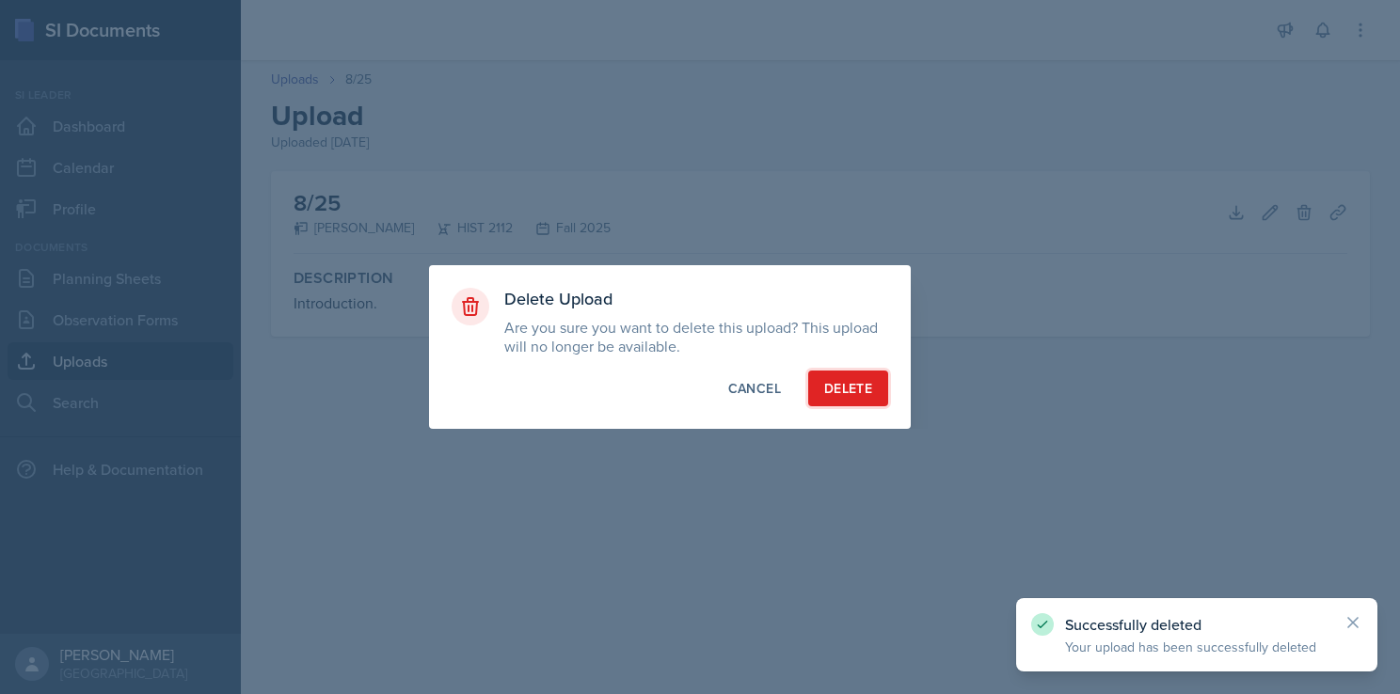
click at [866, 372] on button "Delete" at bounding box center [848, 389] width 80 height 36
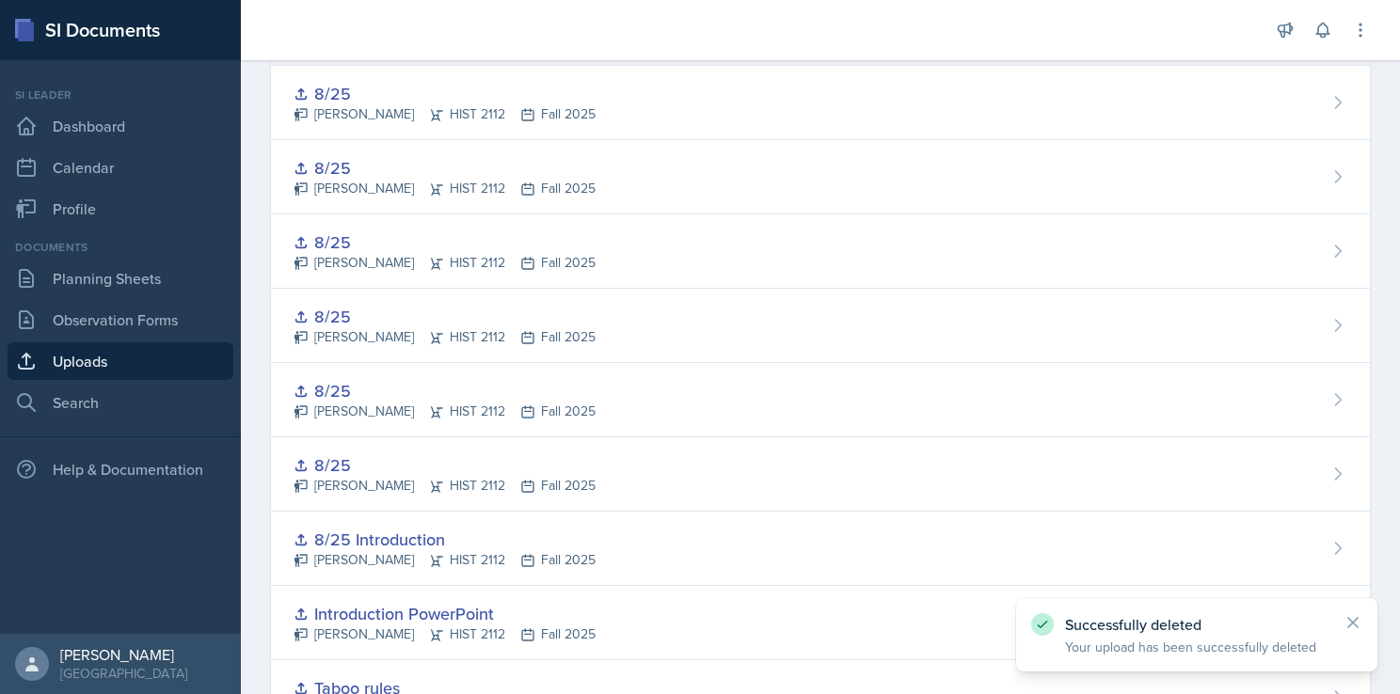
scroll to position [2258, 0]
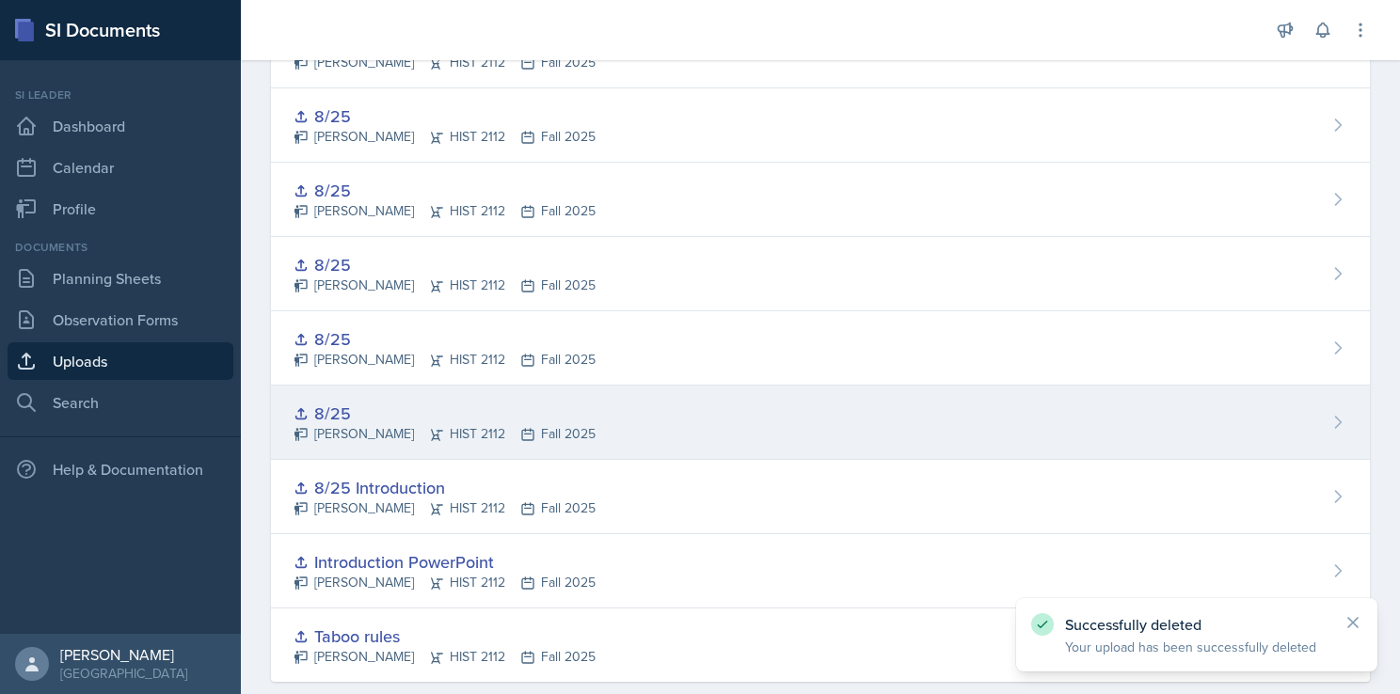
click at [842, 401] on div "8/25 [PERSON_NAME] HIST 2112 Fall 2025" at bounding box center [820, 423] width 1099 height 74
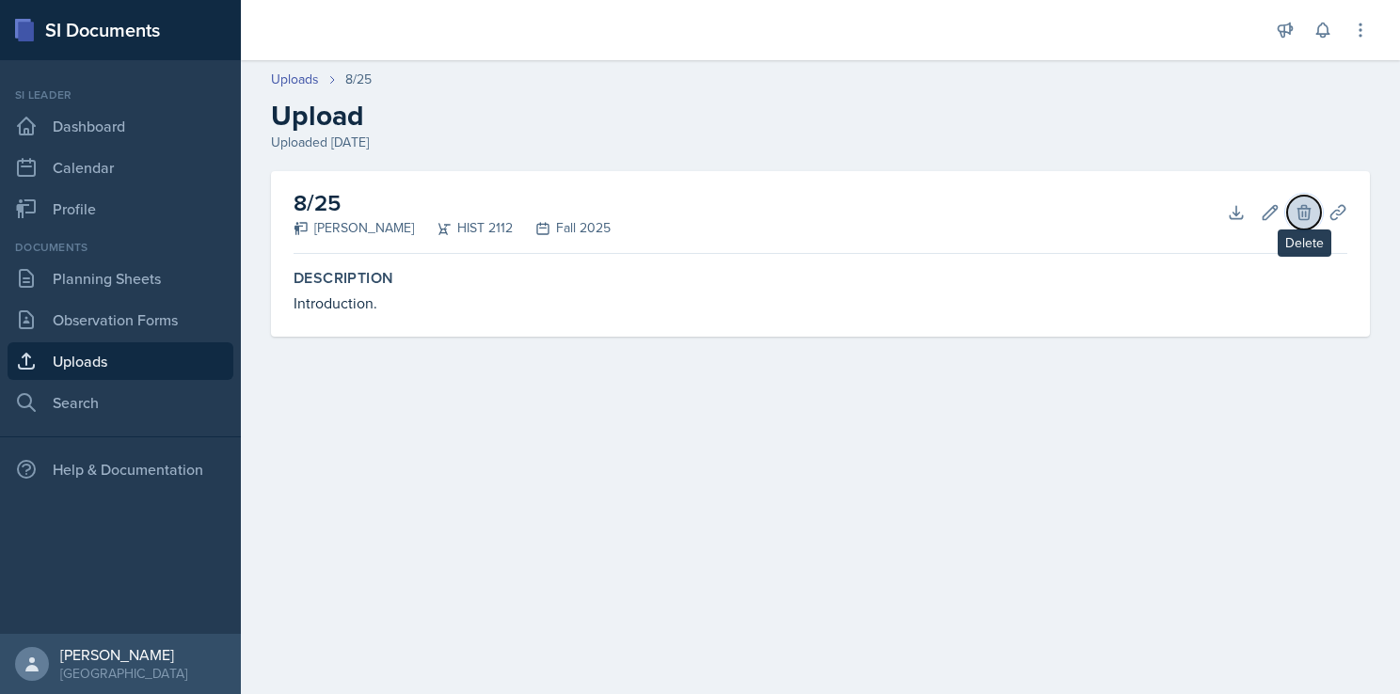
click at [1308, 210] on icon at bounding box center [1303, 212] width 12 height 14
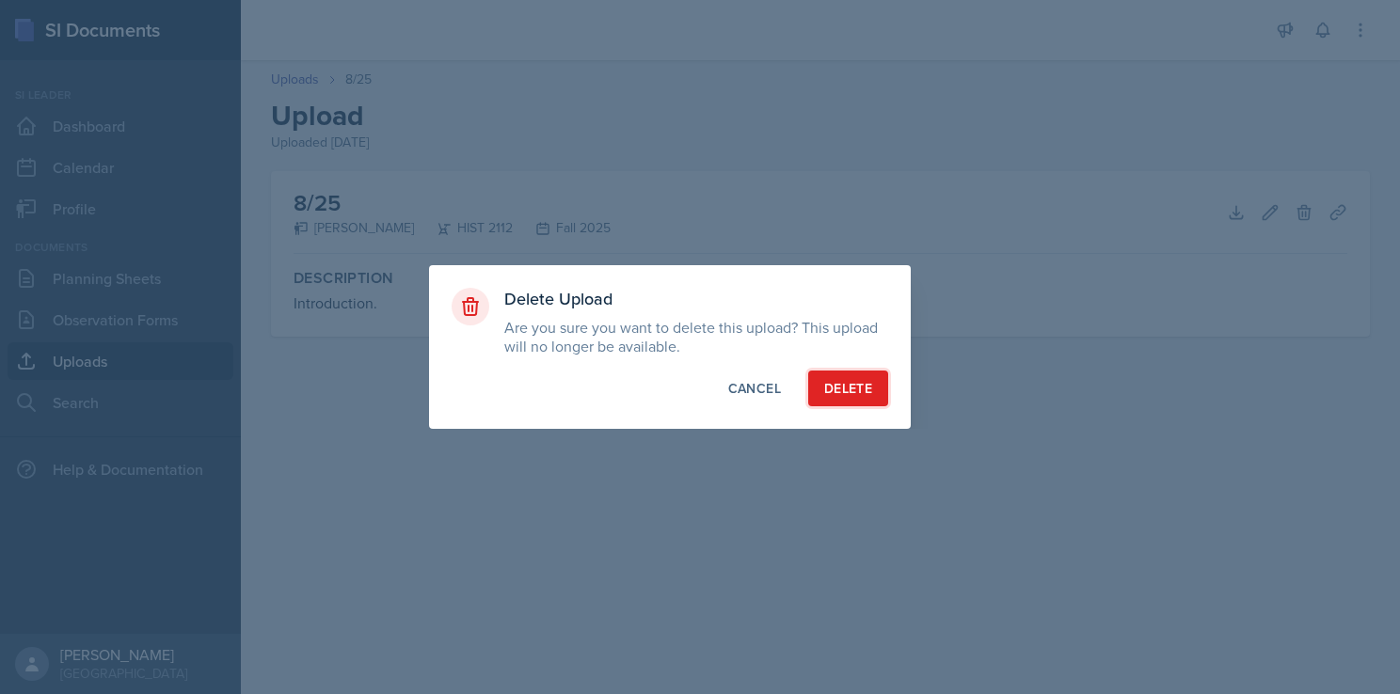
click at [855, 381] on div "Delete" at bounding box center [848, 388] width 48 height 19
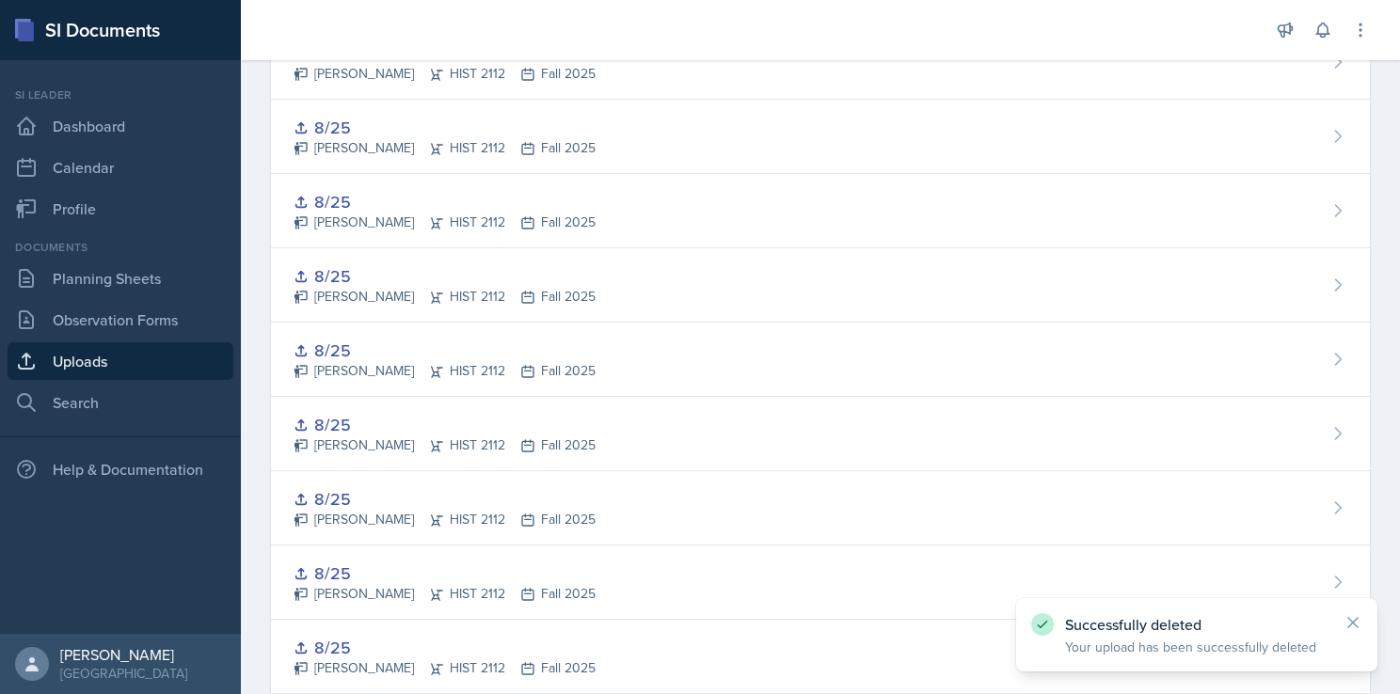
scroll to position [1693, 0]
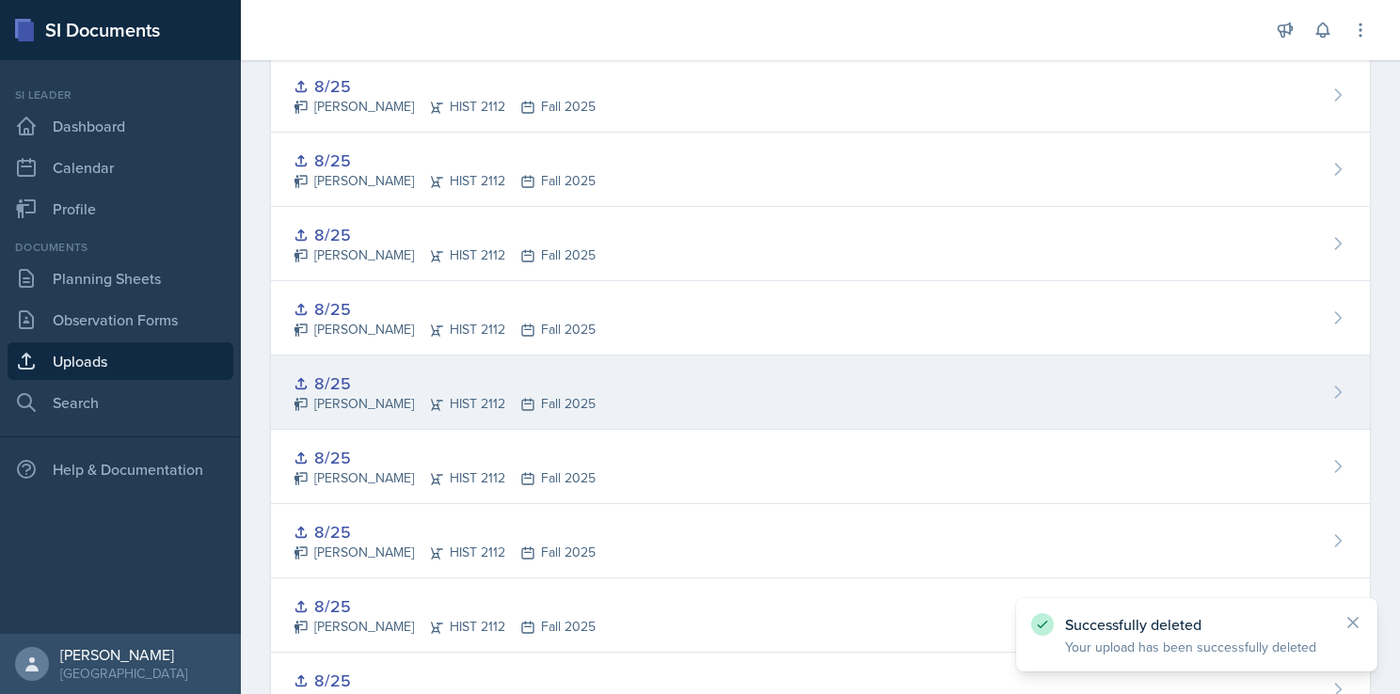
click at [828, 381] on div "8/25 [PERSON_NAME] HIST 2112 Fall 2025" at bounding box center [820, 393] width 1099 height 74
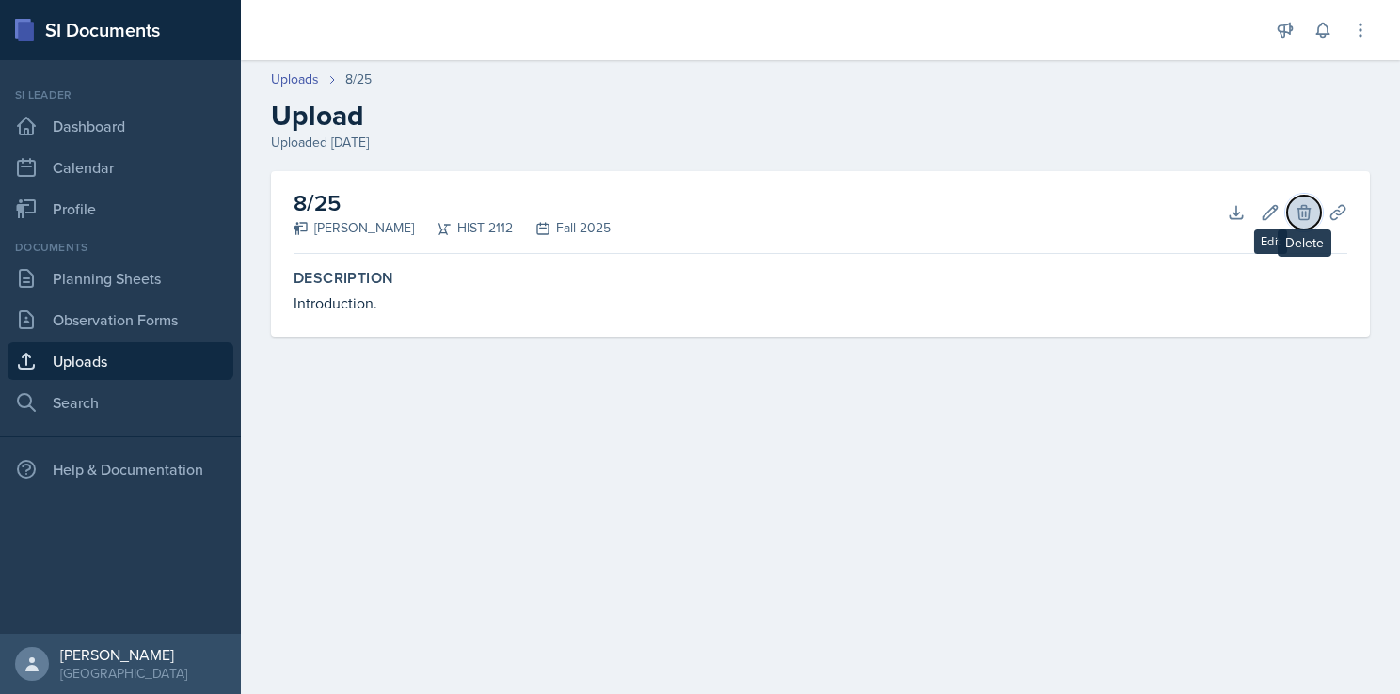
click at [1293, 216] on button "Delete" at bounding box center [1304, 213] width 34 height 34
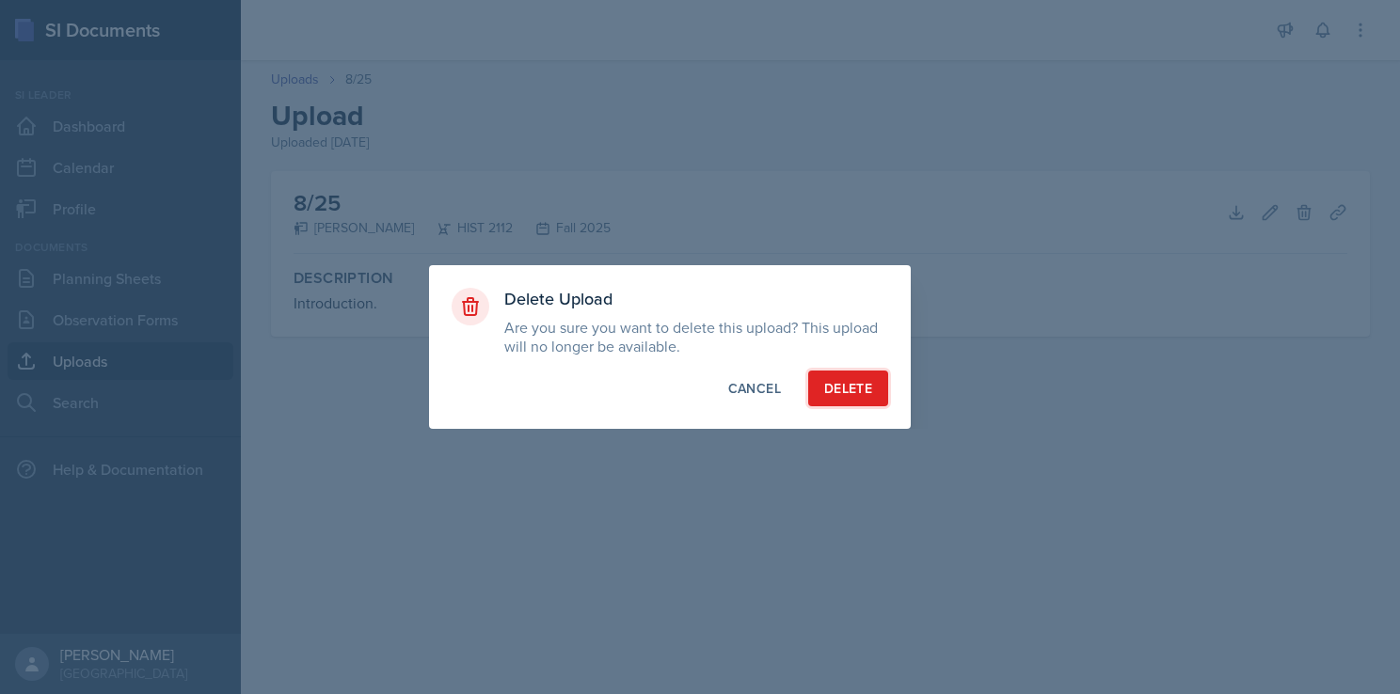
click at [856, 391] on div "Delete" at bounding box center [848, 388] width 48 height 19
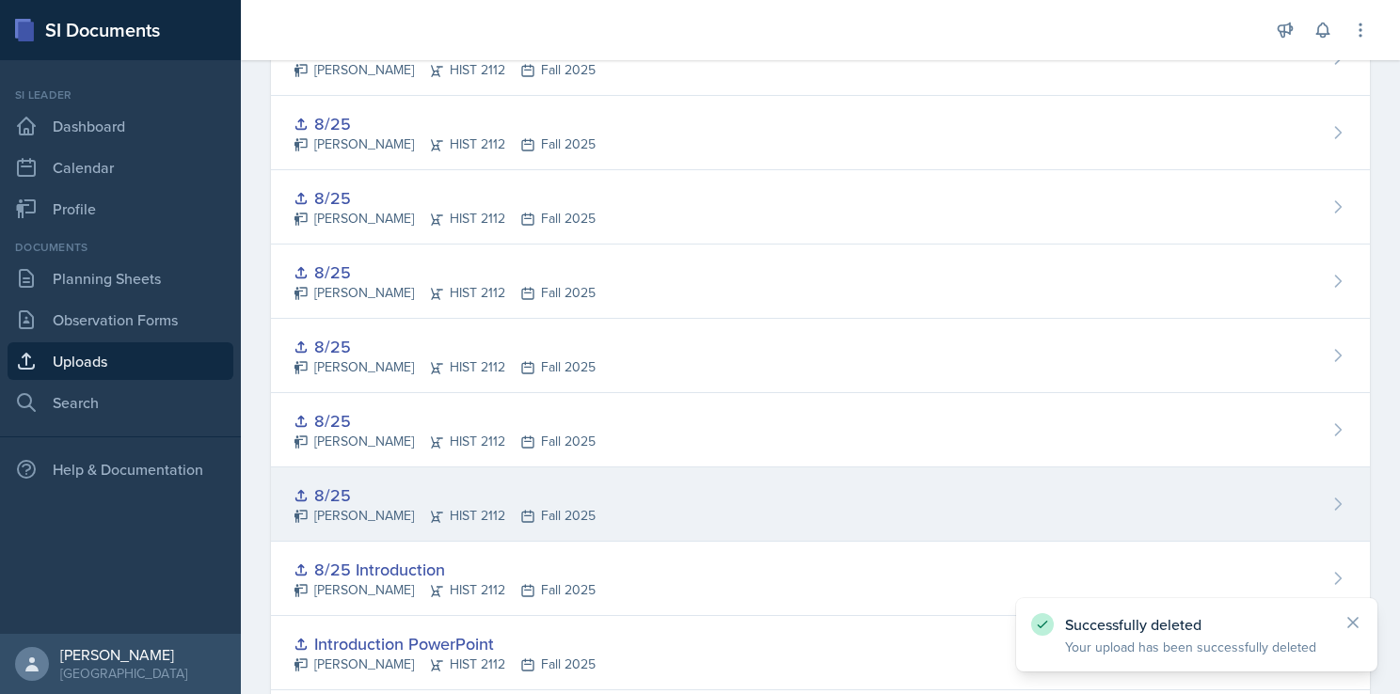
scroll to position [2134, 0]
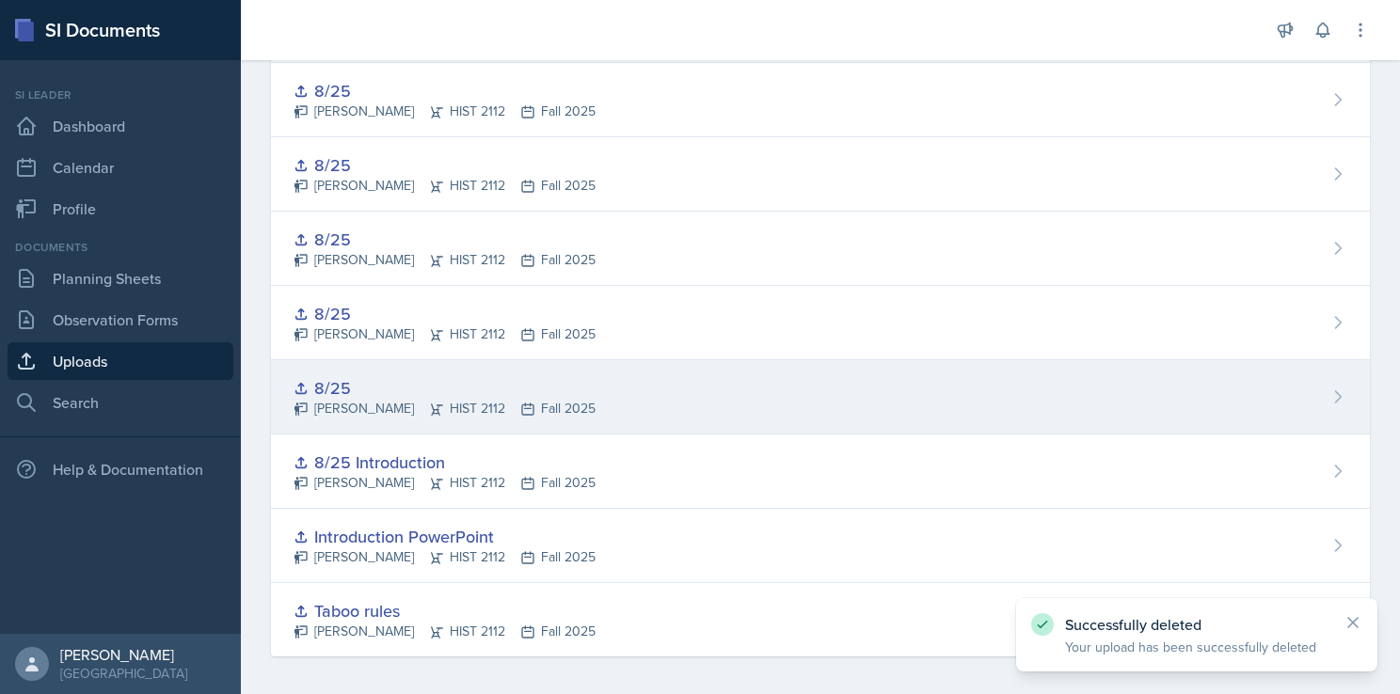
click at [884, 362] on div "8/25 [PERSON_NAME] HIST 2112 Fall 2025" at bounding box center [820, 397] width 1099 height 74
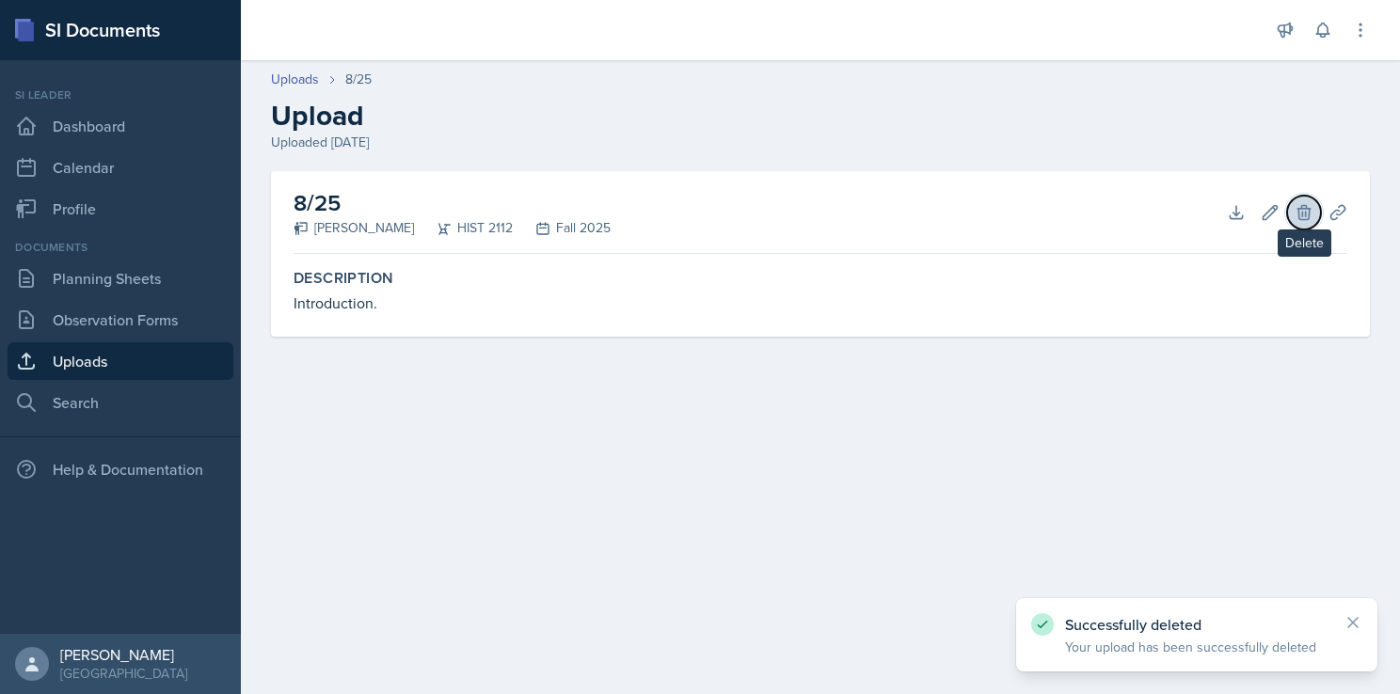
click at [1313, 216] on button "Delete" at bounding box center [1304, 213] width 34 height 34
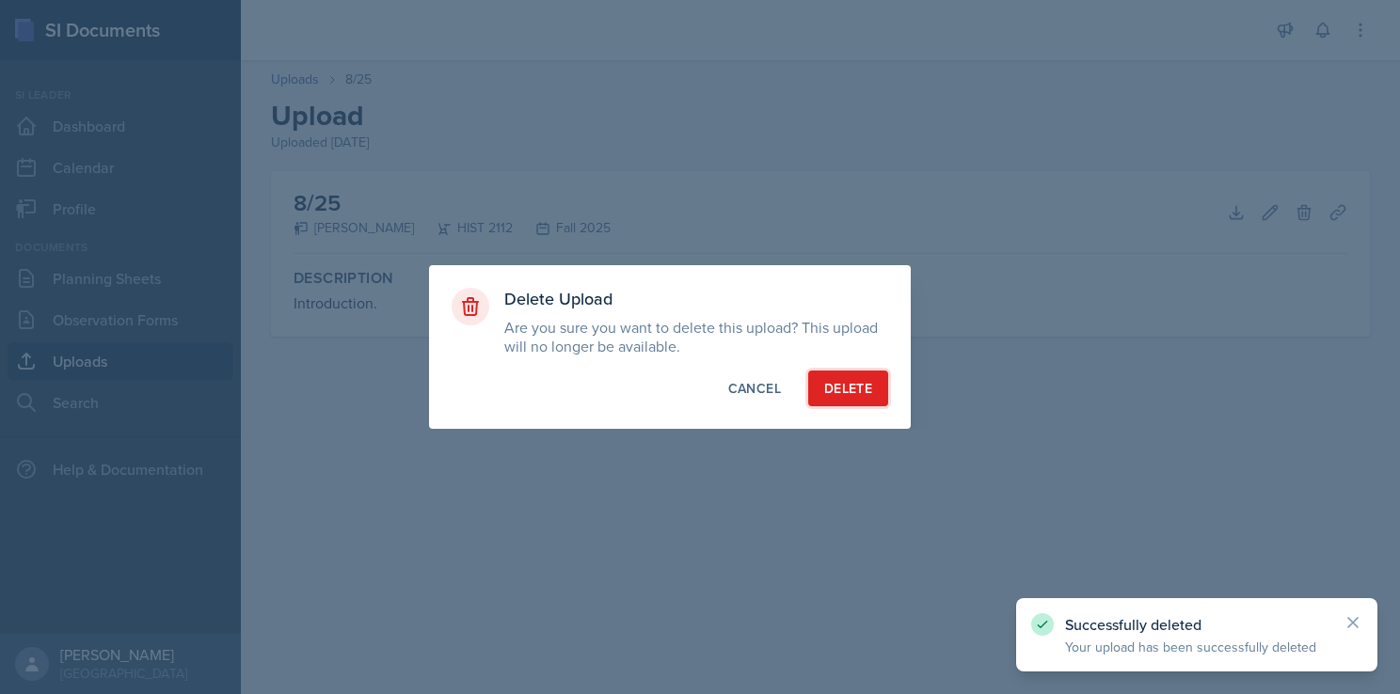
click at [854, 386] on div "Delete" at bounding box center [848, 388] width 48 height 19
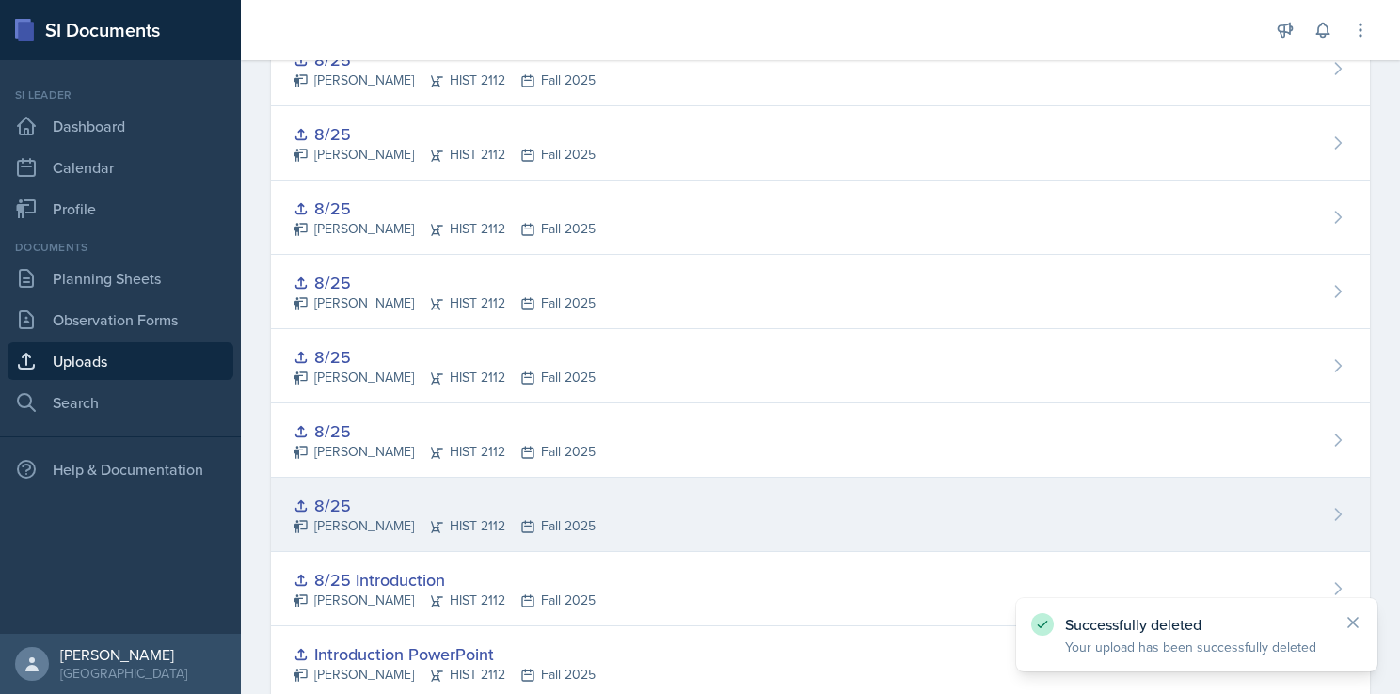
scroll to position [2061, 0]
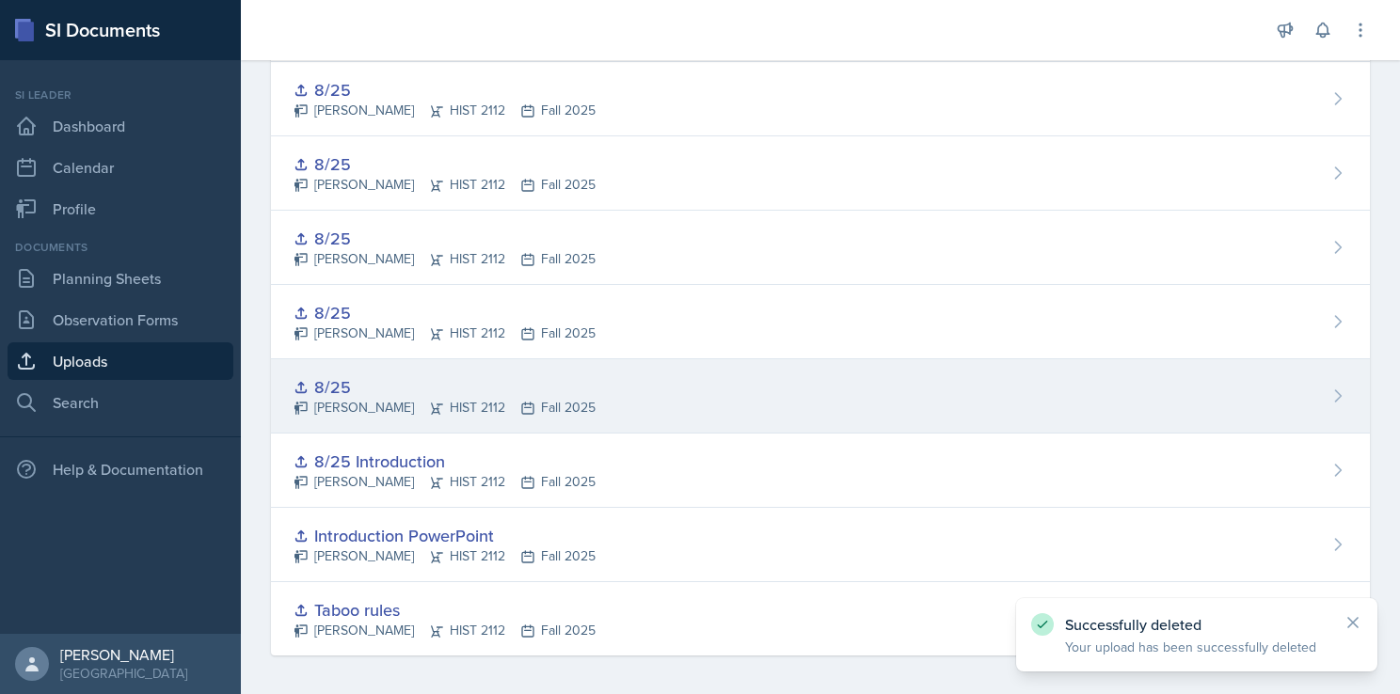
click at [875, 375] on div "8/25 [PERSON_NAME] HIST 2112 Fall 2025" at bounding box center [820, 396] width 1099 height 74
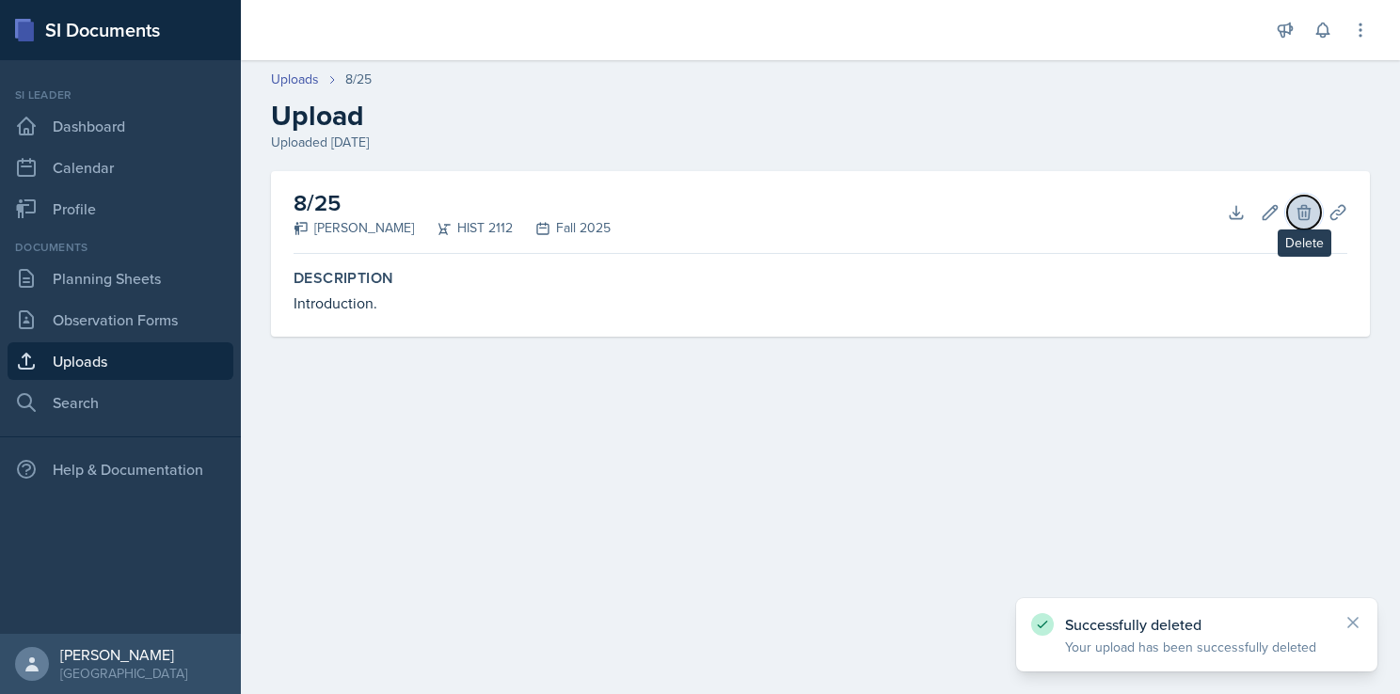
click at [1299, 209] on icon at bounding box center [1303, 212] width 12 height 14
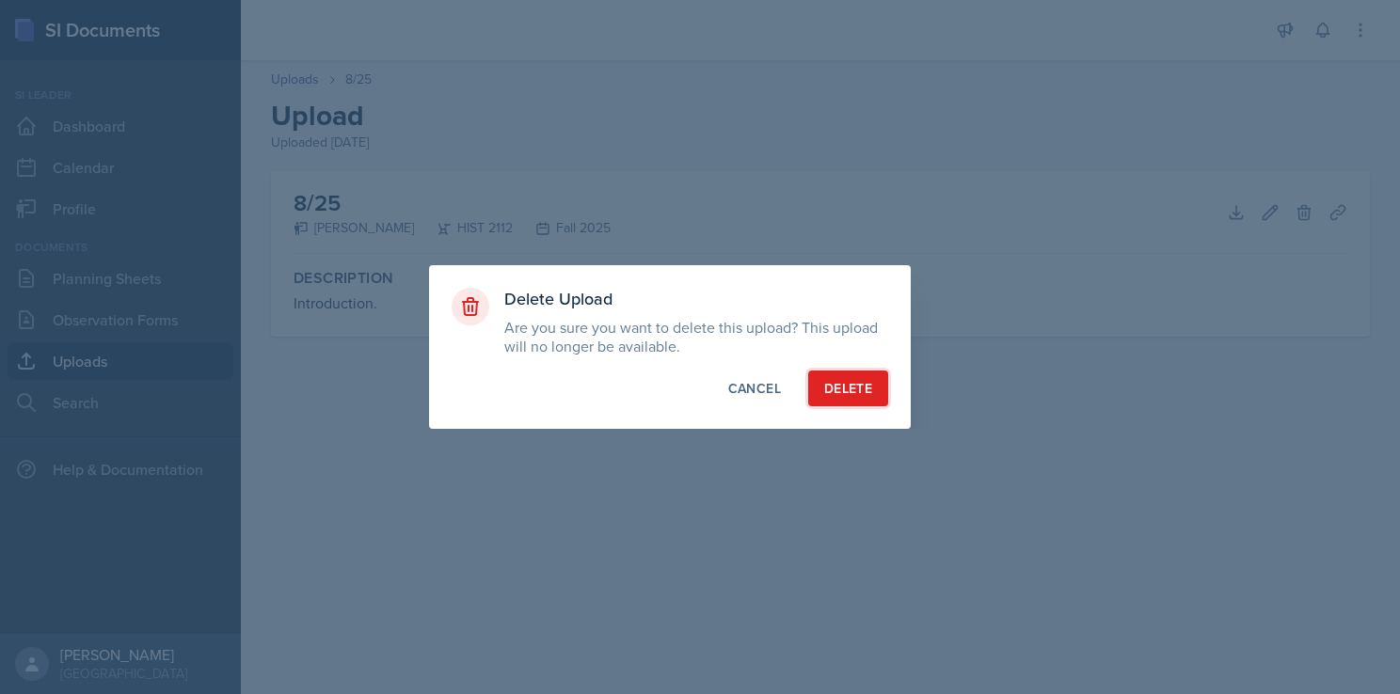
click at [862, 398] on button "Delete" at bounding box center [848, 389] width 80 height 36
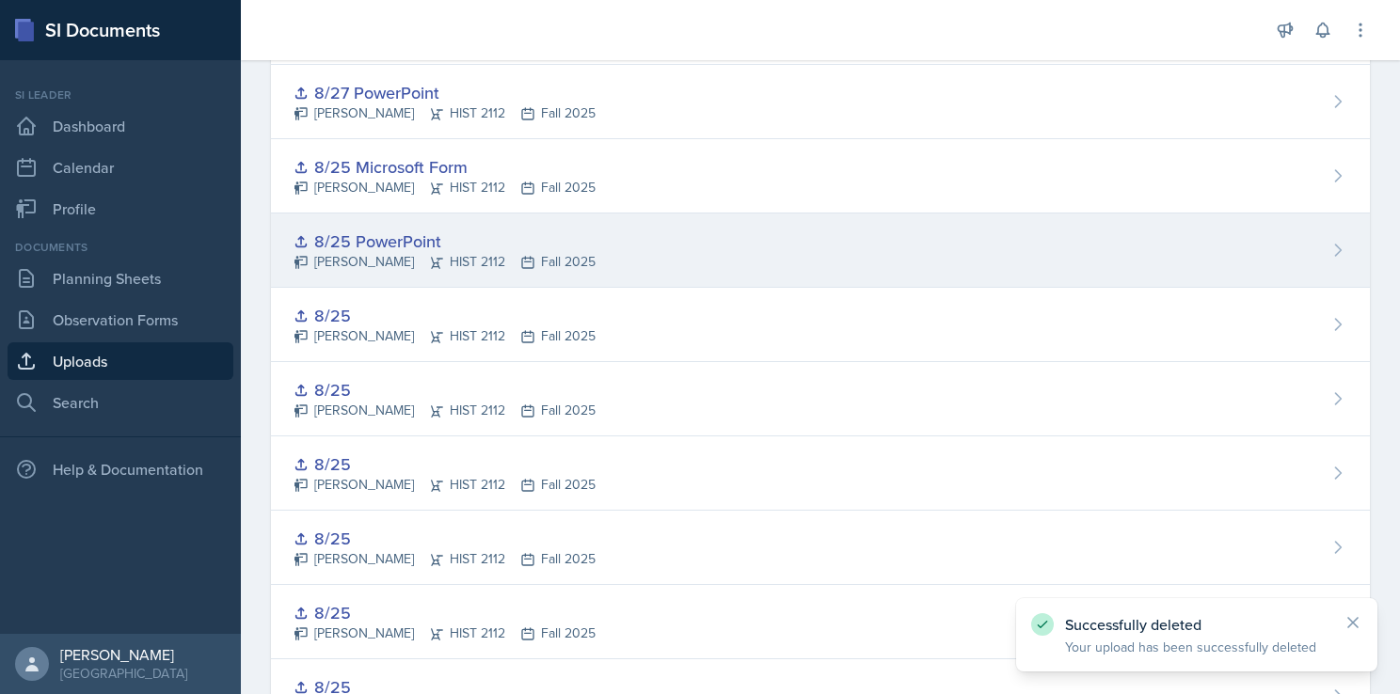
scroll to position [1317, 0]
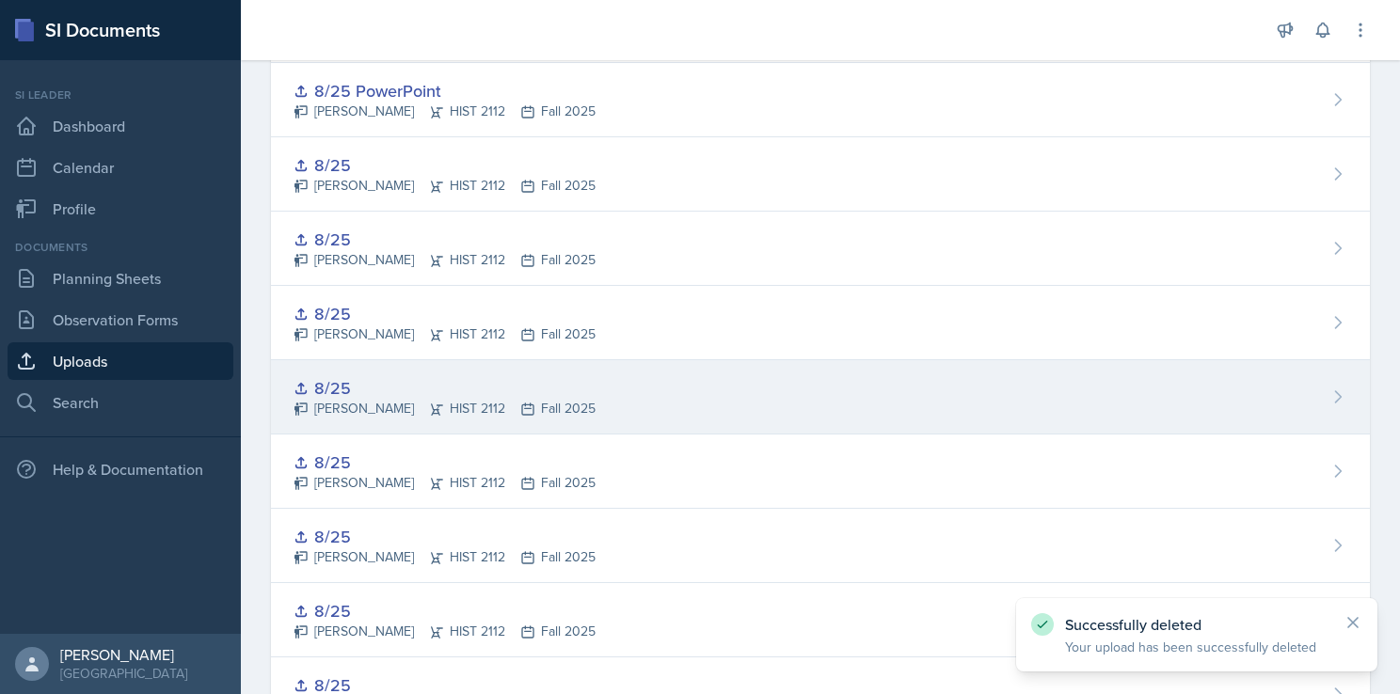
click at [875, 377] on div "8/25 [PERSON_NAME] HIST 2112 Fall 2025" at bounding box center [820, 397] width 1099 height 74
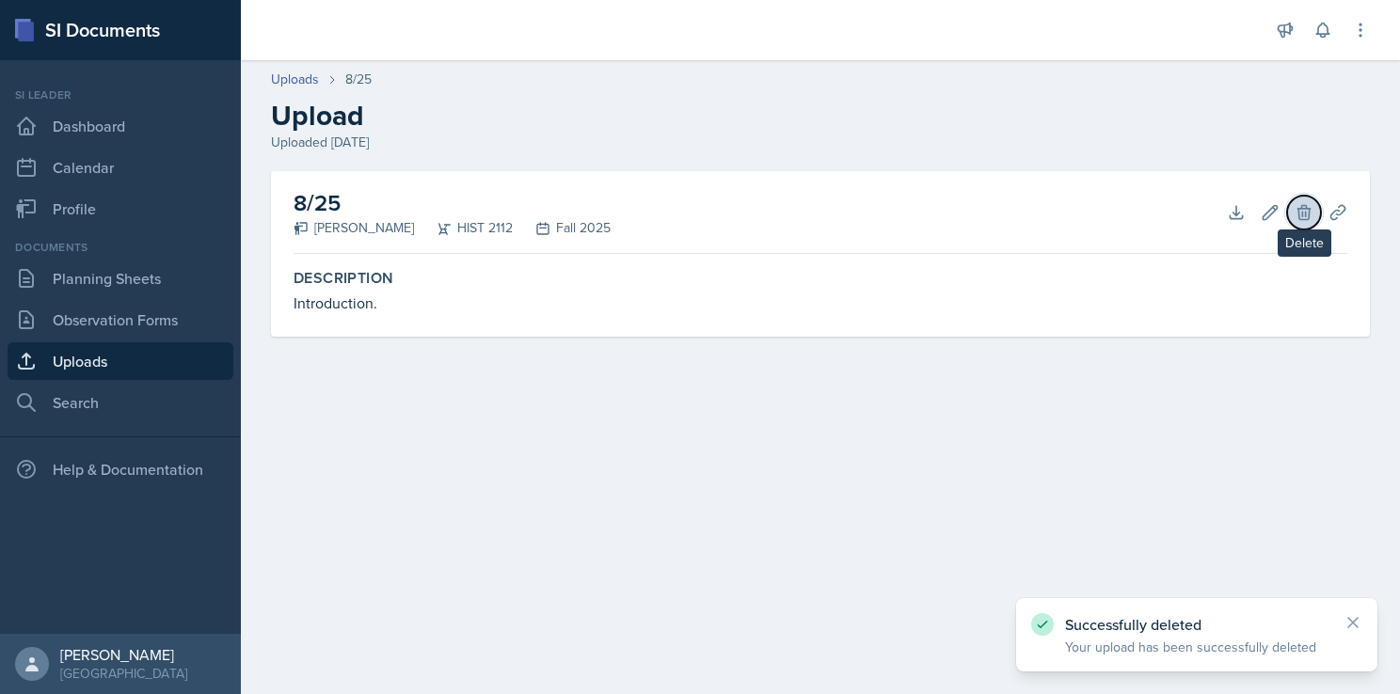
click at [1289, 207] on button "Delete" at bounding box center [1304, 213] width 34 height 34
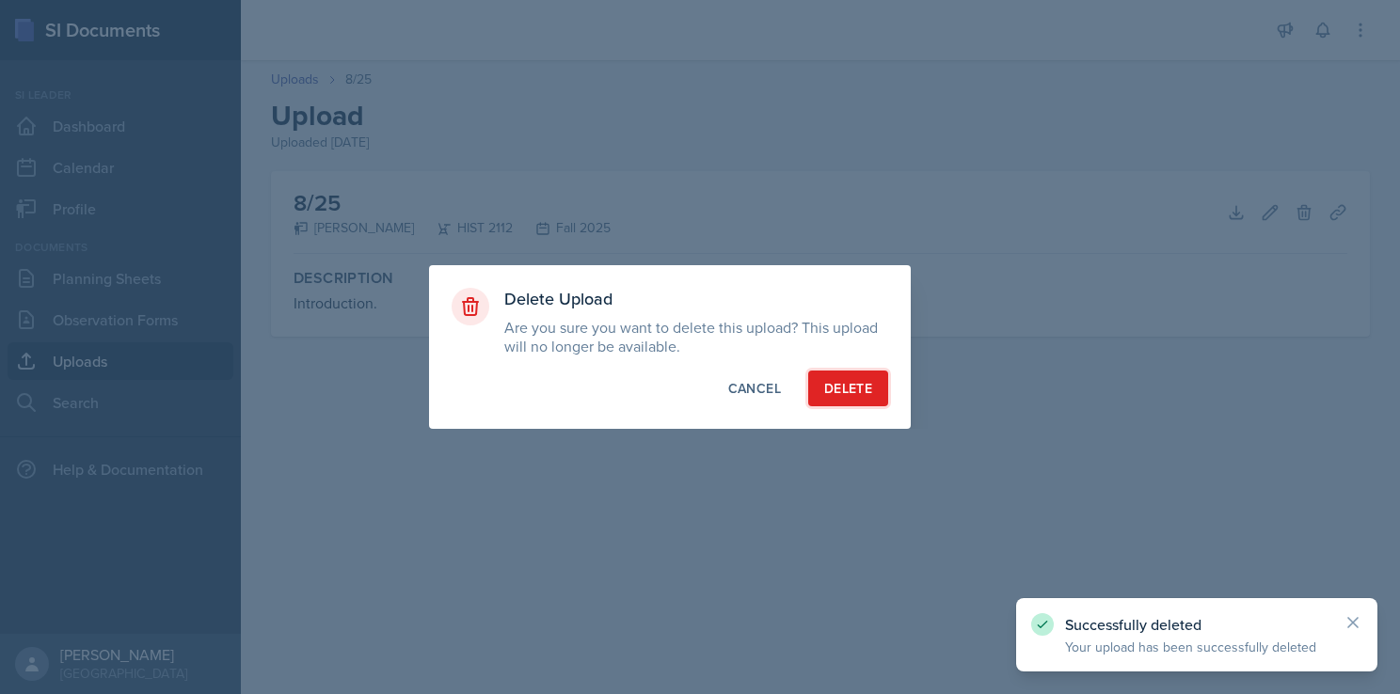
click at [855, 393] on div "Delete" at bounding box center [848, 388] width 48 height 19
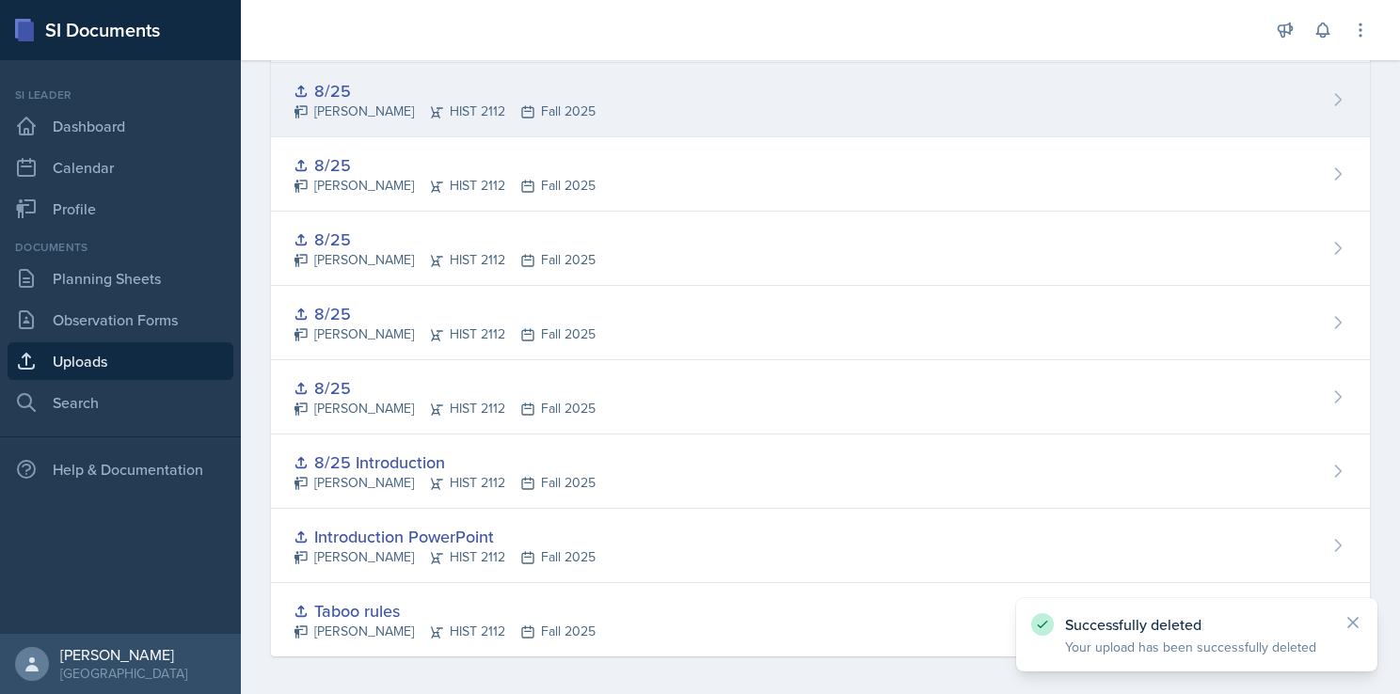
scroll to position [1912, 0]
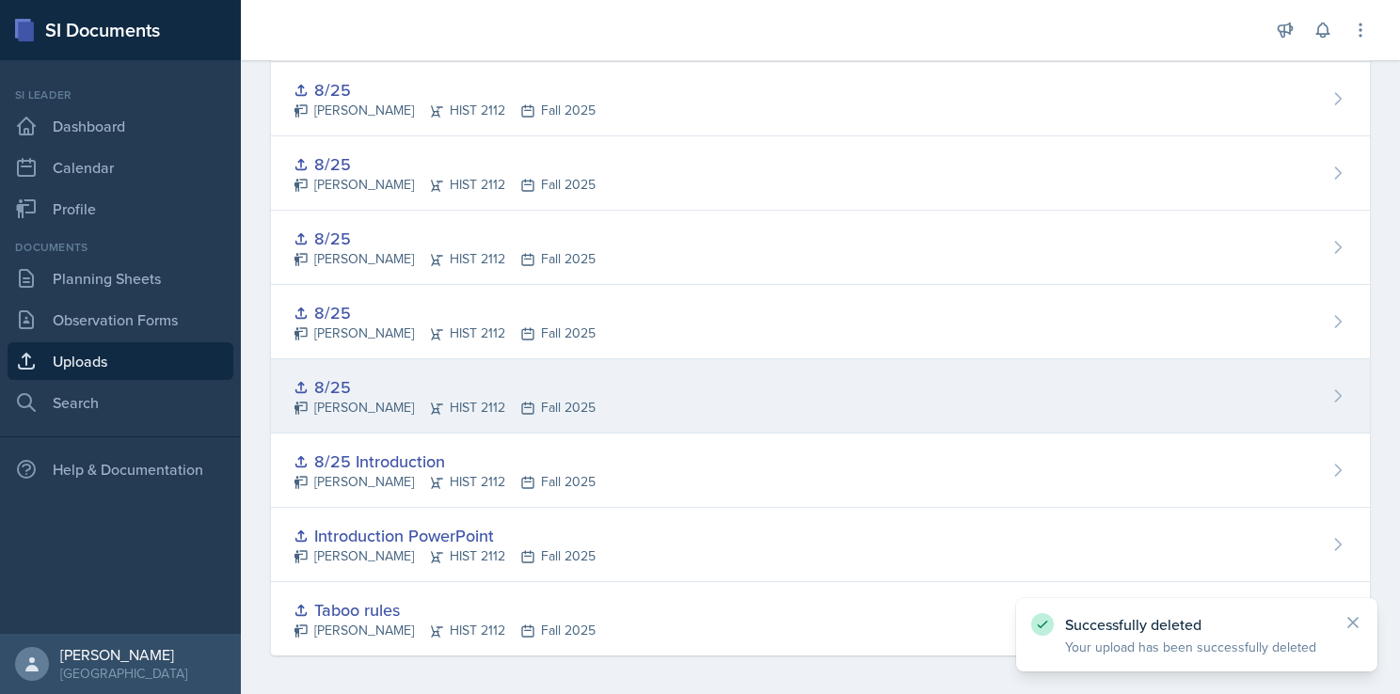
click at [865, 392] on div "8/25 [PERSON_NAME] HIST 2112 Fall 2025" at bounding box center [820, 396] width 1099 height 74
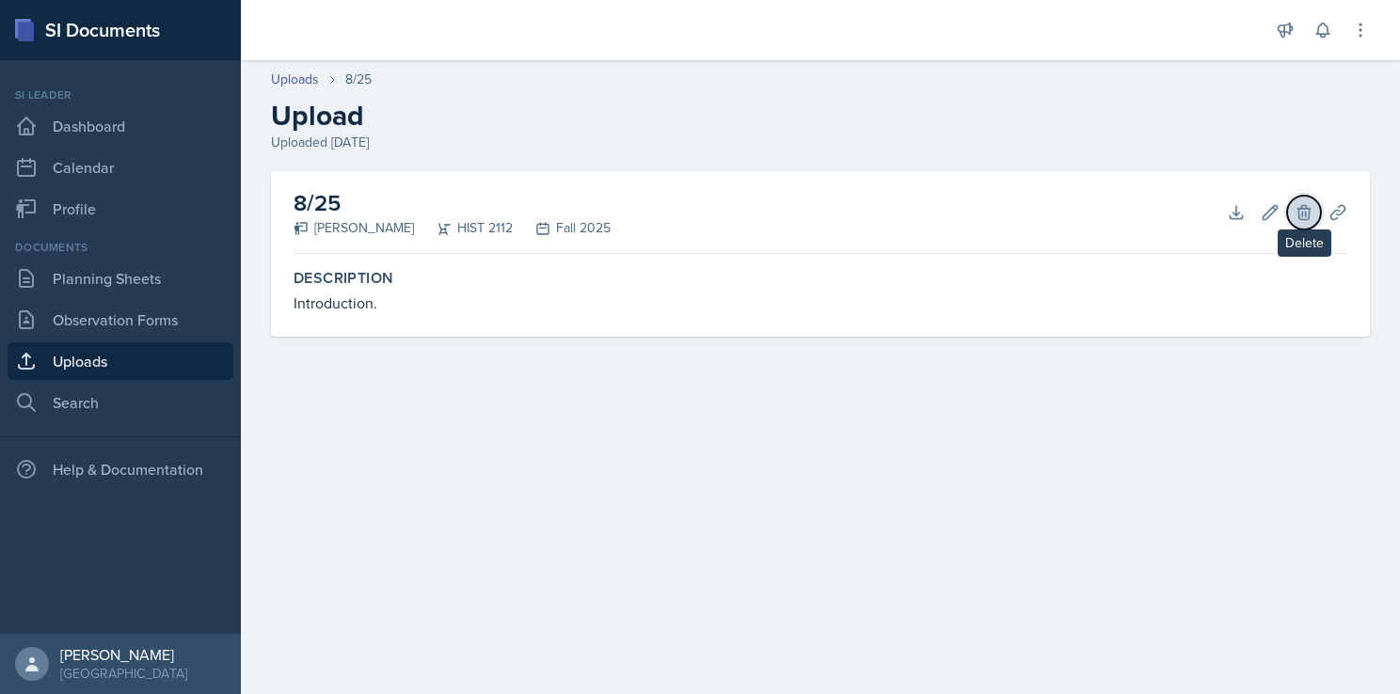
click at [1306, 209] on icon at bounding box center [1303, 212] width 19 height 19
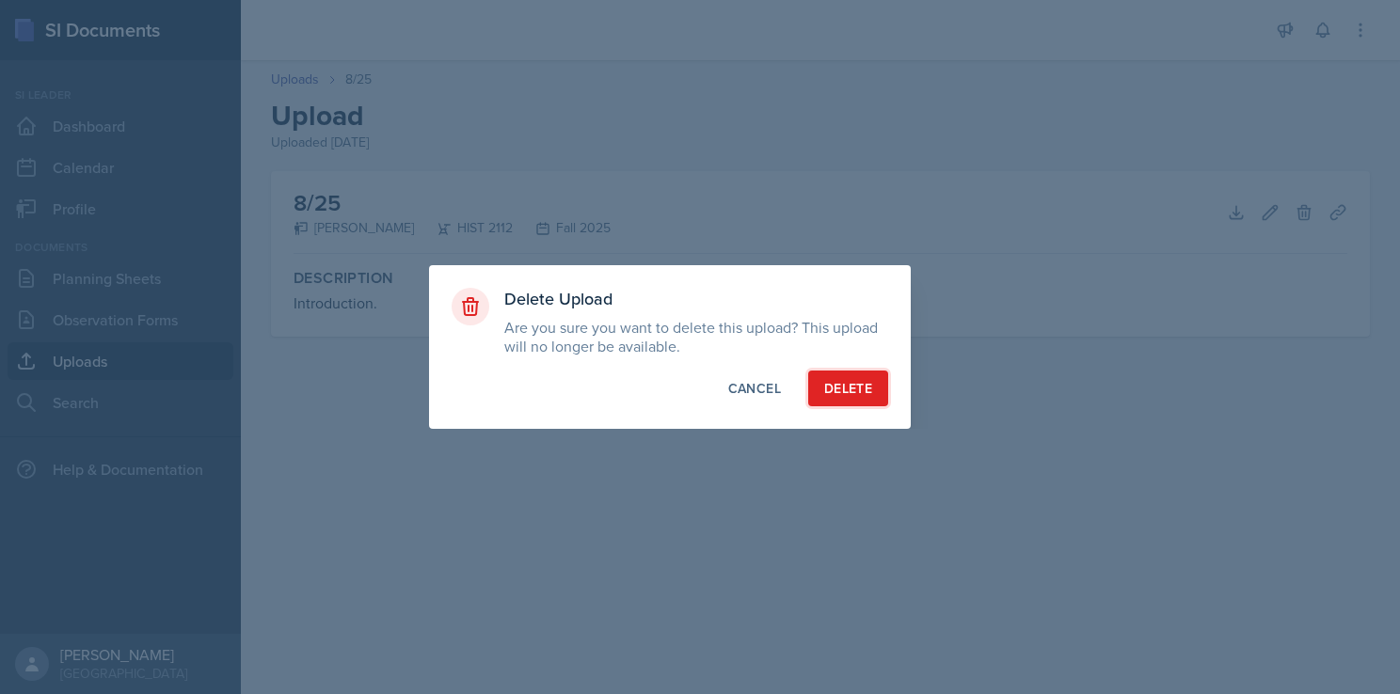
click at [854, 393] on div "Delete" at bounding box center [848, 388] width 48 height 19
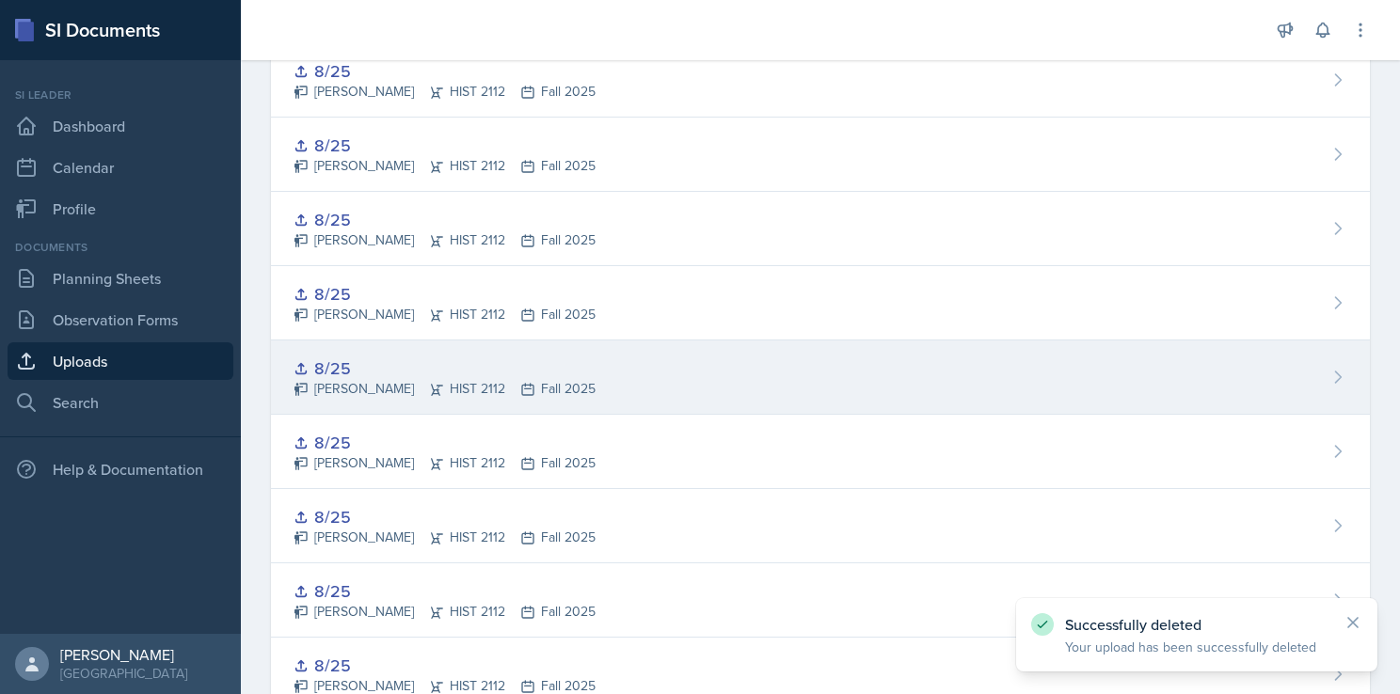
scroll to position [1838, 0]
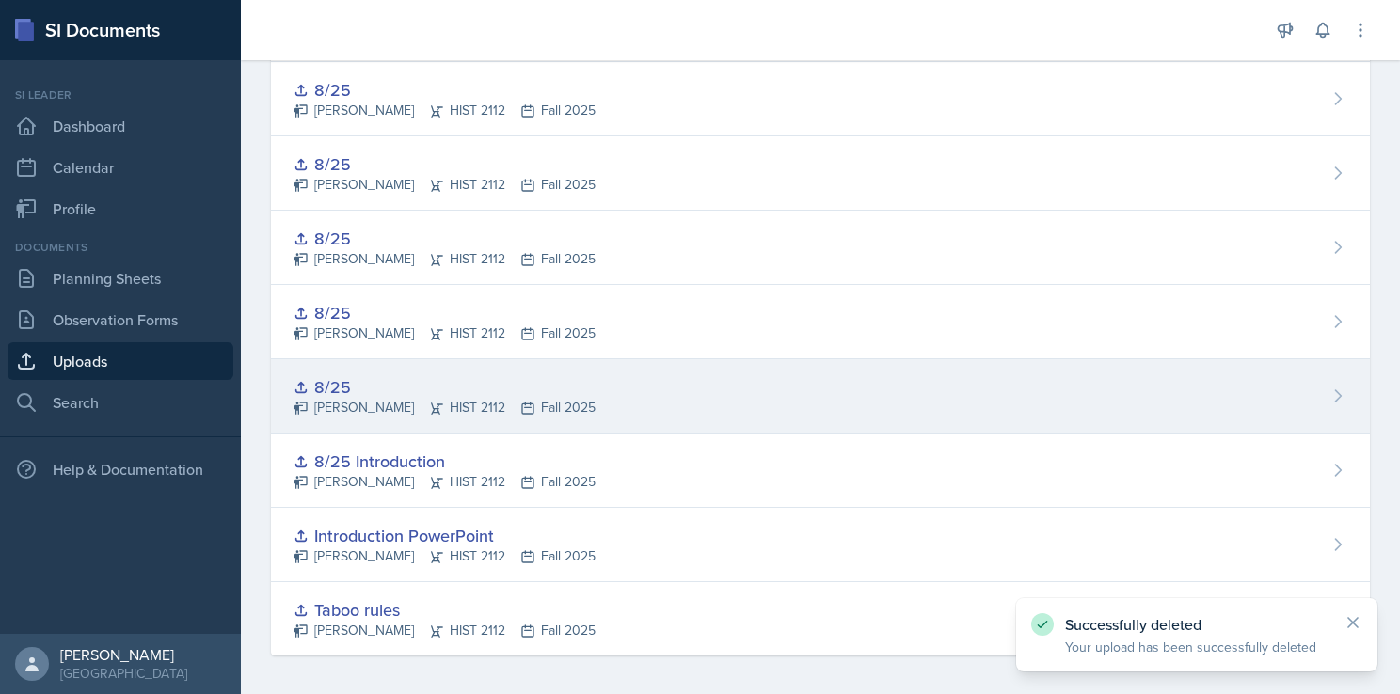
click at [869, 393] on div "8/25 [PERSON_NAME] HIST 2112 Fall 2025" at bounding box center [820, 396] width 1099 height 74
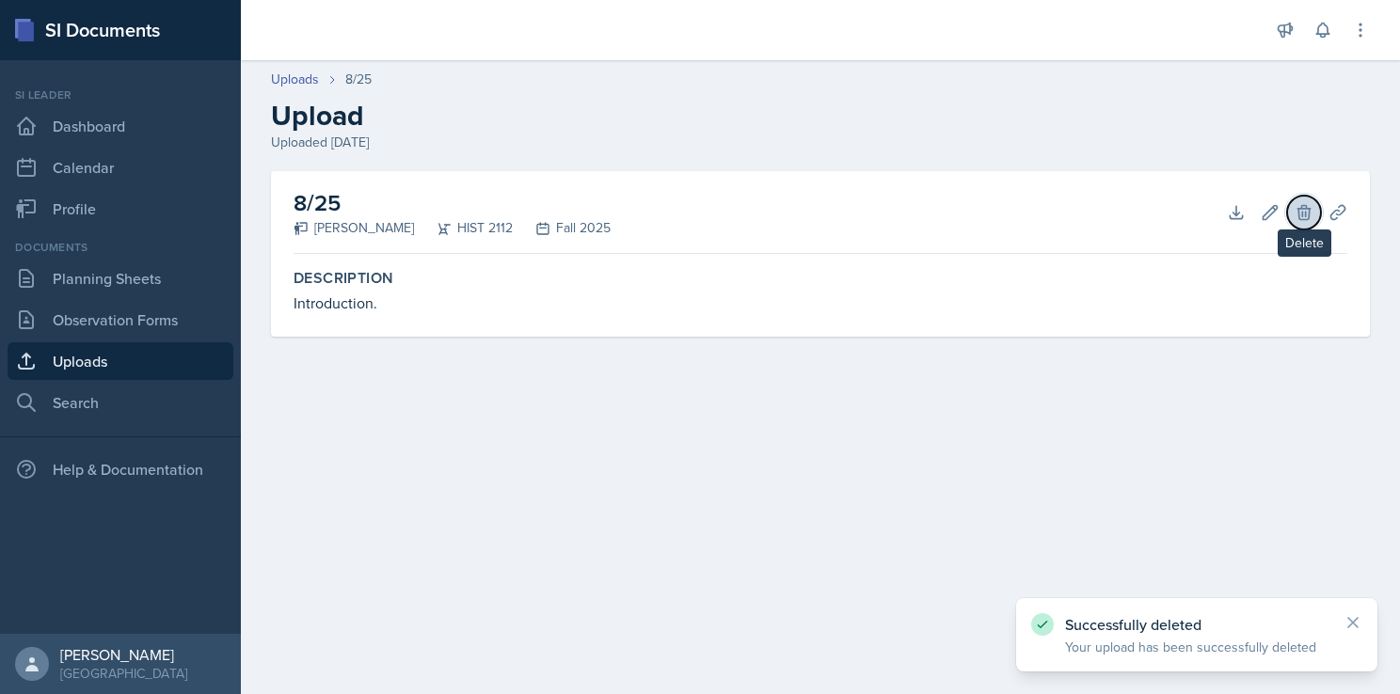
click at [1299, 211] on icon at bounding box center [1303, 212] width 19 height 19
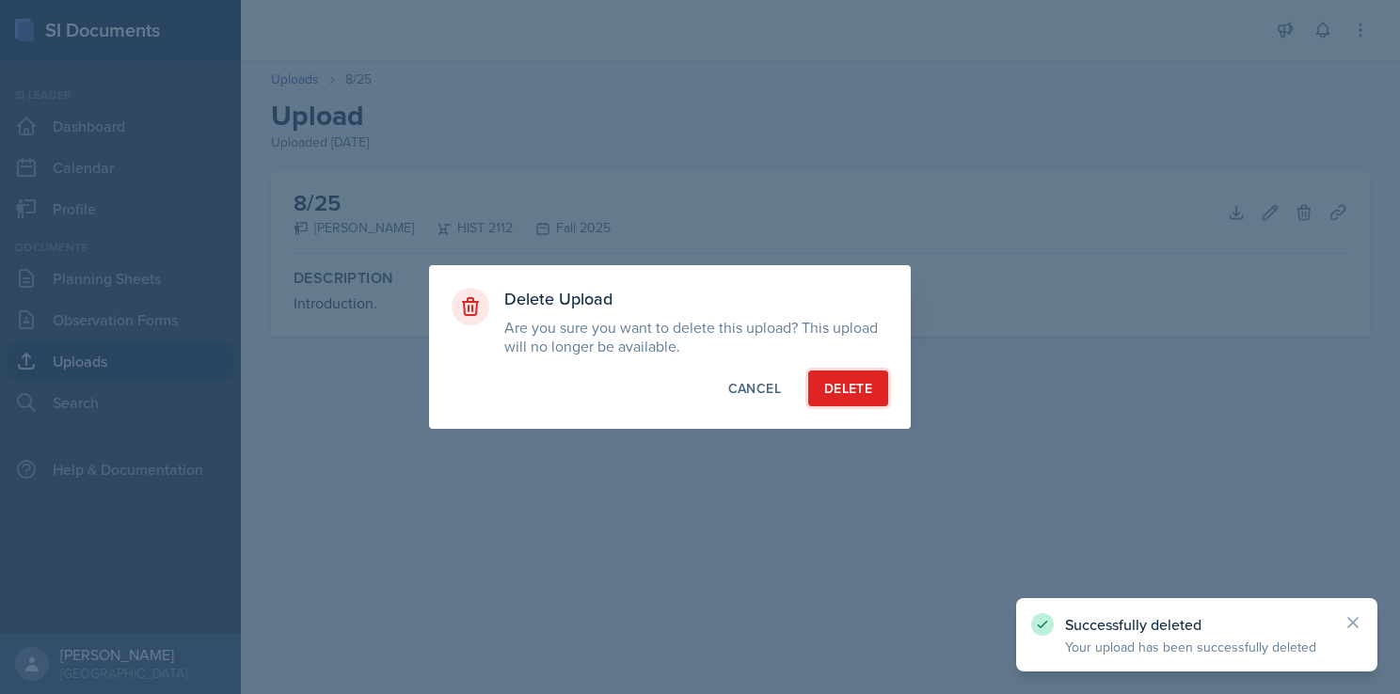
click at [862, 386] on div "Delete" at bounding box center [848, 388] width 48 height 19
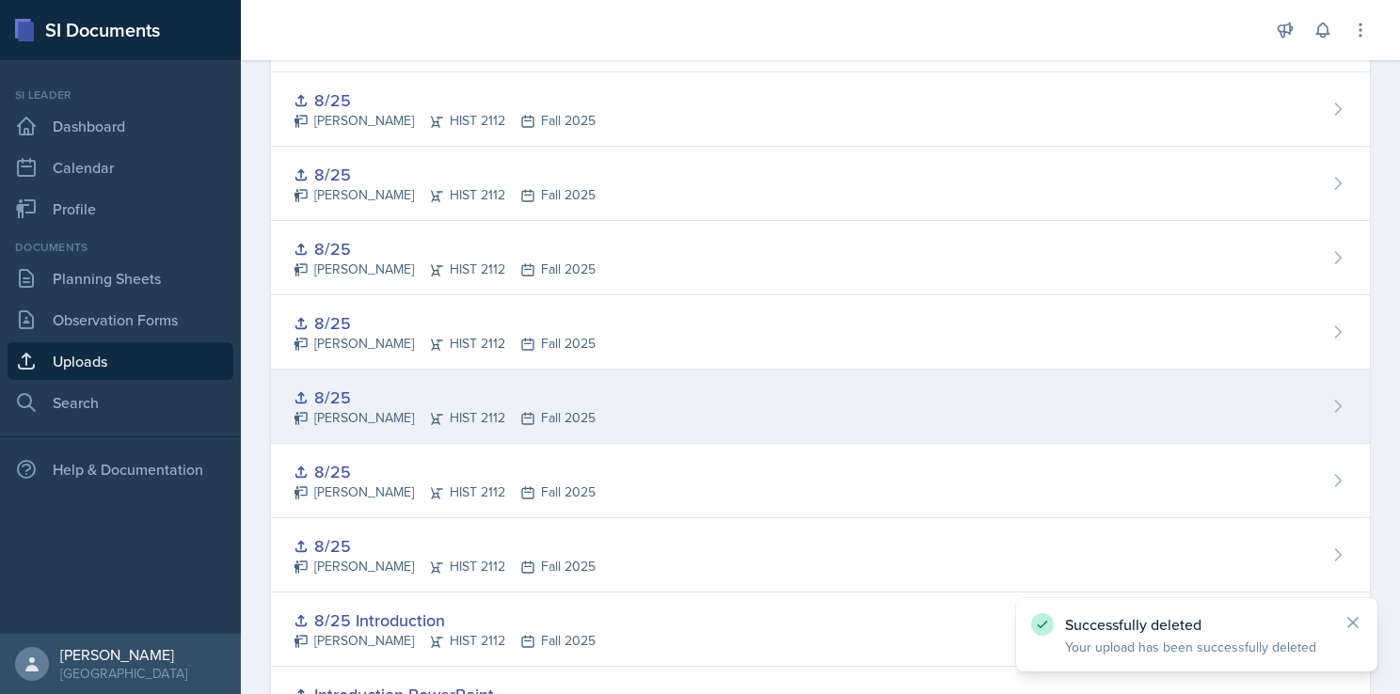
scroll to position [1765, 0]
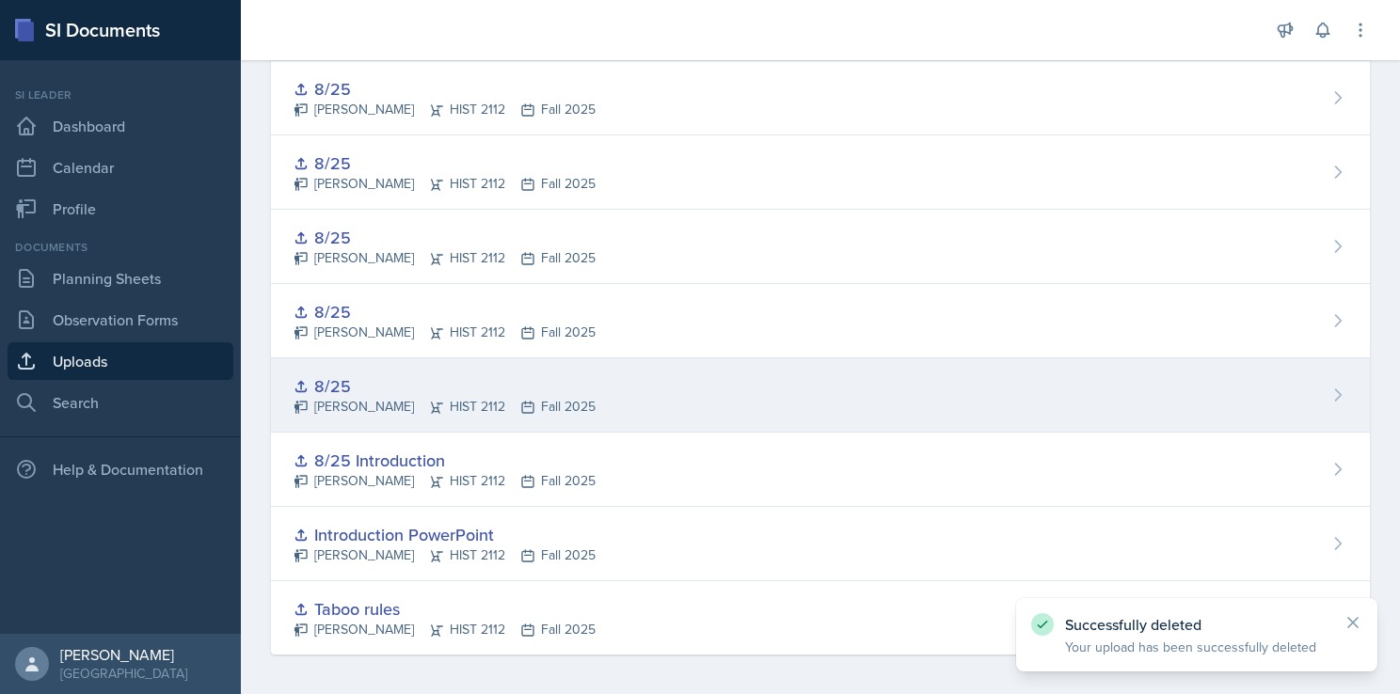
click at [888, 389] on div "8/25 [PERSON_NAME] HIST 2112 Fall 2025" at bounding box center [820, 395] width 1099 height 74
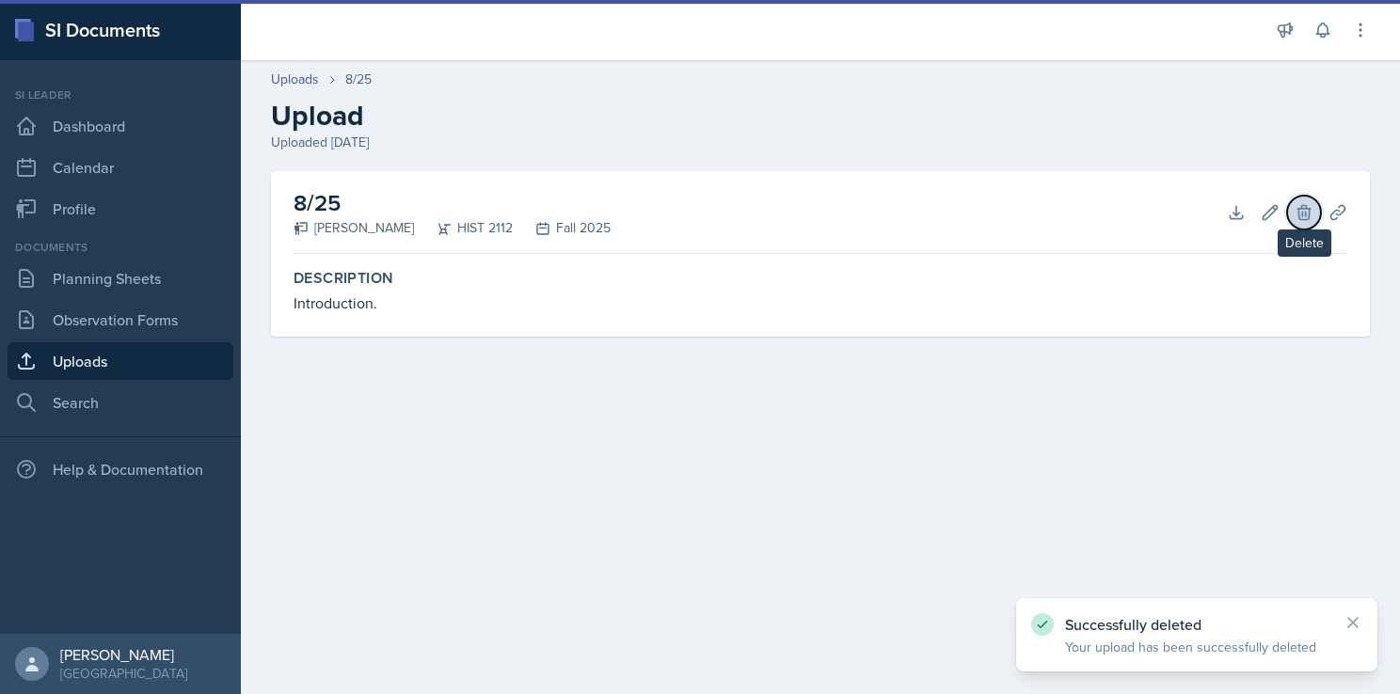
click at [1297, 216] on icon at bounding box center [1303, 212] width 19 height 19
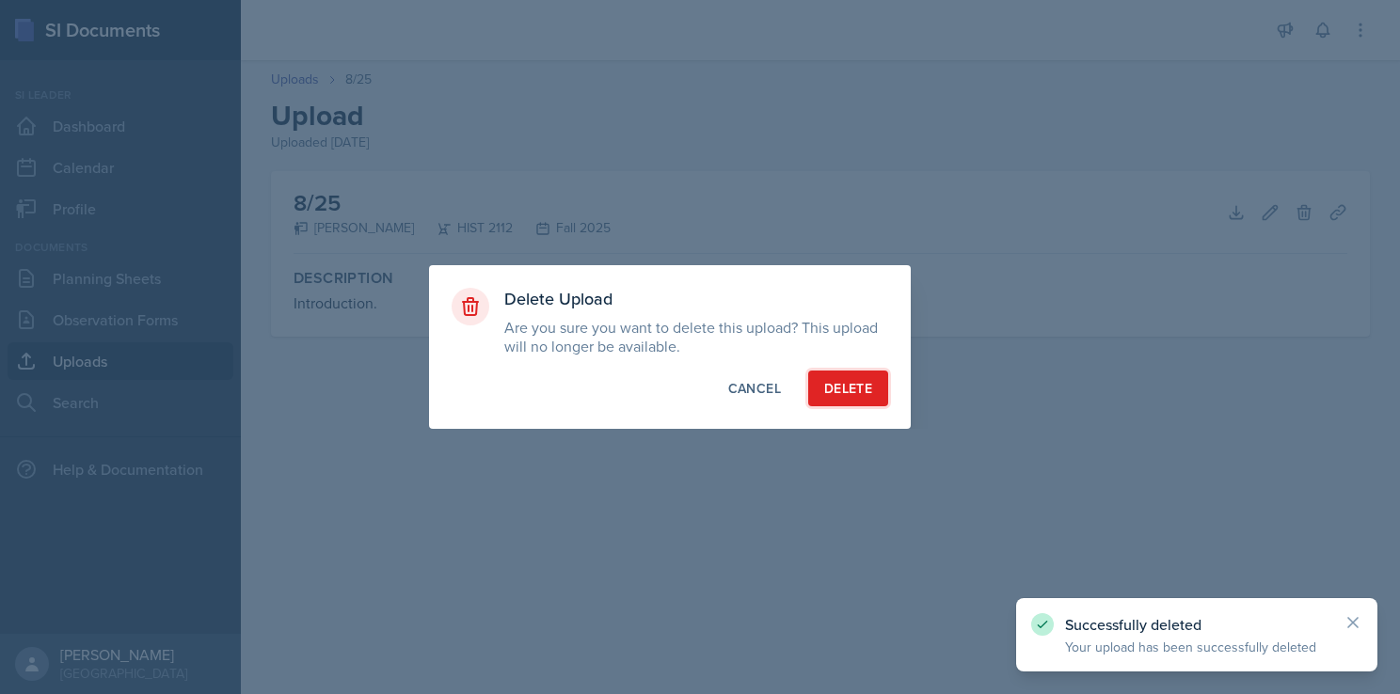
click at [876, 379] on button "Delete" at bounding box center [848, 389] width 80 height 36
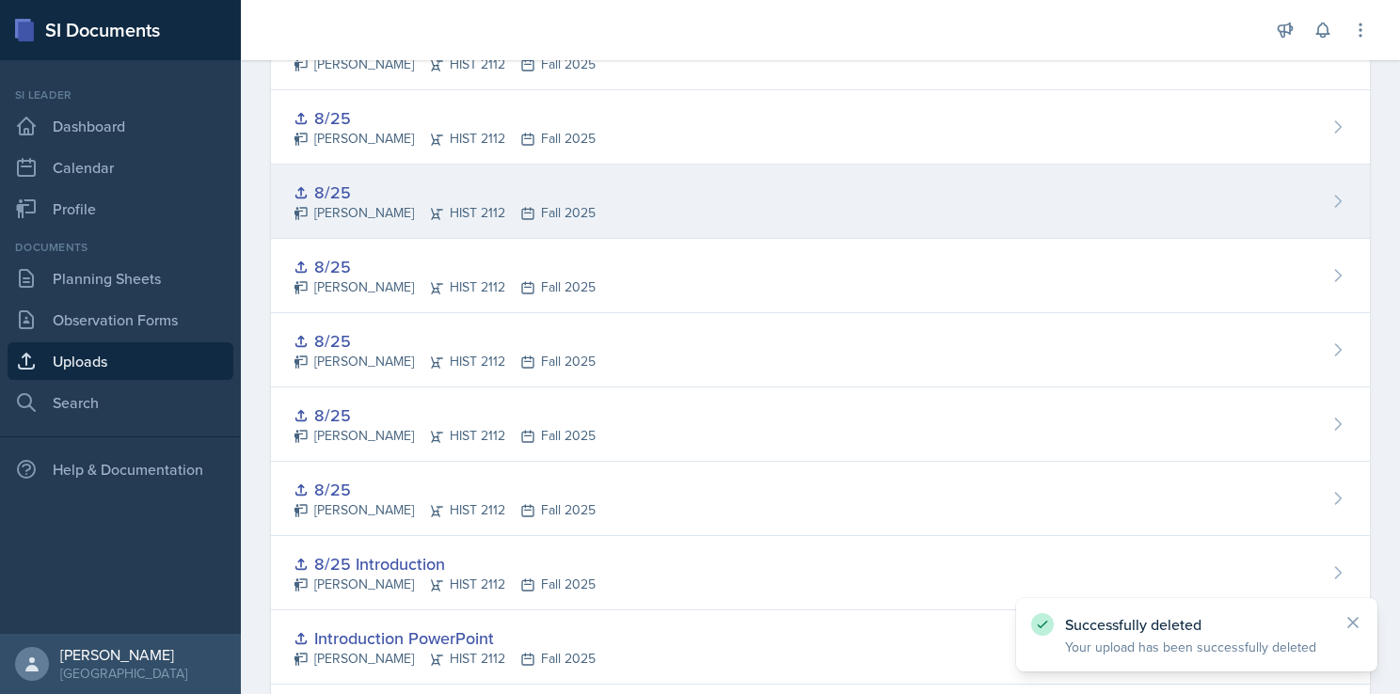
scroll to position [1689, 0]
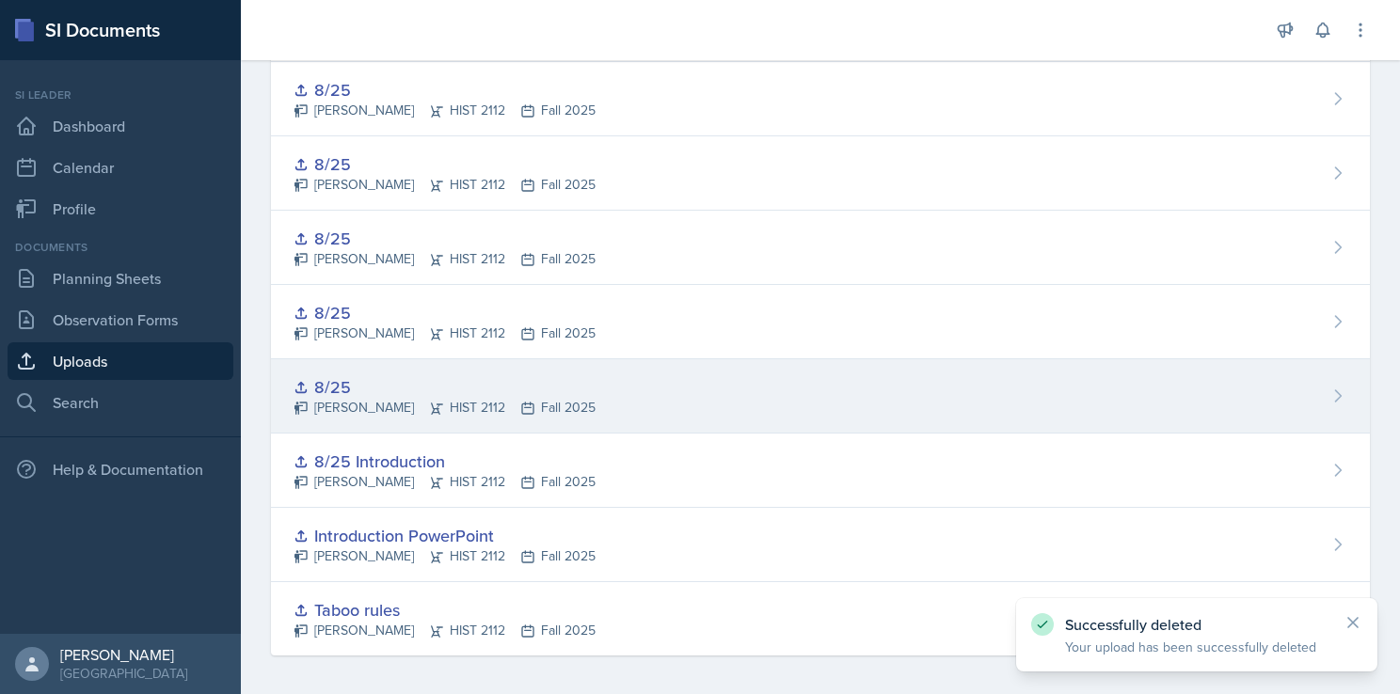
click at [909, 380] on div "8/25 [PERSON_NAME] HIST 2112 Fall 2025" at bounding box center [820, 396] width 1099 height 74
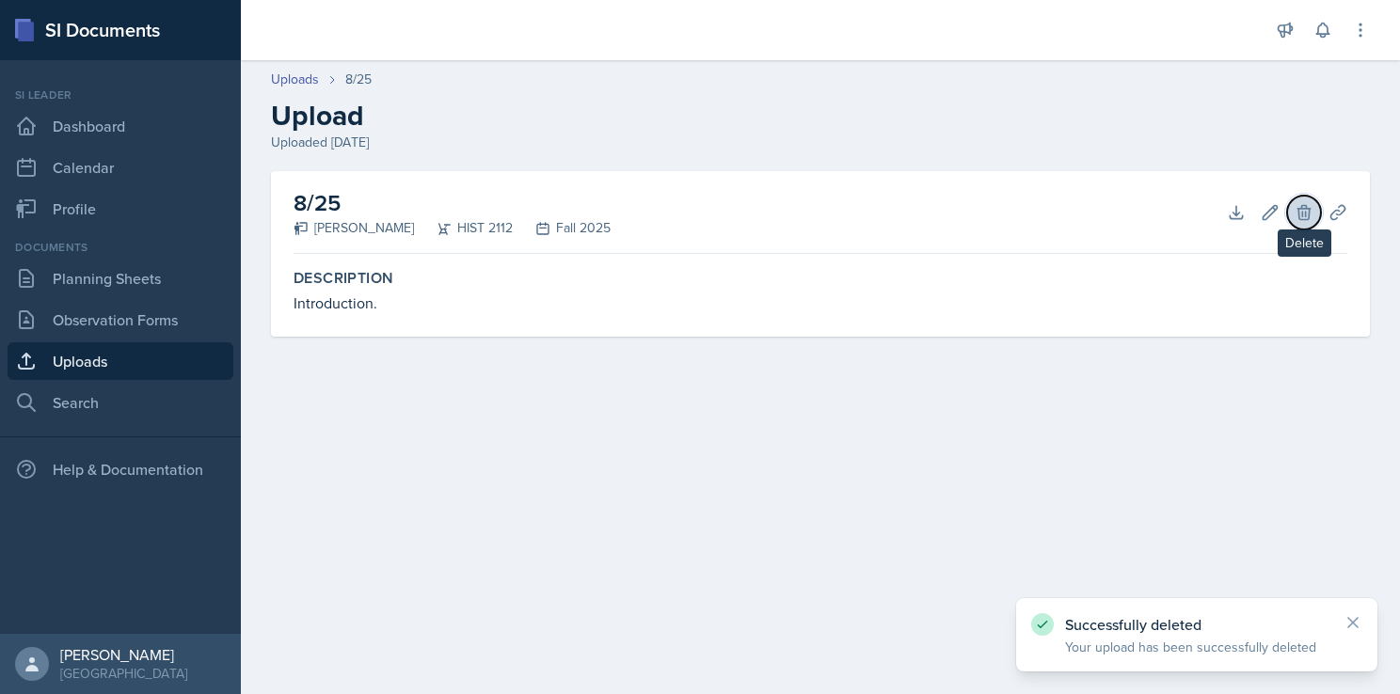
click at [1297, 215] on icon at bounding box center [1303, 212] width 19 height 19
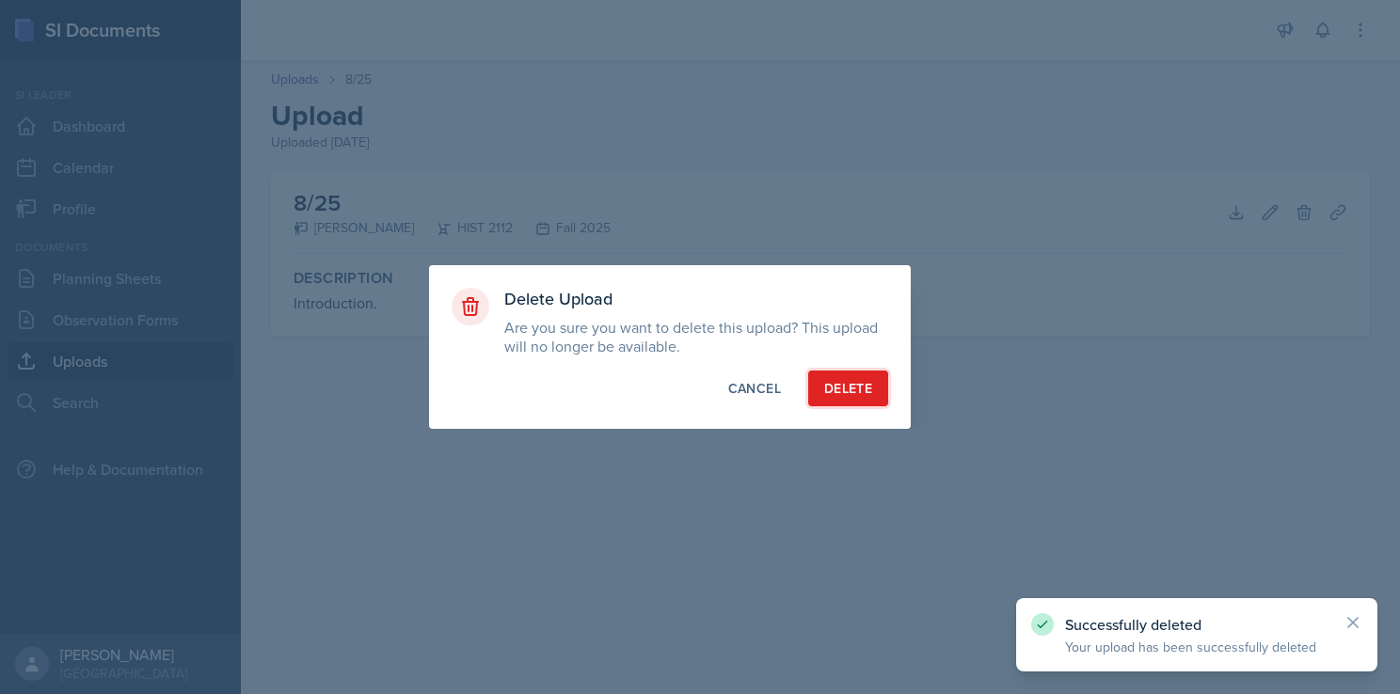
click at [854, 381] on div "Delete" at bounding box center [848, 388] width 48 height 19
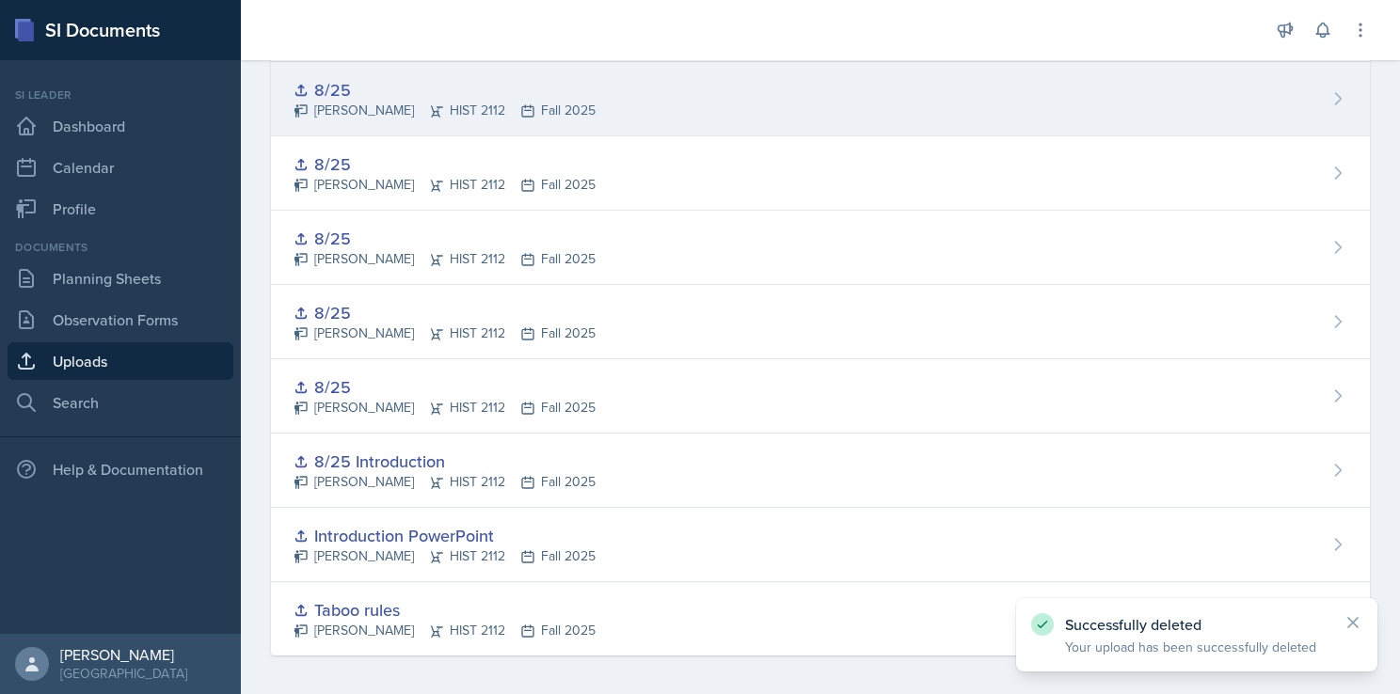
scroll to position [1616, 0]
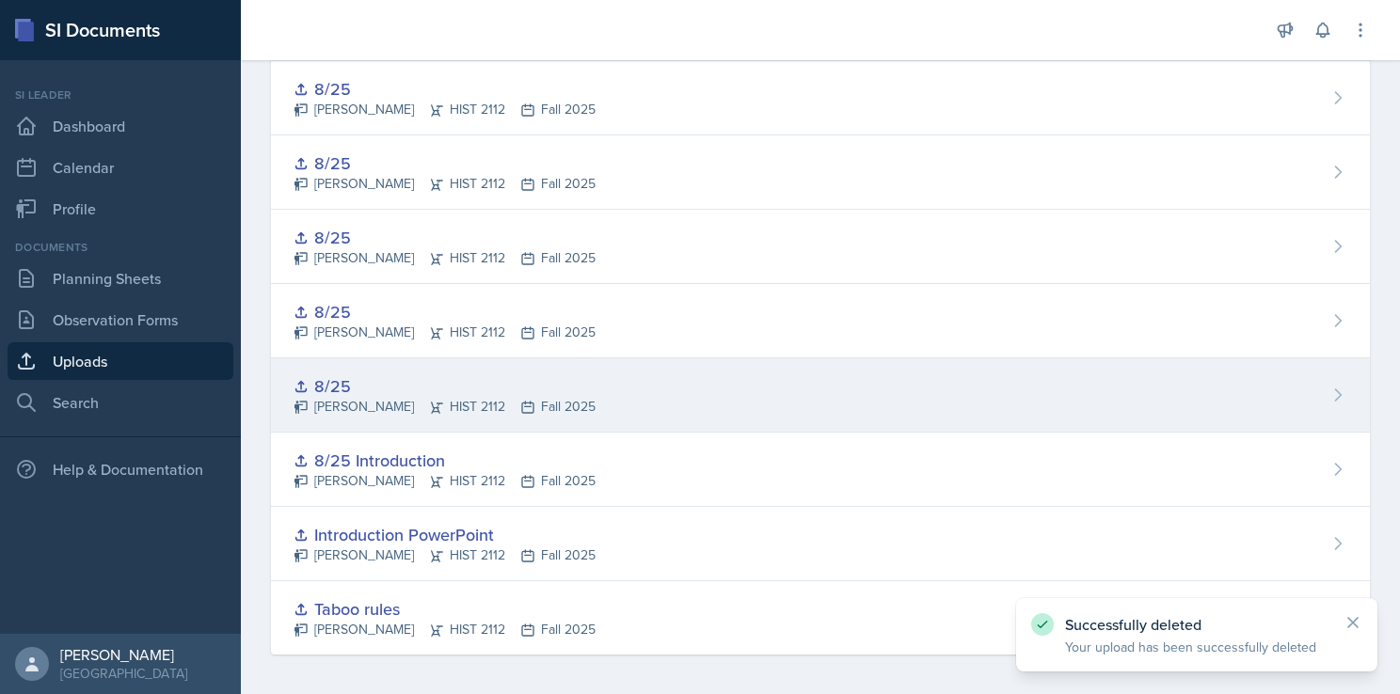
click at [868, 373] on div "8/25 [PERSON_NAME] HIST 2112 Fall 2025" at bounding box center [820, 395] width 1099 height 74
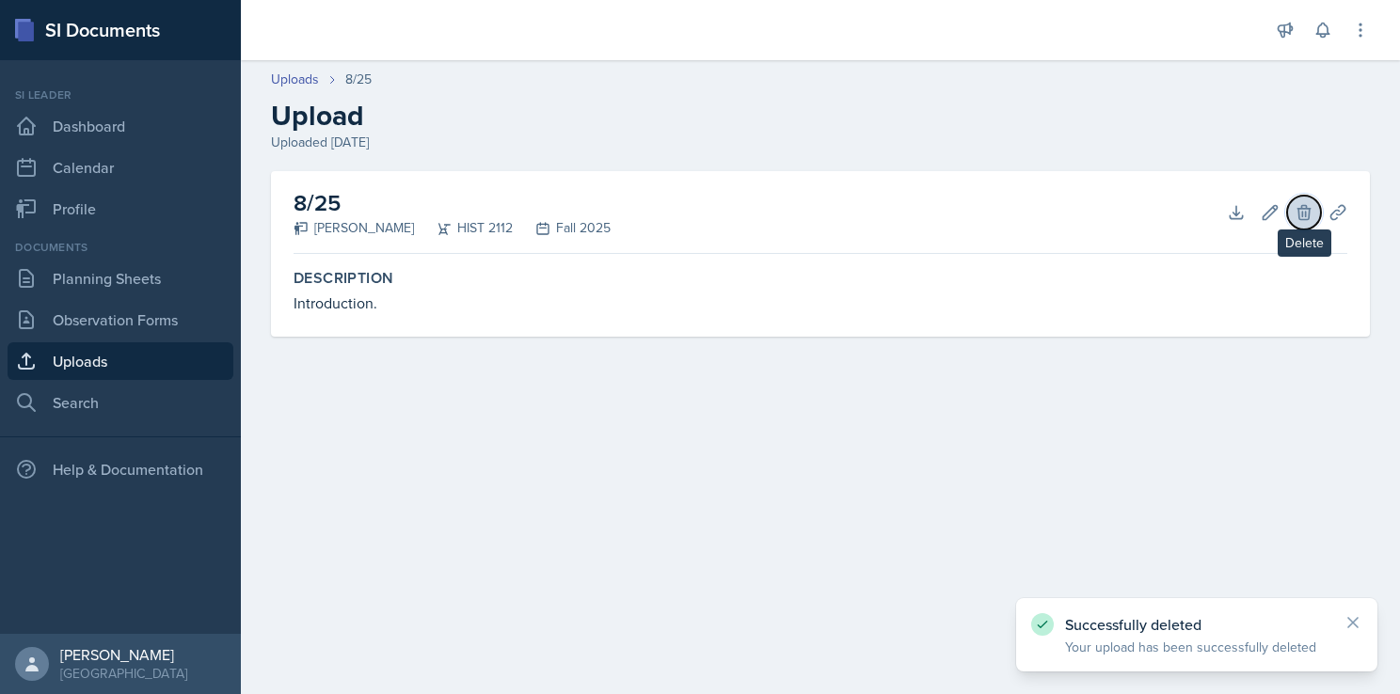
click at [1308, 211] on icon at bounding box center [1303, 212] width 12 height 14
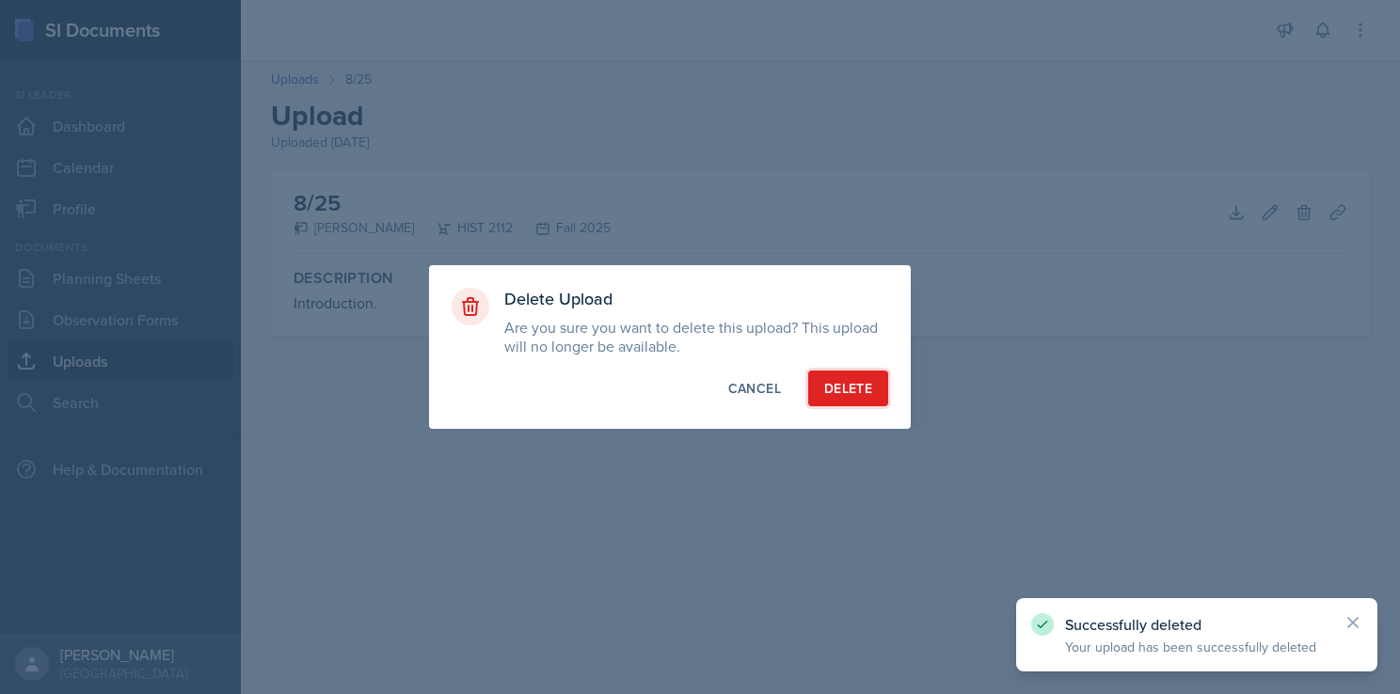
click at [855, 386] on div "Delete" at bounding box center [848, 388] width 48 height 19
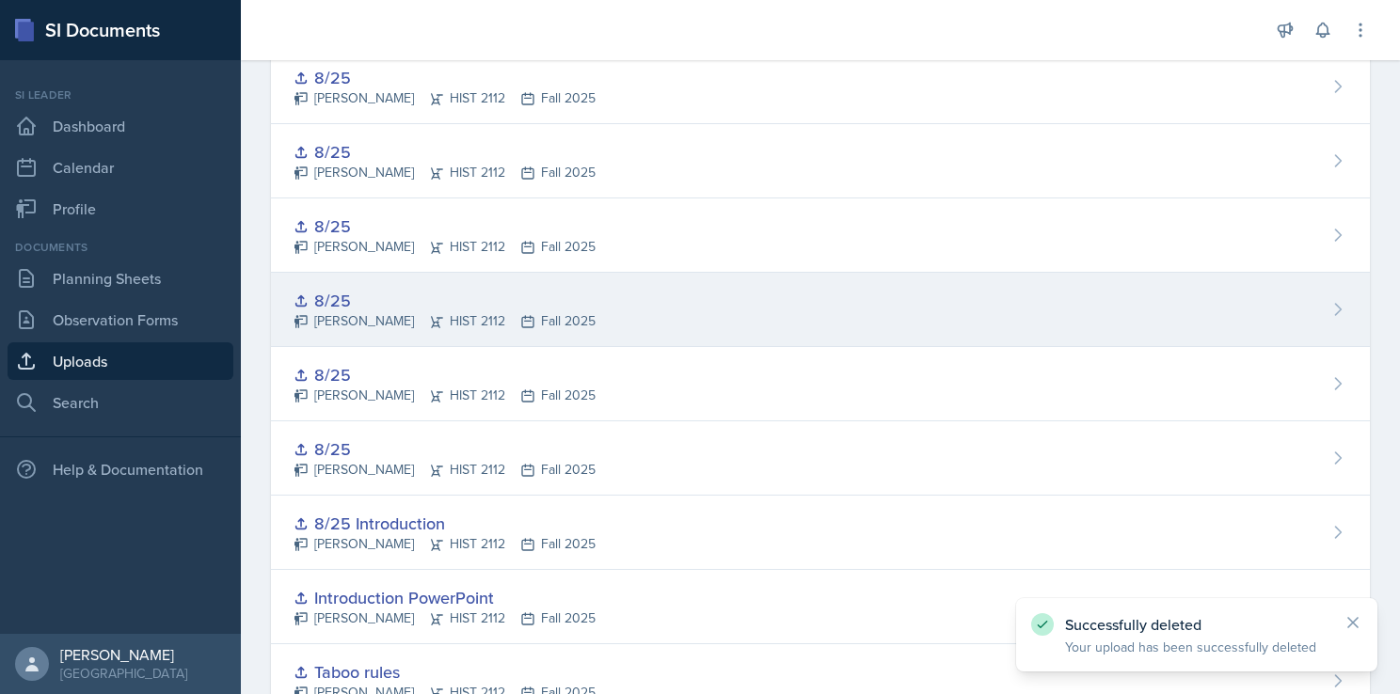
scroll to position [1448, 0]
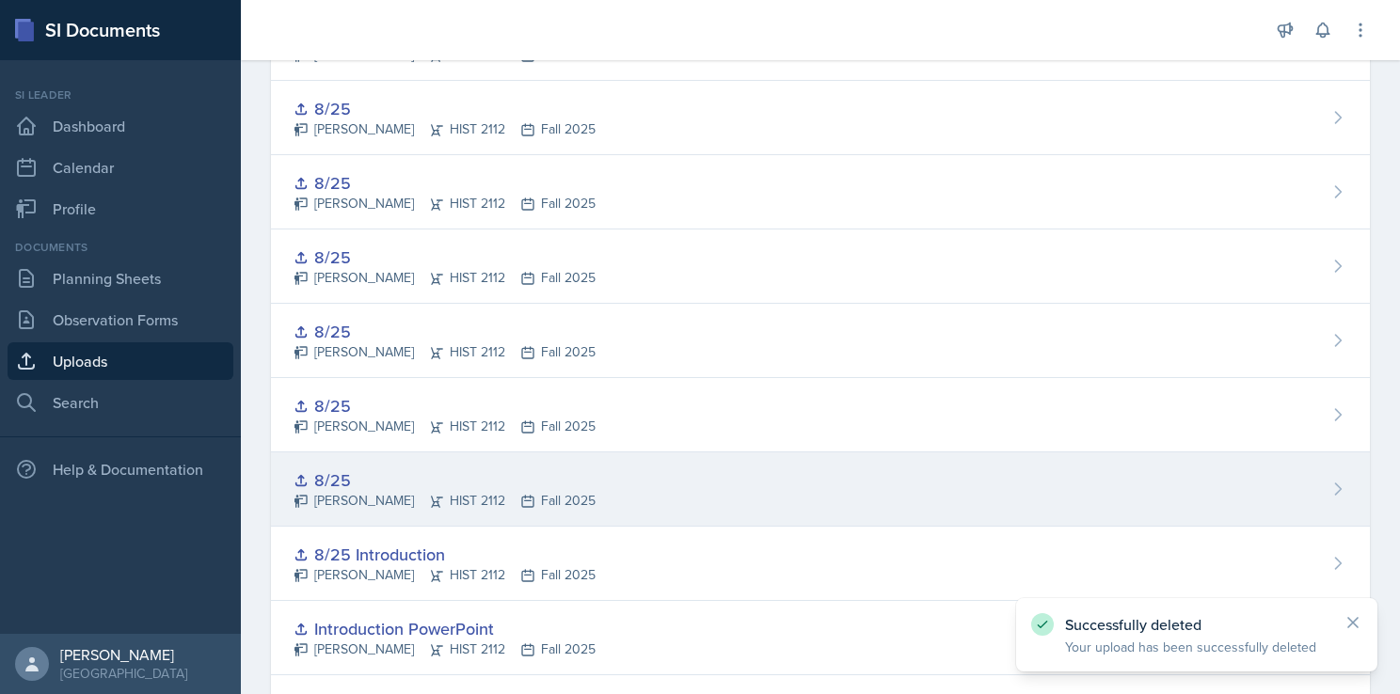
click at [880, 465] on div "8/25 [PERSON_NAME] HIST 2112 Fall 2025" at bounding box center [820, 489] width 1099 height 74
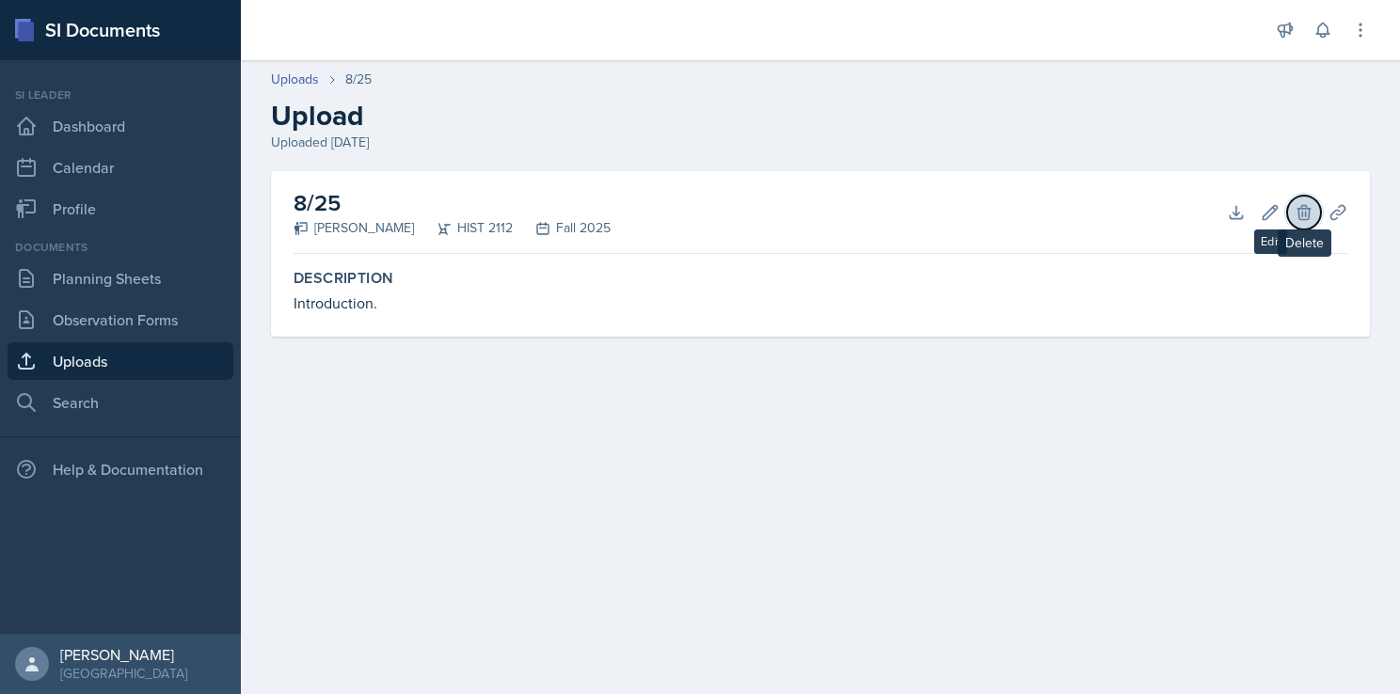
click at [1302, 205] on icon at bounding box center [1303, 212] width 12 height 14
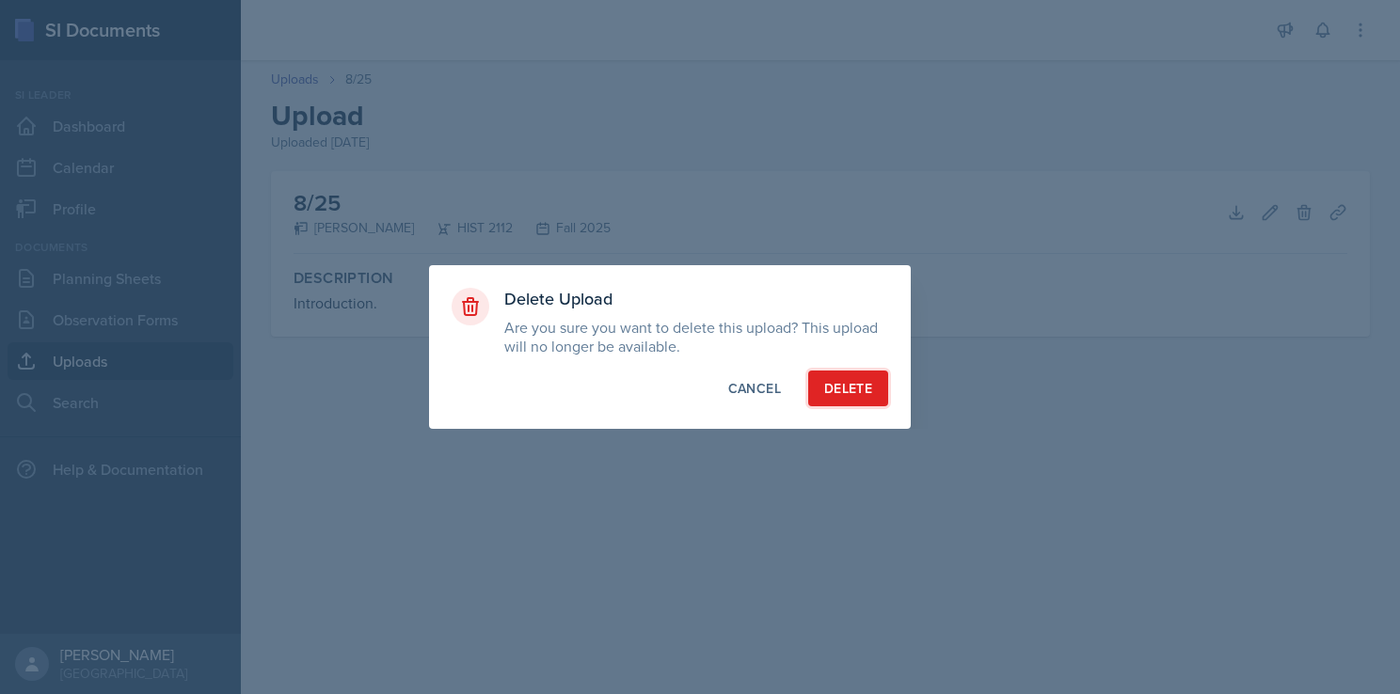
click at [841, 388] on div "Delete" at bounding box center [848, 388] width 48 height 19
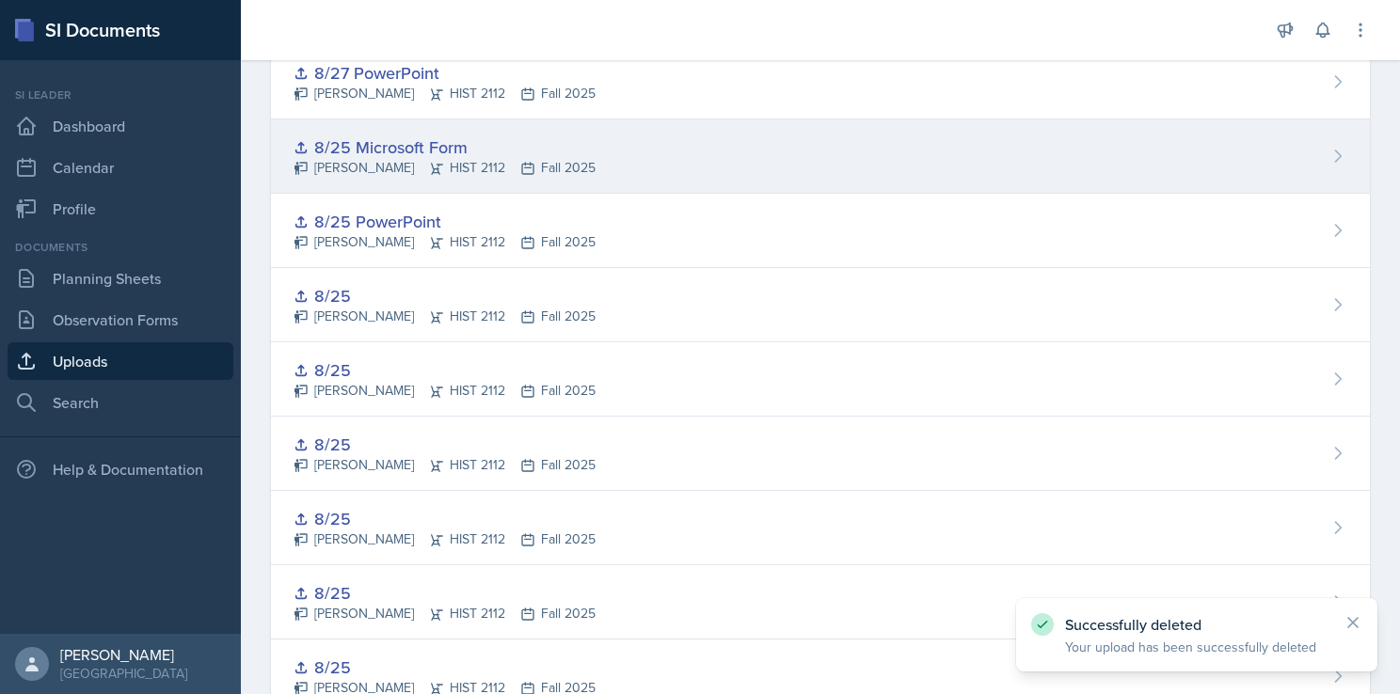
scroll to position [1317, 0]
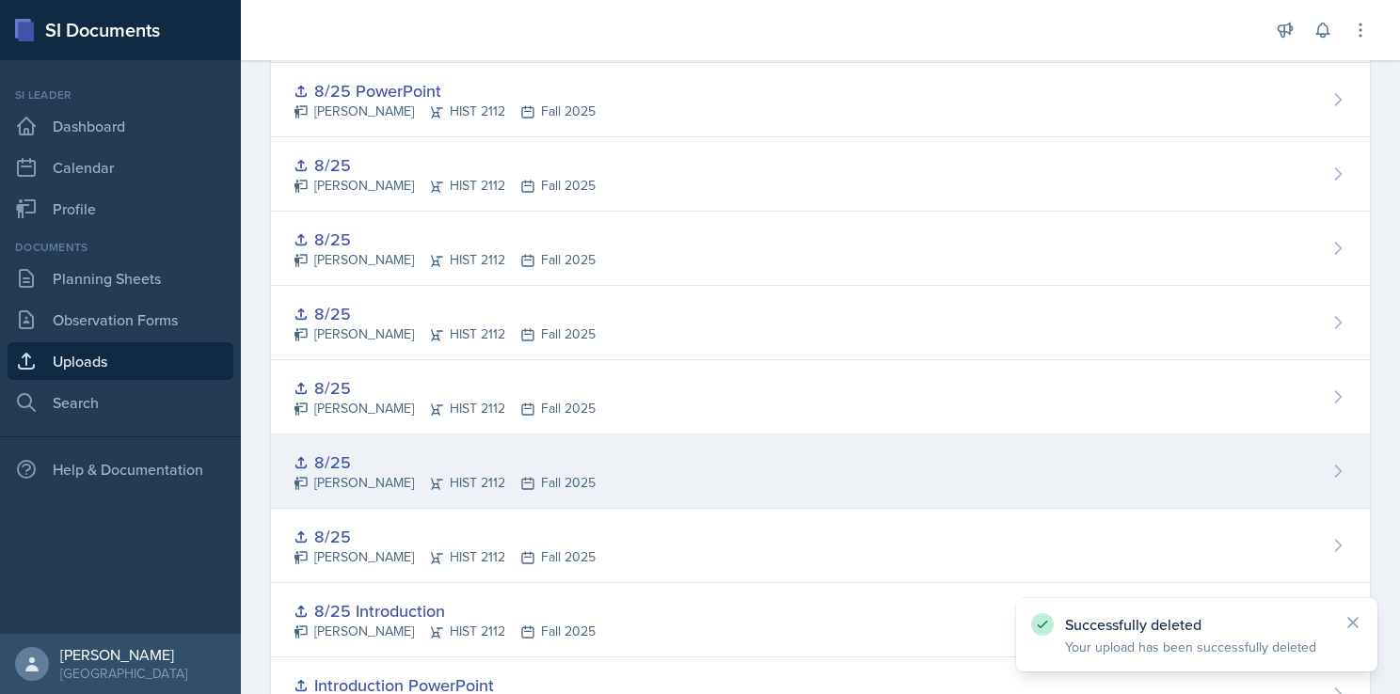
click at [839, 492] on div "8/25 [PERSON_NAME] HIST 2112 Fall 2025" at bounding box center [820, 472] width 1099 height 74
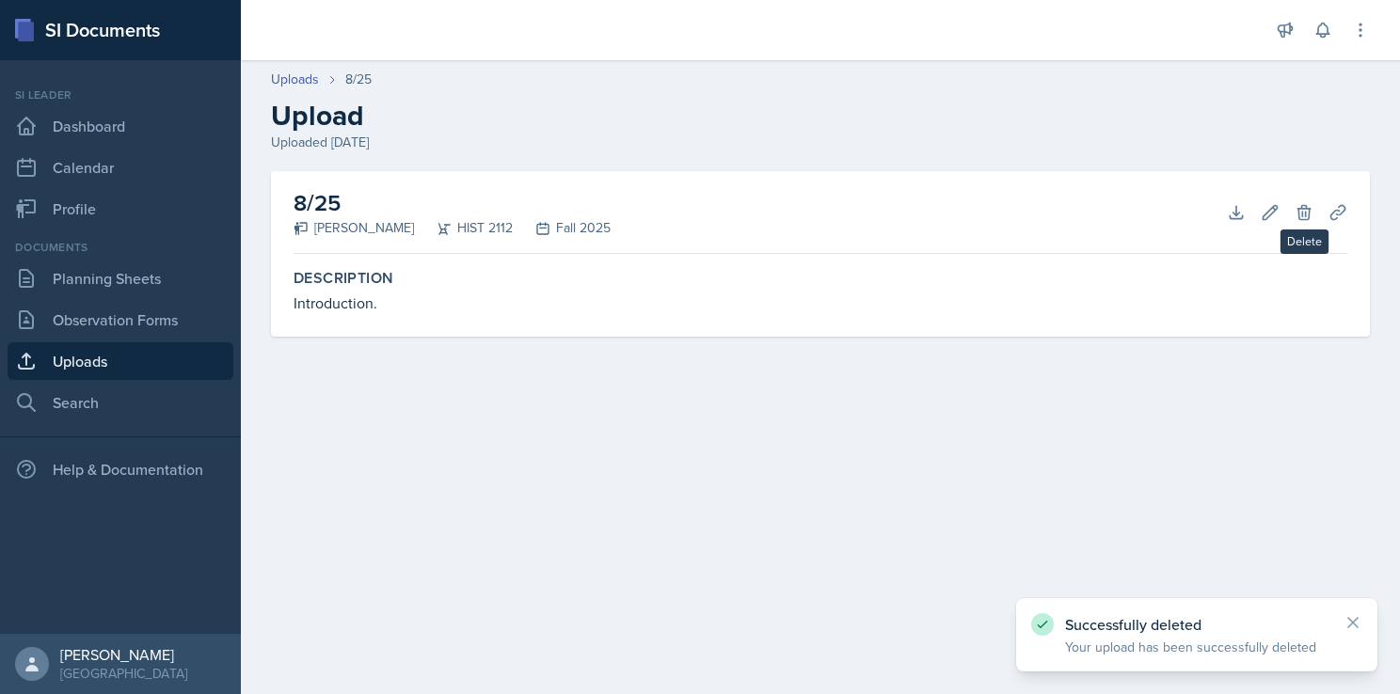
click at [1289, 221] on div "8/25 [PERSON_NAME] HIST 2112 Fall 2025 Download Edit Delete Planning Sheets" at bounding box center [820, 212] width 1054 height 83
click at [1306, 218] on icon at bounding box center [1303, 212] width 12 height 14
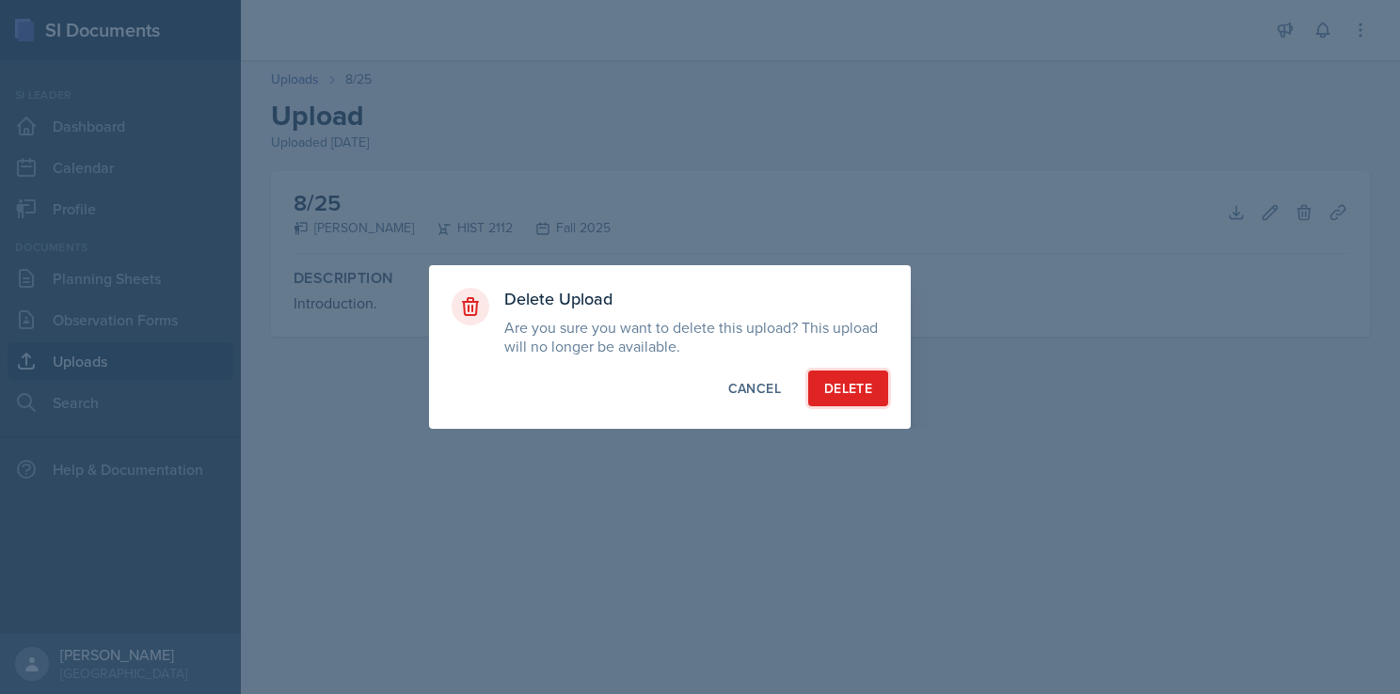
click at [877, 386] on button "Delete" at bounding box center [848, 389] width 80 height 36
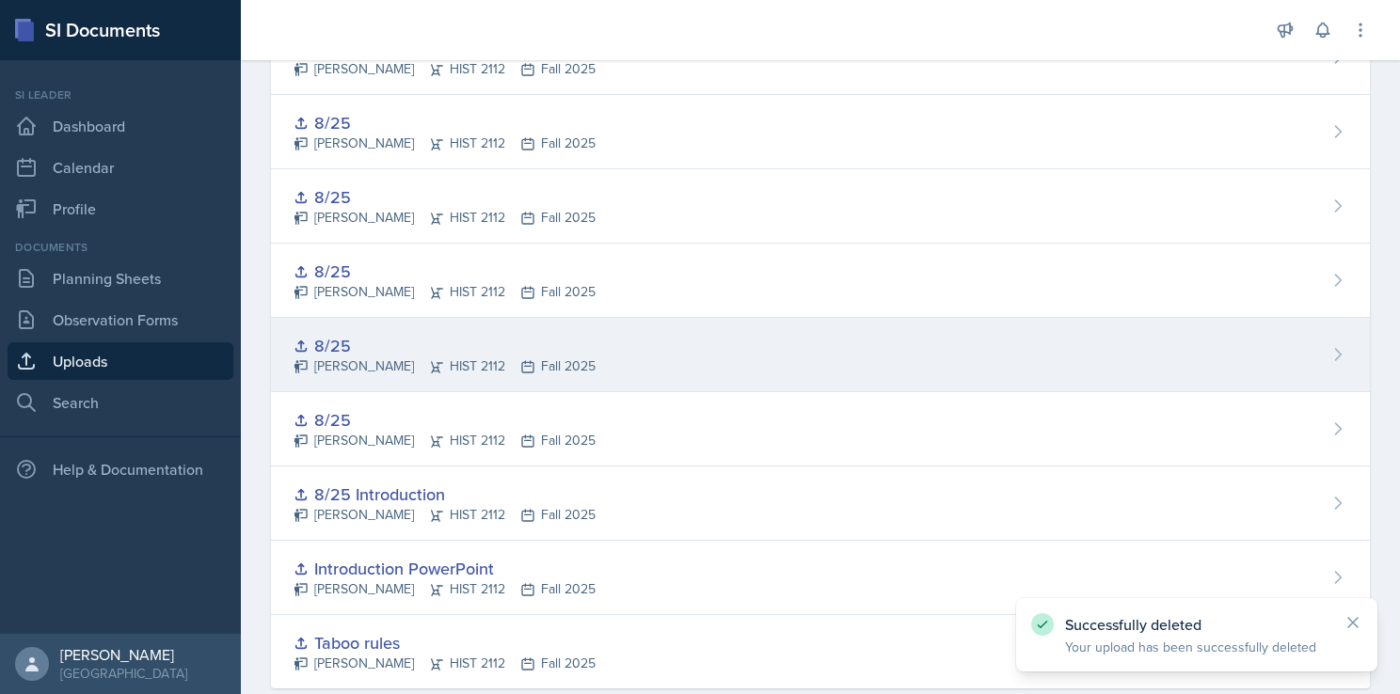
scroll to position [1393, 0]
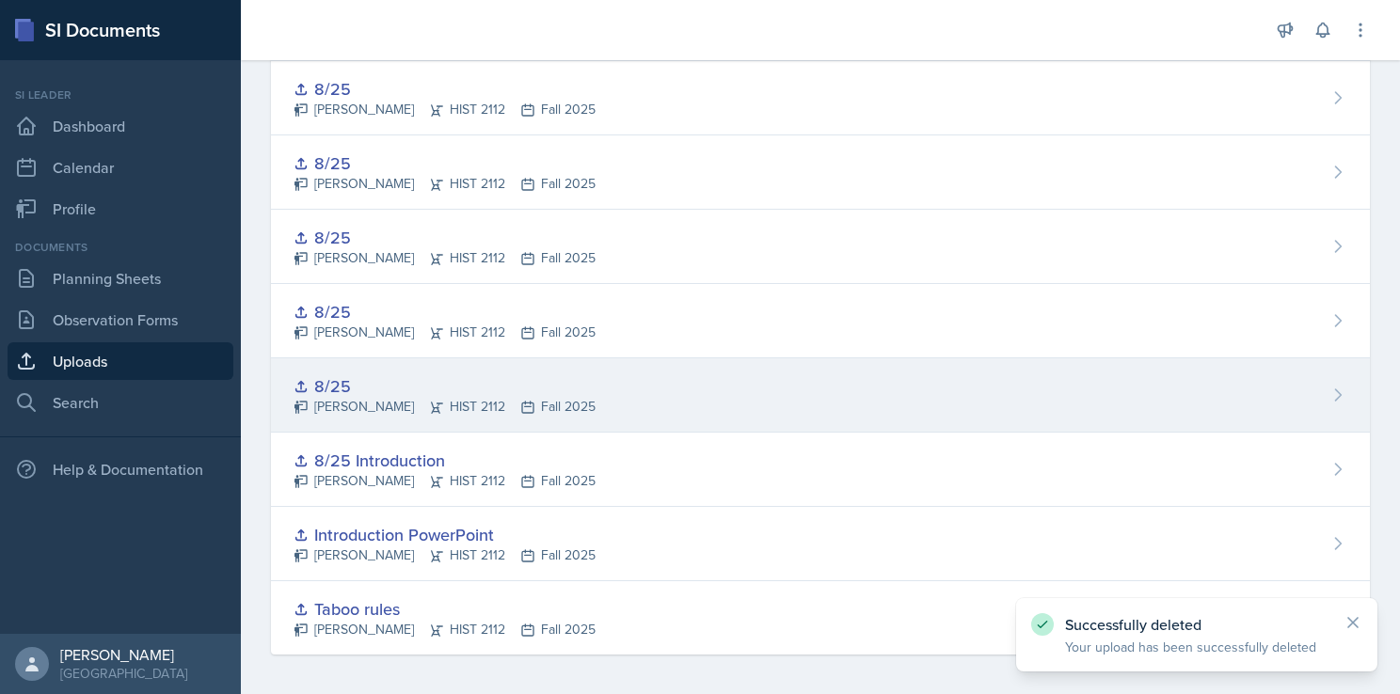
click at [896, 376] on div "8/25 [PERSON_NAME] HIST 2112 Fall 2025" at bounding box center [820, 395] width 1099 height 74
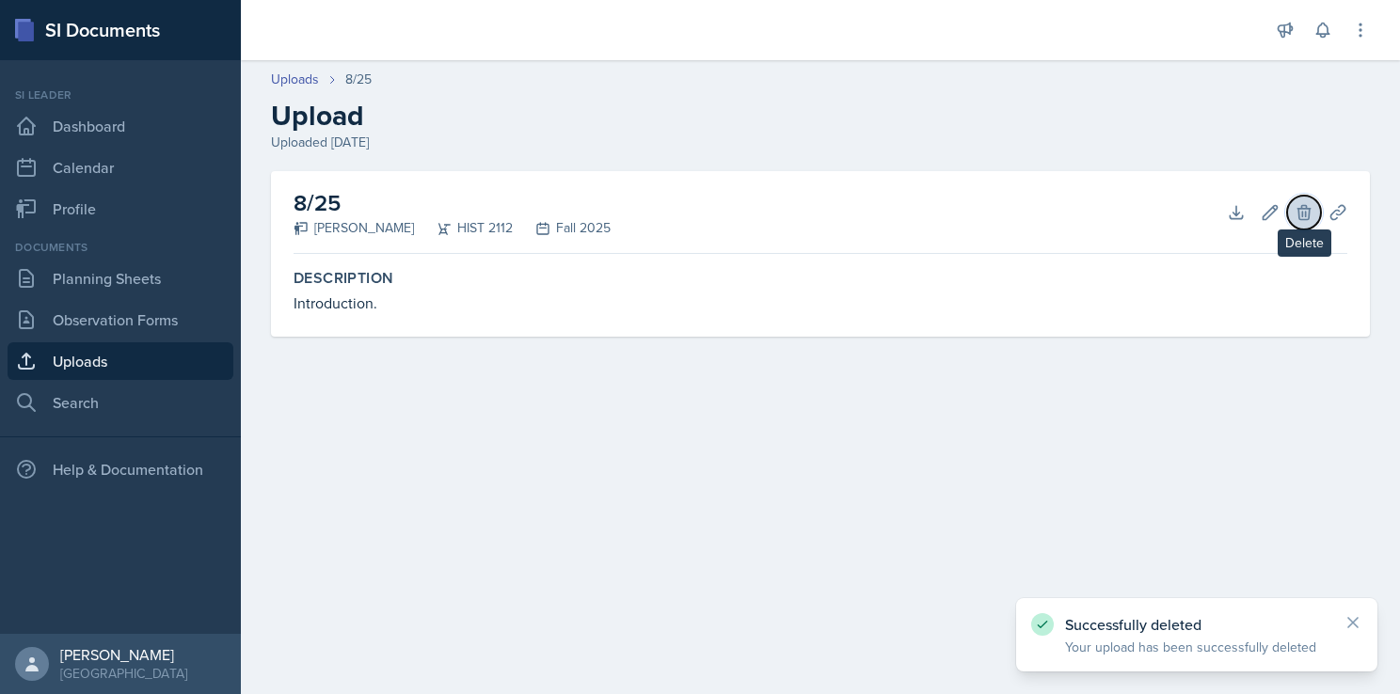
click at [1301, 207] on icon at bounding box center [1303, 212] width 12 height 14
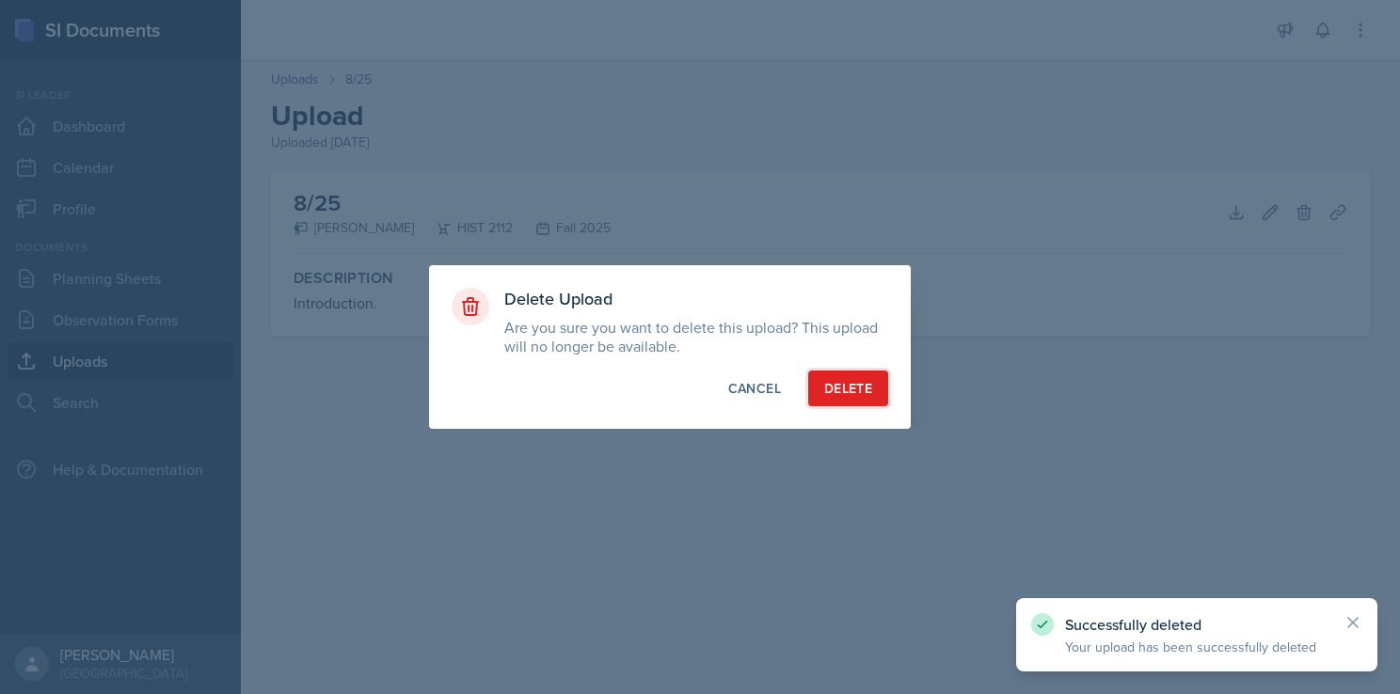
click at [876, 378] on button "Delete" at bounding box center [848, 389] width 80 height 36
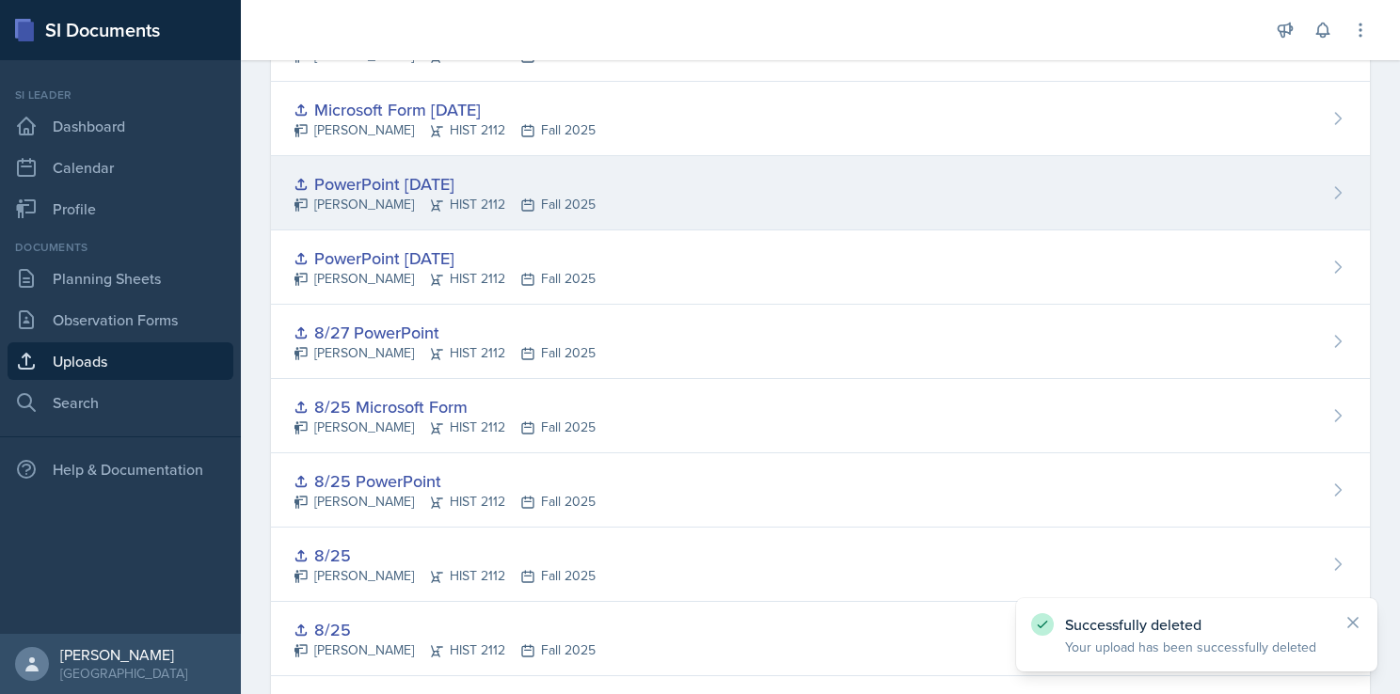
scroll to position [1317, 0]
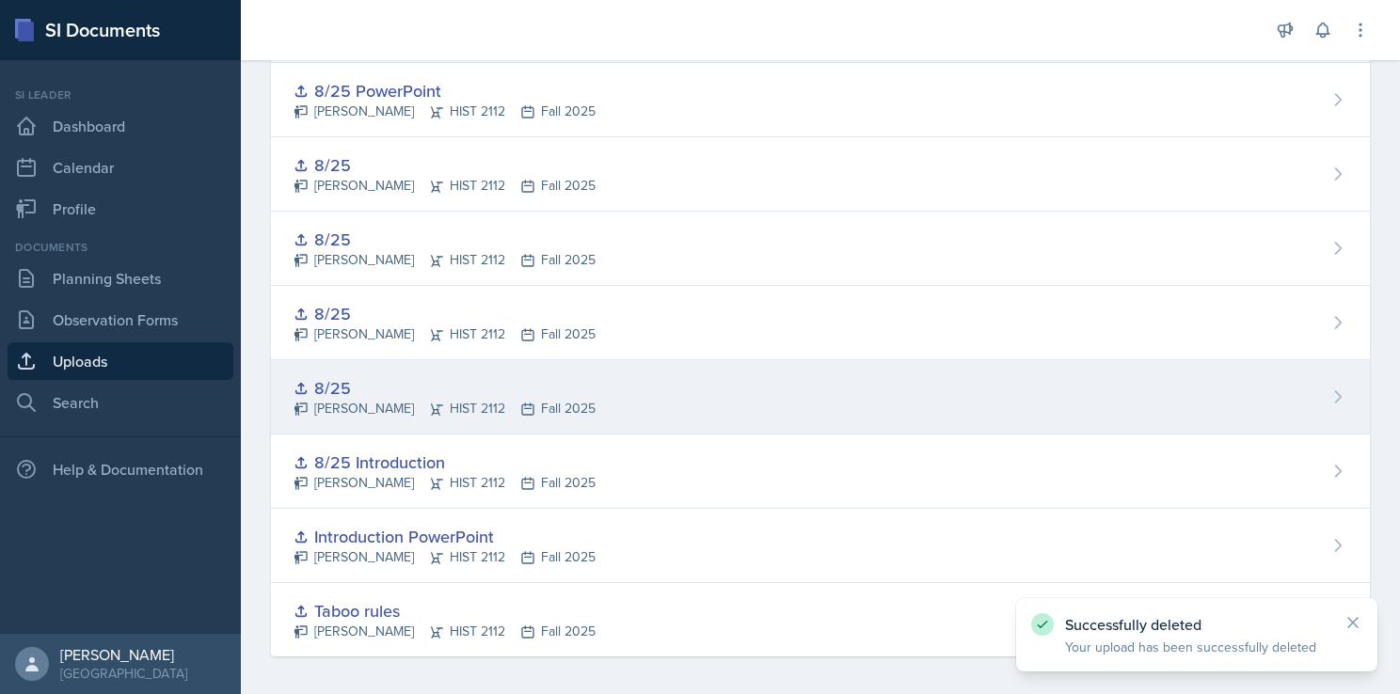
click at [911, 381] on div "8/25 [PERSON_NAME] HIST 2112 Fall 2025" at bounding box center [820, 397] width 1099 height 74
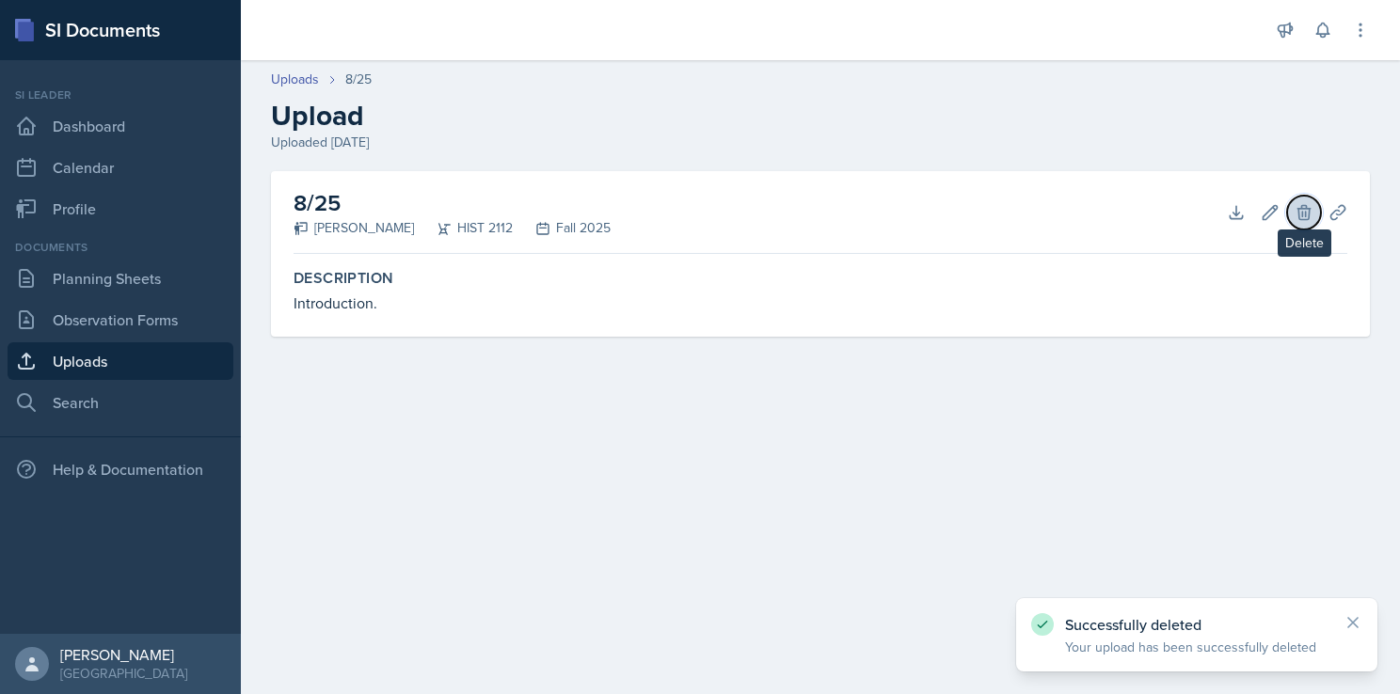
click at [1302, 214] on icon at bounding box center [1303, 212] width 12 height 14
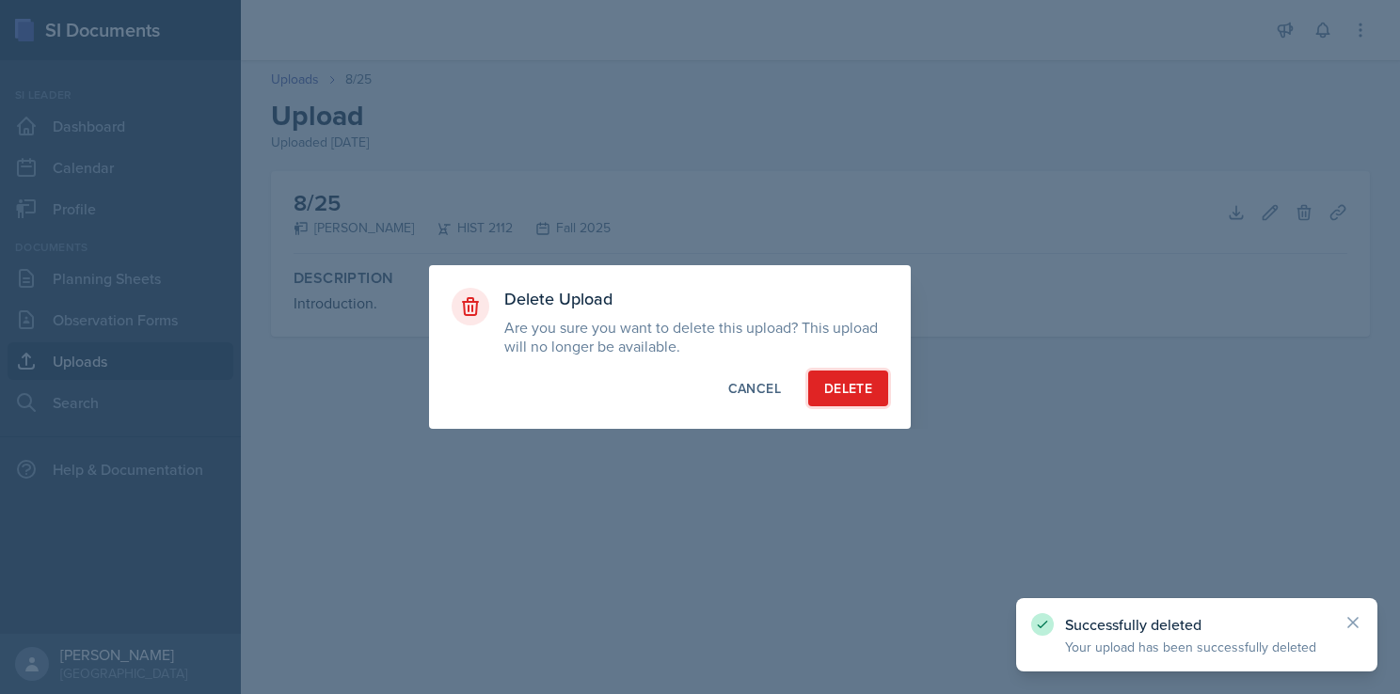
click at [849, 386] on div "Delete" at bounding box center [848, 388] width 48 height 19
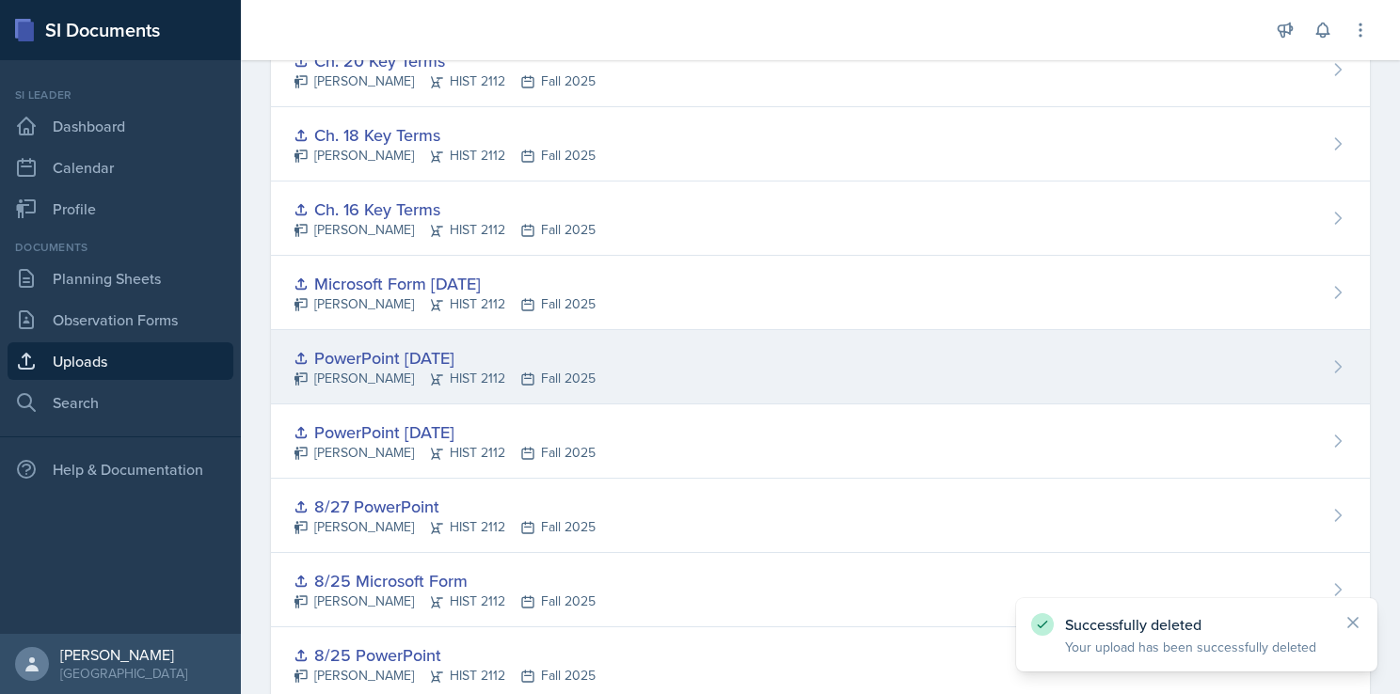
scroll to position [1223, 0]
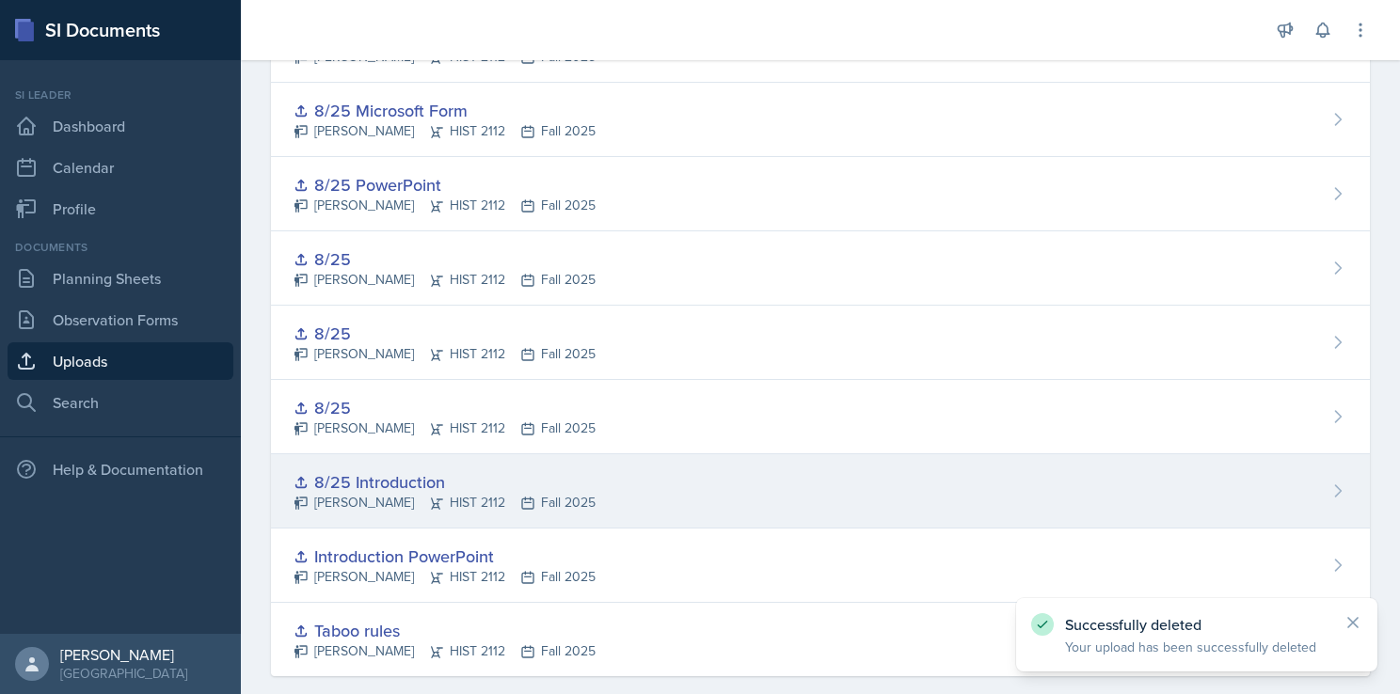
click at [878, 475] on div "8/25 Introduction [PERSON_NAME] HIST 2112 Fall 2025" at bounding box center [820, 491] width 1099 height 74
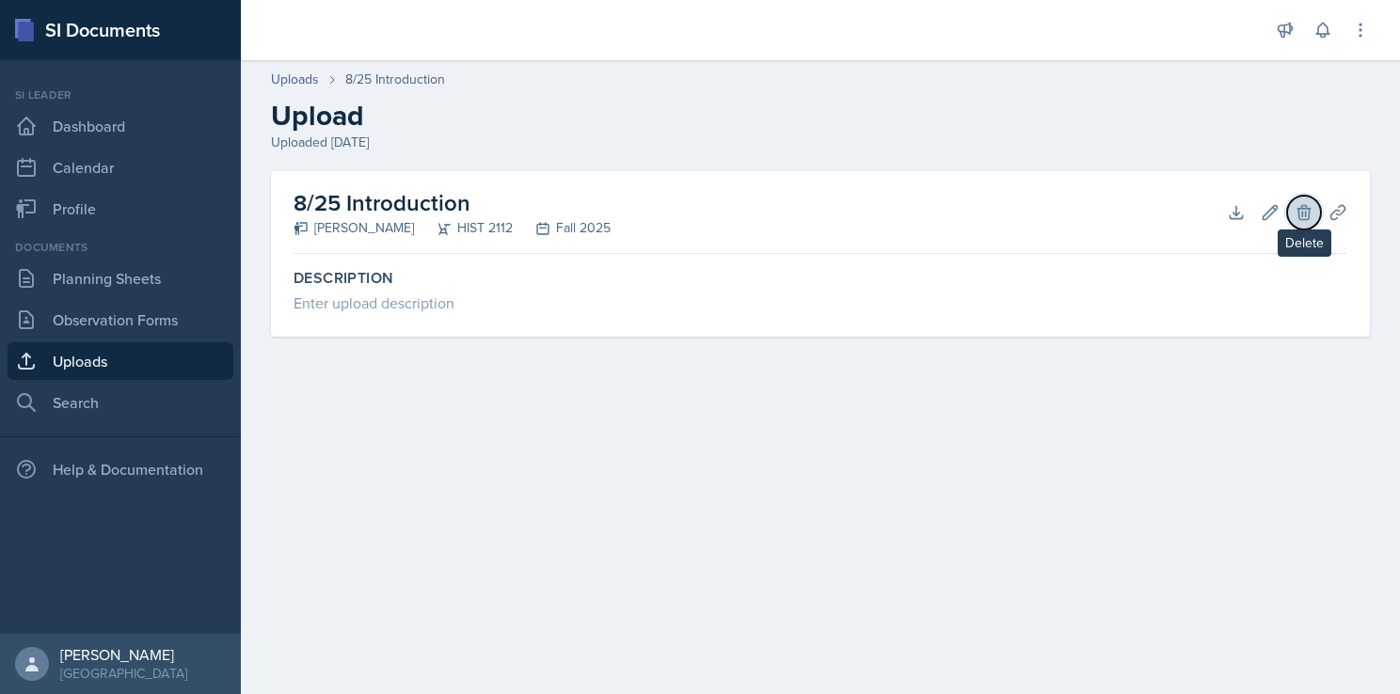
click at [1298, 215] on icon at bounding box center [1303, 212] width 12 height 14
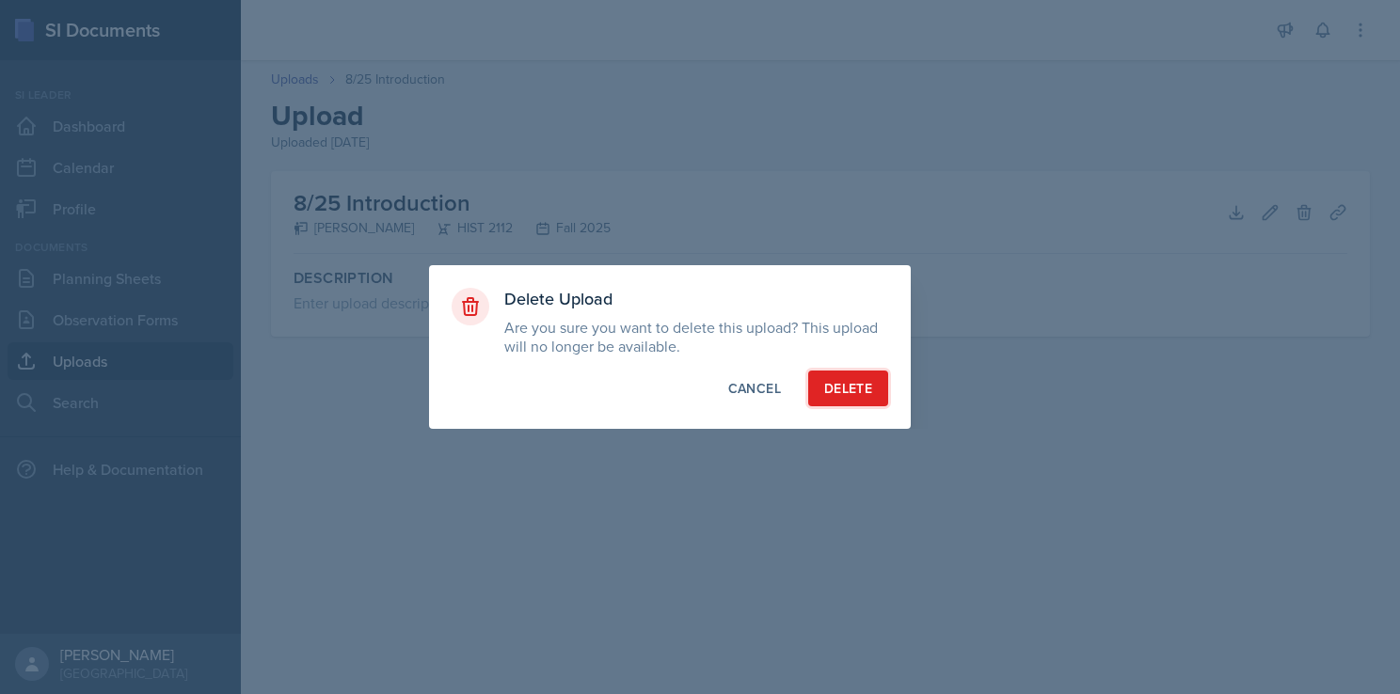
click at [851, 389] on div "Delete" at bounding box center [848, 388] width 48 height 19
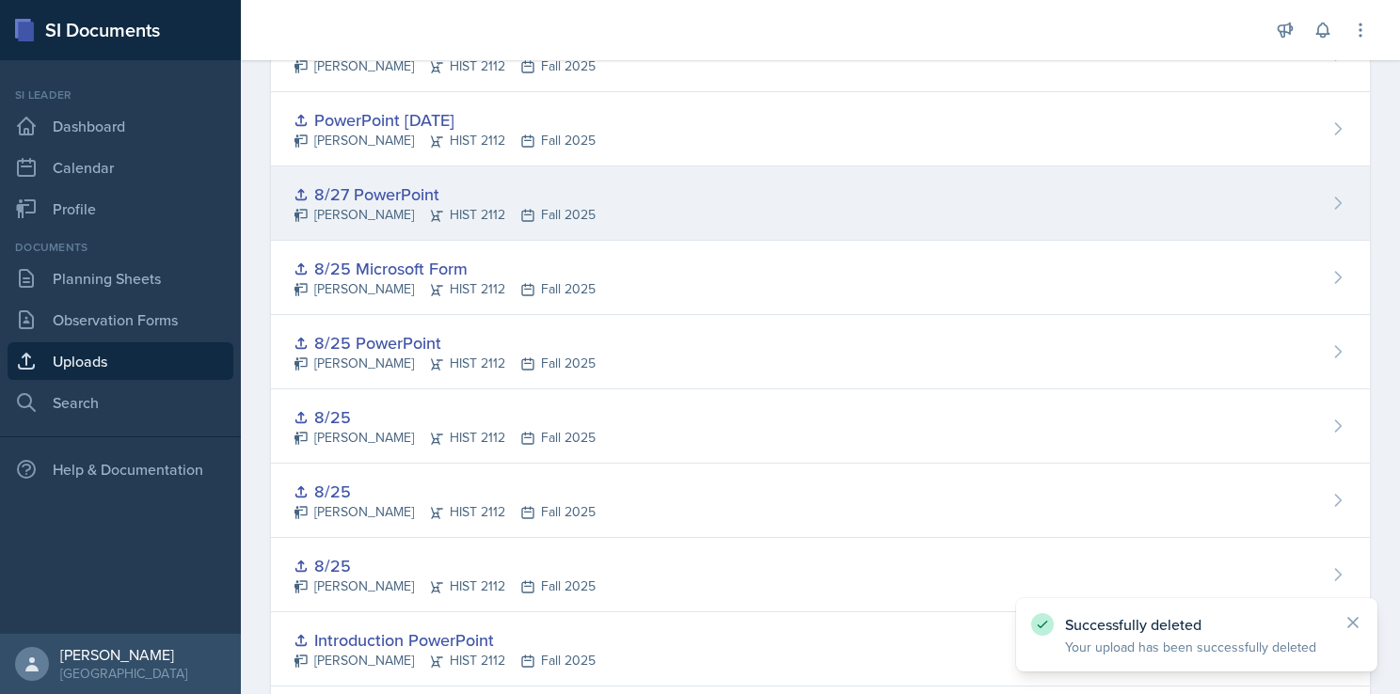
scroll to position [1171, 0]
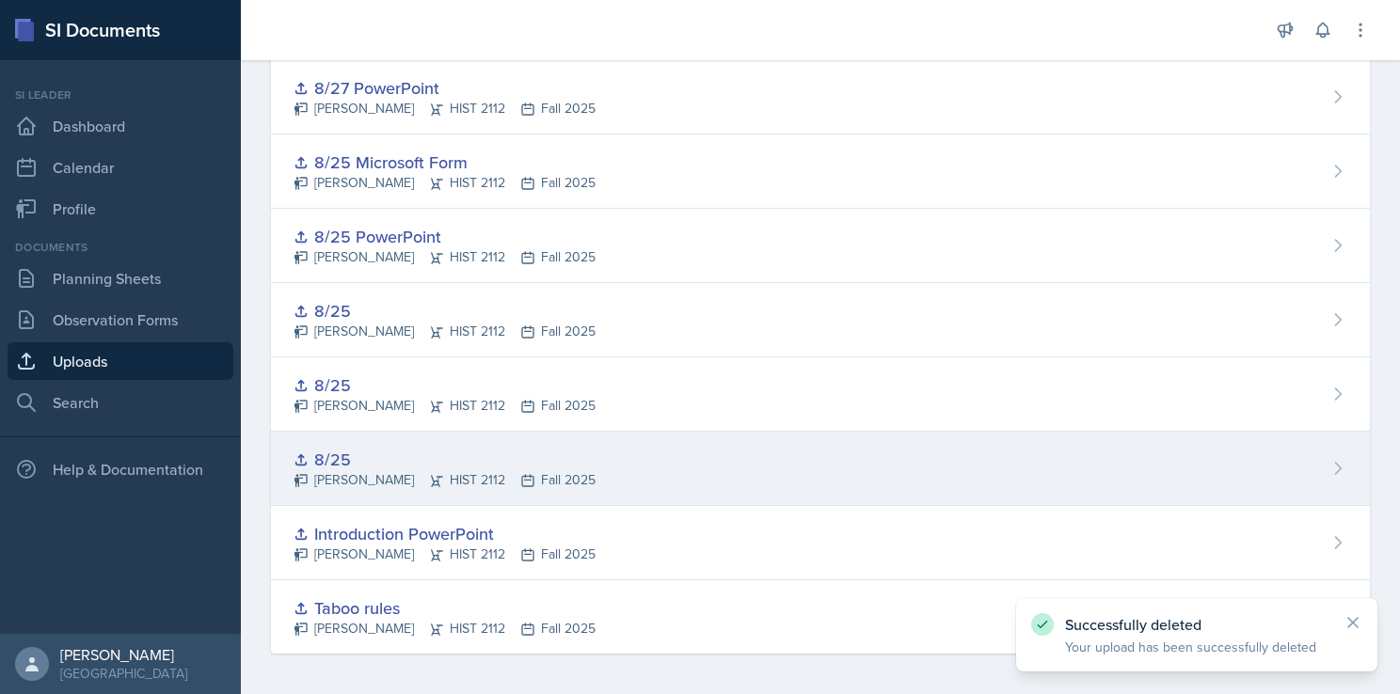
click at [862, 451] on div "8/25 [PERSON_NAME] HIST 2112 Fall 2025" at bounding box center [820, 469] width 1099 height 74
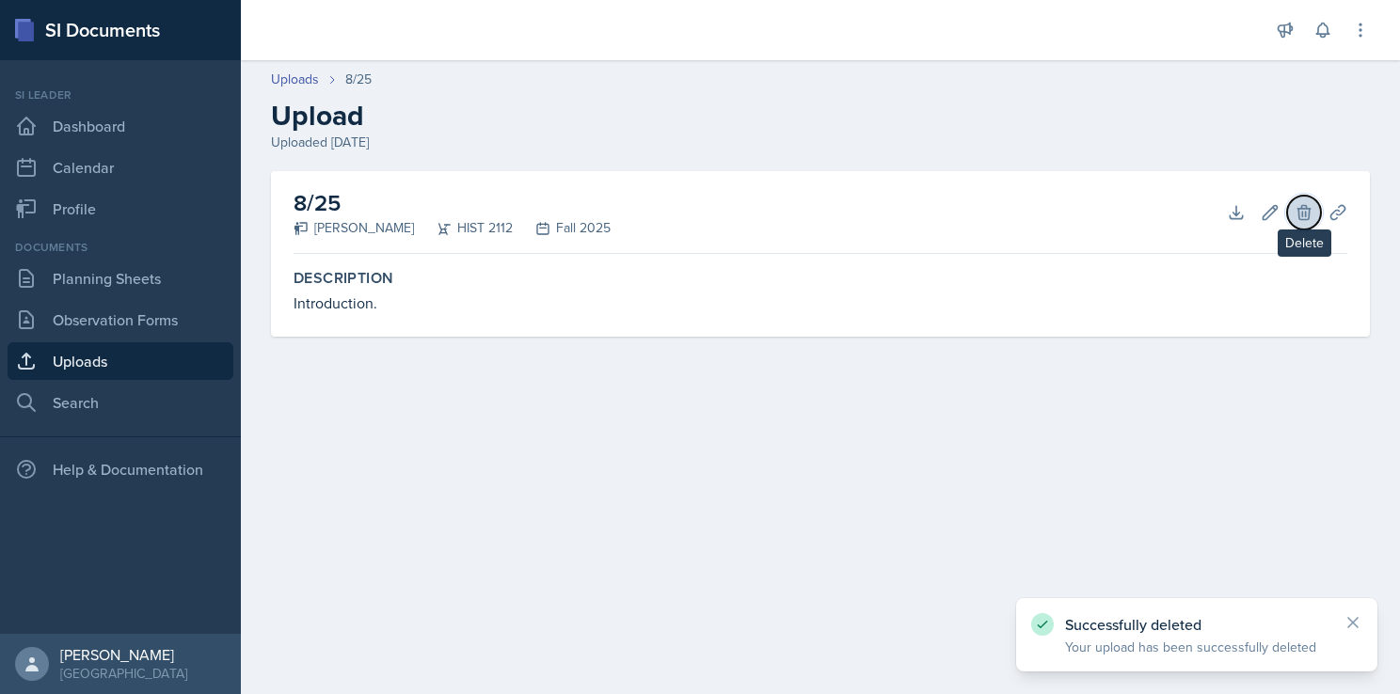
click at [1302, 210] on icon at bounding box center [1303, 212] width 19 height 19
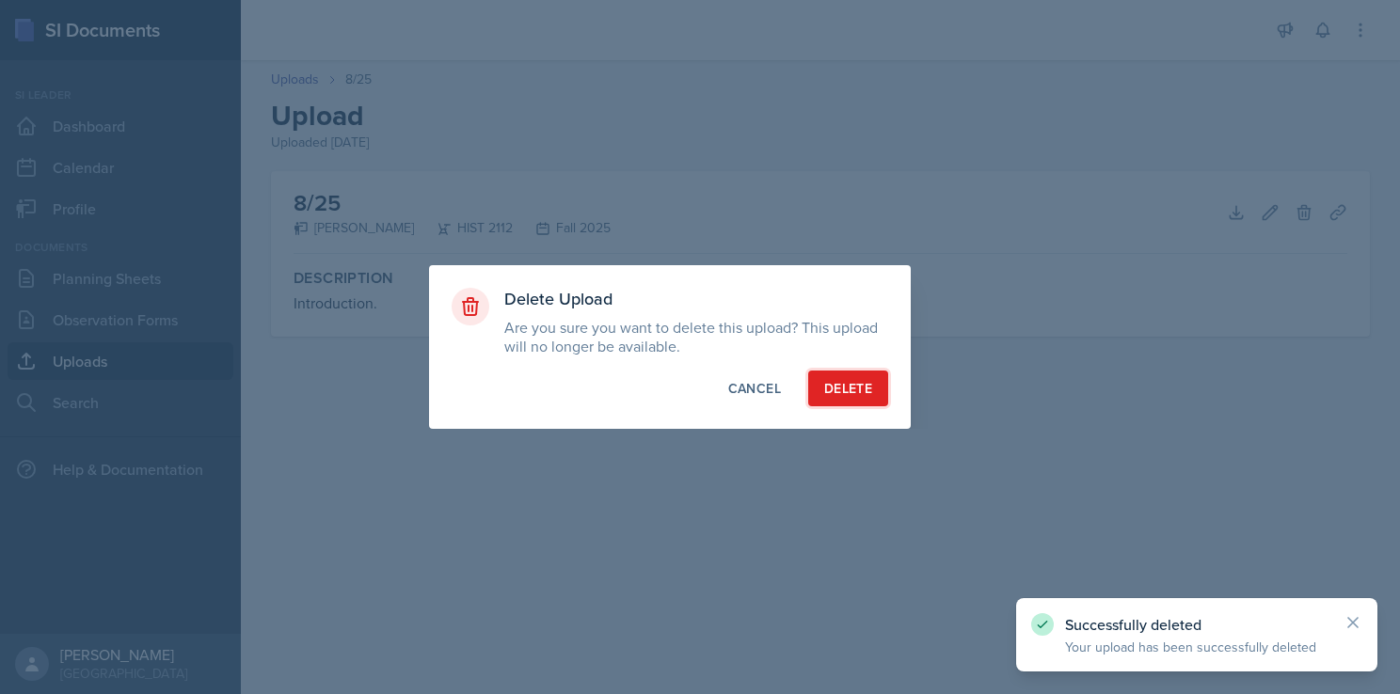
click at [868, 388] on div "Delete" at bounding box center [848, 388] width 48 height 19
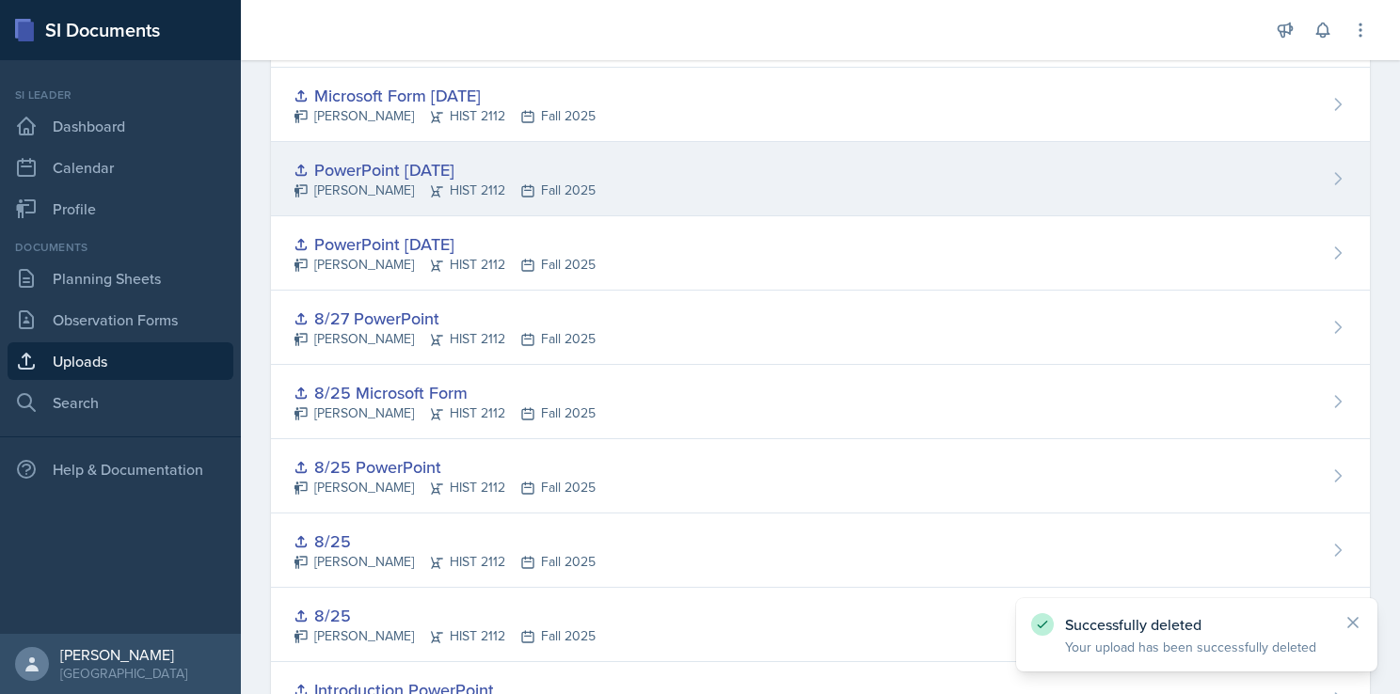
scroll to position [1097, 0]
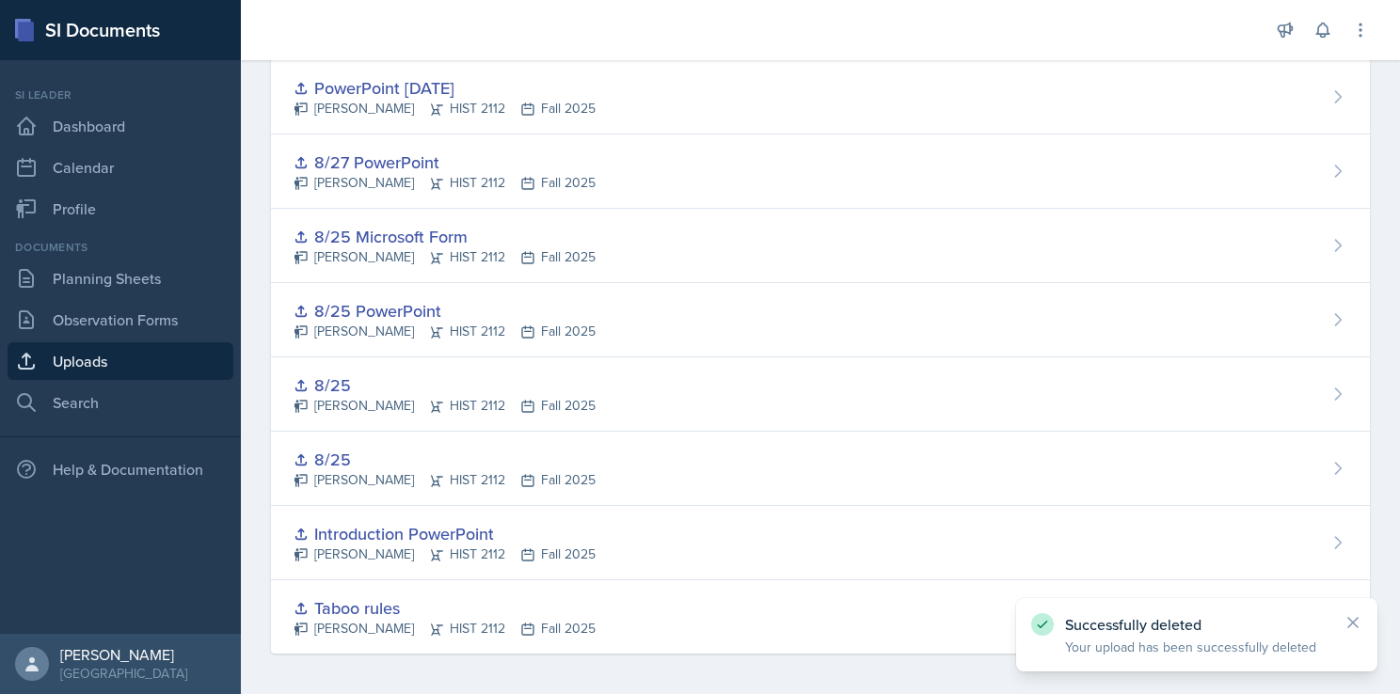
drag, startPoint x: 857, startPoint y: 455, endPoint x: 933, endPoint y: 398, distance: 95.4
click at [857, 456] on div "8/25 [PERSON_NAME] HIST 2112 Fall 2025" at bounding box center [820, 469] width 1099 height 74
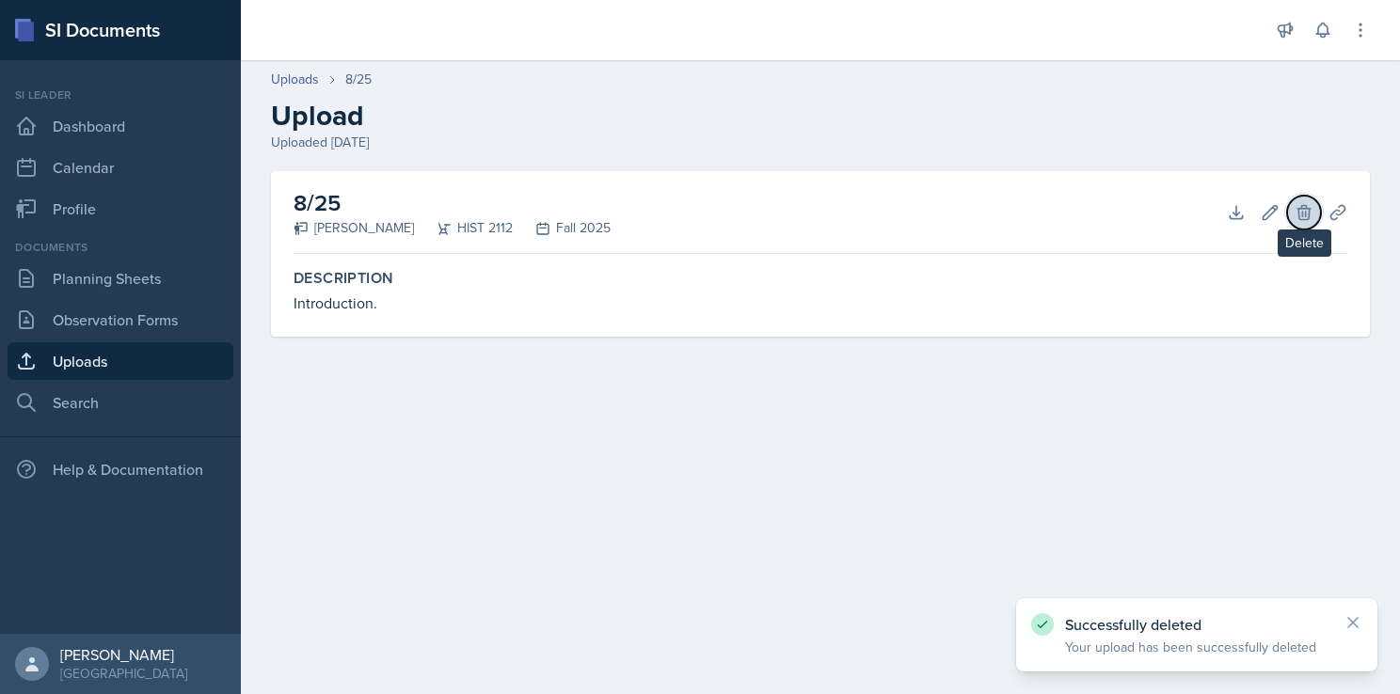
click at [1315, 209] on button "Delete" at bounding box center [1304, 213] width 34 height 34
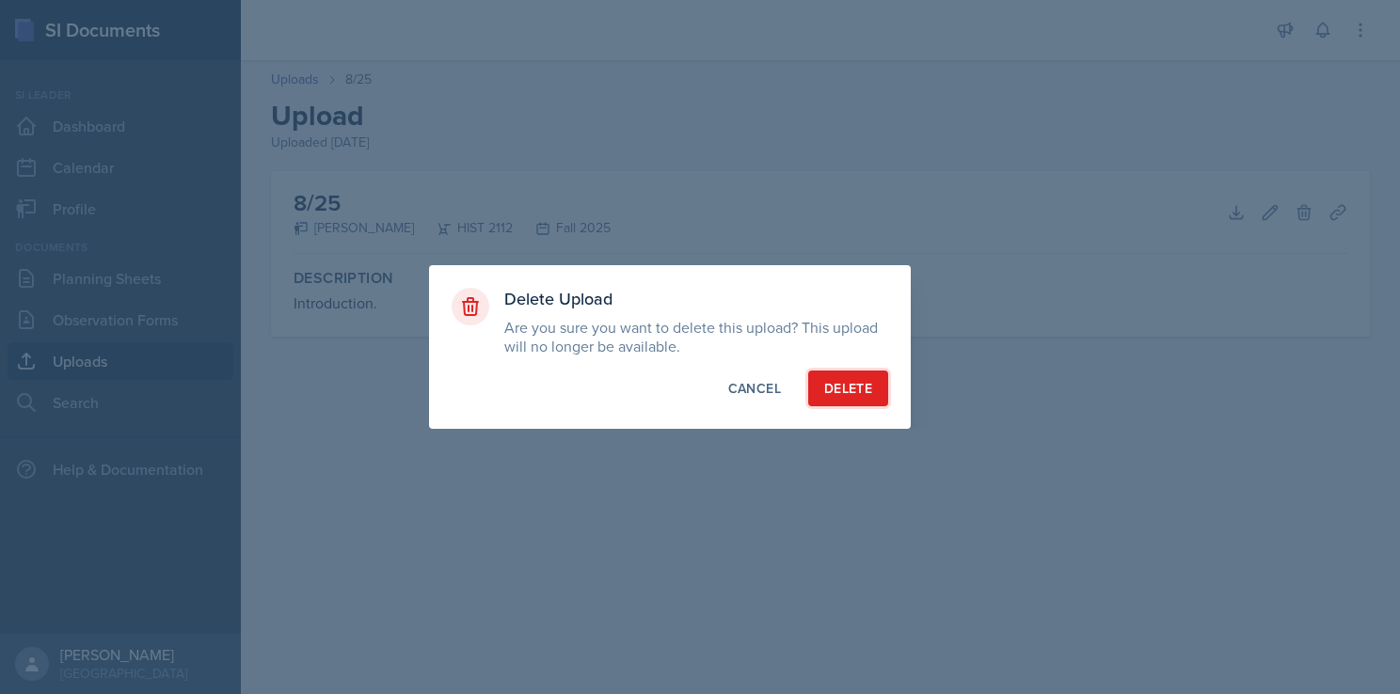
click at [860, 394] on div "Delete" at bounding box center [848, 388] width 48 height 19
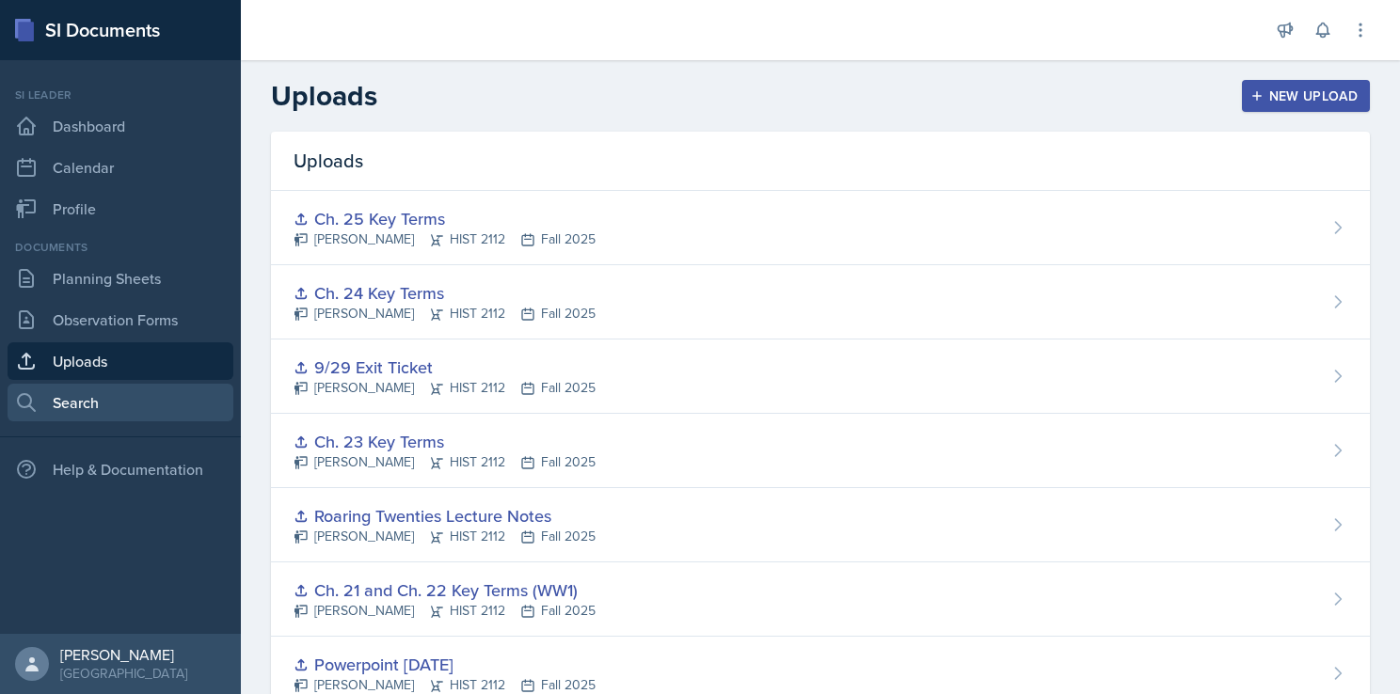
click at [149, 384] on link "Search" at bounding box center [121, 403] width 226 height 38
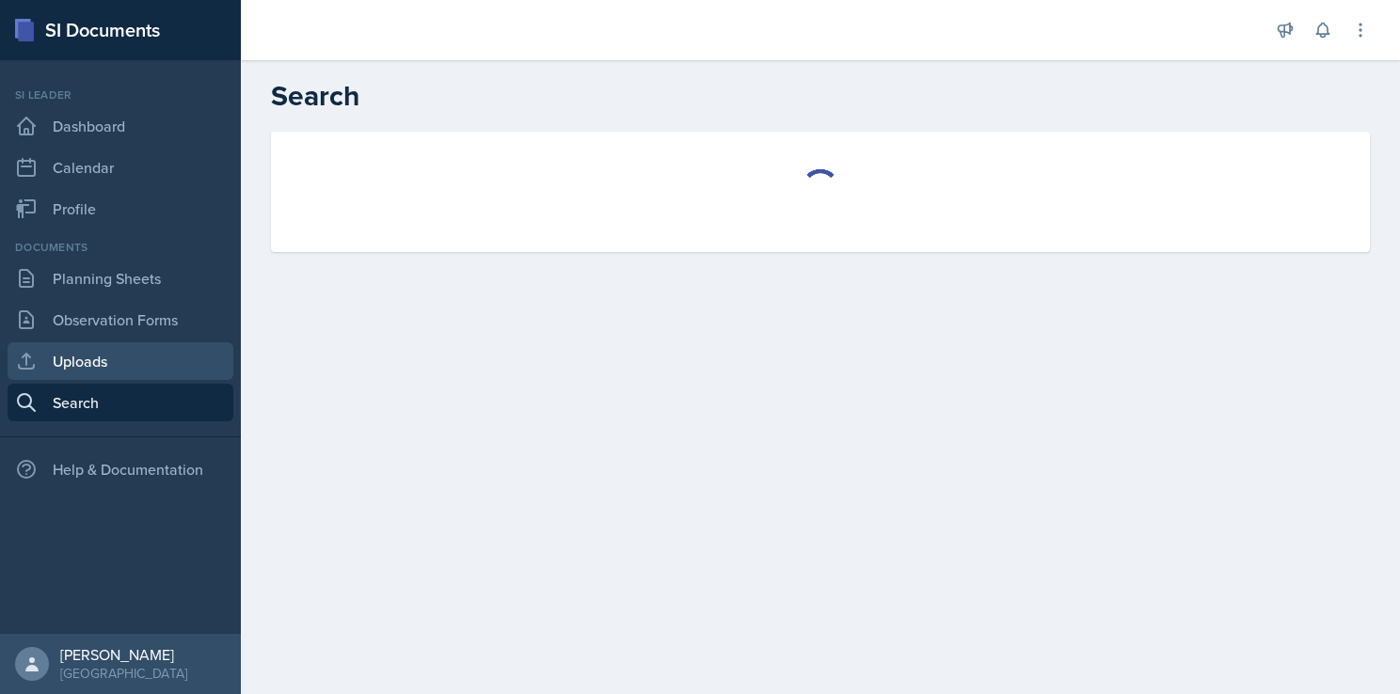
select select "all"
select select "1"
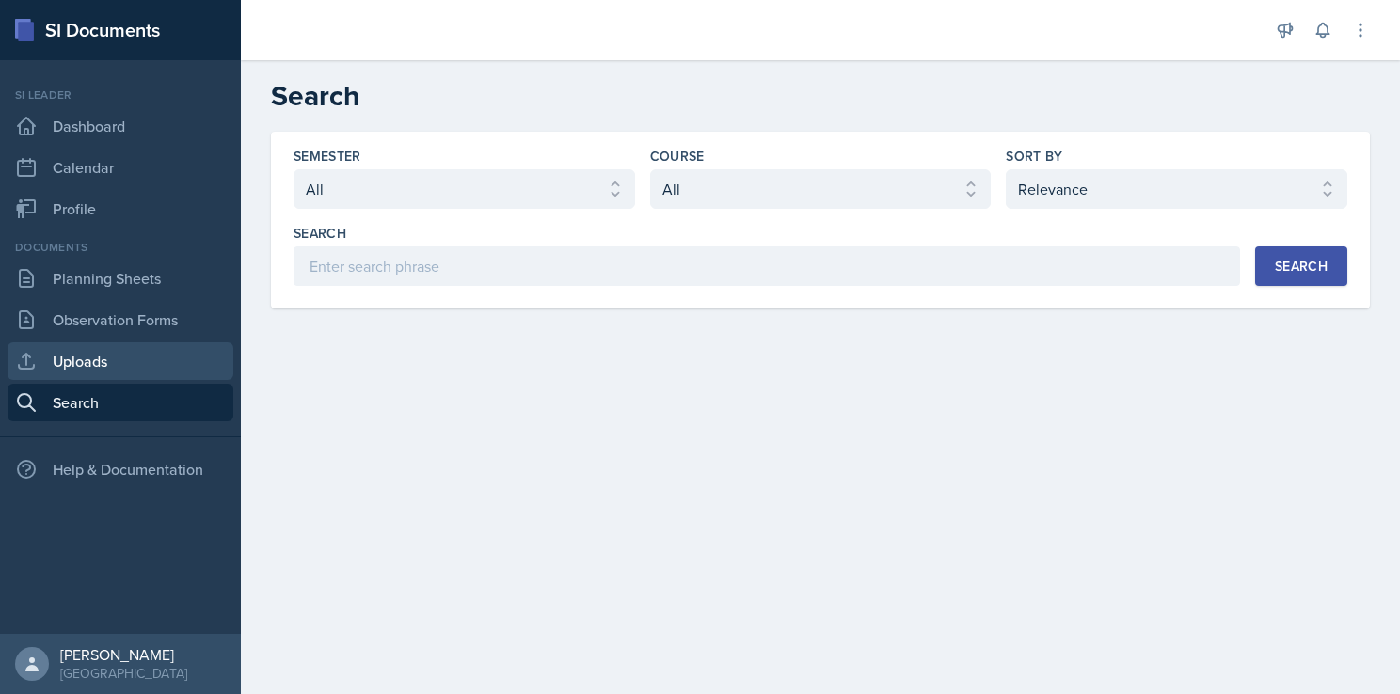
click at [129, 341] on div "Documents Planning Sheets Observation Forms Uploads Search" at bounding box center [121, 330] width 226 height 182
click at [131, 351] on link "Uploads" at bounding box center [121, 361] width 226 height 38
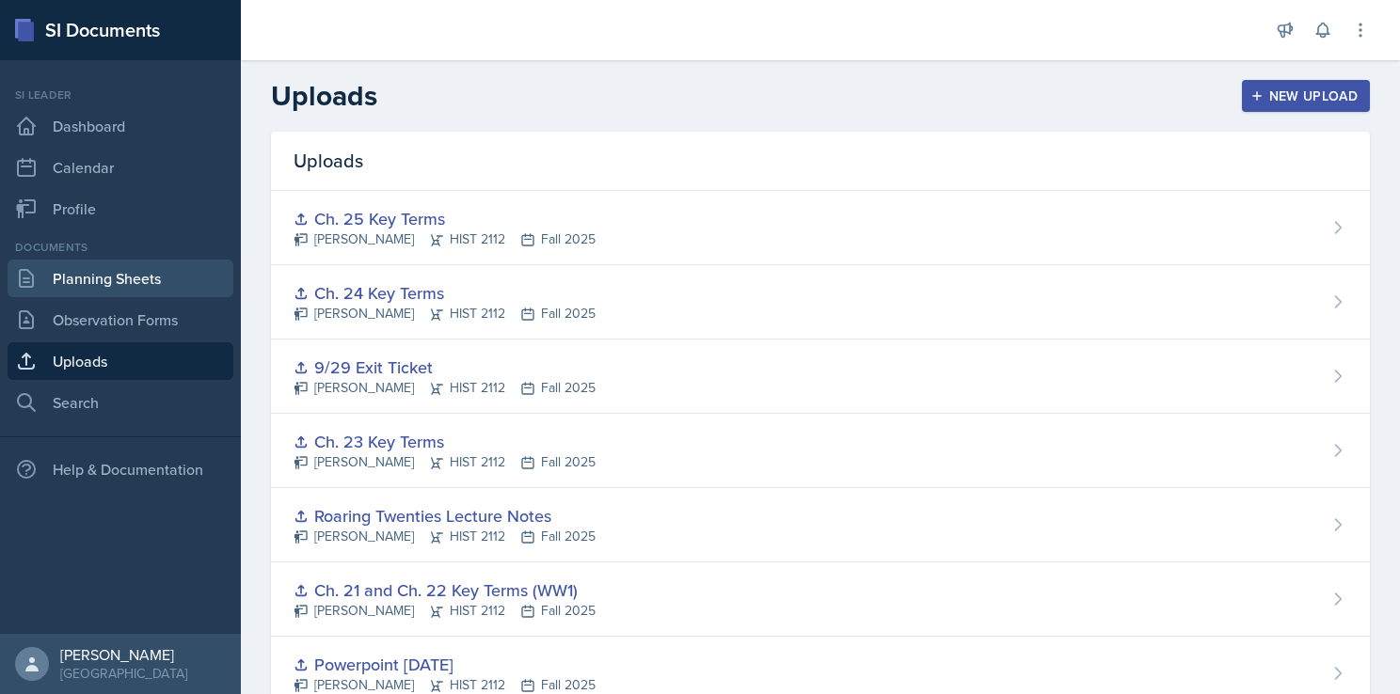
click at [123, 279] on link "Planning Sheets" at bounding box center [121, 279] width 226 height 38
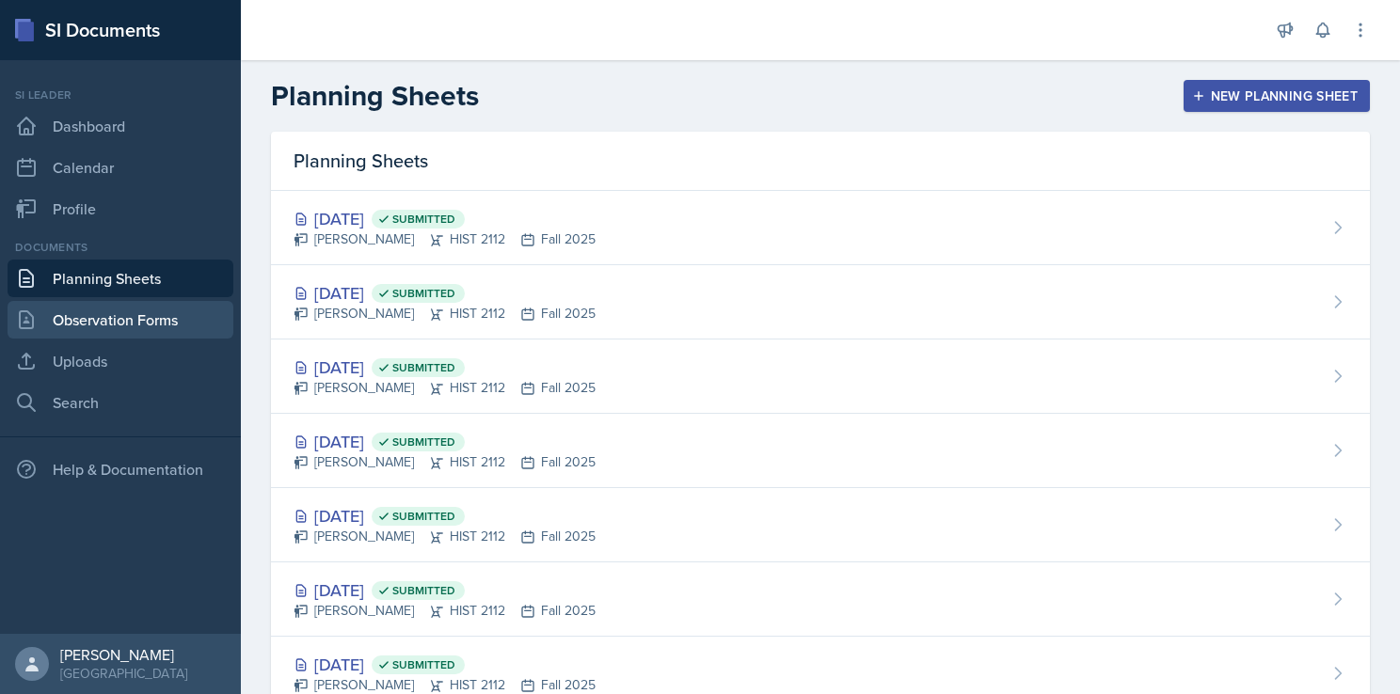
click at [169, 324] on link "Observation Forms" at bounding box center [121, 320] width 226 height 38
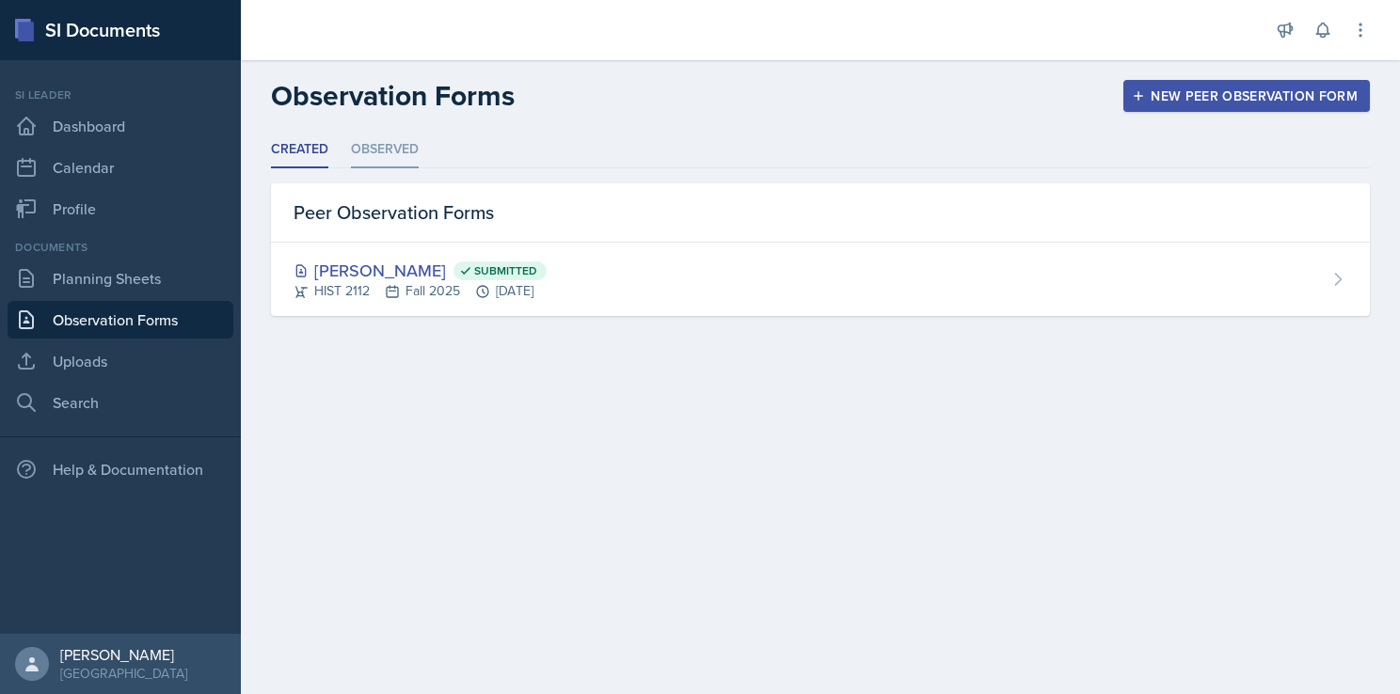
click at [379, 136] on li "Observed" at bounding box center [385, 150] width 68 height 37
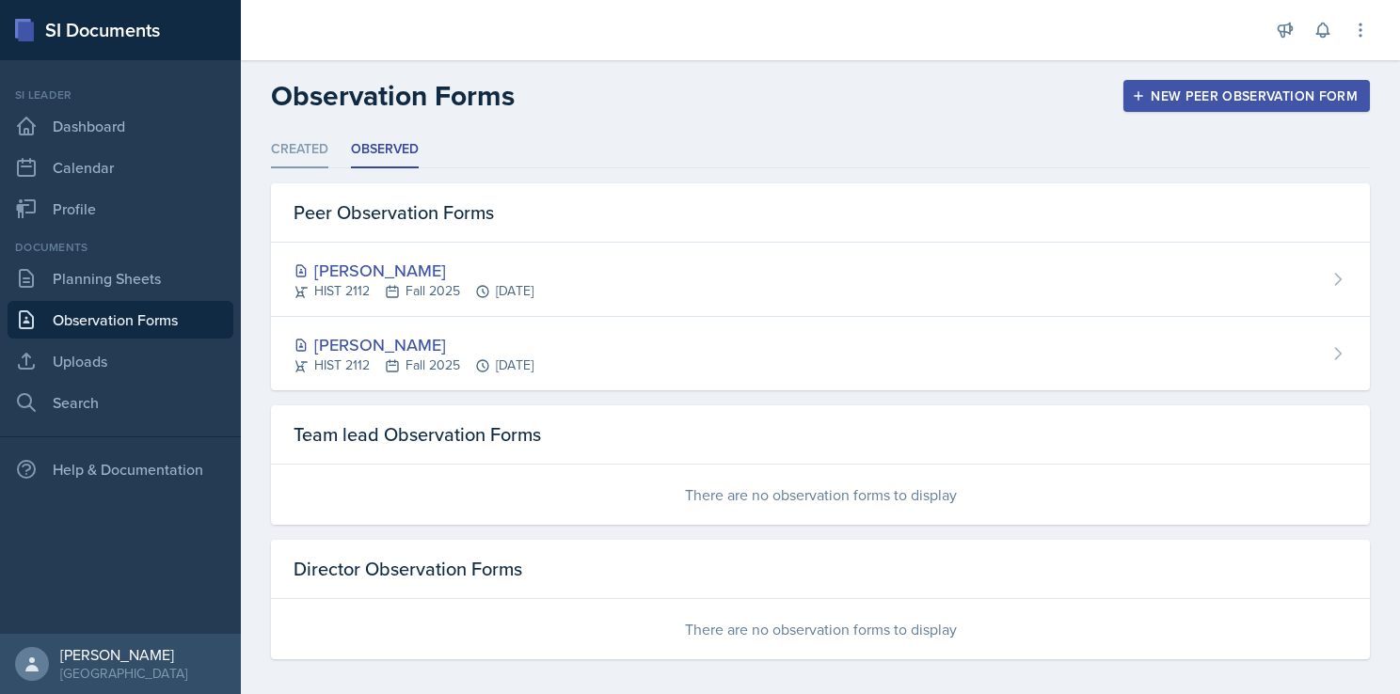
click at [290, 160] on li "Created" at bounding box center [299, 150] width 57 height 37
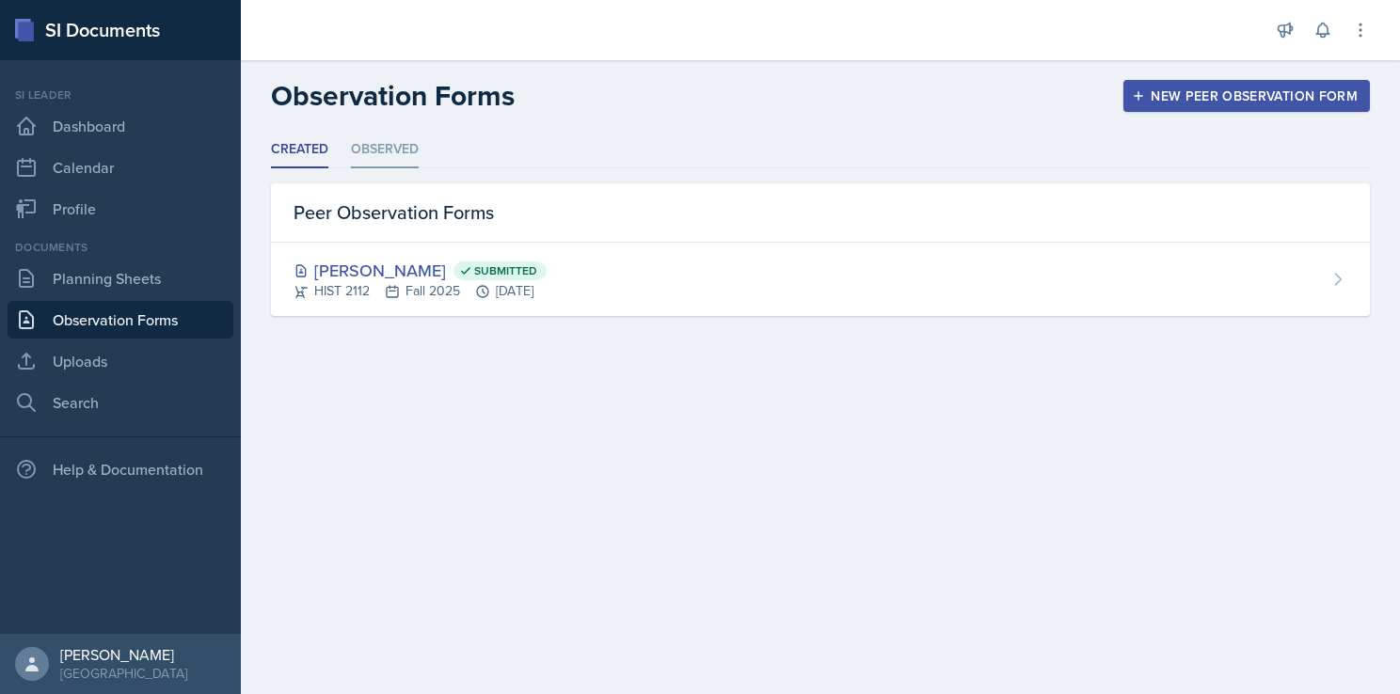
click at [357, 155] on li "Observed" at bounding box center [385, 150] width 68 height 37
